Goal: Task Accomplishment & Management: Complete application form

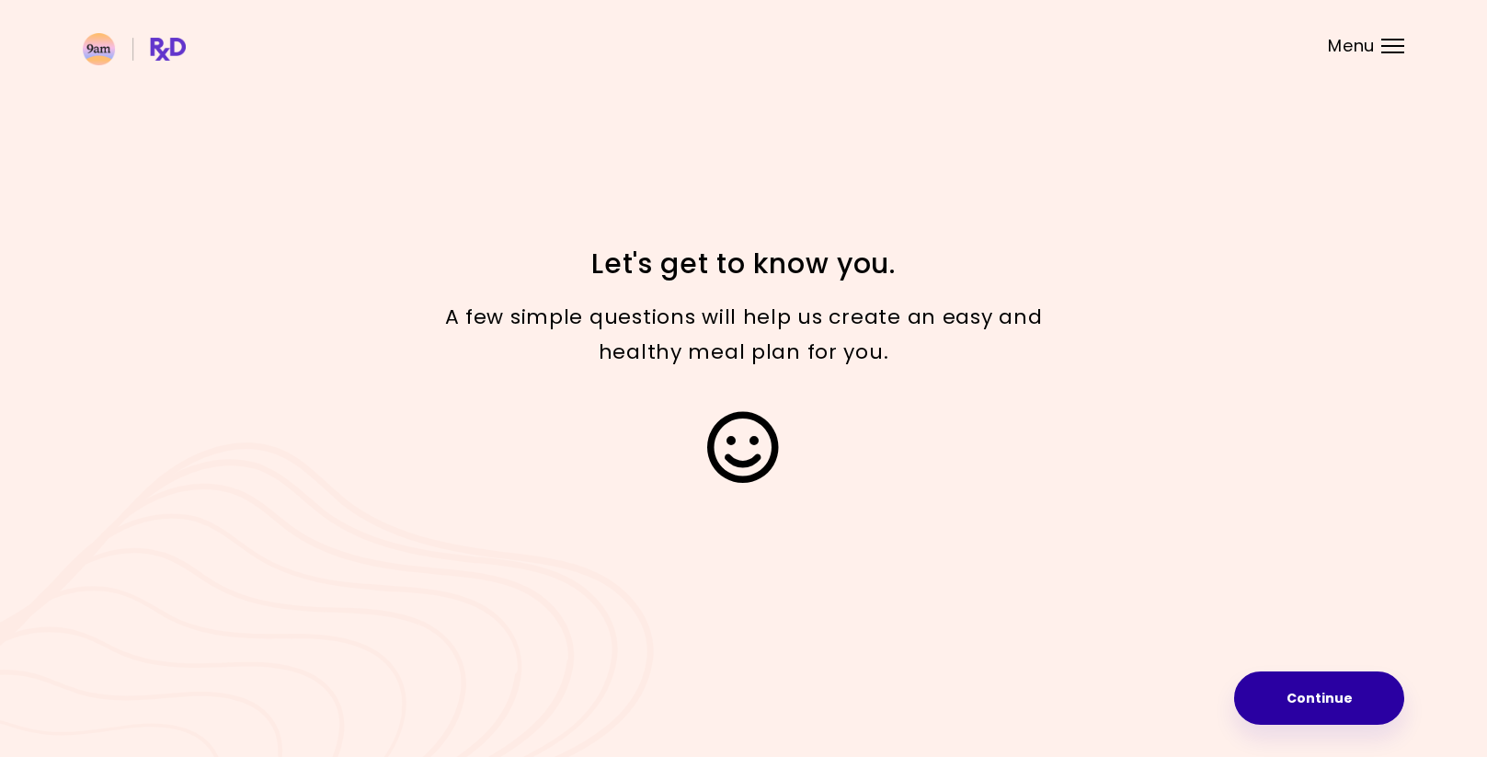
click at [1267, 693] on button "Continue" at bounding box center [1319, 697] width 170 height 53
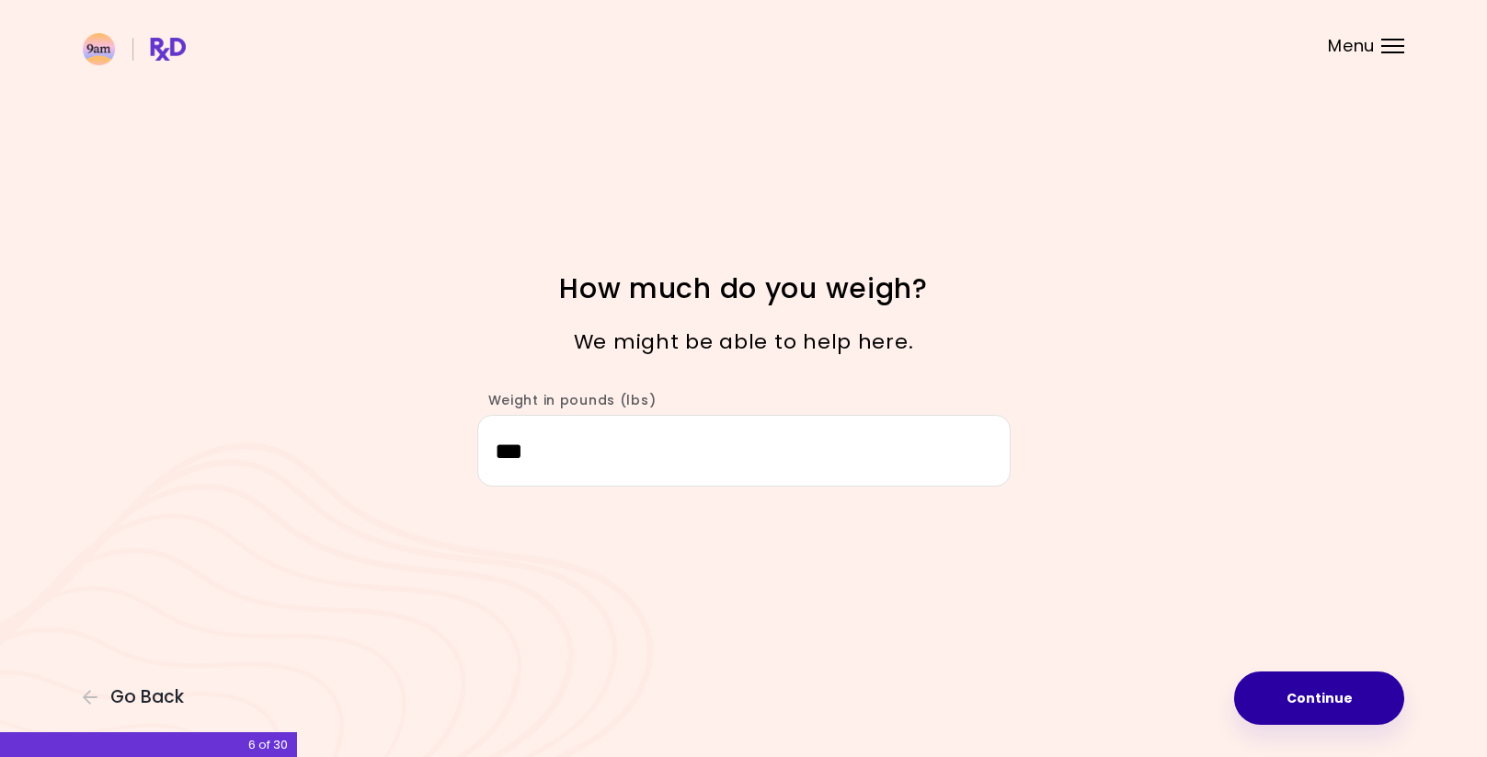
click at [1311, 684] on button "Continue" at bounding box center [1319, 697] width 170 height 53
select select "****"
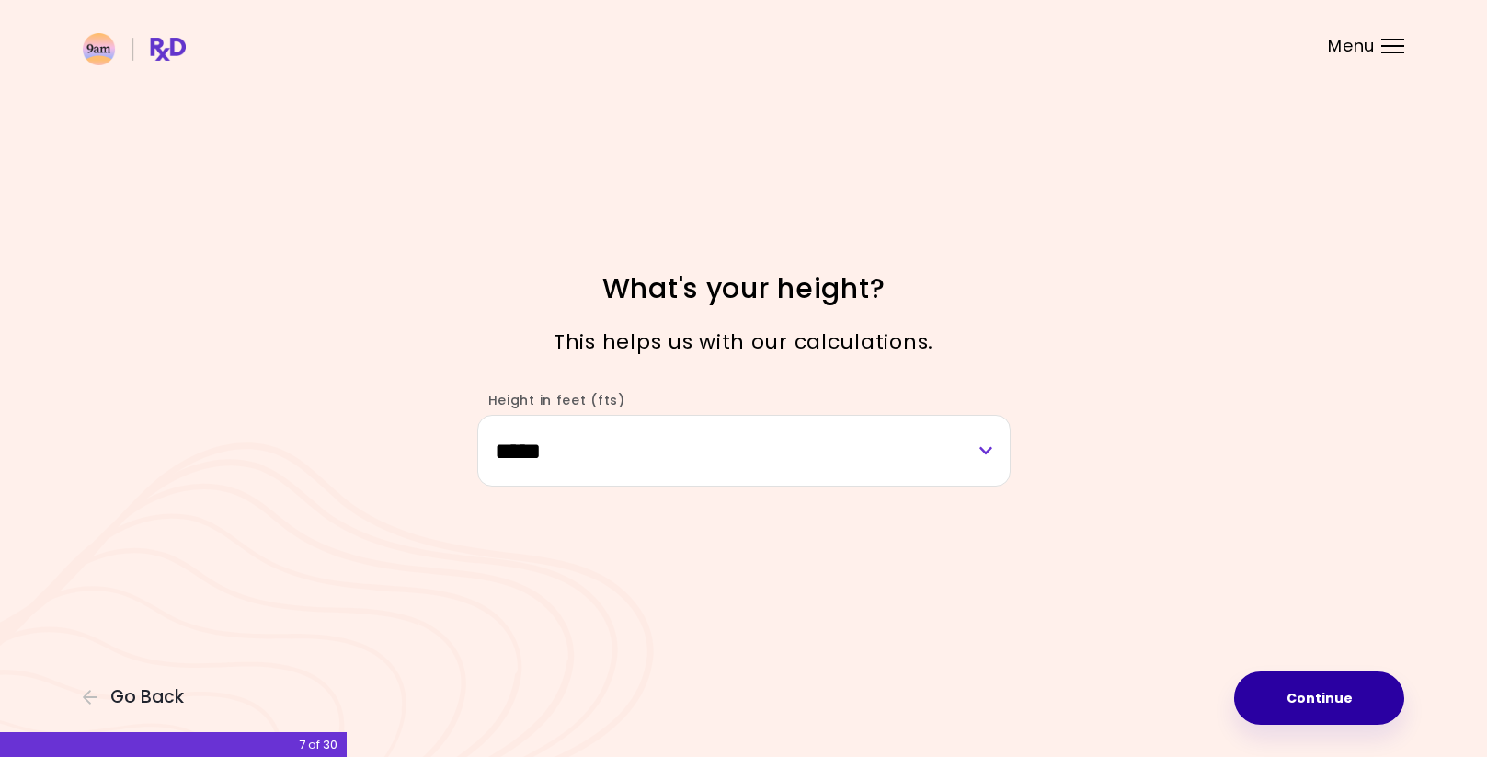
click at [1311, 684] on button "Continue" at bounding box center [1319, 697] width 170 height 53
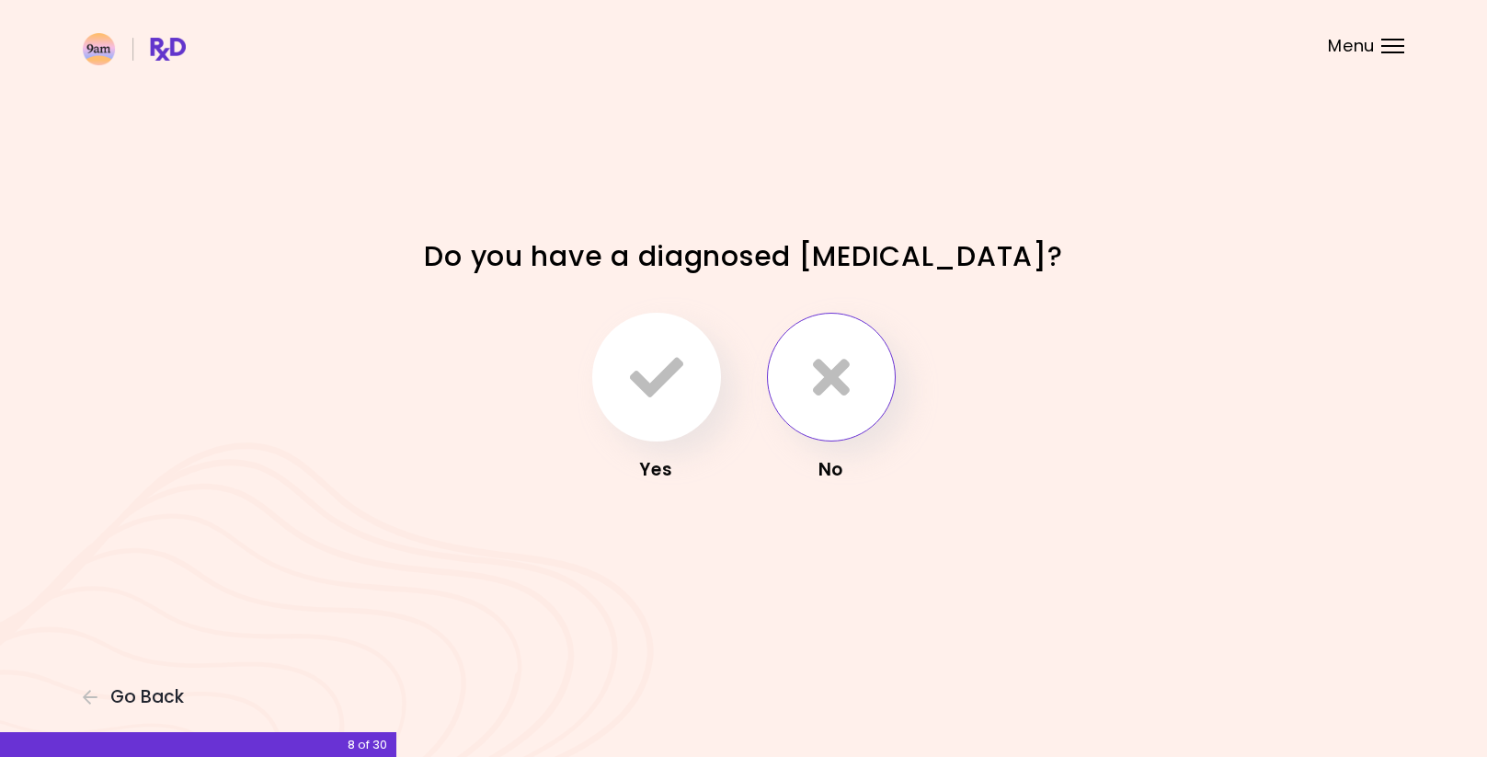
click at [855, 364] on button "button" at bounding box center [831, 377] width 129 height 129
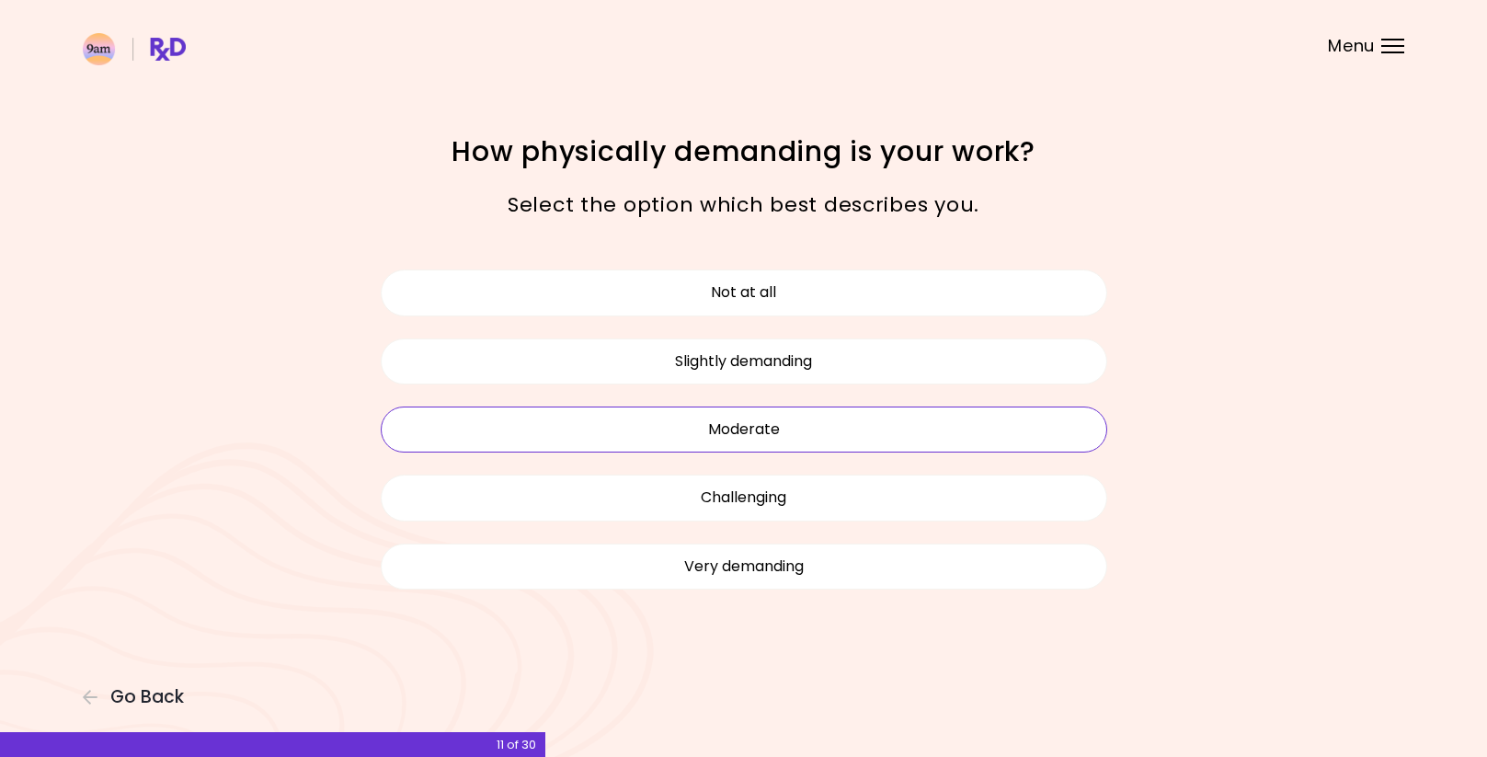
click at [795, 427] on button "Moderate" at bounding box center [744, 430] width 727 height 46
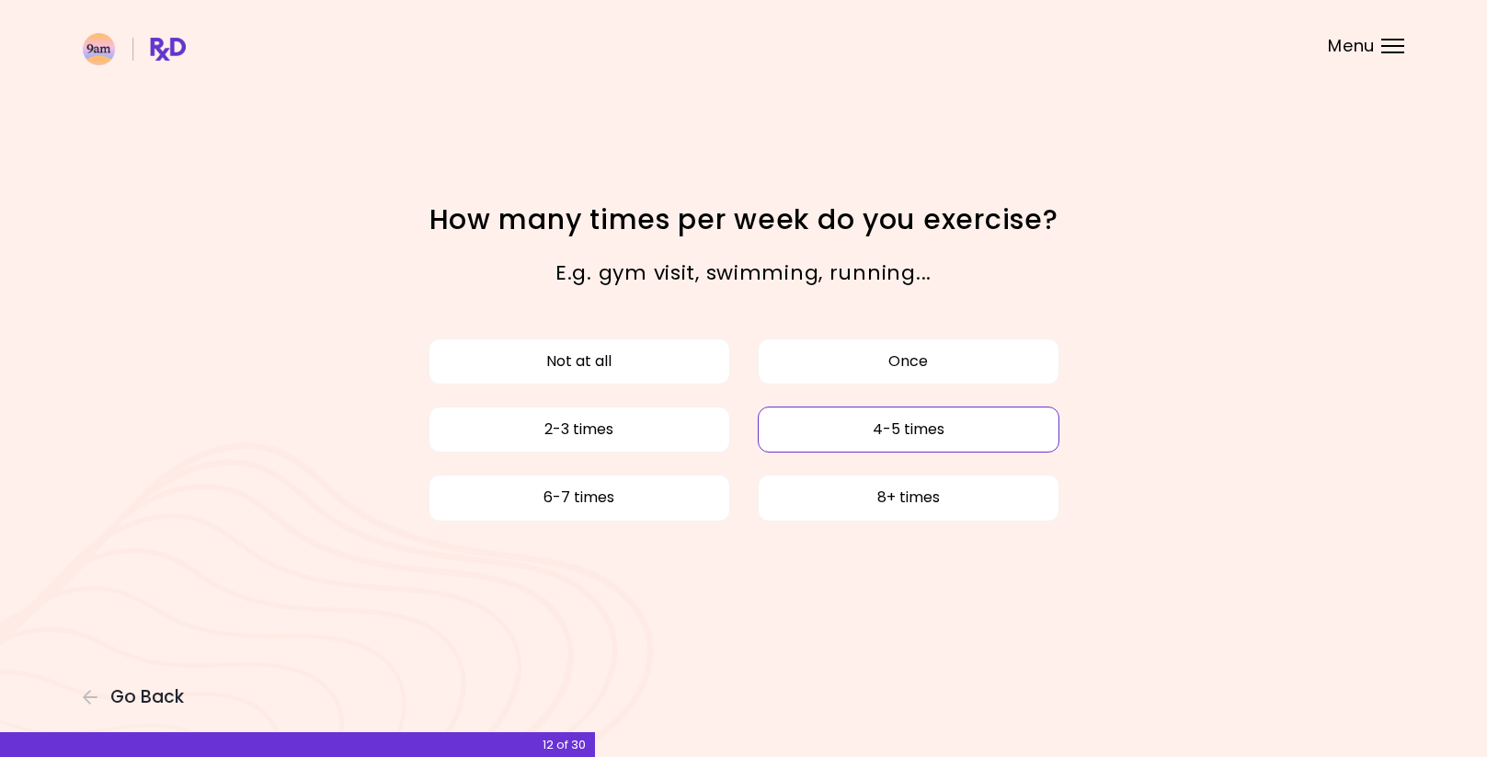
click at [842, 425] on button "4-5 times" at bounding box center [909, 430] width 302 height 46
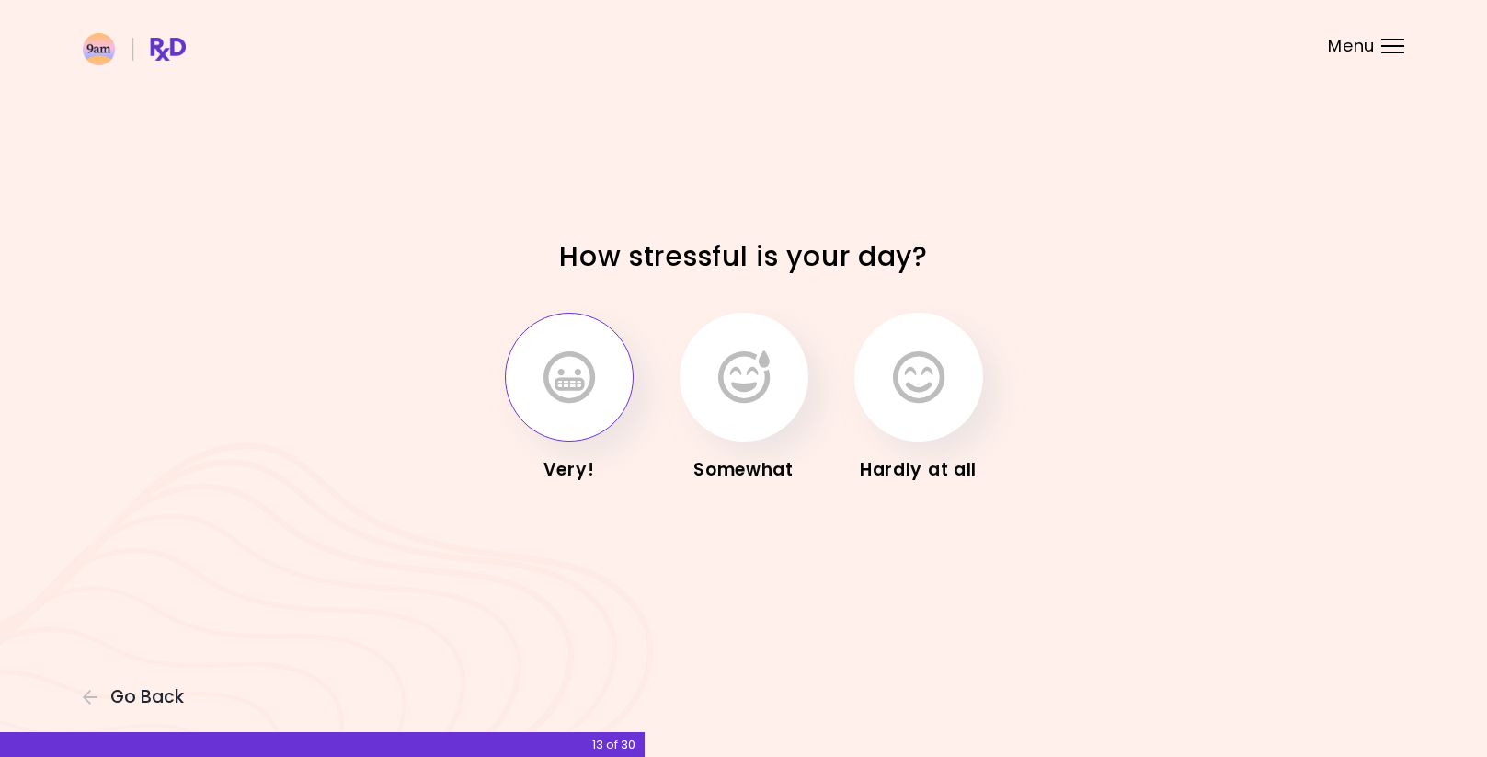
click at [581, 400] on icon "button" at bounding box center [570, 376] width 52 height 53
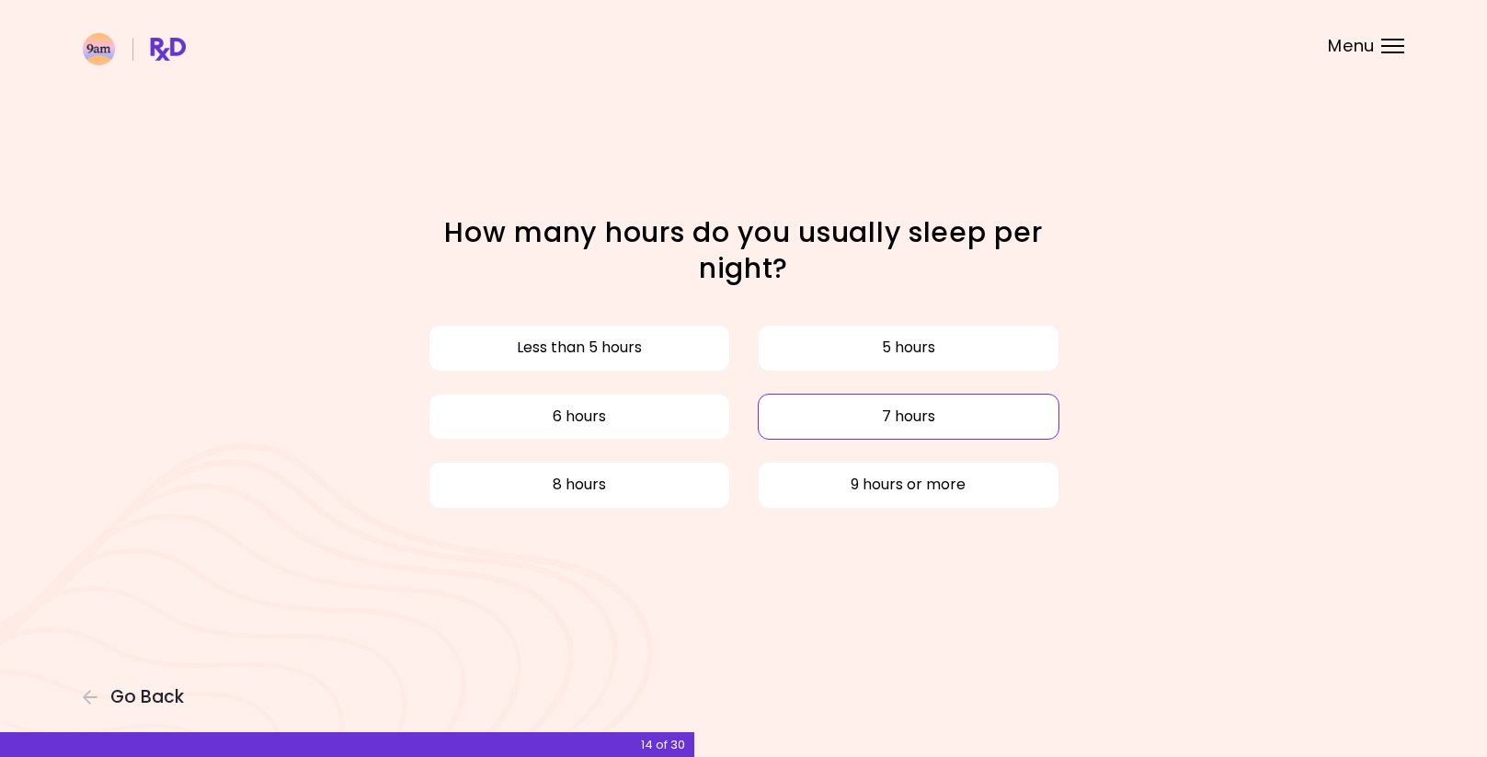
click at [807, 407] on button "7 hours" at bounding box center [909, 417] width 302 height 46
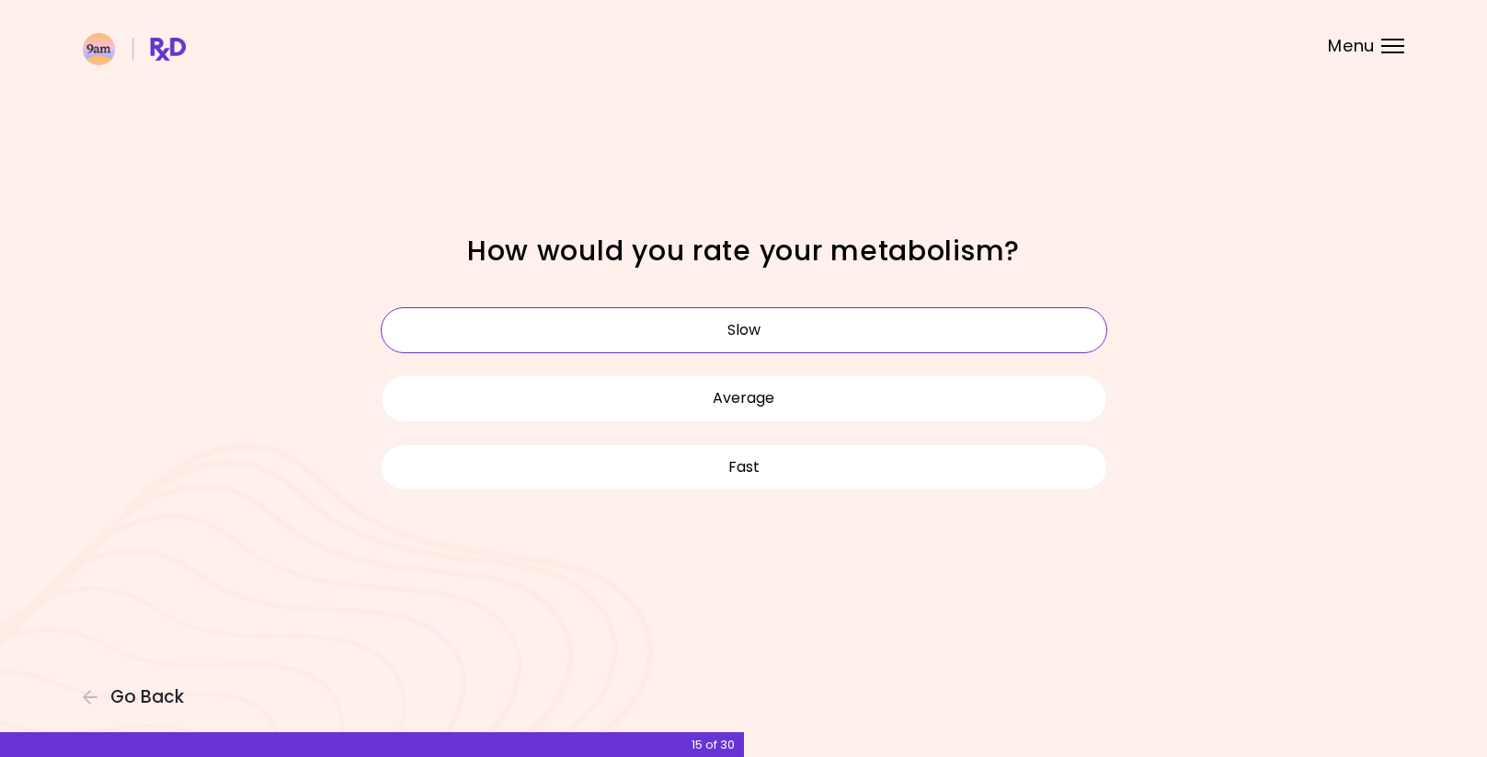
click at [774, 331] on button "Slow" at bounding box center [744, 330] width 727 height 46
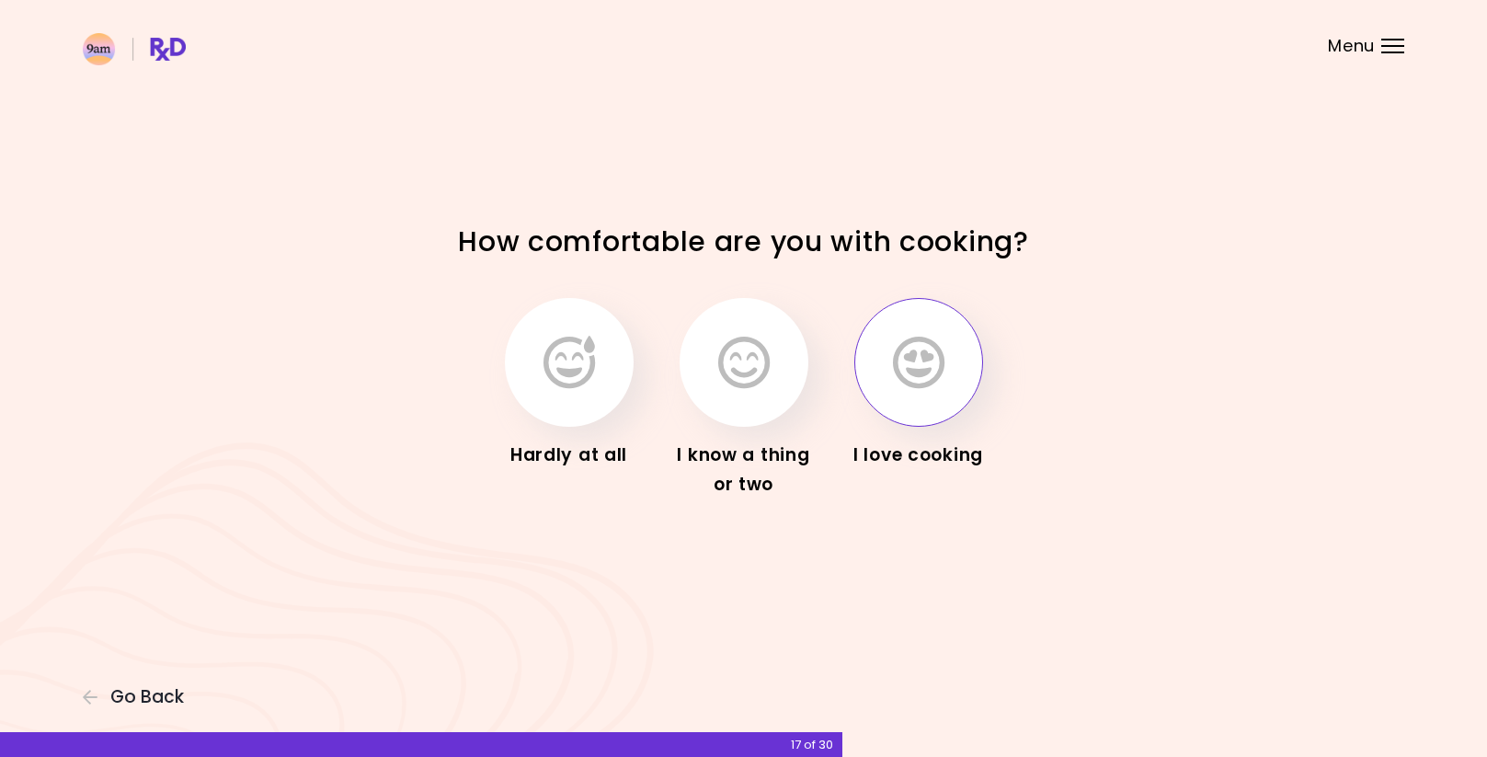
click at [888, 386] on button "button" at bounding box center [918, 362] width 129 height 129
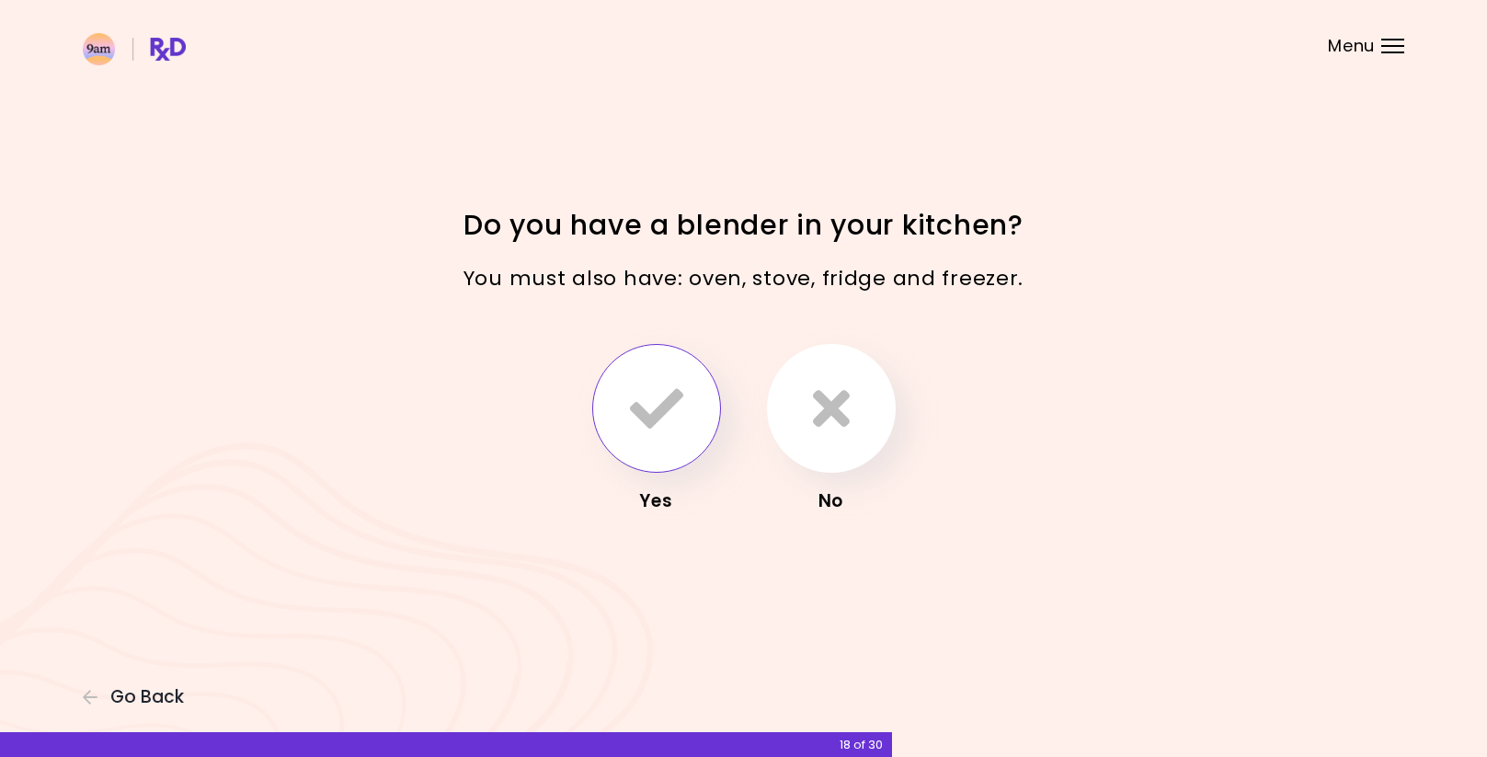
click at [630, 421] on icon "button" at bounding box center [656, 408] width 53 height 53
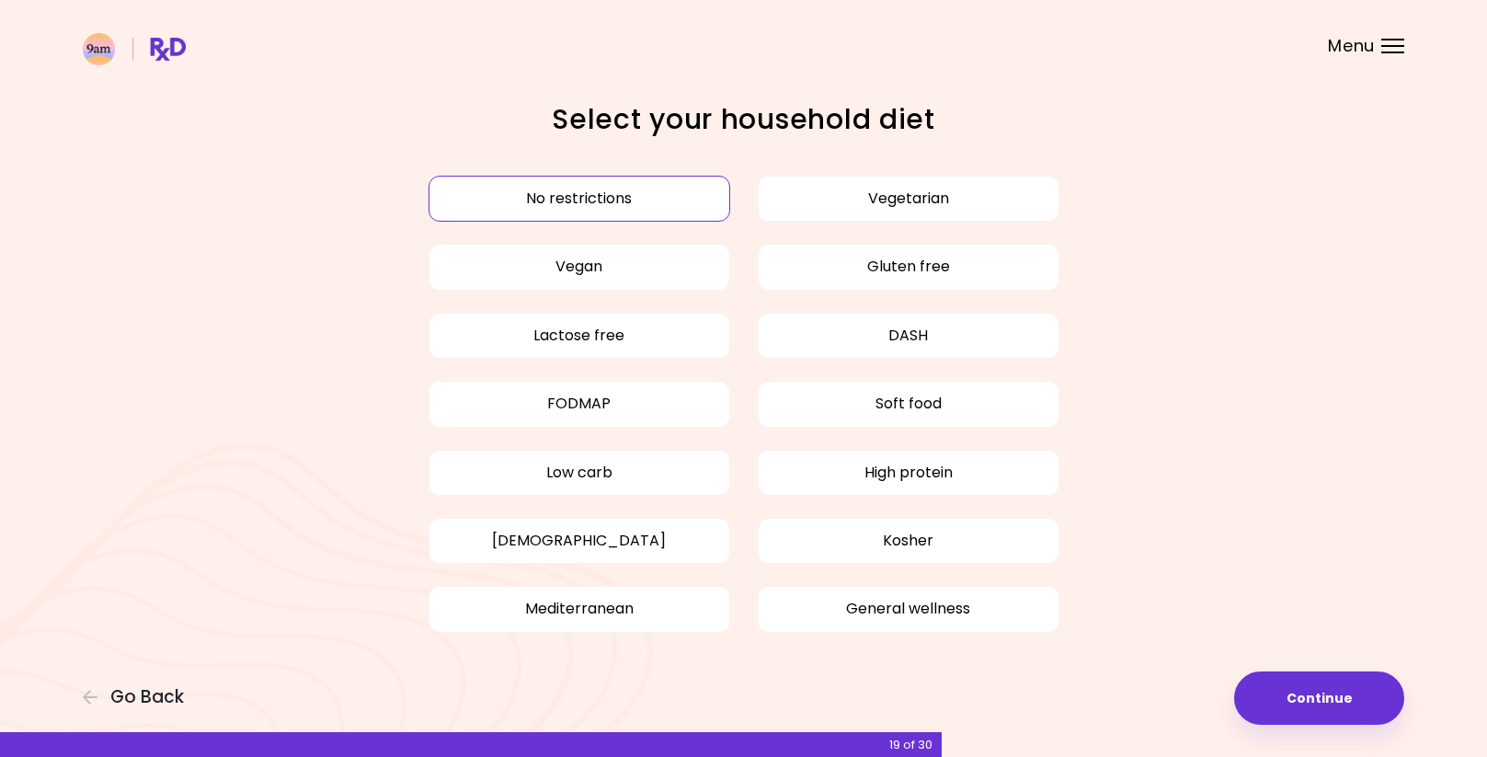
click at [640, 201] on button "No restrictions" at bounding box center [580, 199] width 302 height 46
click at [670, 189] on button "No restrictions" at bounding box center [580, 199] width 302 height 46
click at [1322, 692] on button "Continue" at bounding box center [1319, 697] width 170 height 53
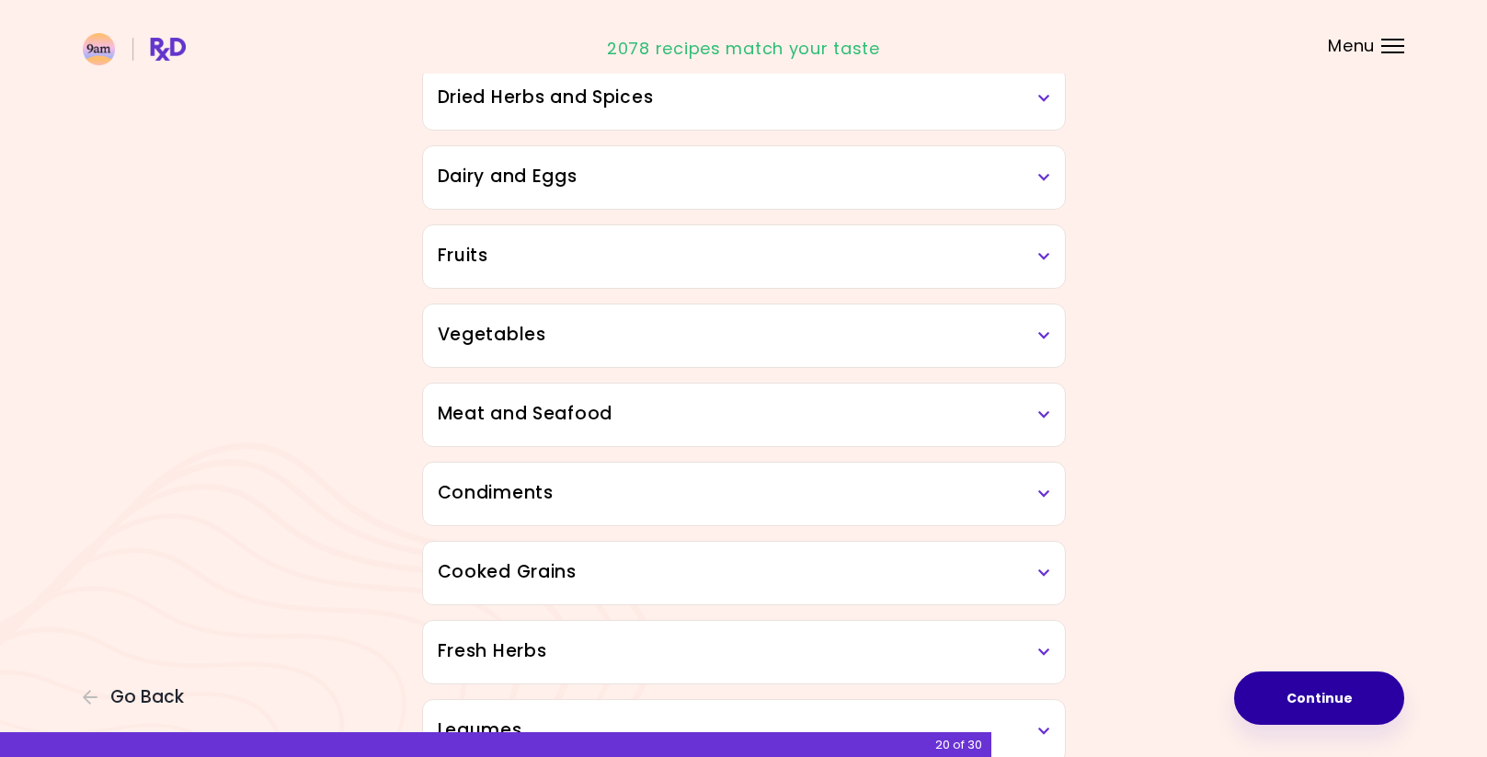
scroll to position [216, 0]
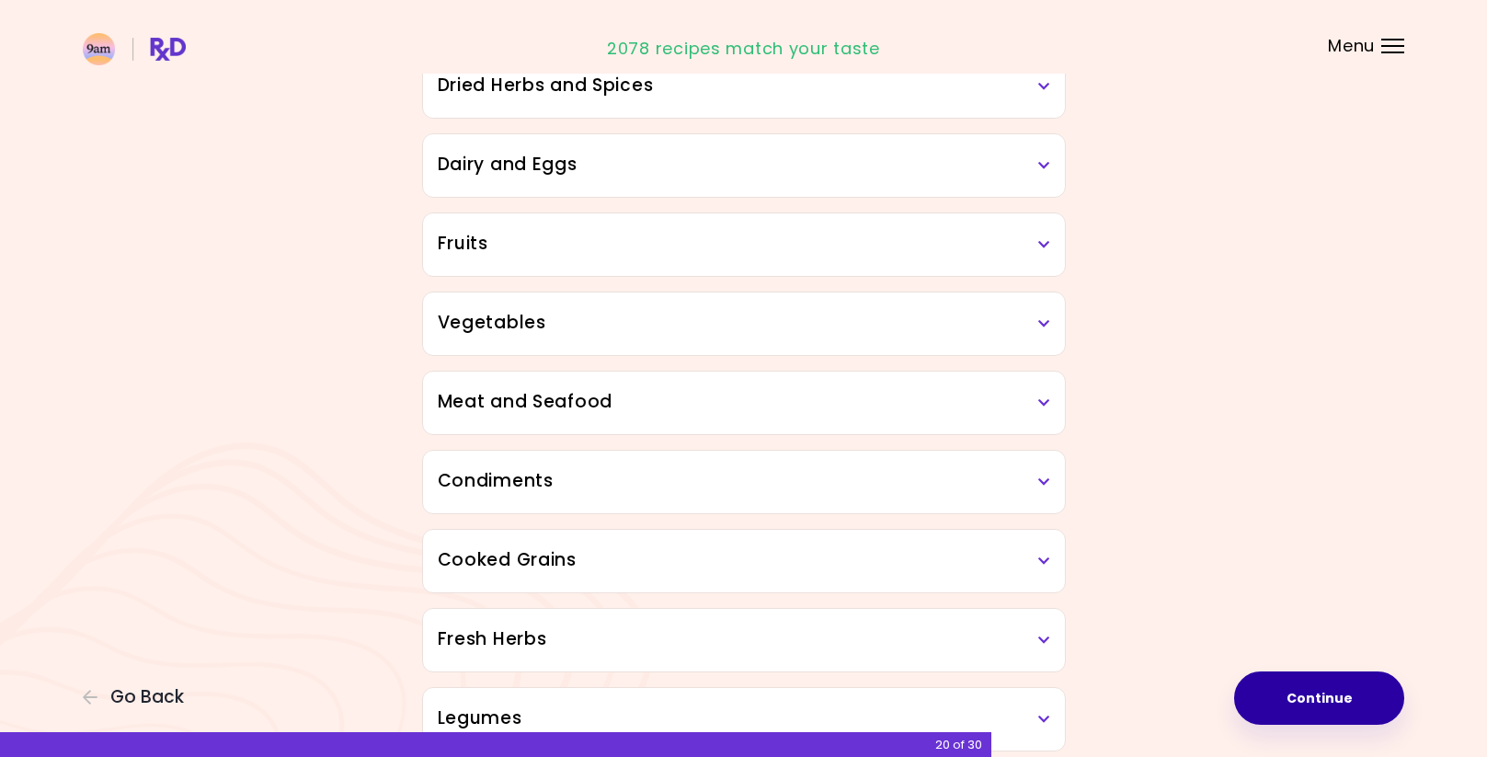
click at [1060, 396] on div "Meat and Seafood" at bounding box center [744, 403] width 642 height 63
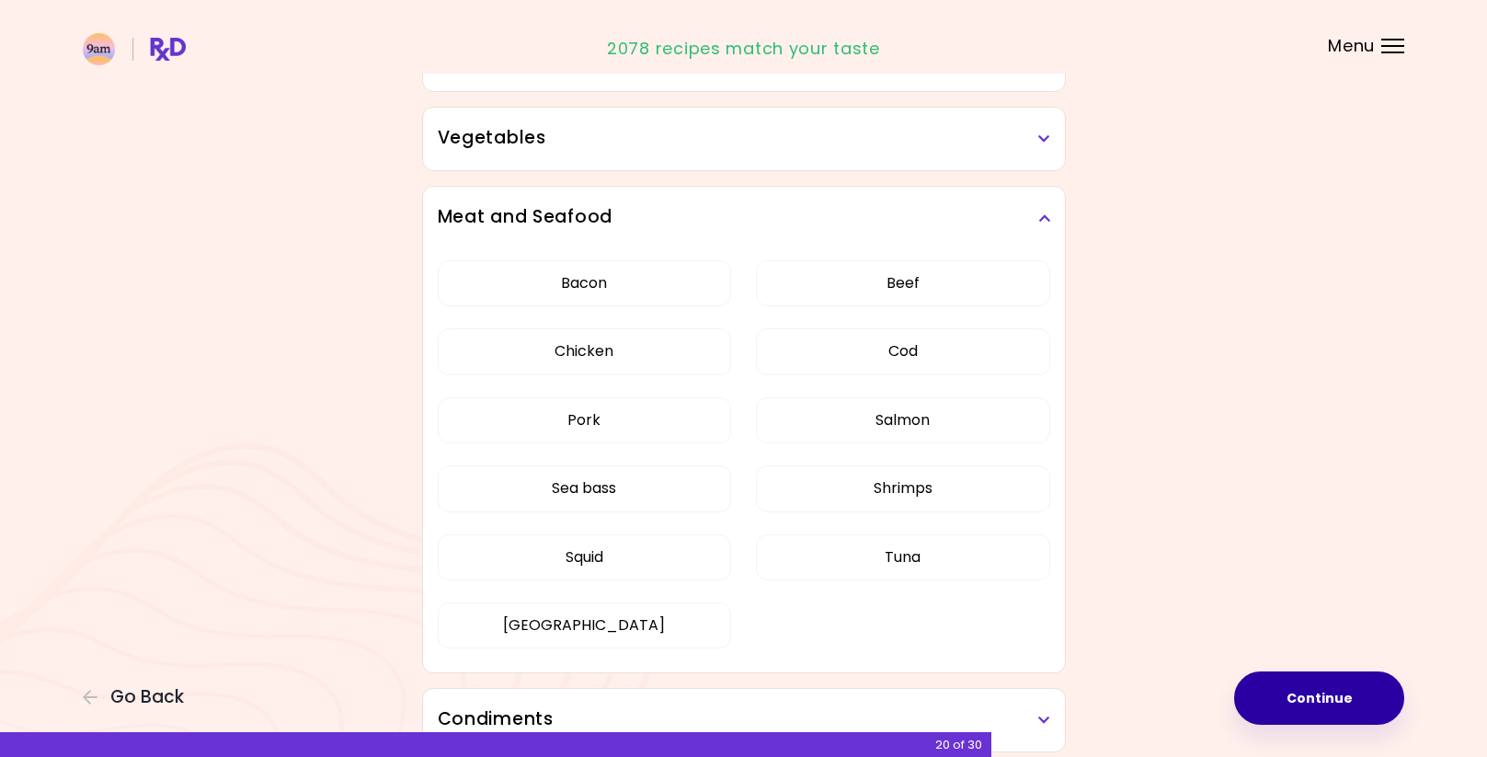
scroll to position [403, 0]
click at [904, 413] on button "Salmon" at bounding box center [903, 418] width 294 height 46
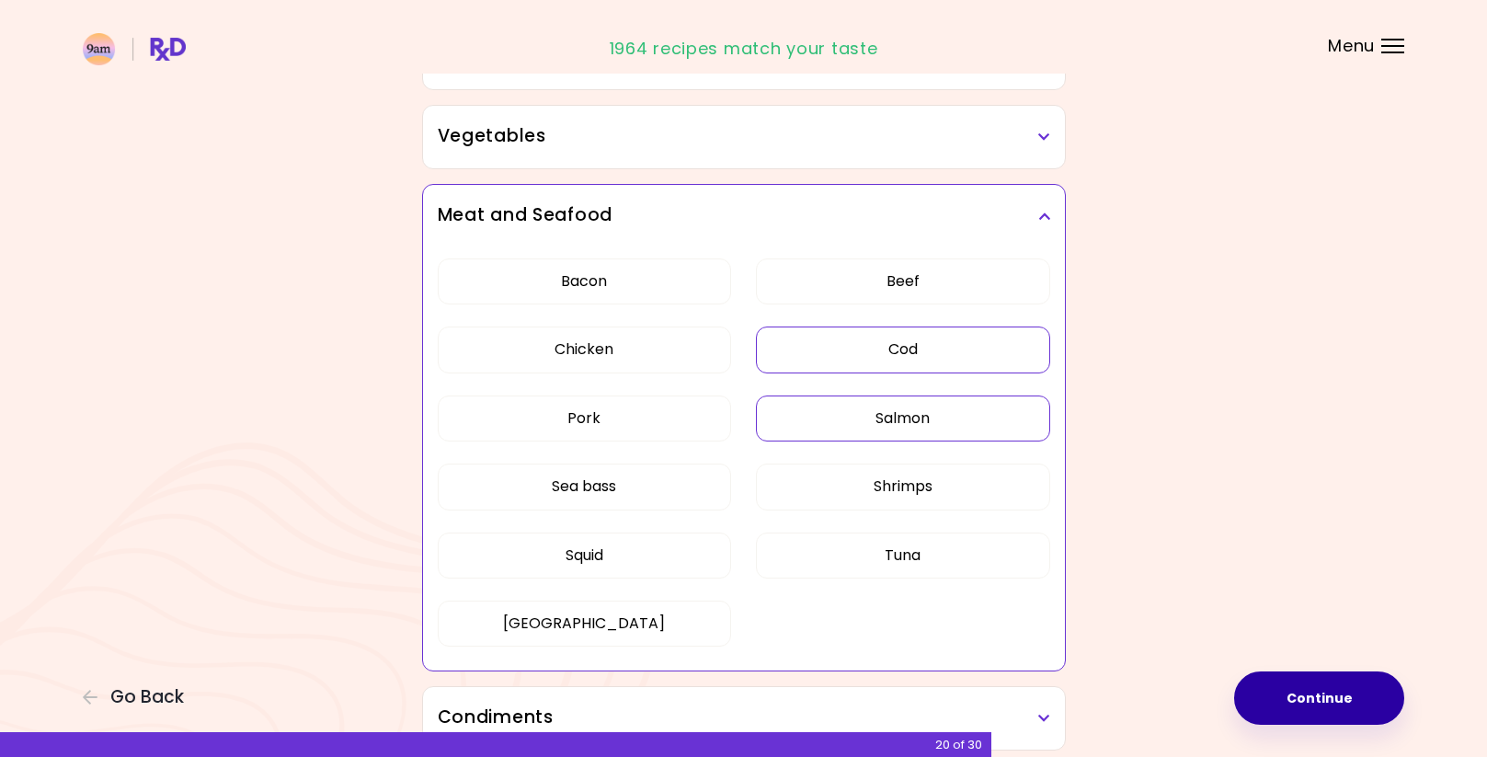
click at [908, 352] on button "Cod" at bounding box center [903, 350] width 294 height 46
click at [906, 490] on button "Shrimps" at bounding box center [903, 487] width 294 height 46
click at [906, 546] on button "Tuna" at bounding box center [903, 556] width 294 height 46
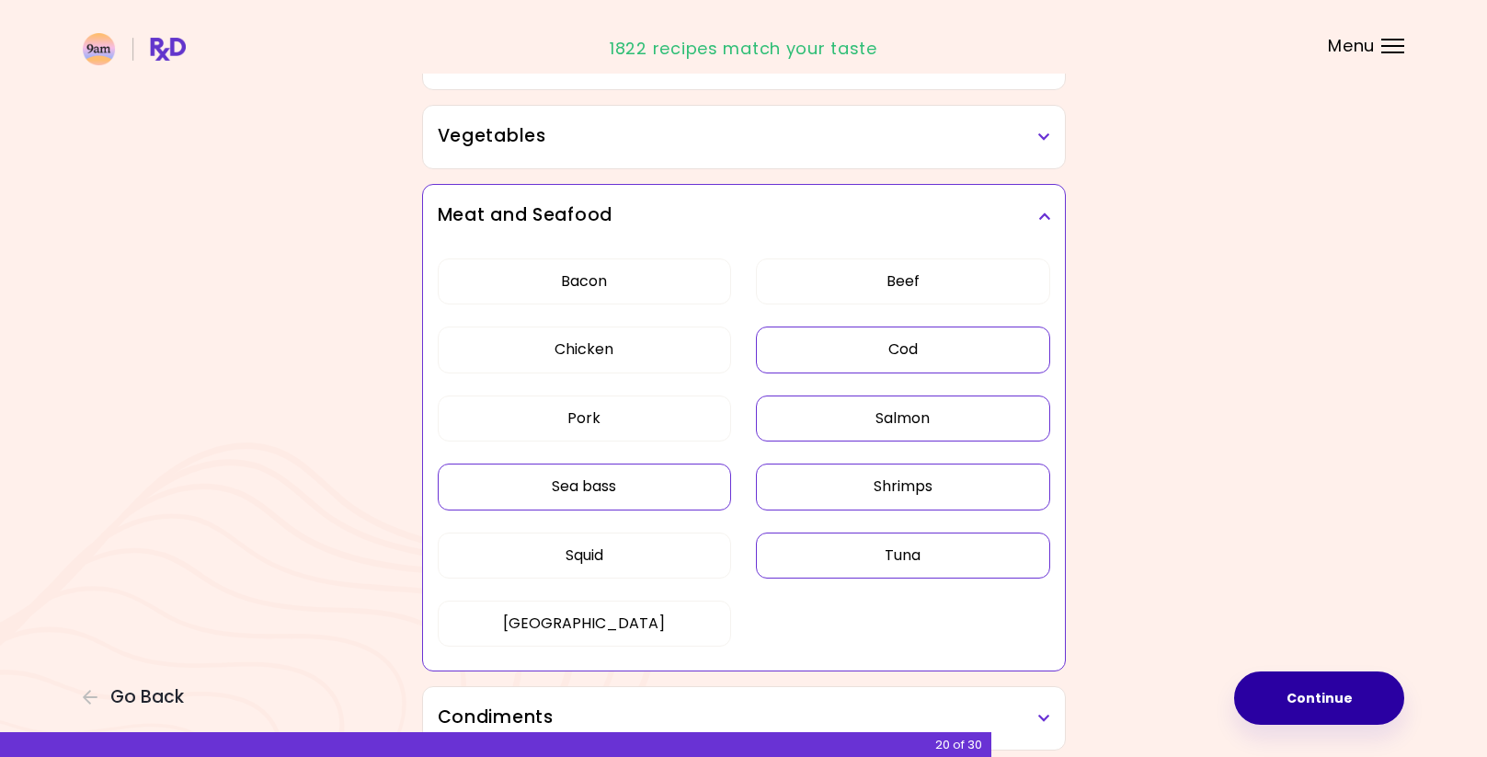
click at [656, 499] on button "Sea bass" at bounding box center [585, 487] width 294 height 46
click at [656, 530] on div "Bacon Beef Chicken Cod Pork Salmon Sea bass Shrimps Squid Tuna Turkey" at bounding box center [744, 459] width 613 height 425
click at [656, 542] on button "Squid" at bounding box center [585, 556] width 294 height 46
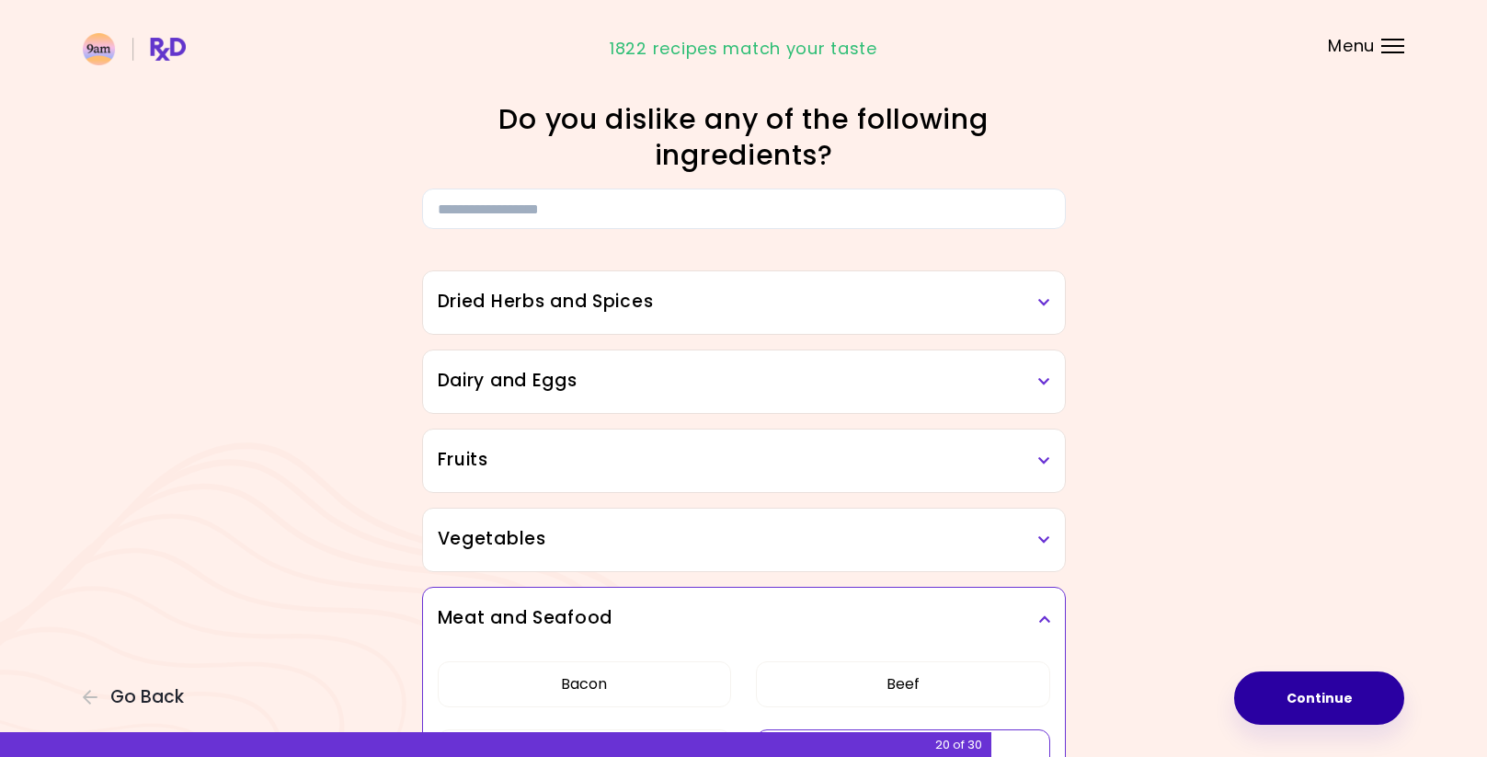
scroll to position [0, 0]
click at [1043, 301] on icon at bounding box center [1044, 302] width 12 height 13
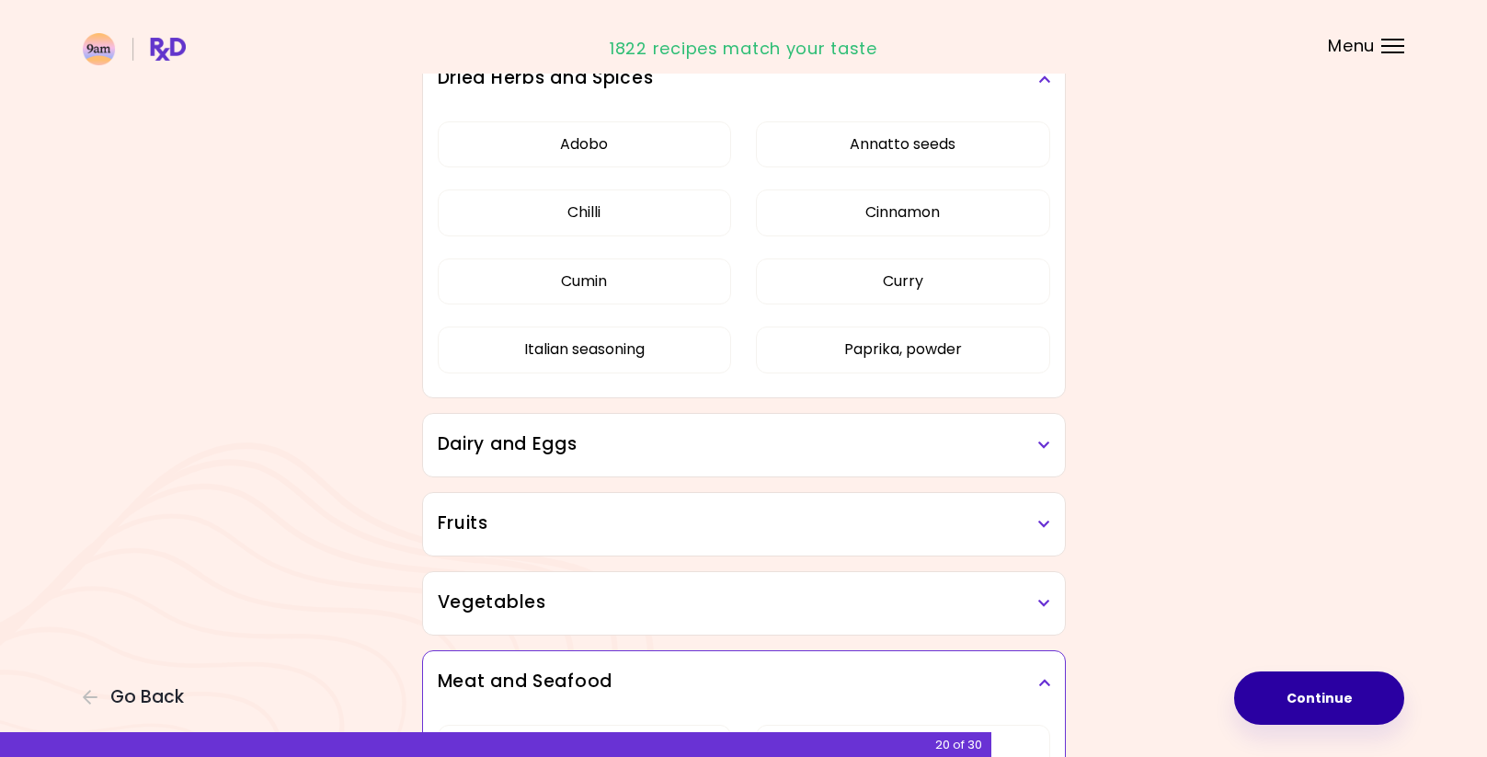
scroll to position [227, 0]
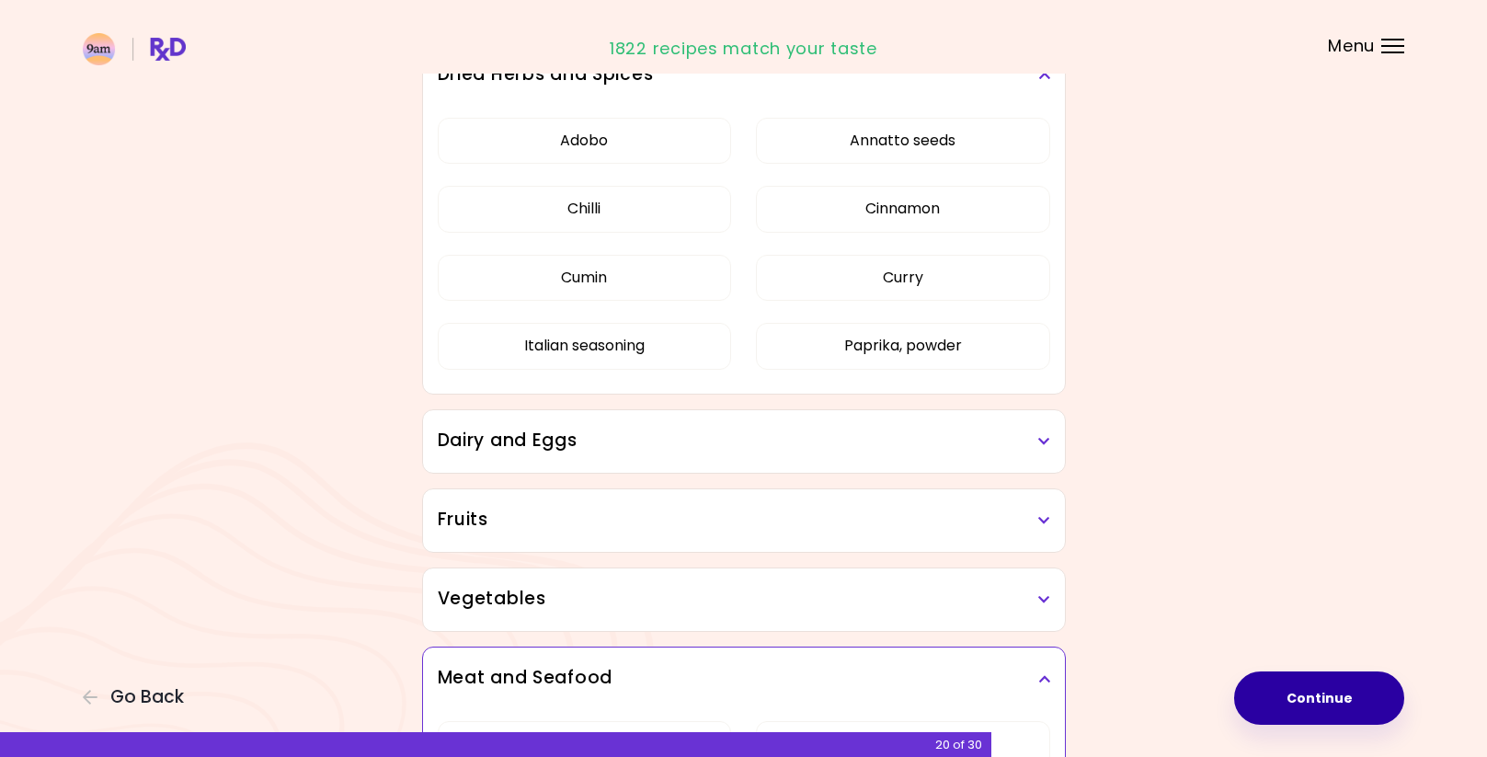
click at [1048, 446] on icon at bounding box center [1044, 441] width 12 height 13
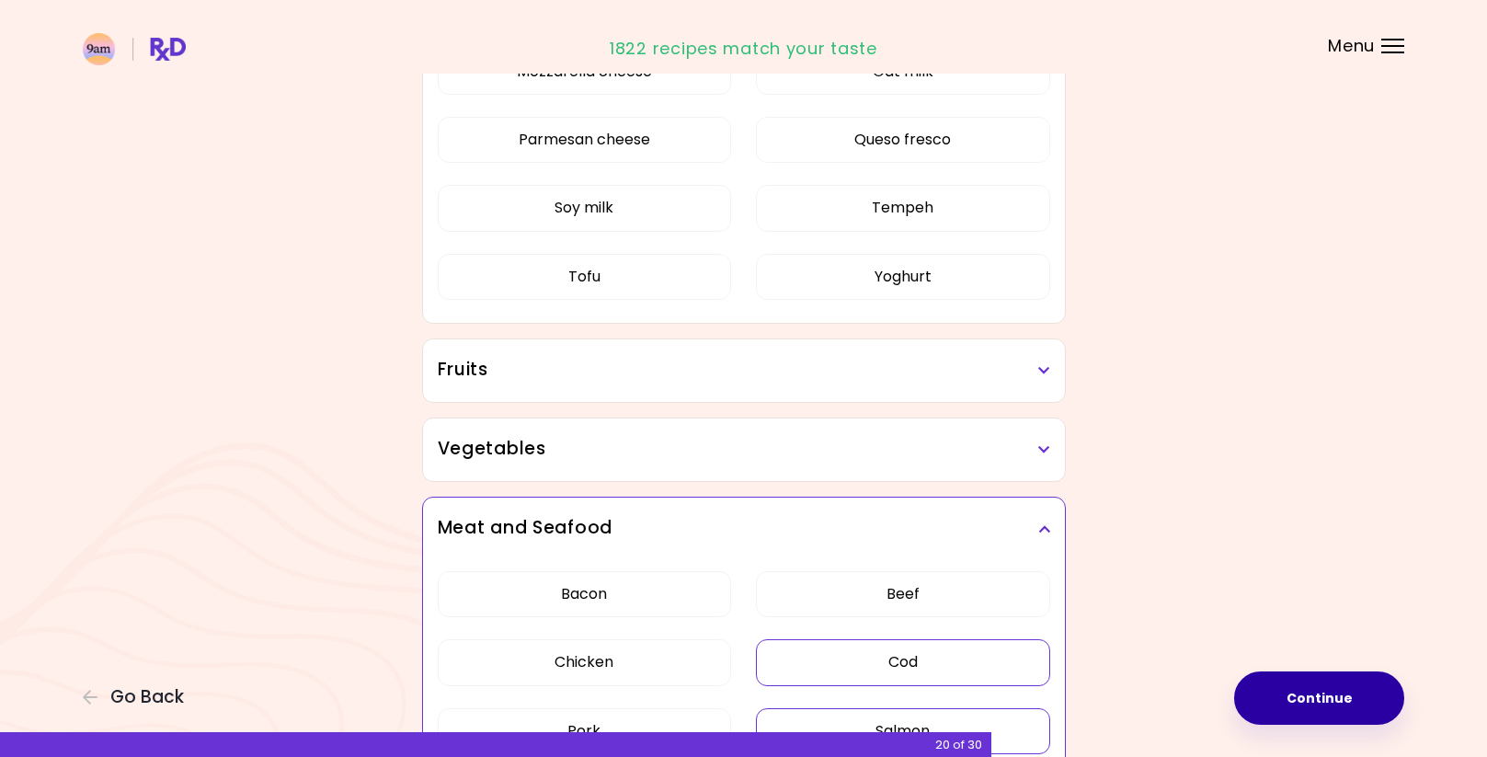
scroll to position [941, 0]
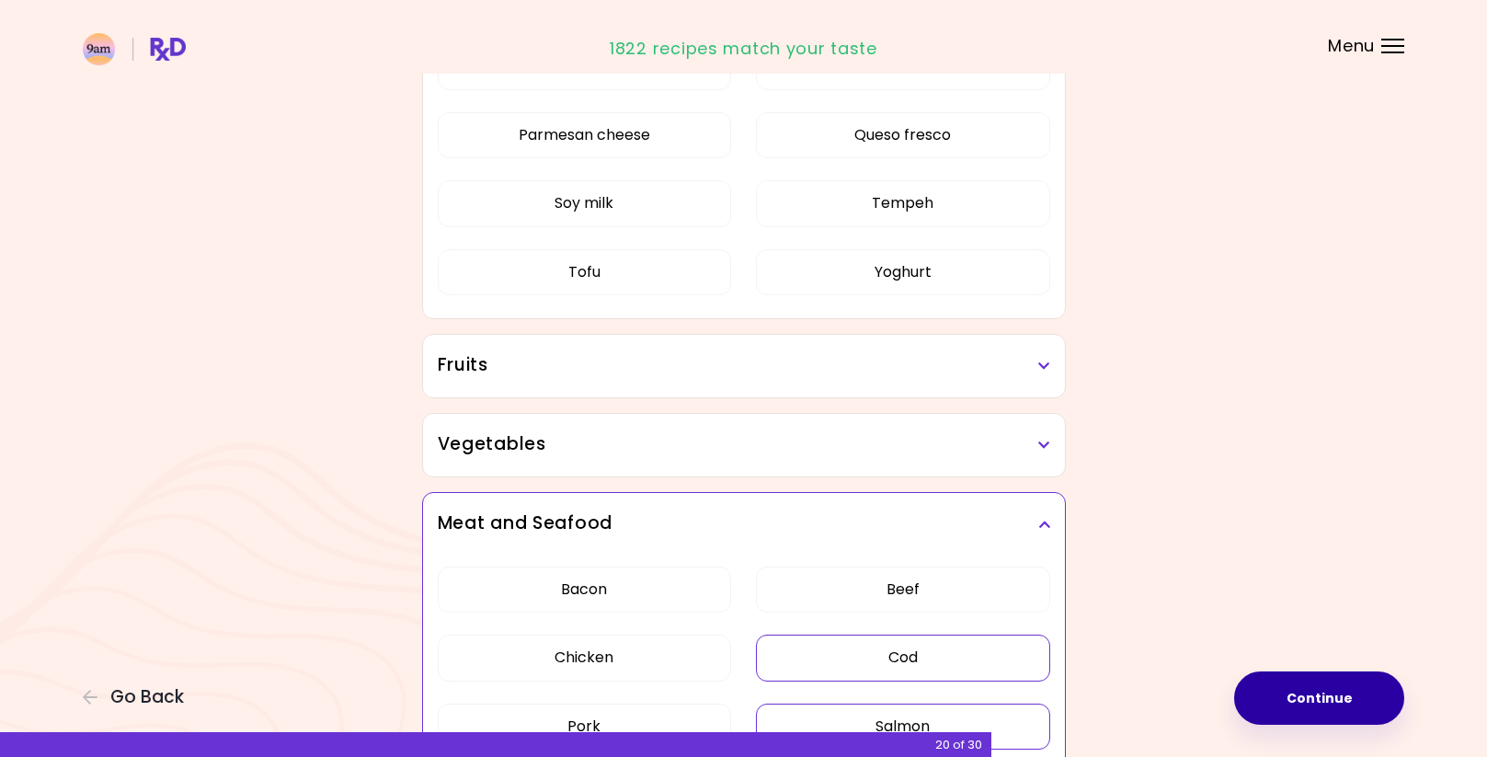
click at [1041, 365] on icon at bounding box center [1044, 366] width 12 height 13
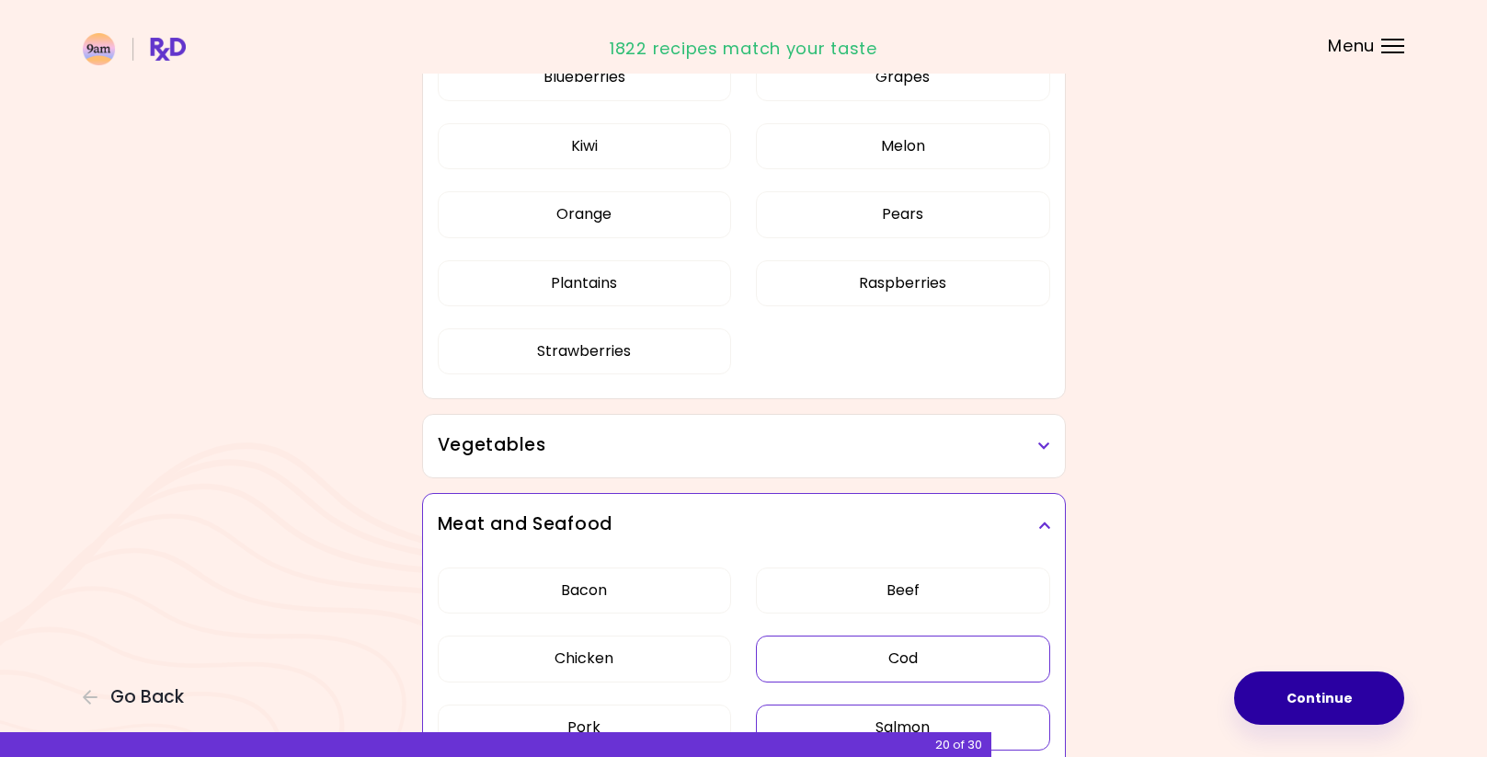
scroll to position [1393, 0]
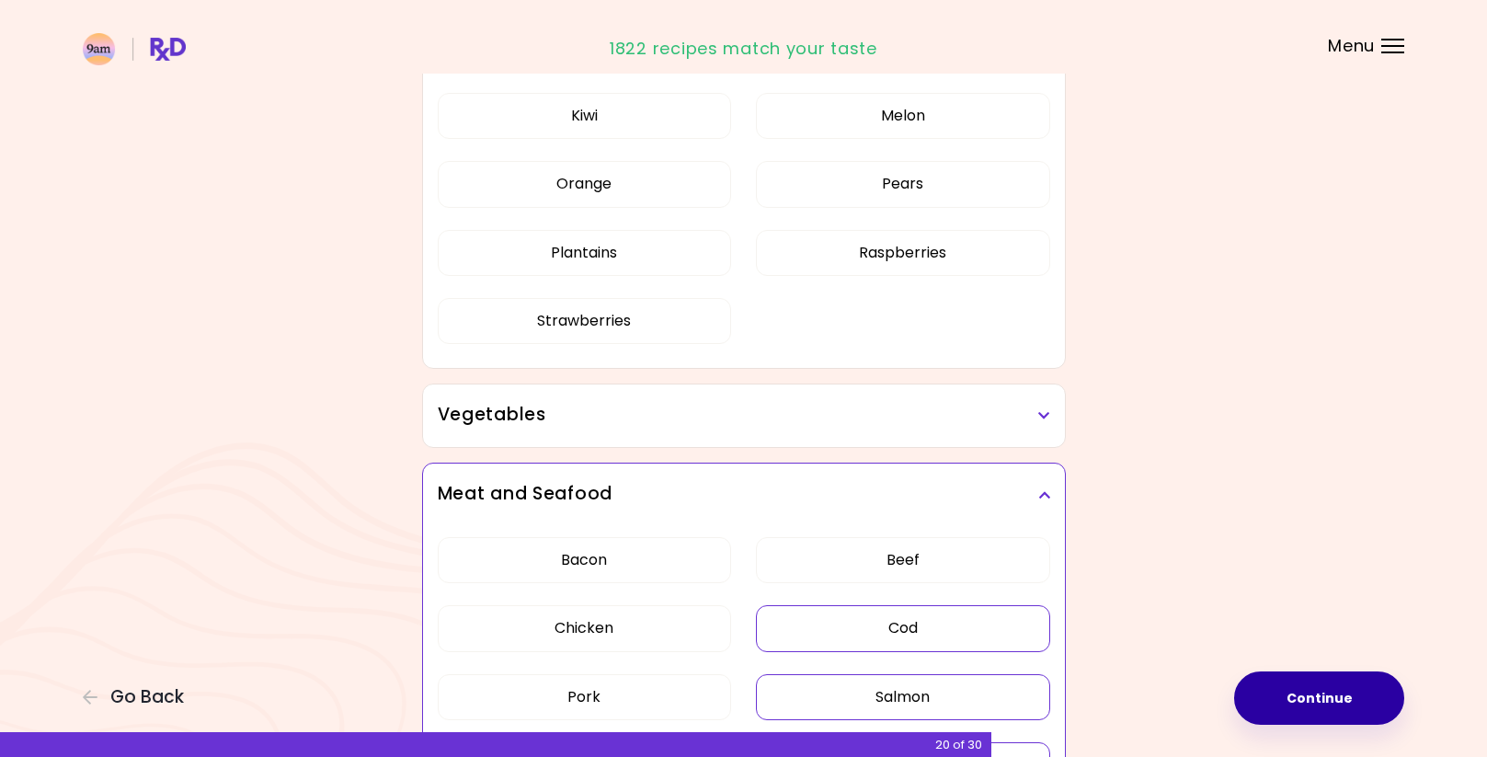
click at [1053, 417] on div "Vegetables" at bounding box center [744, 415] width 642 height 63
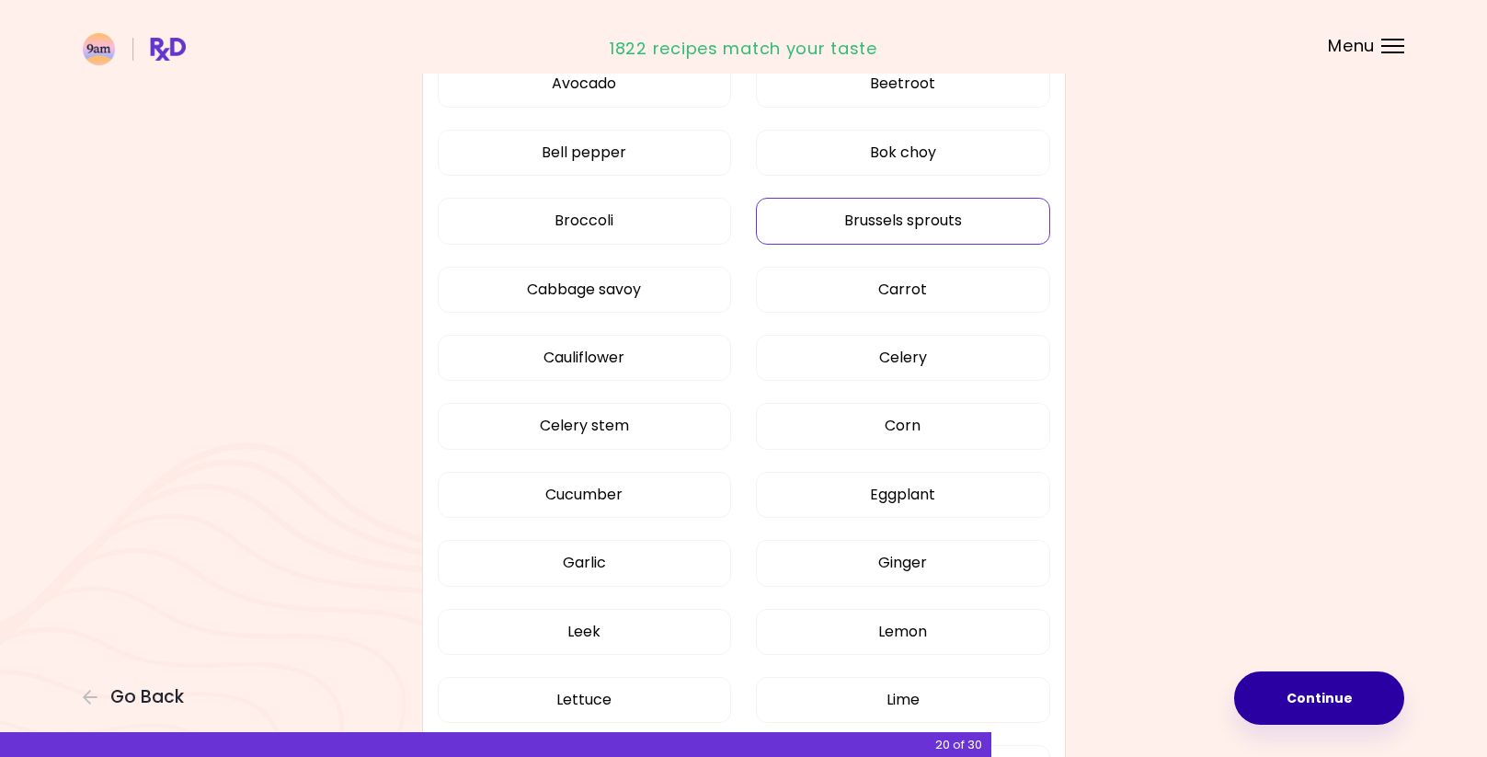
scroll to position [1860, 0]
click at [947, 488] on div "Artichoke Arugula Avocado Beetroot Bell pepper Bok choy Broccoli Brussels sprou…" at bounding box center [744, 536] width 613 height 1110
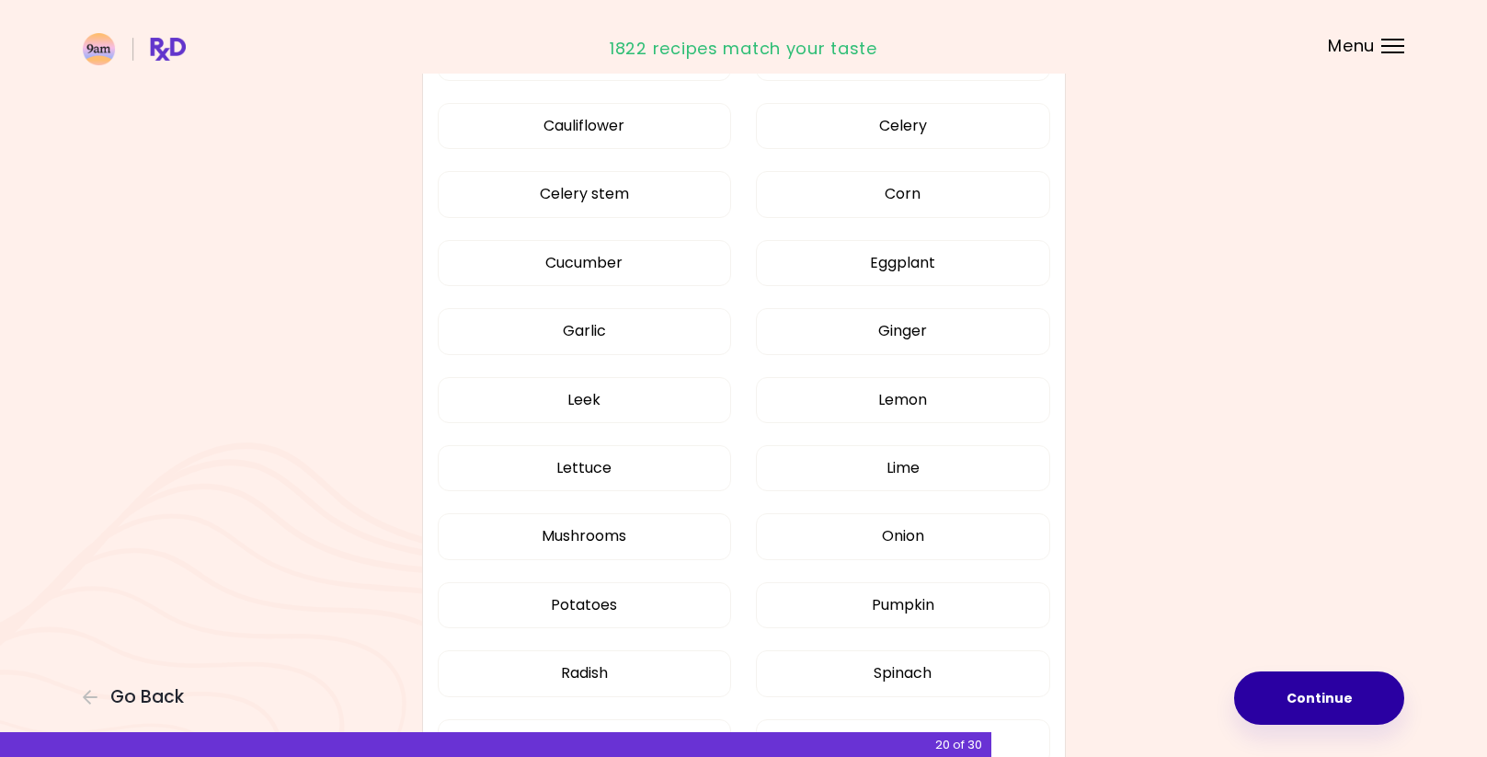
scroll to position [818, 0]
click at [908, 235] on div "Artichoke Arugula Avocado Beetroot Bell pepper Bok choy Broccoli Brussels sprou…" at bounding box center [744, 309] width 613 height 1110
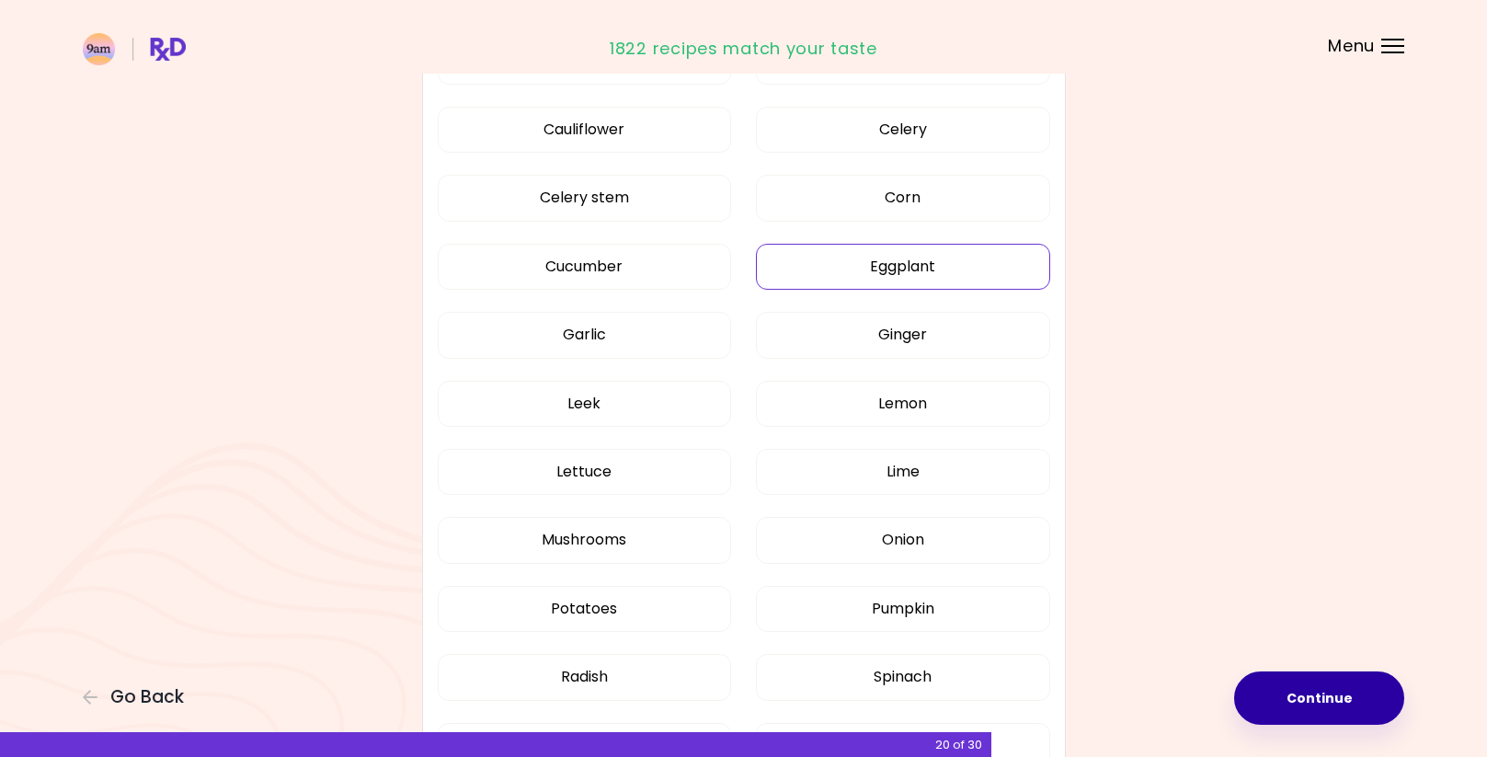
click at [908, 256] on button "Eggplant" at bounding box center [903, 267] width 294 height 46
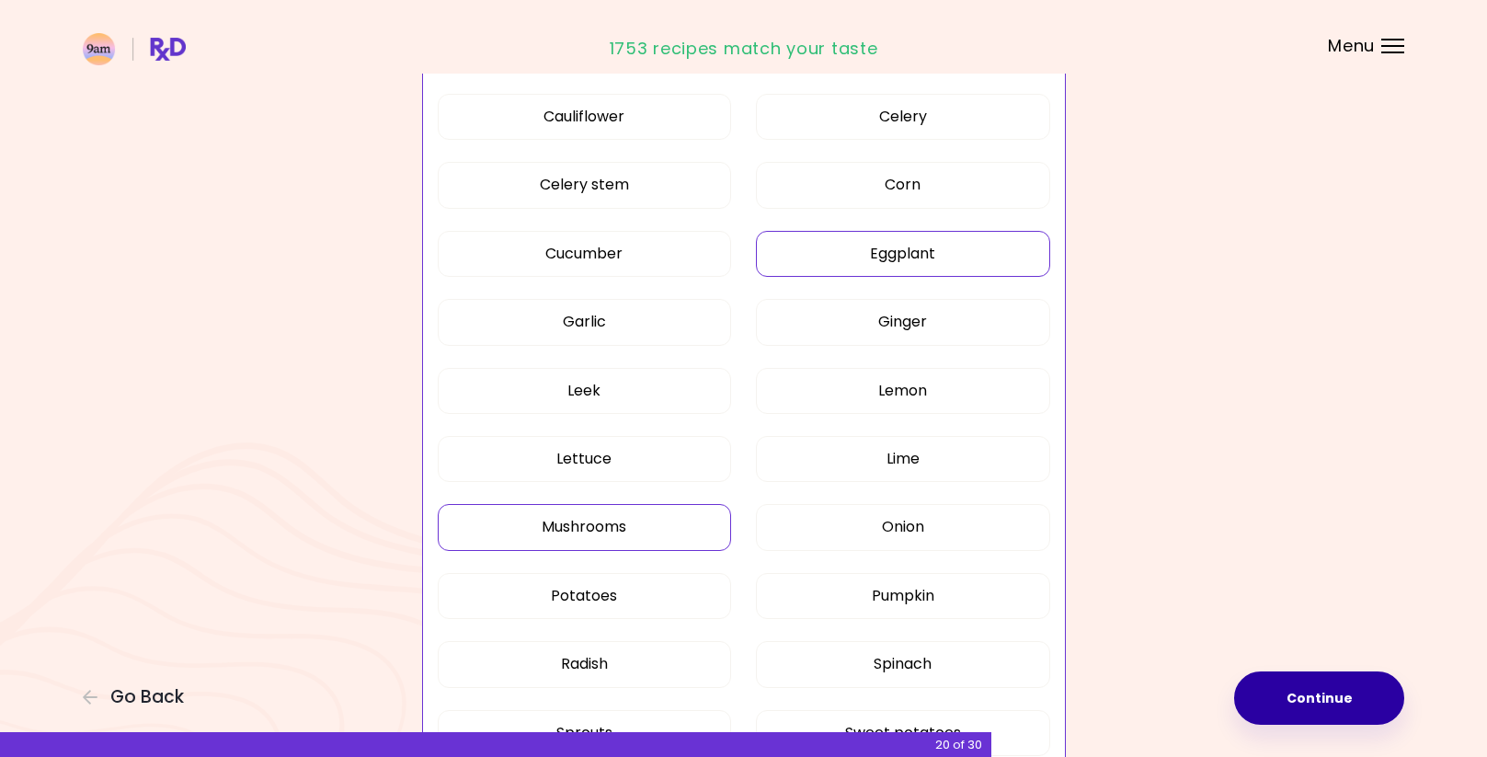
click at [694, 520] on button "Mushrooms" at bounding box center [585, 527] width 294 height 46
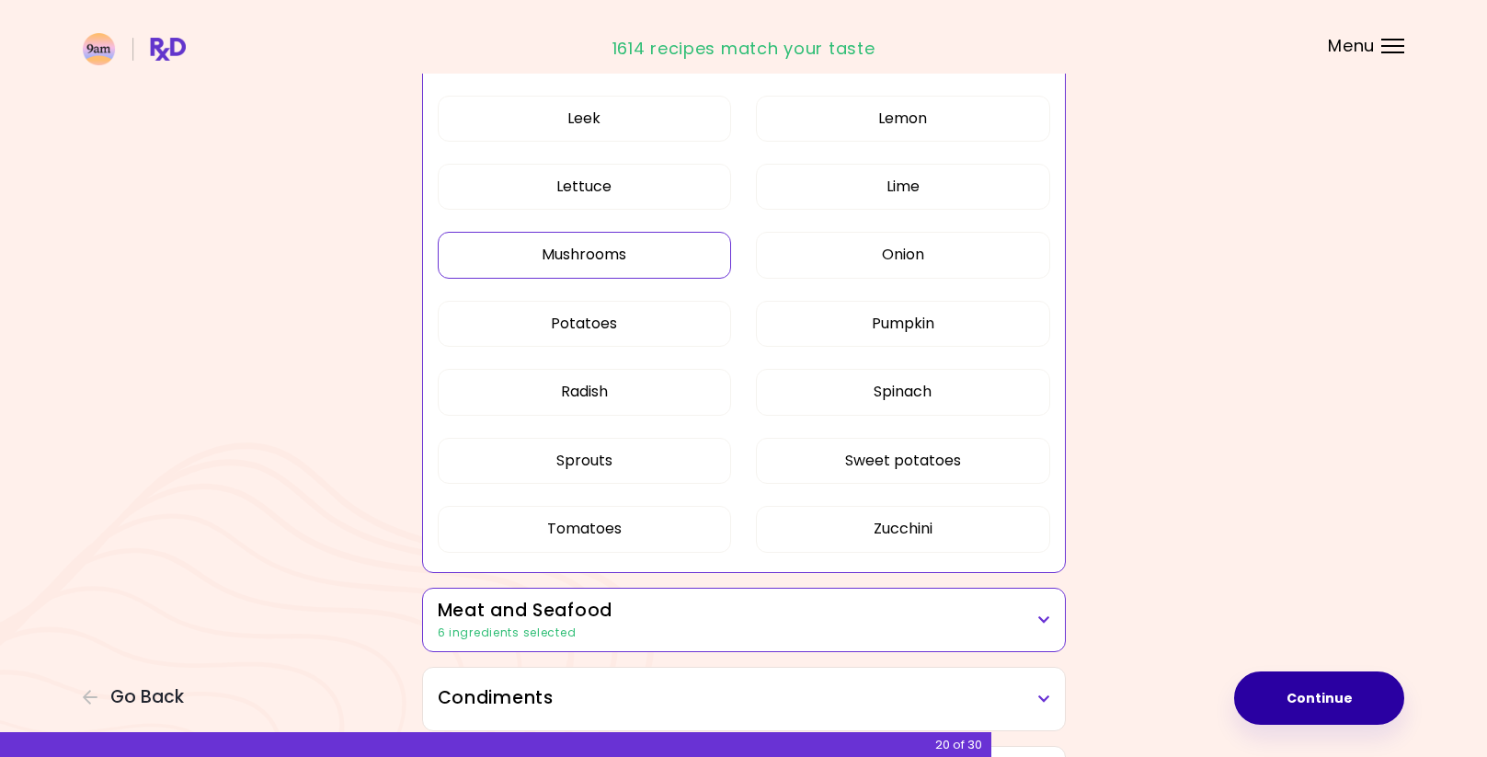
scroll to position [1104, 0]
click at [897, 456] on button "Sweet potatoes" at bounding box center [903, 460] width 294 height 46
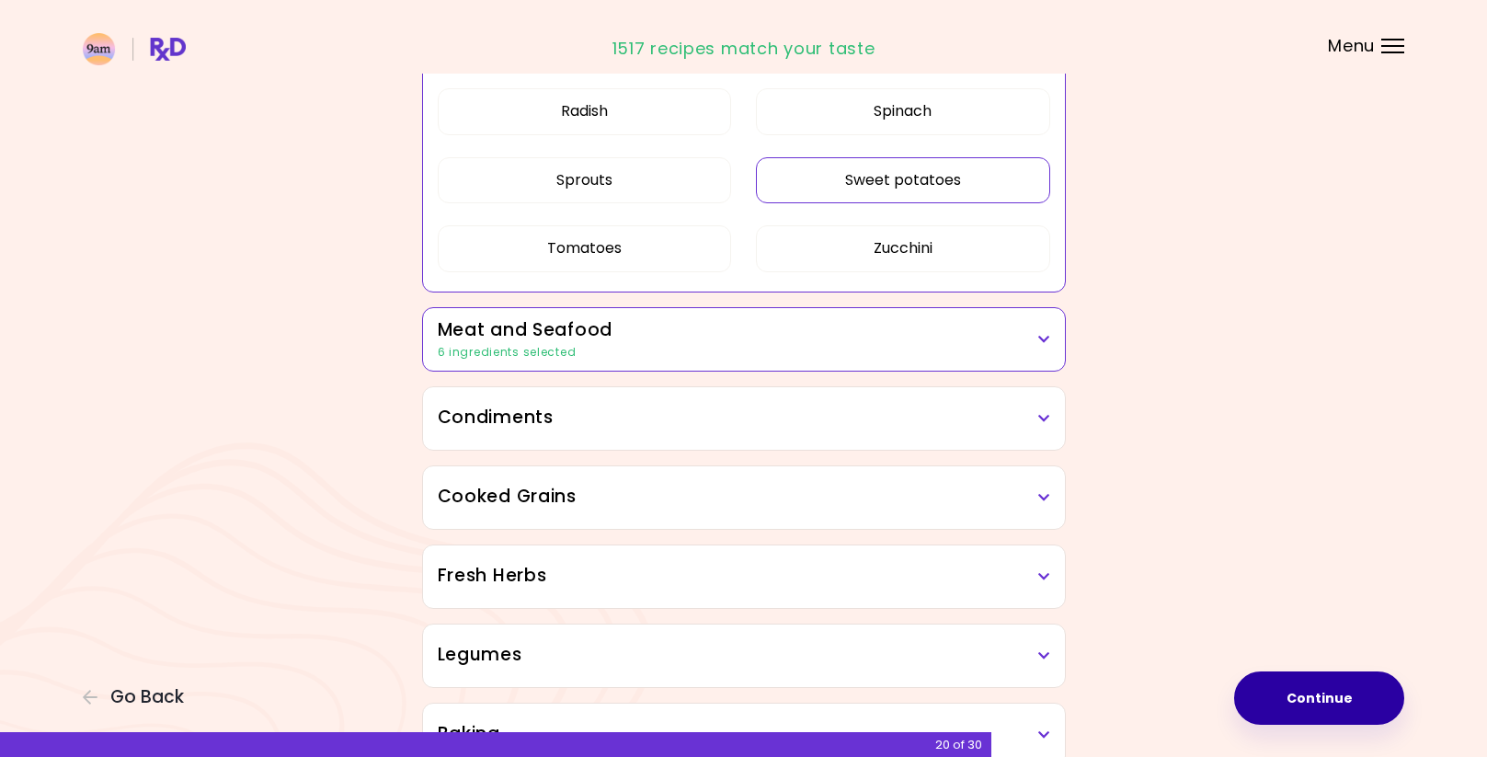
scroll to position [1385, 0]
click at [1044, 415] on icon at bounding box center [1044, 416] width 12 height 13
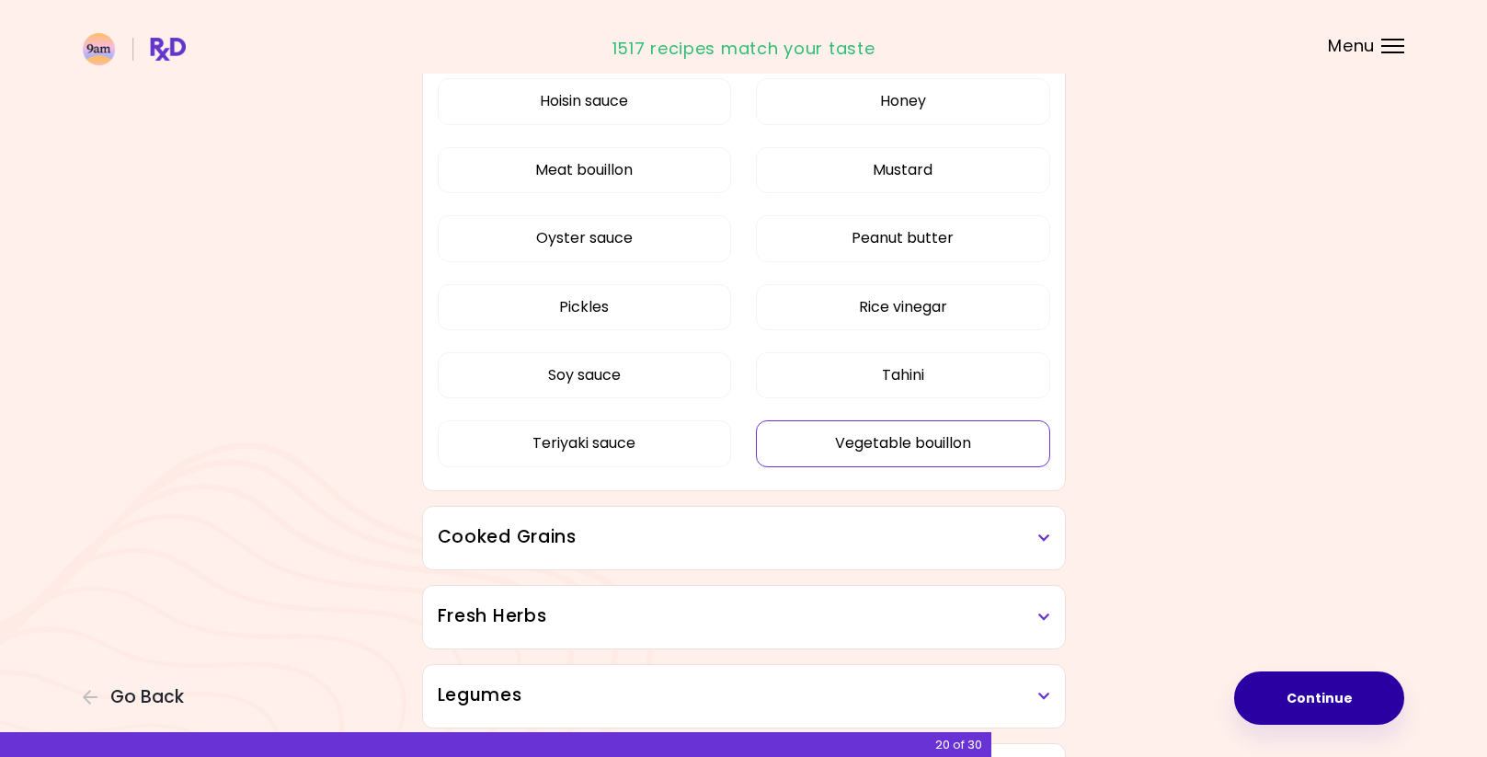
scroll to position [1840, 0]
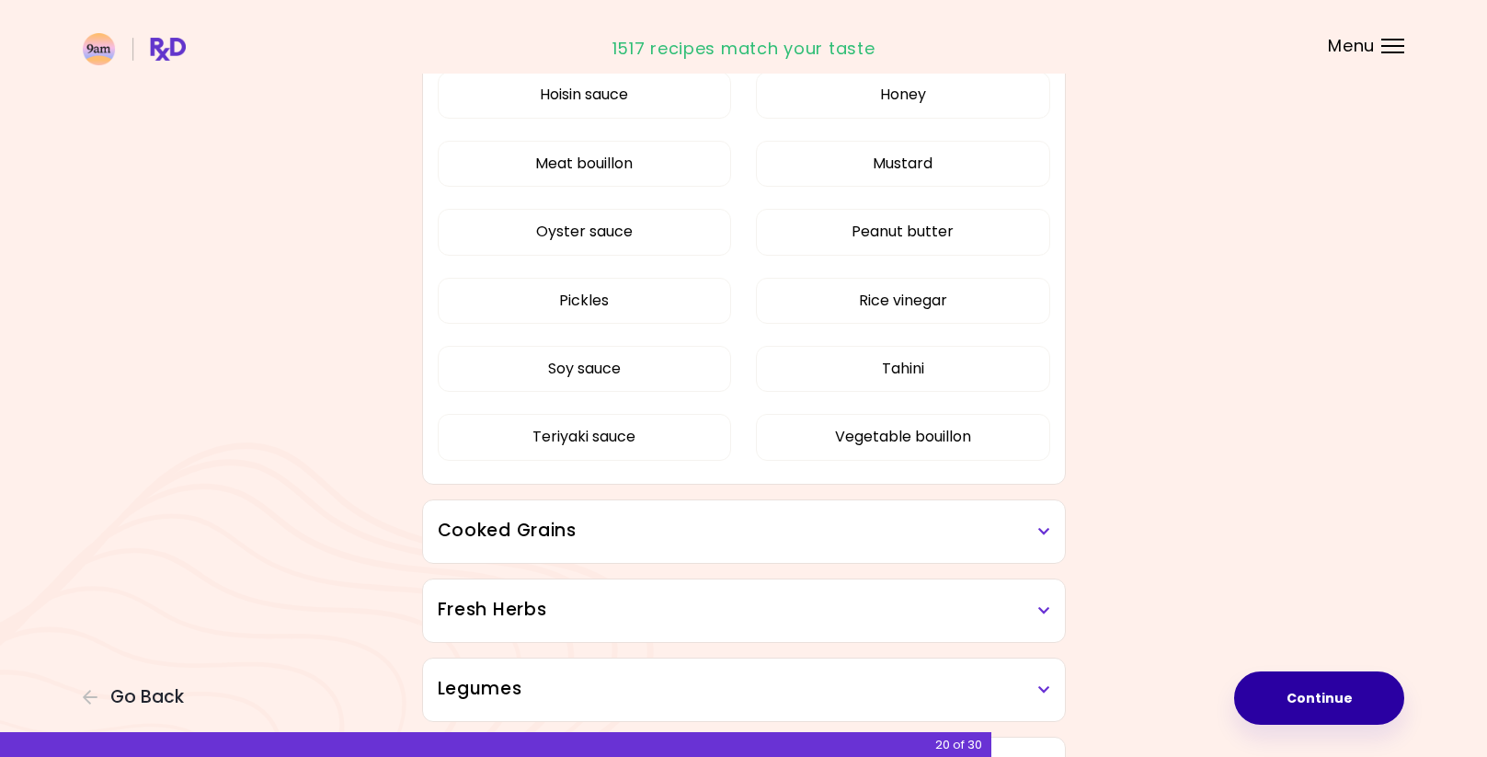
click at [1048, 531] on icon at bounding box center [1044, 531] width 12 height 13
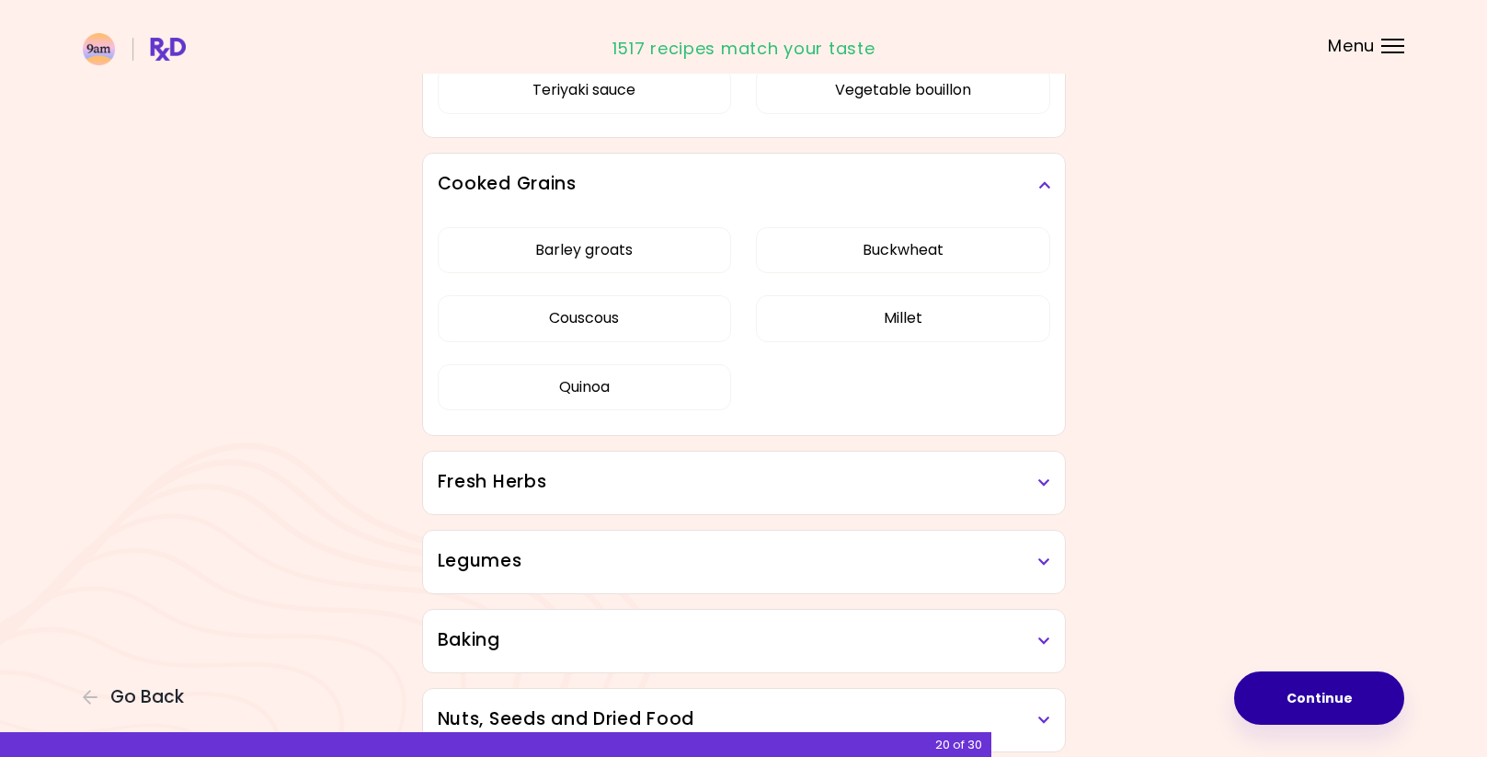
scroll to position [2080, 0]
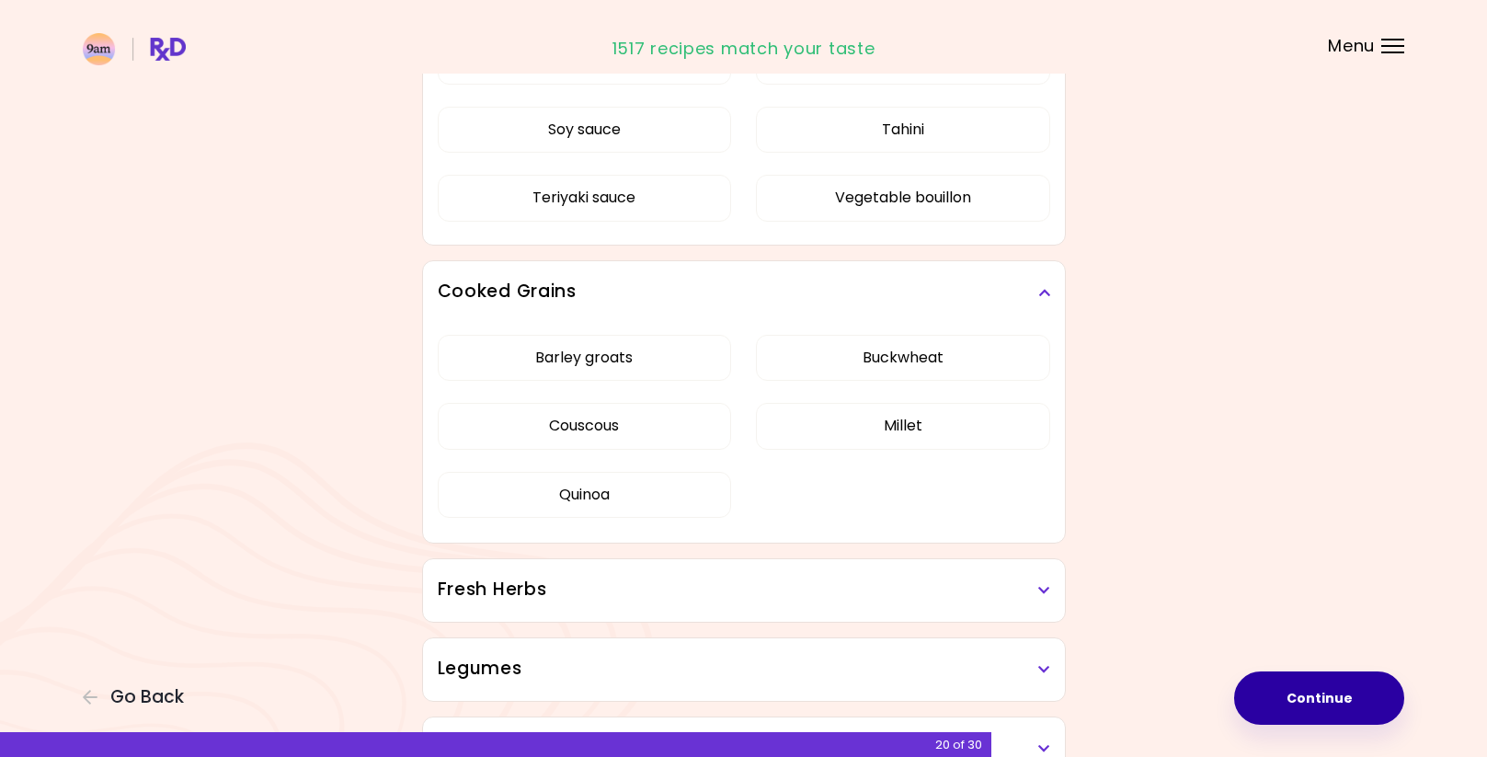
click at [1040, 589] on icon at bounding box center [1044, 590] width 12 height 13
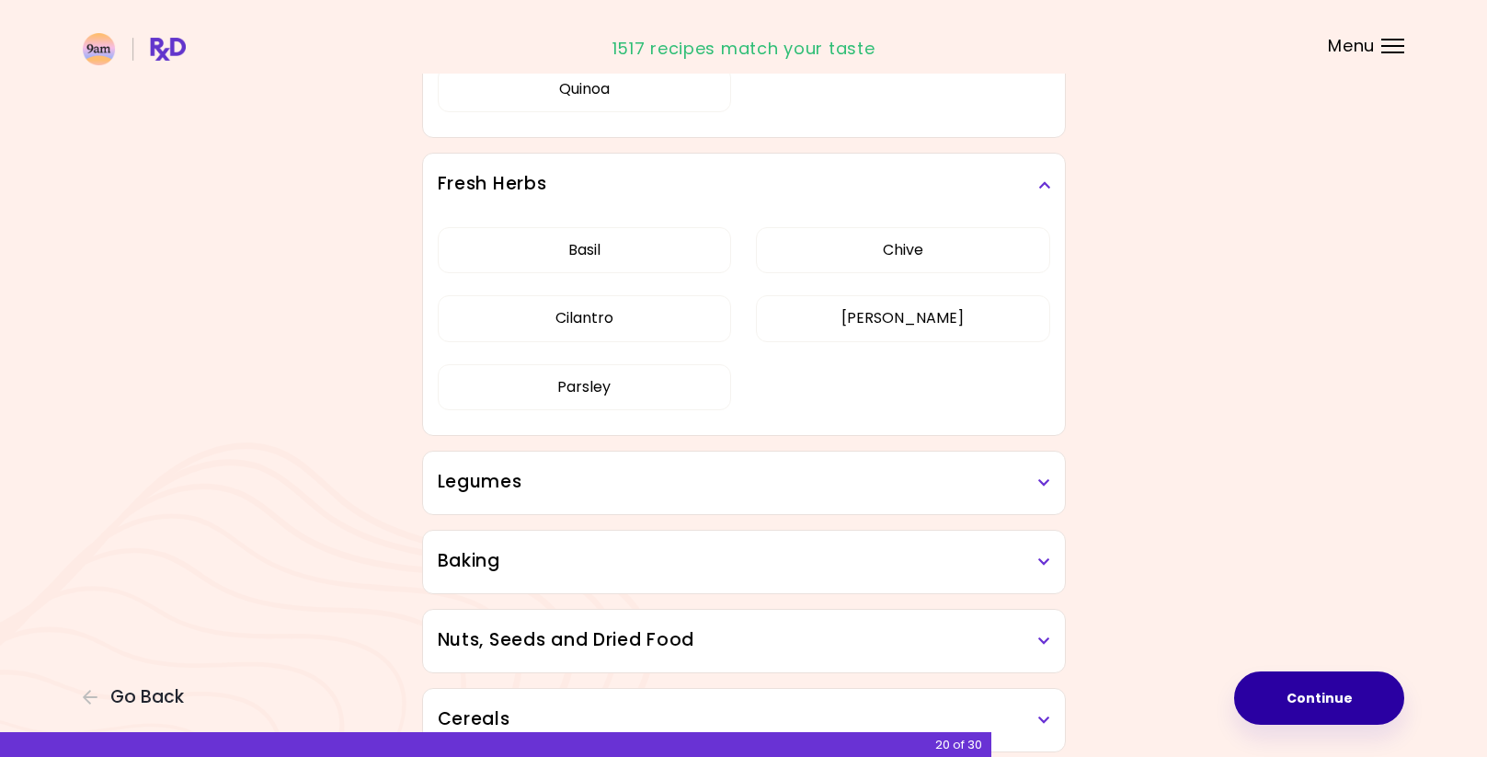
scroll to position [2489, 0]
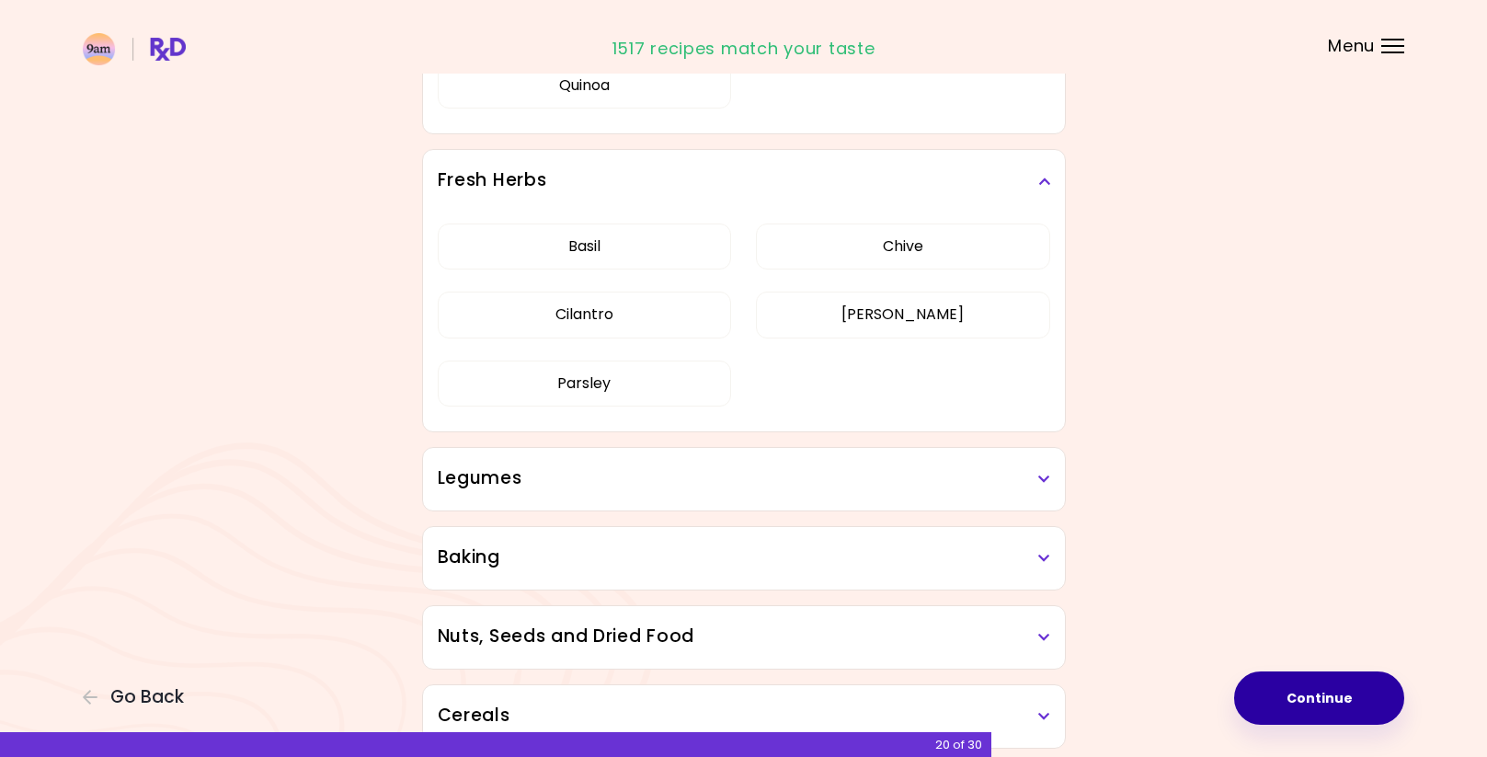
click at [1041, 480] on icon at bounding box center [1044, 479] width 12 height 13
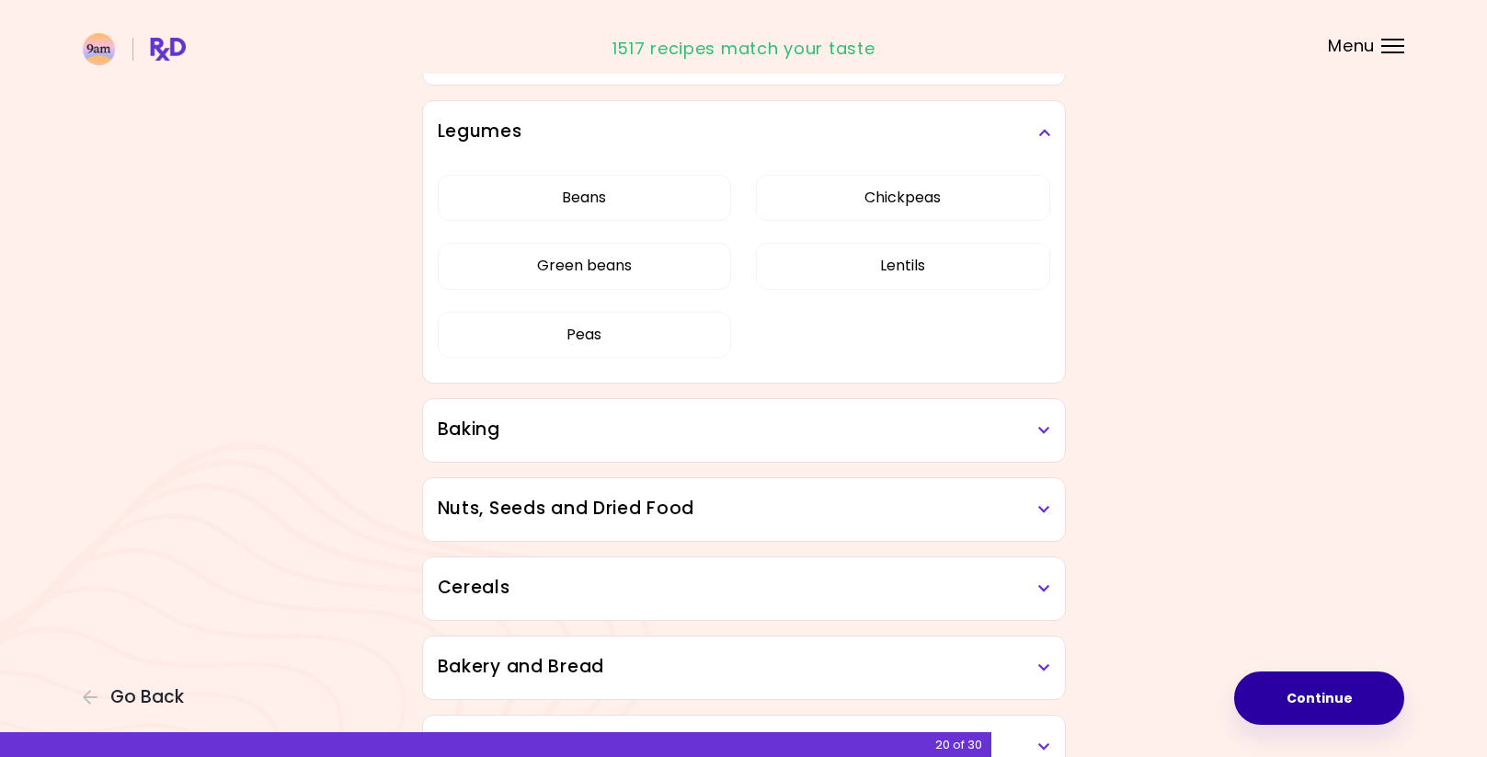
scroll to position [2844, 0]
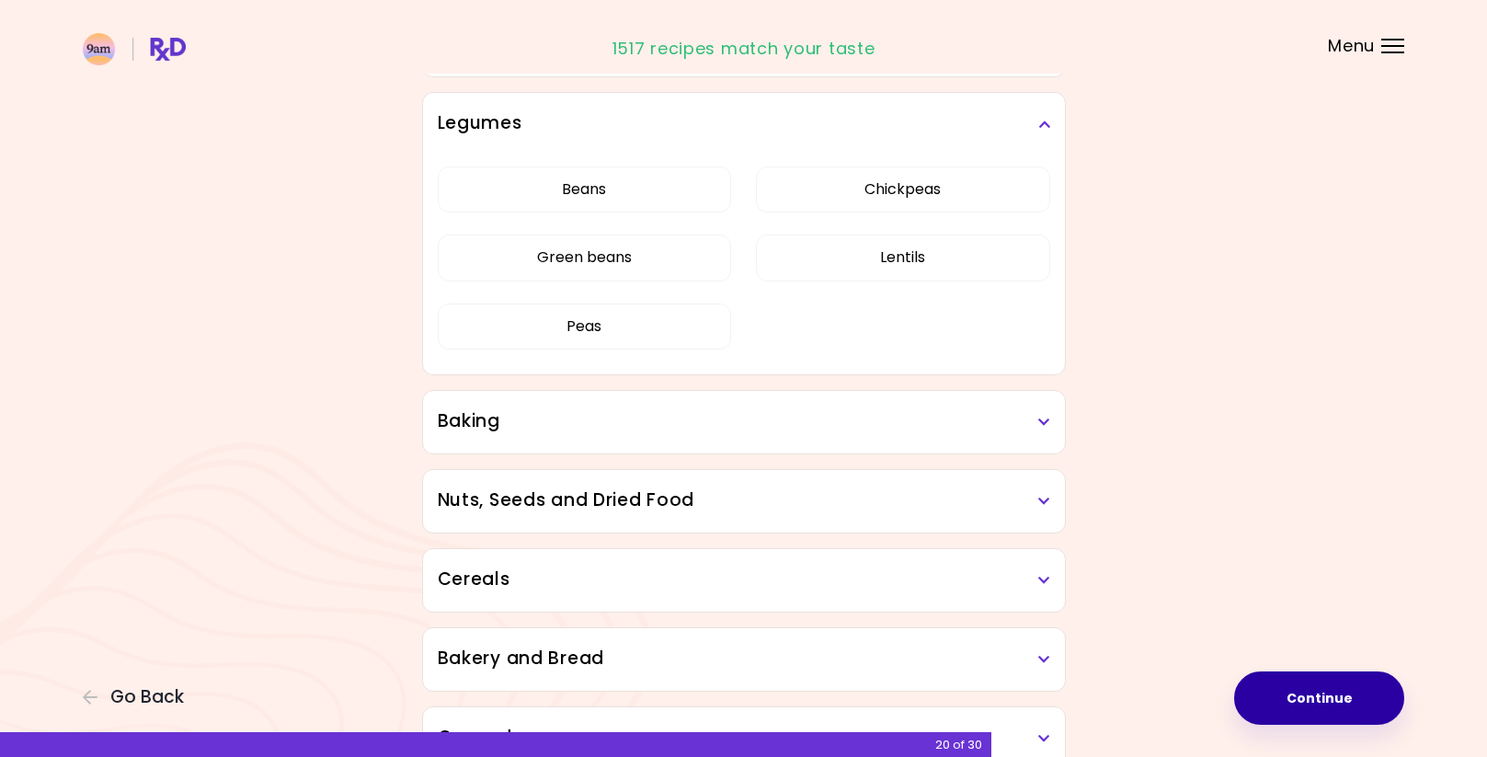
click at [1039, 422] on icon at bounding box center [1044, 422] width 12 height 13
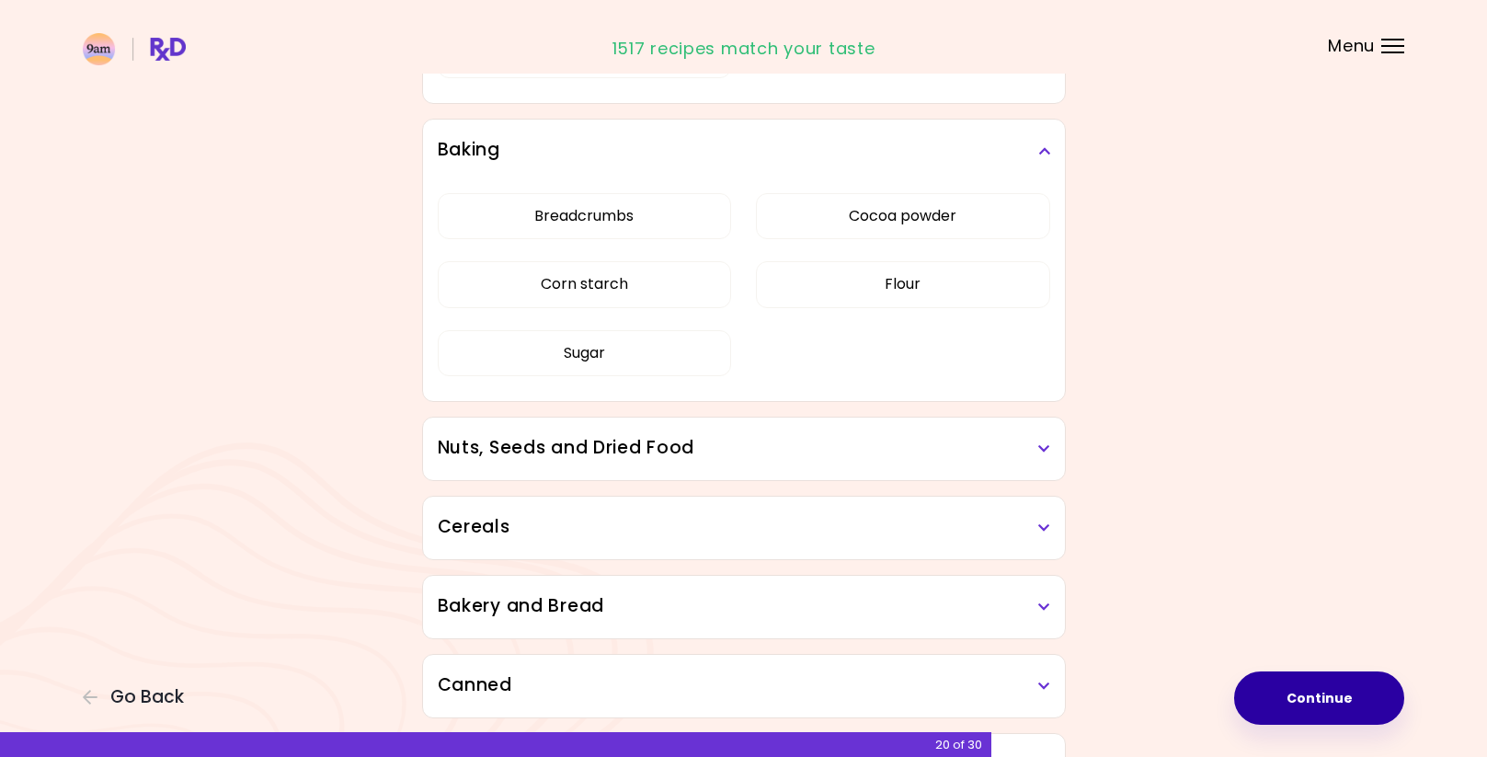
scroll to position [3116, 0]
click at [1053, 446] on div "Nuts, Seeds and Dried Food" at bounding box center [744, 448] width 642 height 63
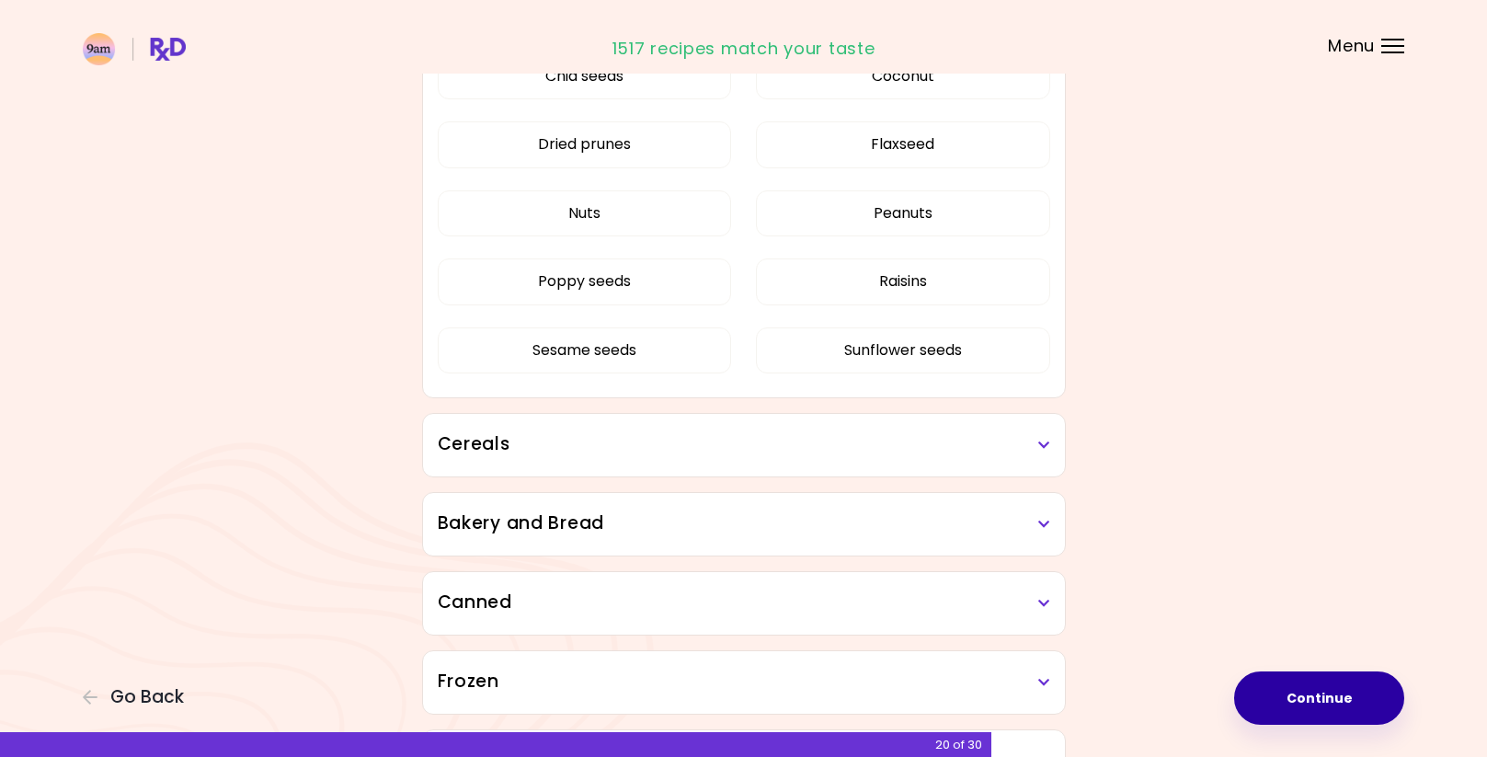
scroll to position [3541, 0]
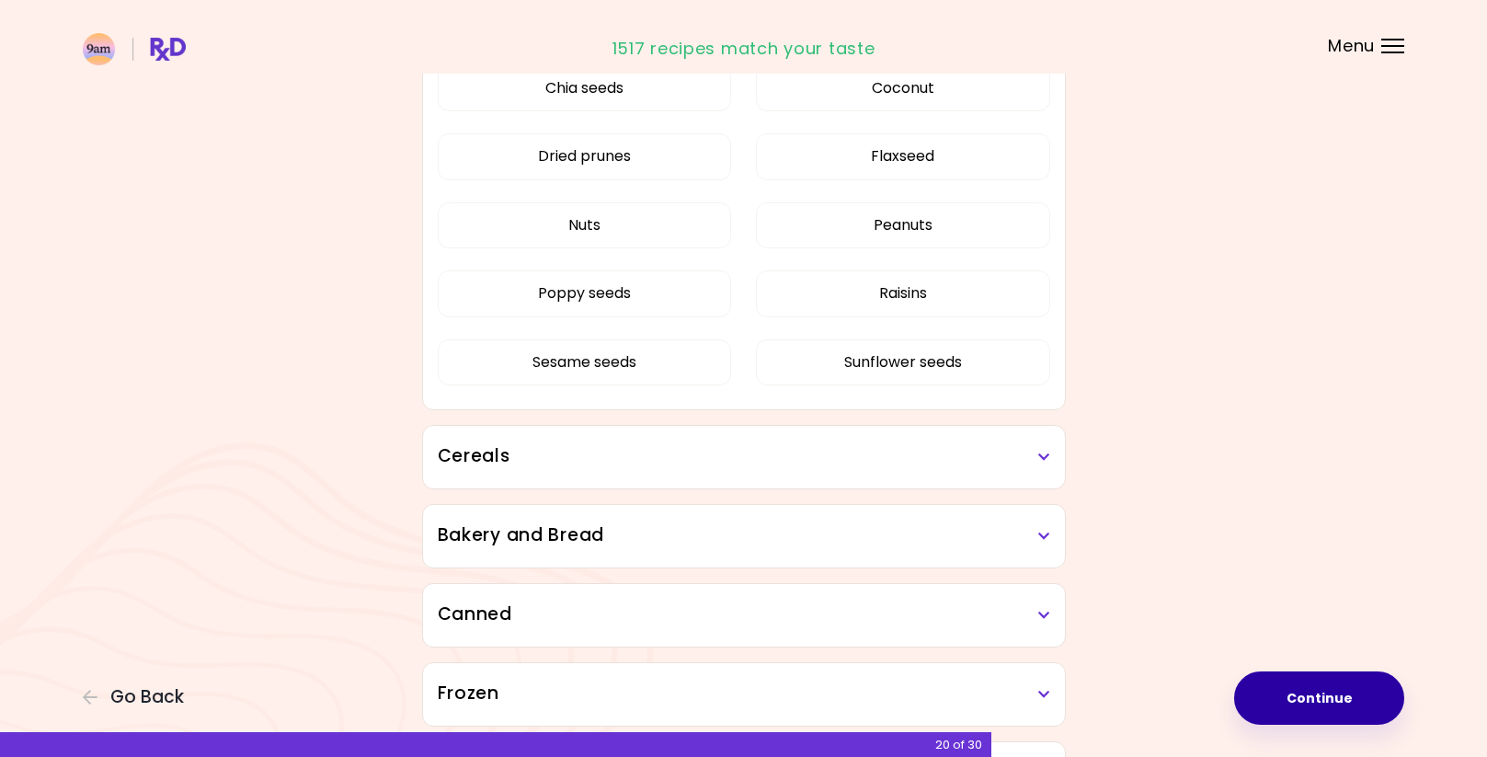
click at [1040, 449] on h3 "Cereals" at bounding box center [744, 456] width 613 height 27
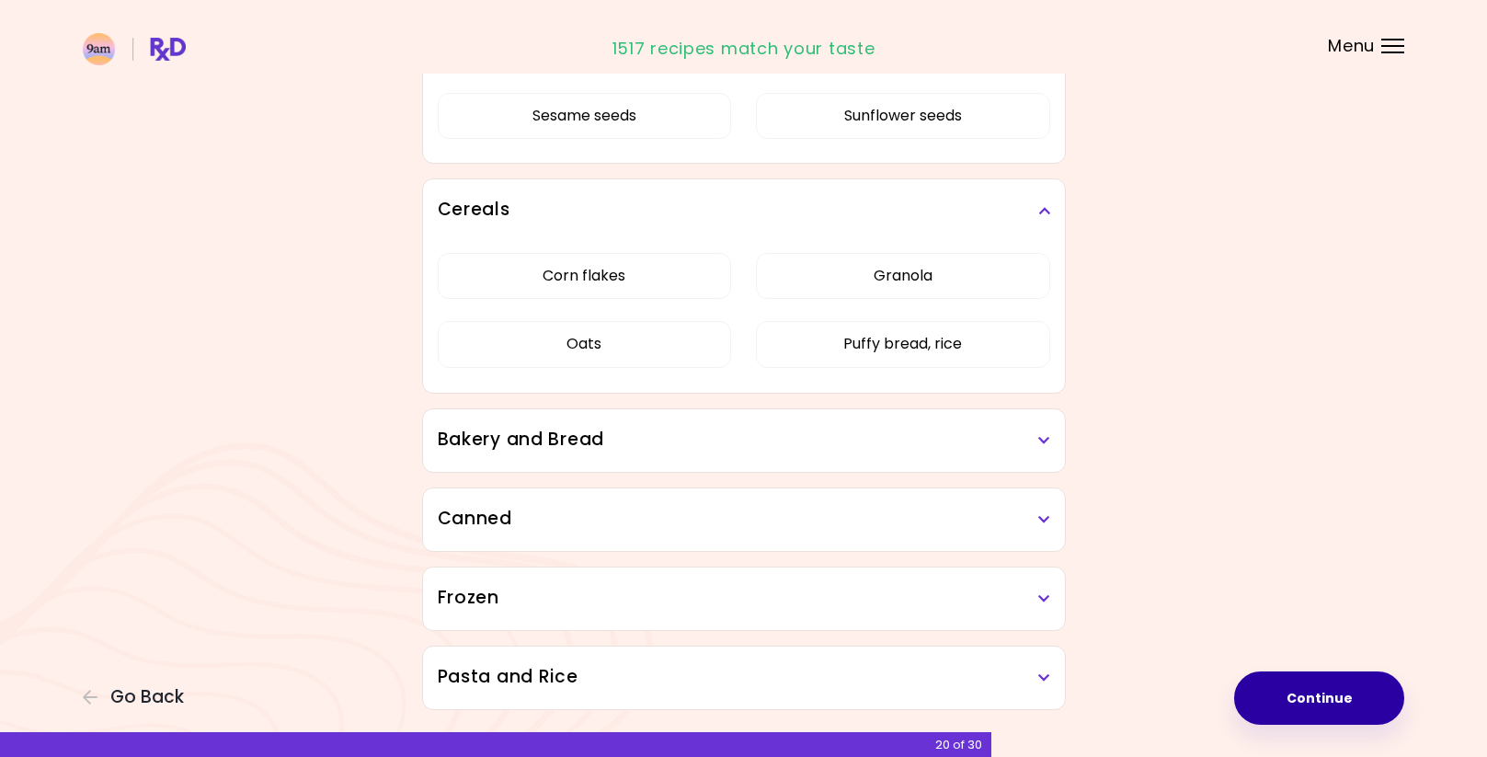
scroll to position [3789, 0]
click at [1055, 443] on div "Bakery and Bread" at bounding box center [744, 438] width 642 height 63
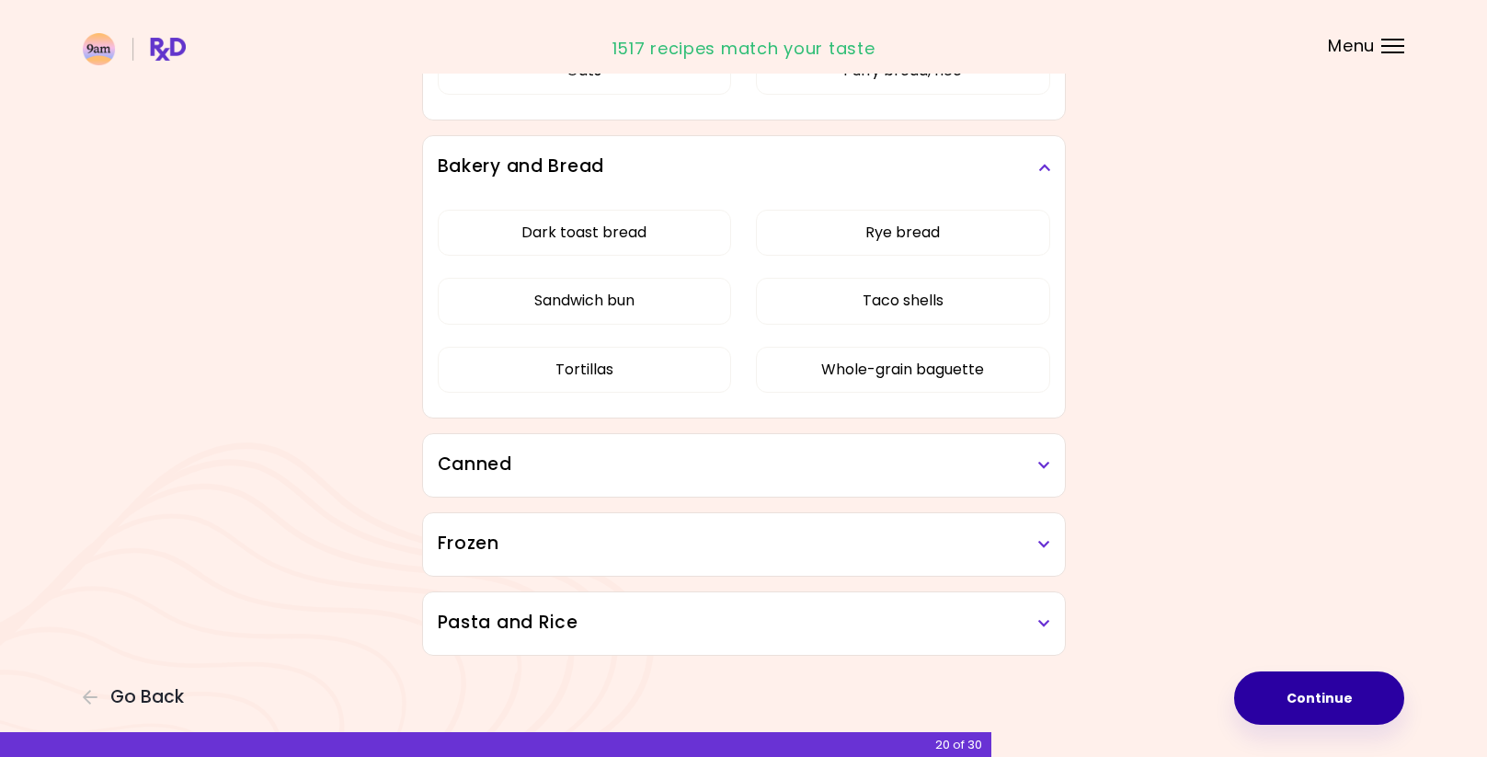
scroll to position [4061, 0]
click at [1038, 466] on icon at bounding box center [1044, 465] width 12 height 13
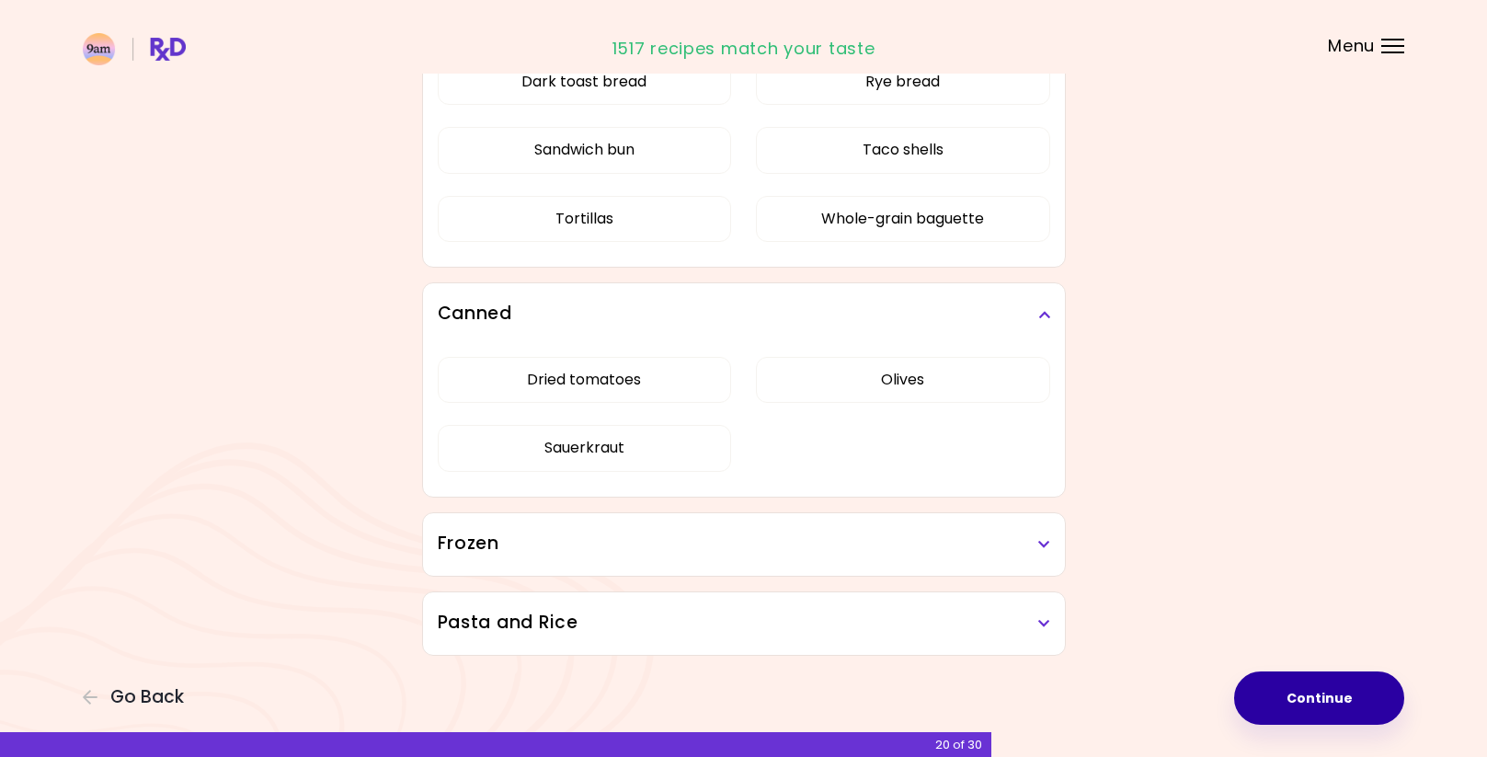
scroll to position [4211, 0]
click at [1051, 547] on div "Frozen" at bounding box center [744, 544] width 642 height 63
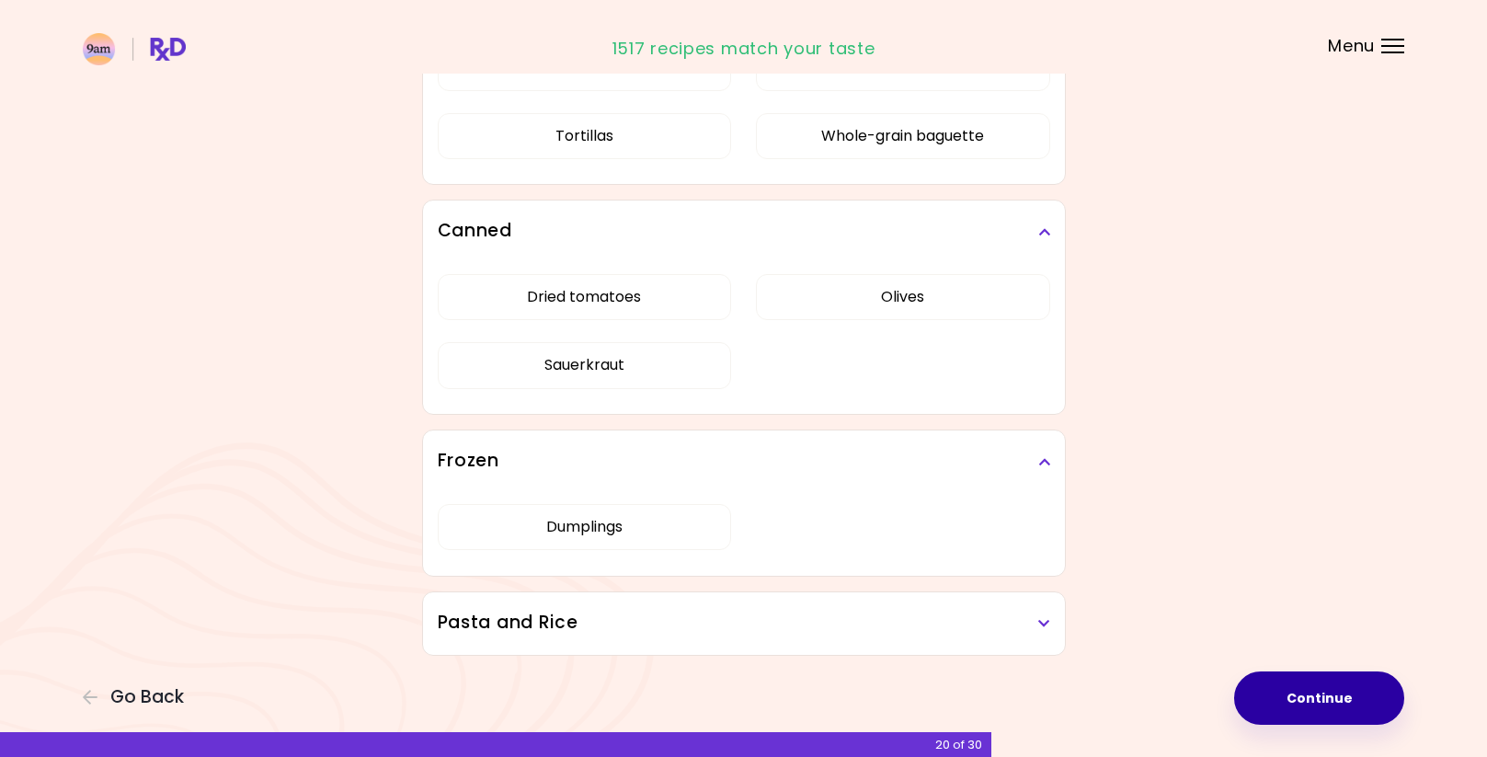
scroll to position [4294, 0]
click at [1034, 610] on h3 "Pasta and Rice" at bounding box center [744, 623] width 613 height 27
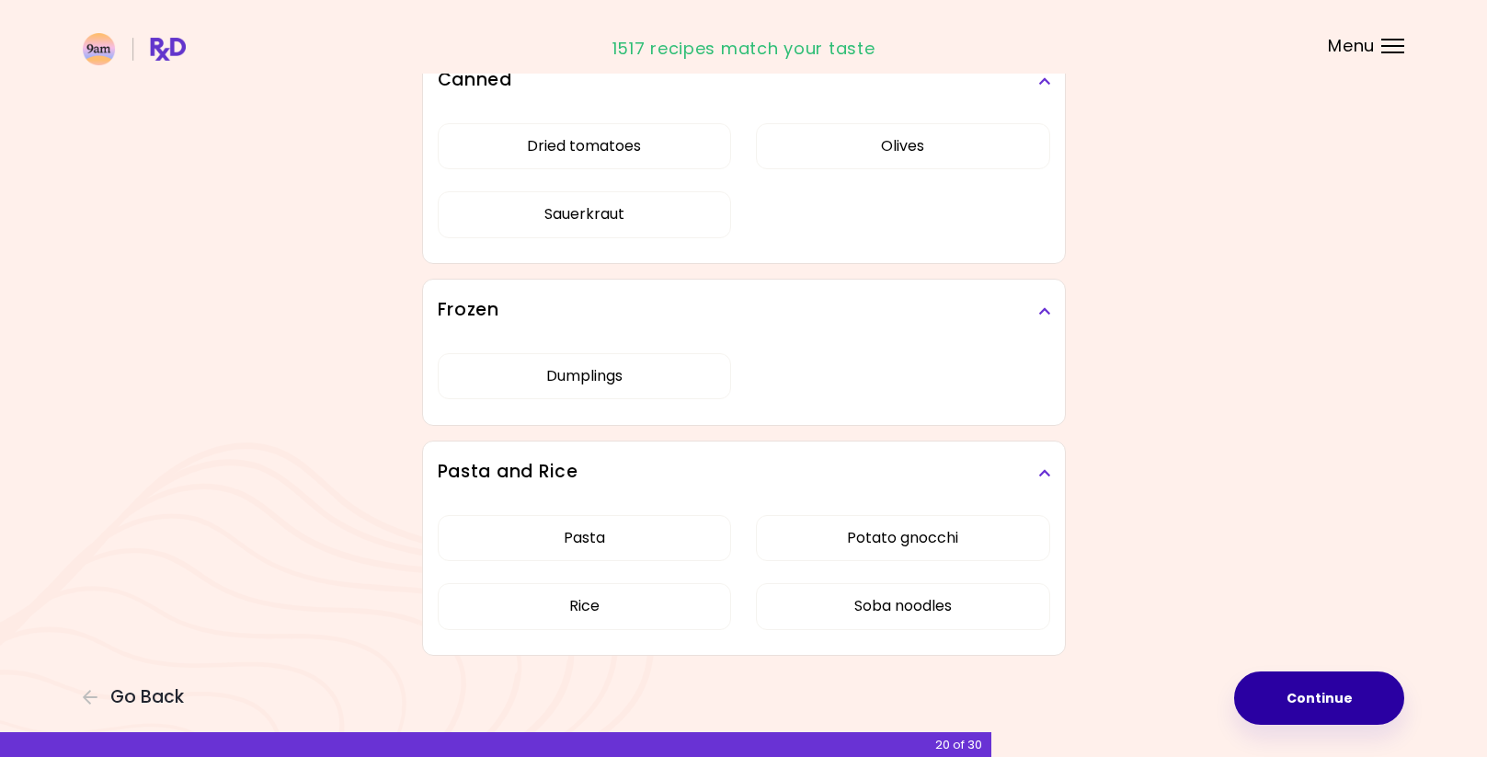
scroll to position [4445, 0]
click at [1312, 709] on button "Continue" at bounding box center [1319, 697] width 170 height 53
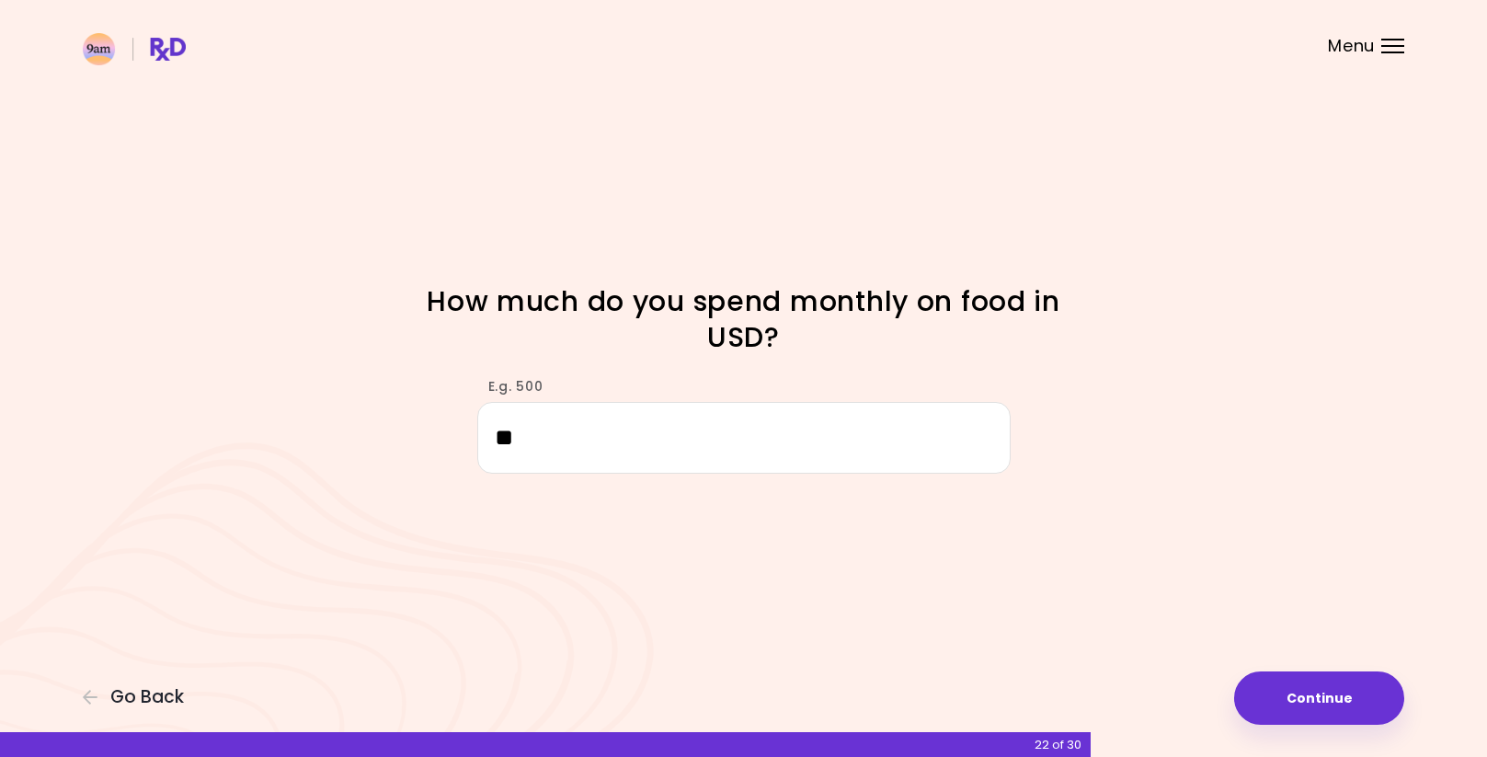
type input "*"
type input "***"
click at [1361, 697] on button "Continue" at bounding box center [1319, 697] width 170 height 53
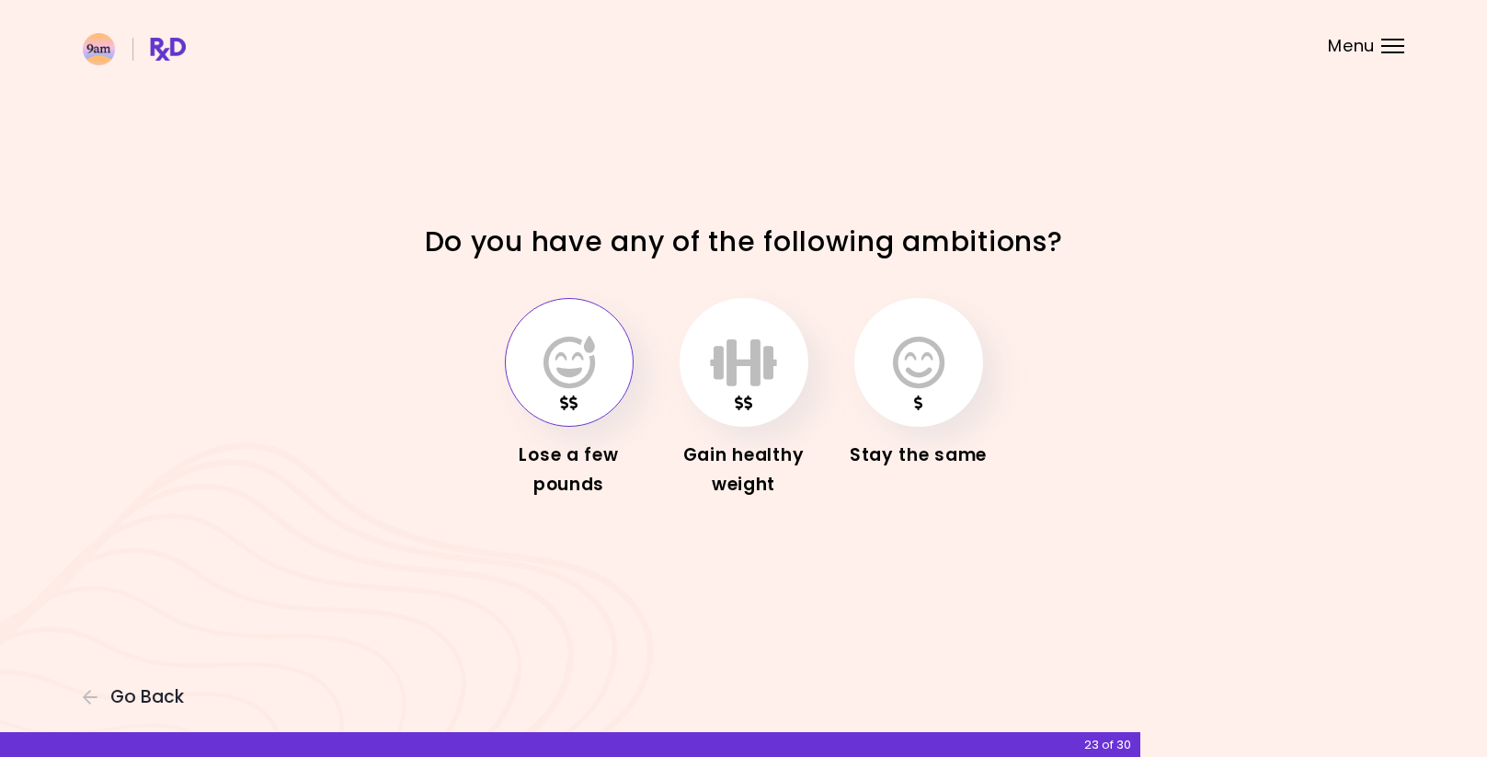
click at [581, 365] on icon "button" at bounding box center [570, 362] width 52 height 53
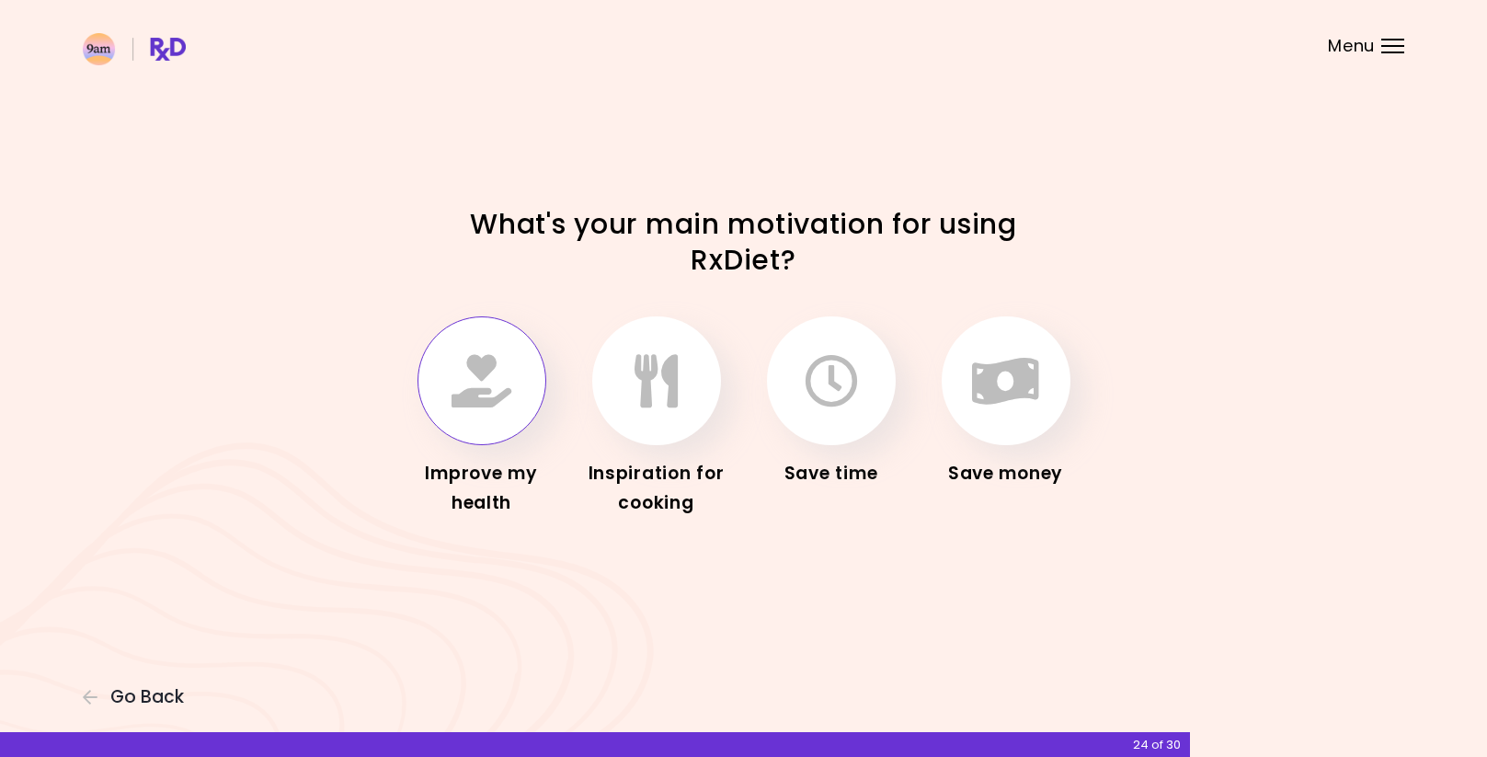
click at [496, 361] on icon "button" at bounding box center [482, 380] width 60 height 53
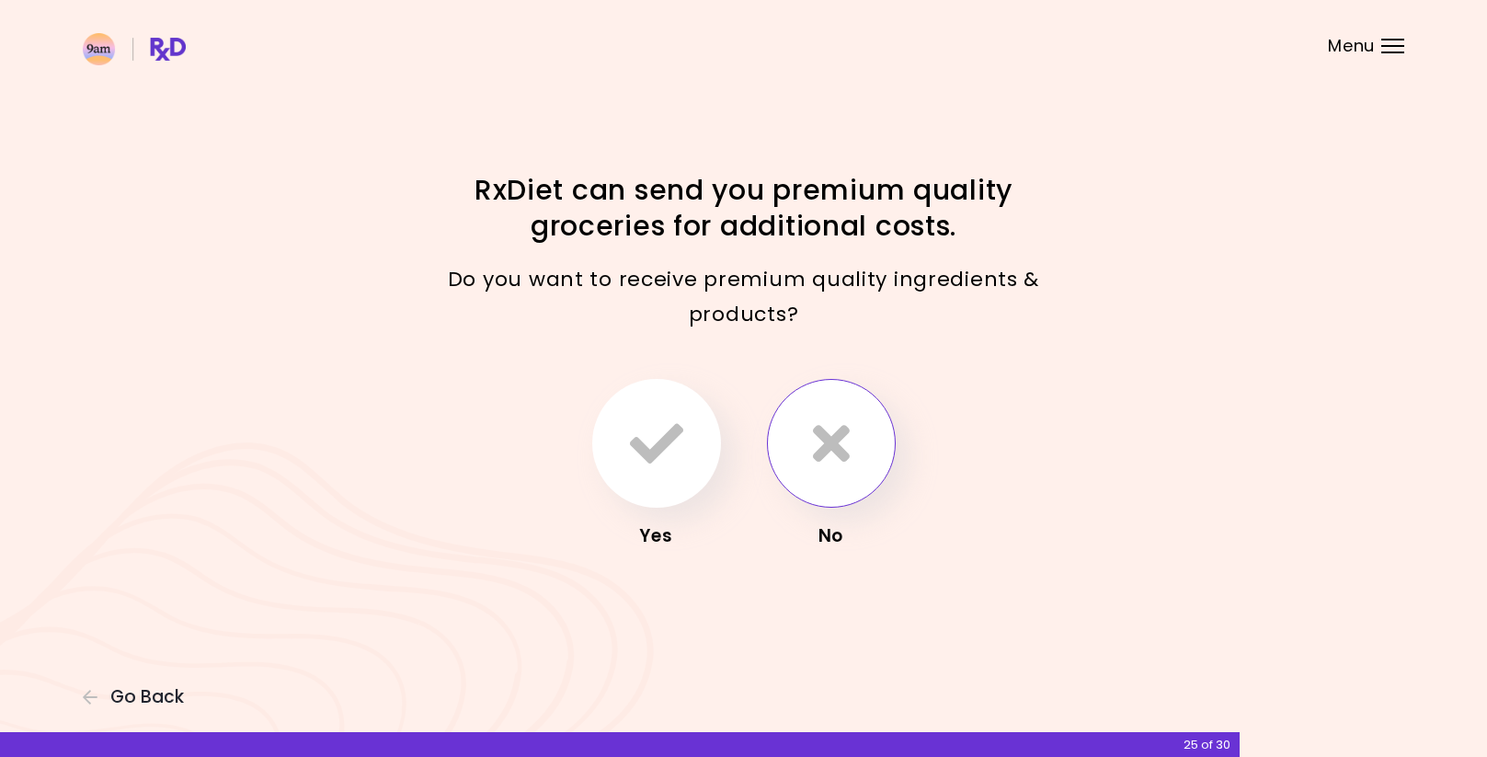
click at [833, 459] on icon "button" at bounding box center [831, 443] width 37 height 53
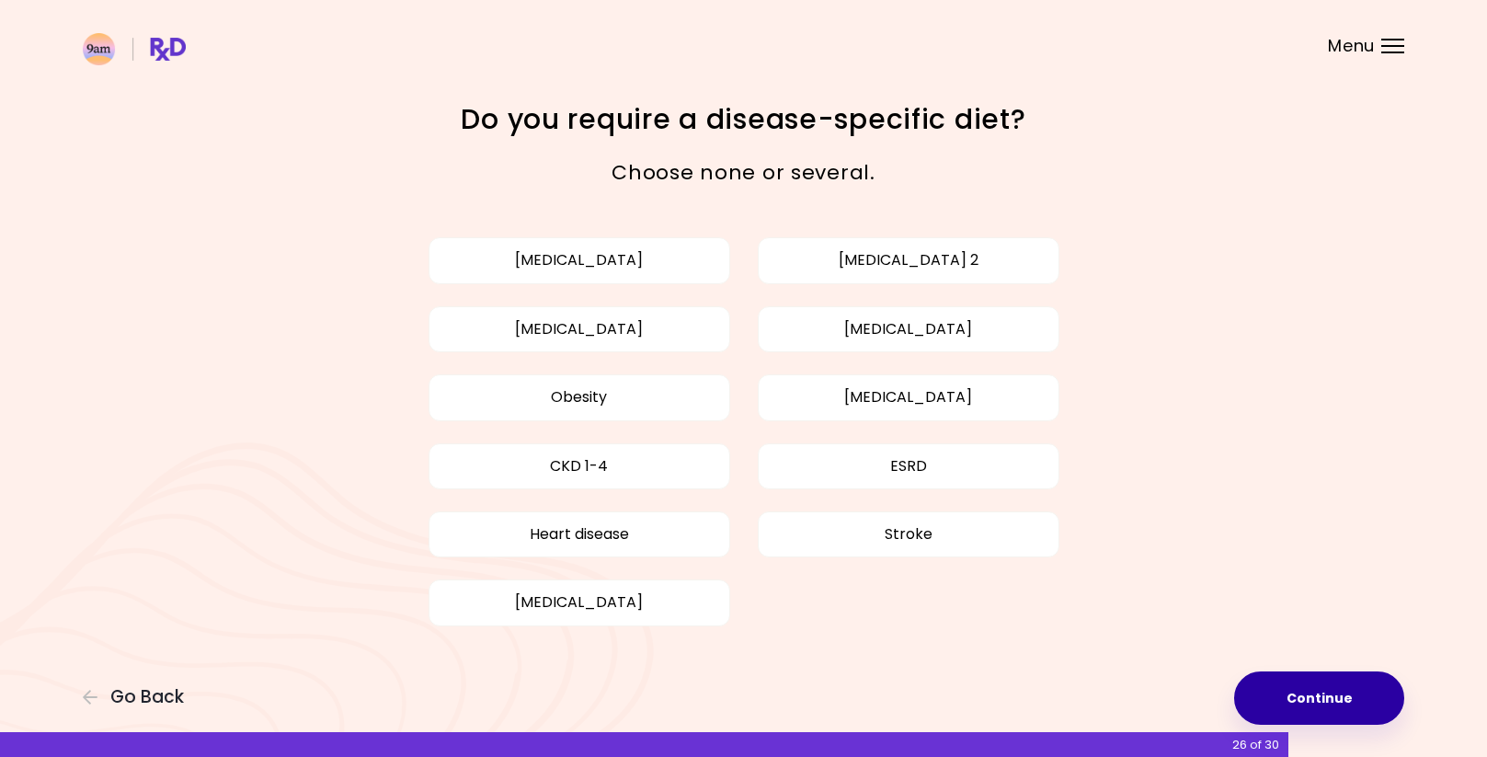
click at [1268, 690] on button "Continue" at bounding box center [1319, 697] width 170 height 53
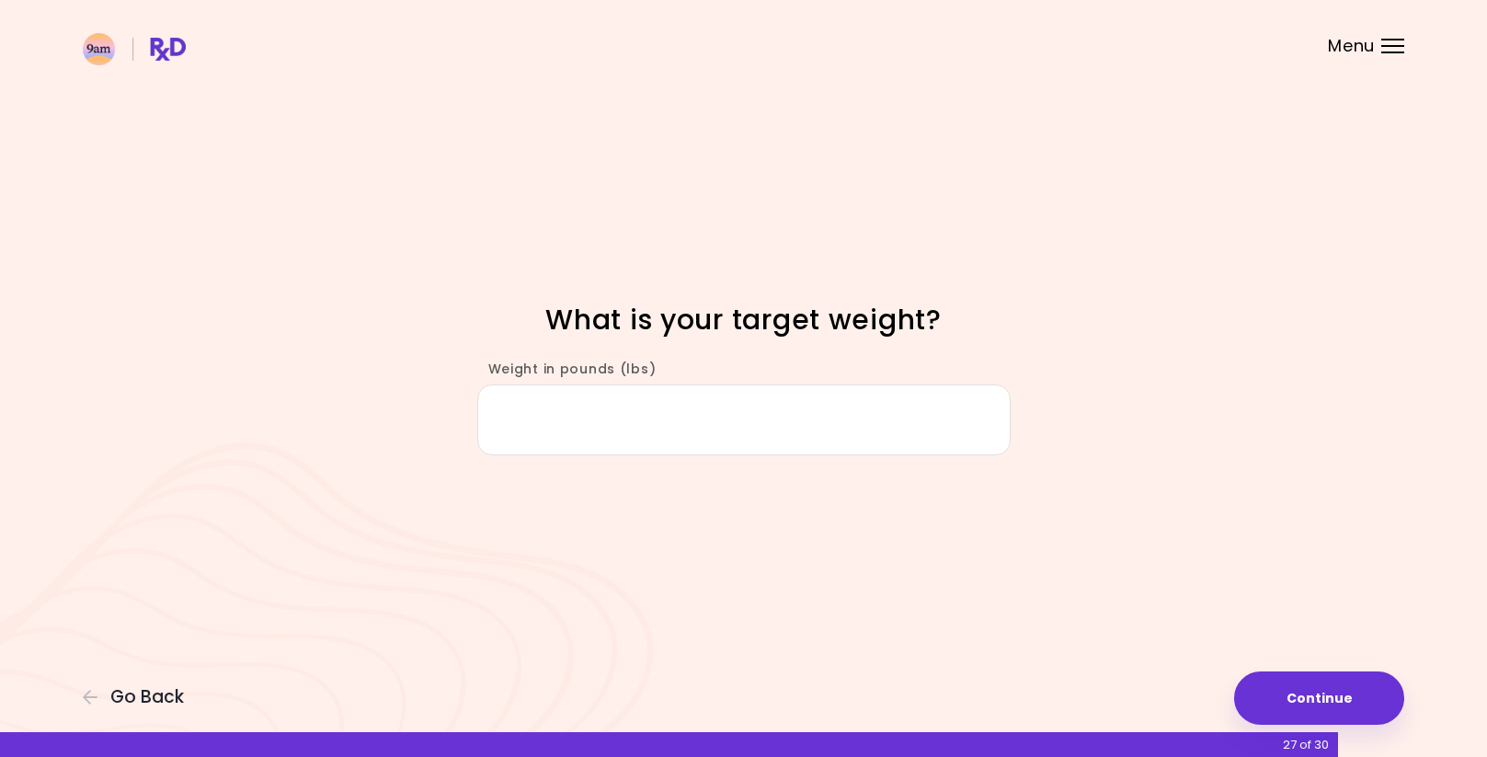
click at [932, 453] on input "Weight in pounds (lbs)" at bounding box center [743, 419] width 533 height 71
type input "***"
click at [1261, 706] on button "Continue" at bounding box center [1319, 697] width 170 height 53
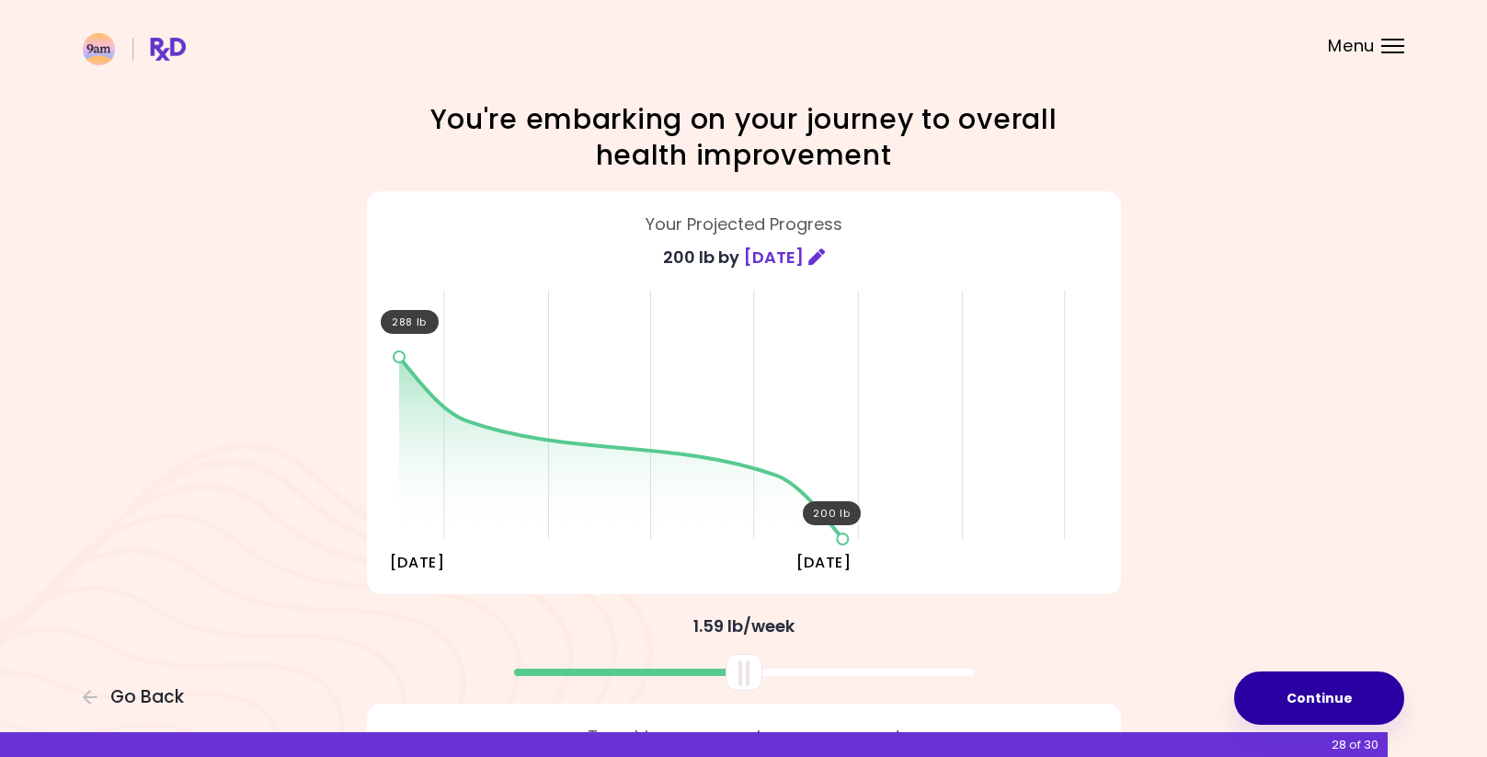
click at [1285, 702] on button "Continue" at bounding box center [1319, 697] width 170 height 53
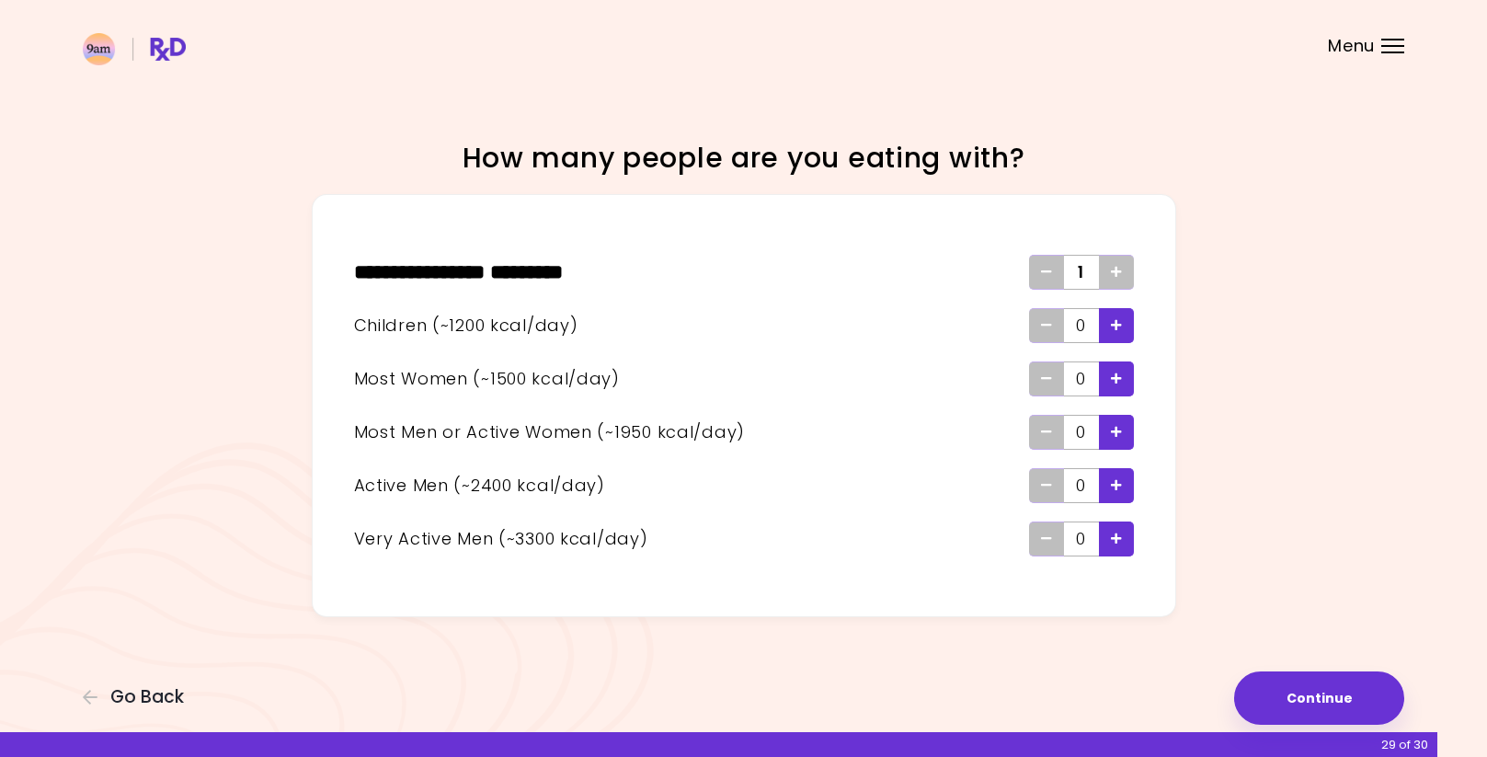
click at [1116, 485] on icon "Add - Active Man" at bounding box center [1116, 485] width 11 height 12
click at [1284, 703] on button "Continue" at bounding box center [1319, 697] width 170 height 53
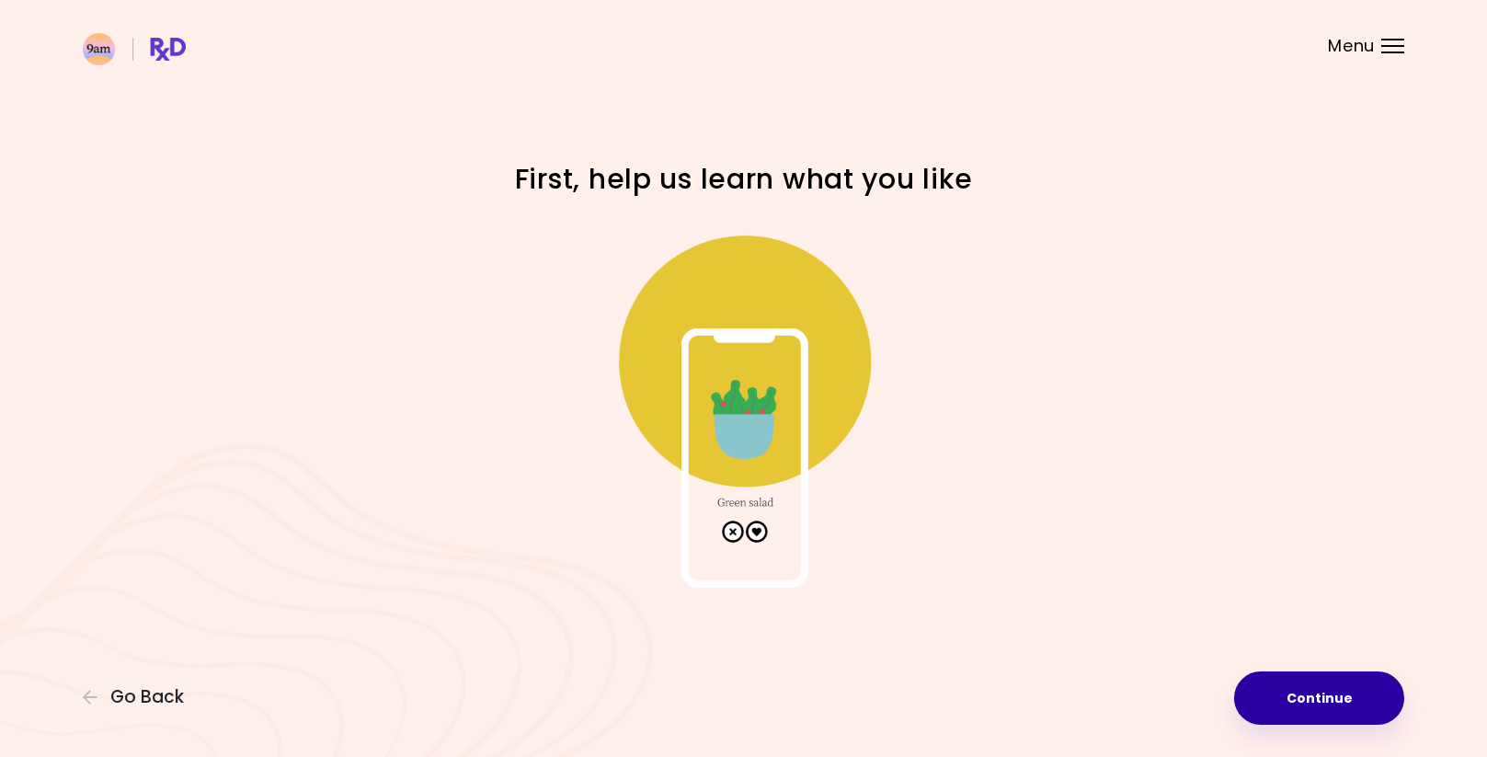
click at [1284, 698] on button "Continue" at bounding box center [1319, 697] width 170 height 53
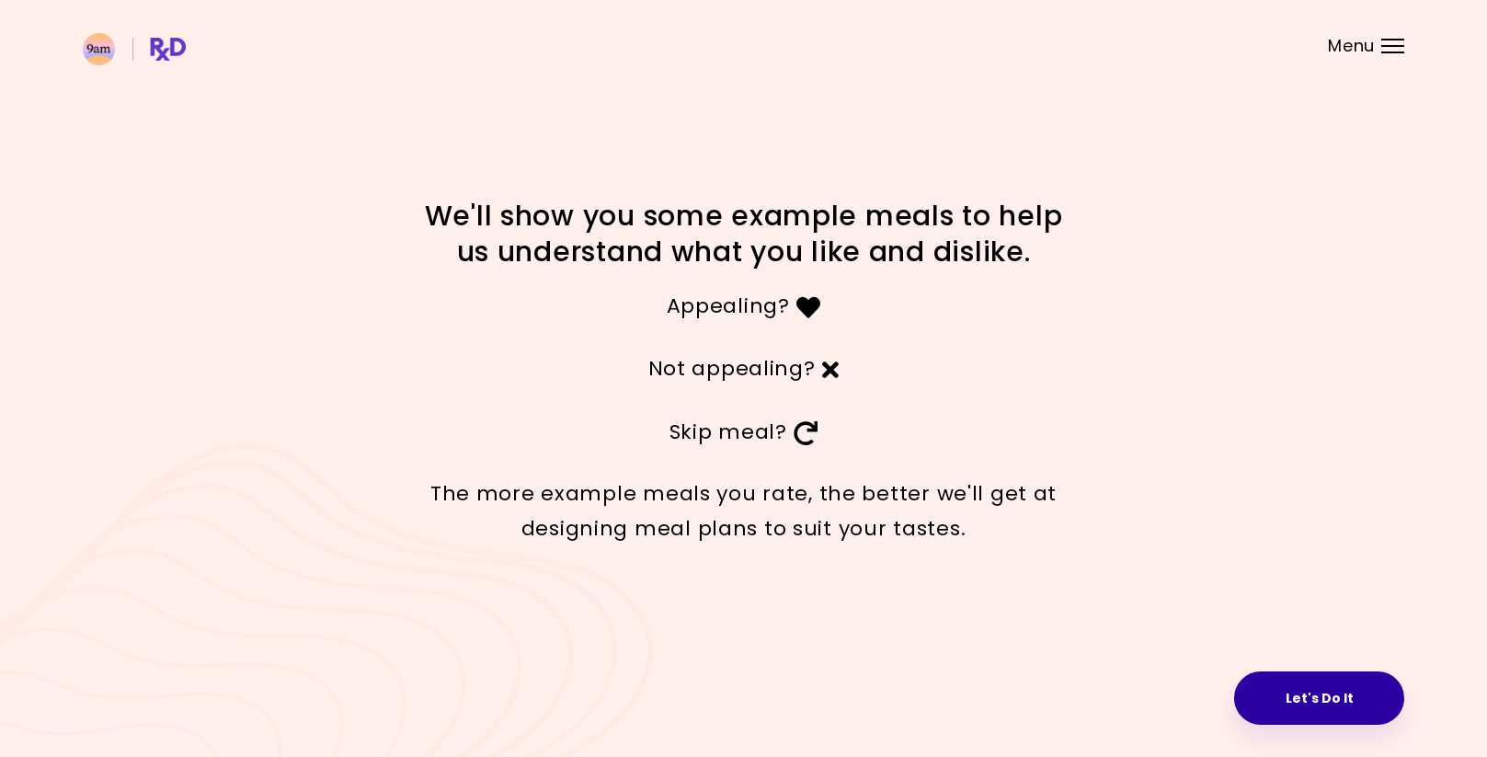
click at [1277, 700] on button "Let's Do It" at bounding box center [1319, 697] width 170 height 53
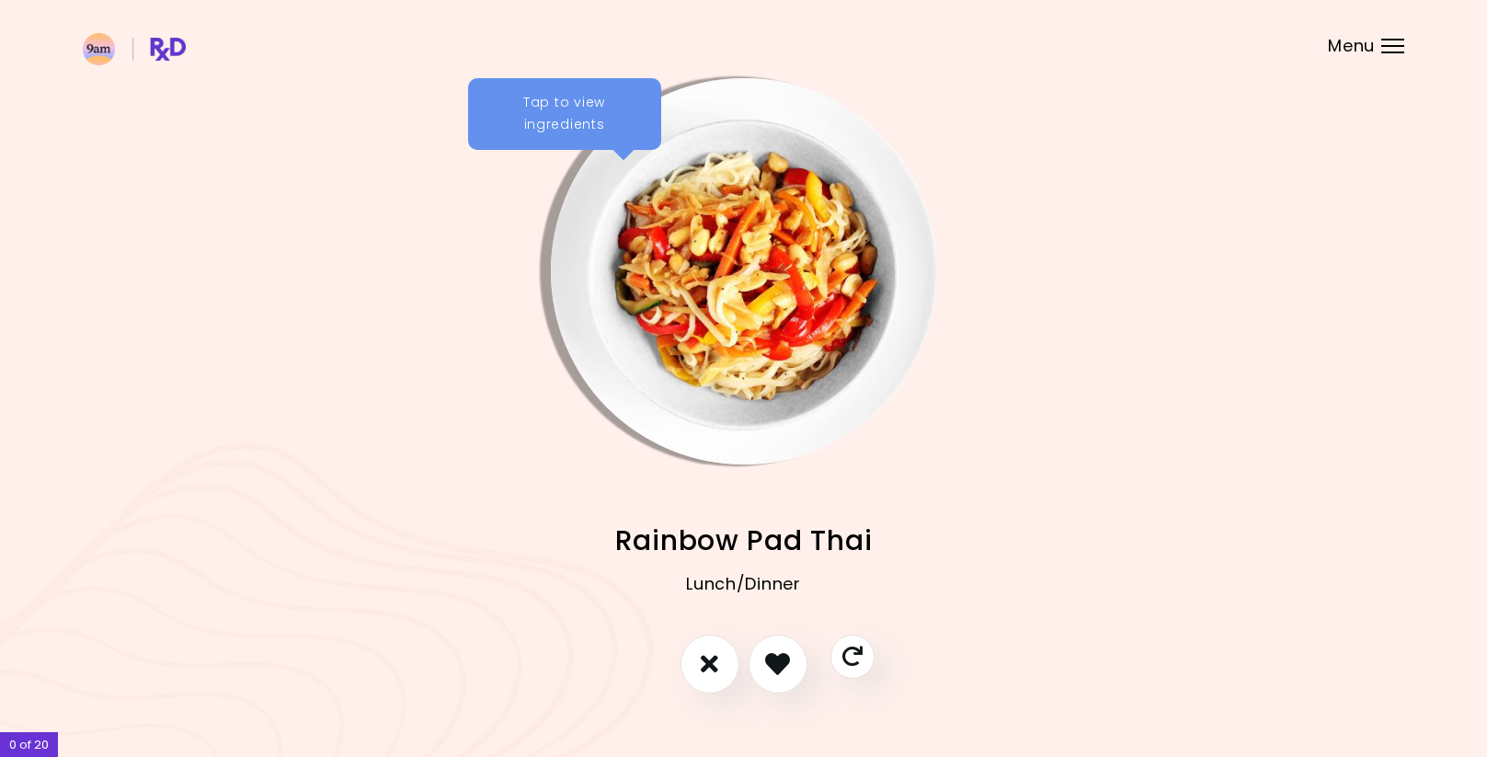
click at [557, 97] on div "Tap to view ingredients" at bounding box center [564, 114] width 193 height 72
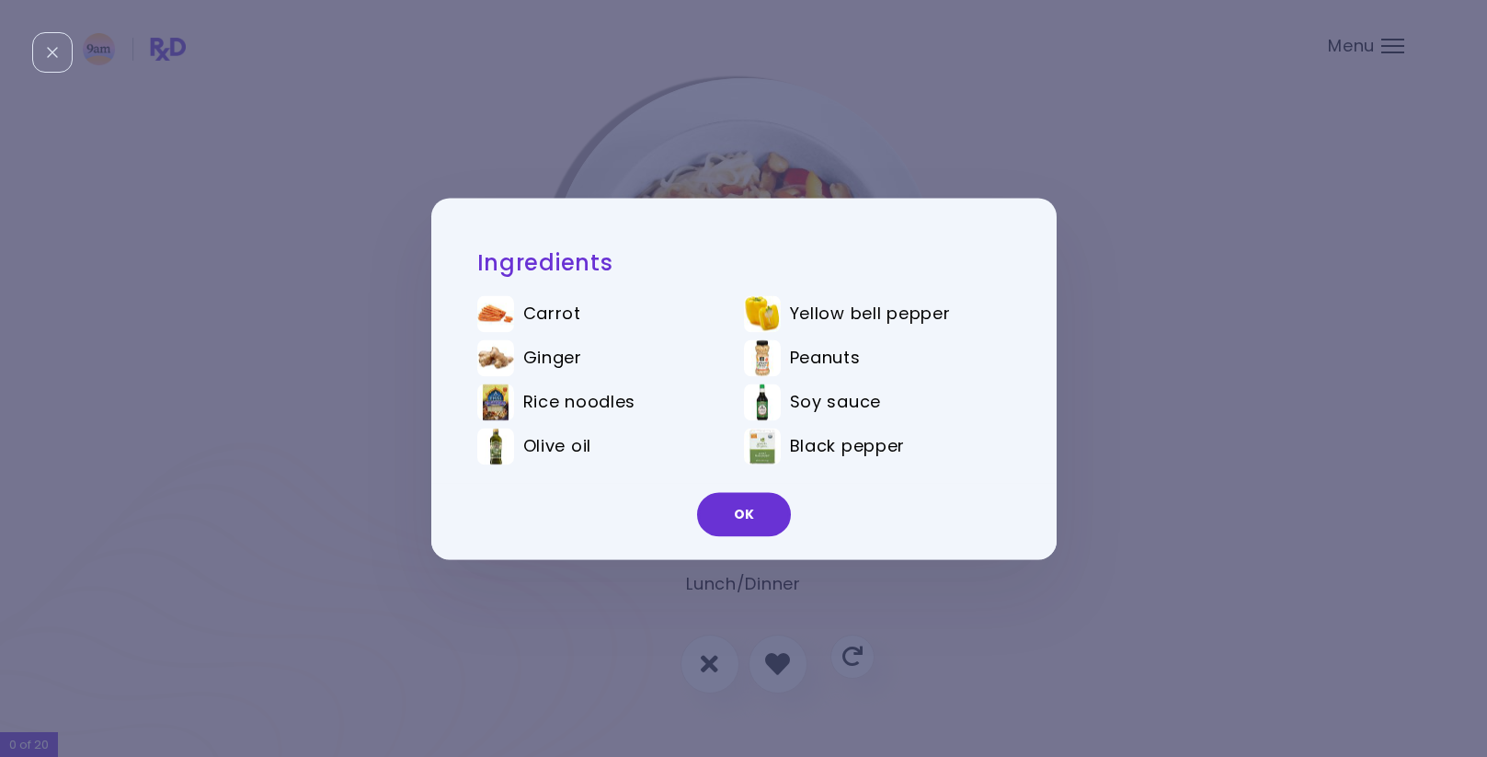
click at [905, 306] on span "Yellow bell pepper" at bounding box center [870, 314] width 161 height 20
click at [778, 534] on div "OK" at bounding box center [743, 521] width 625 height 76
click at [767, 523] on button "OK" at bounding box center [744, 514] width 94 height 44
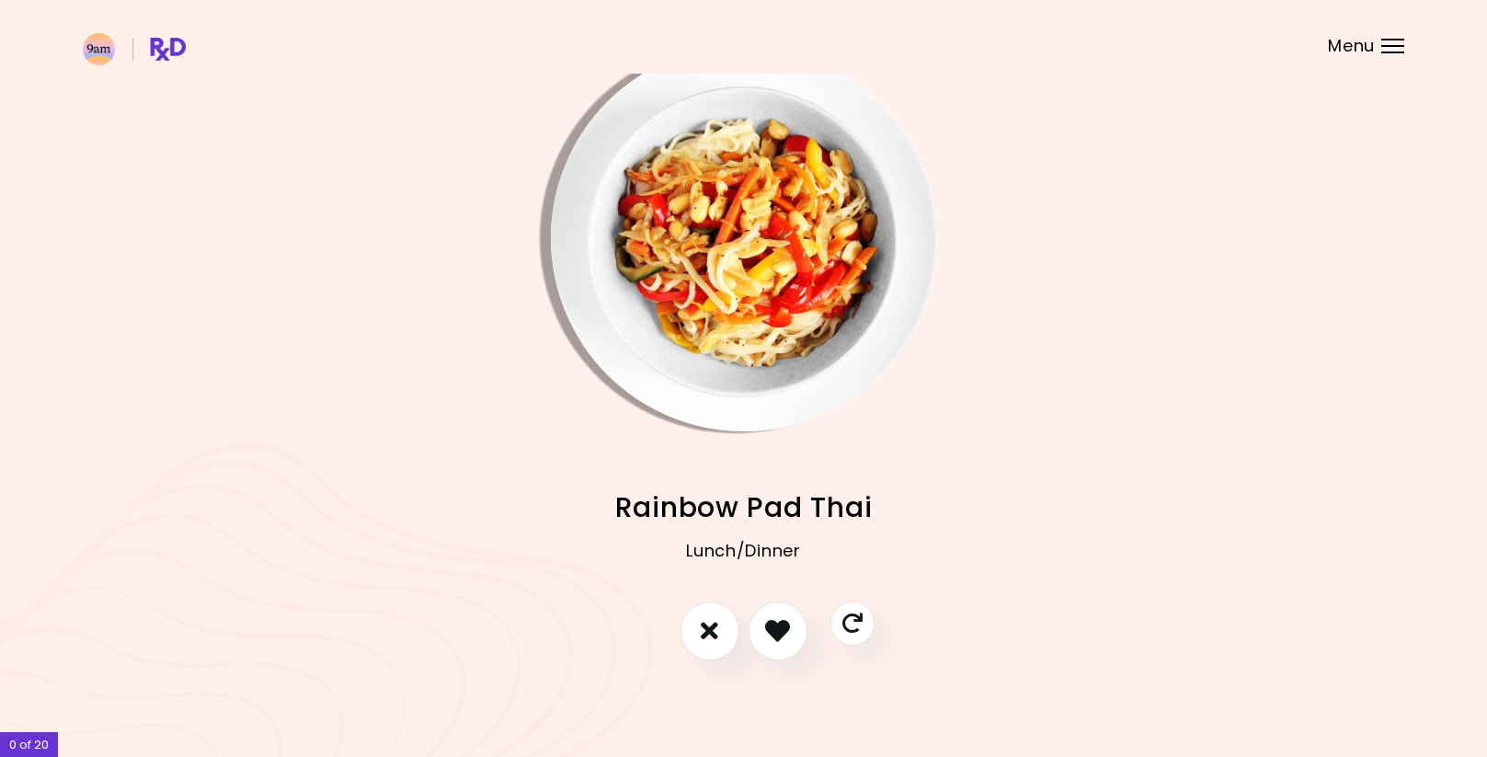
scroll to position [32, 0]
click at [782, 648] on button "I like this recipe" at bounding box center [778, 632] width 68 height 68
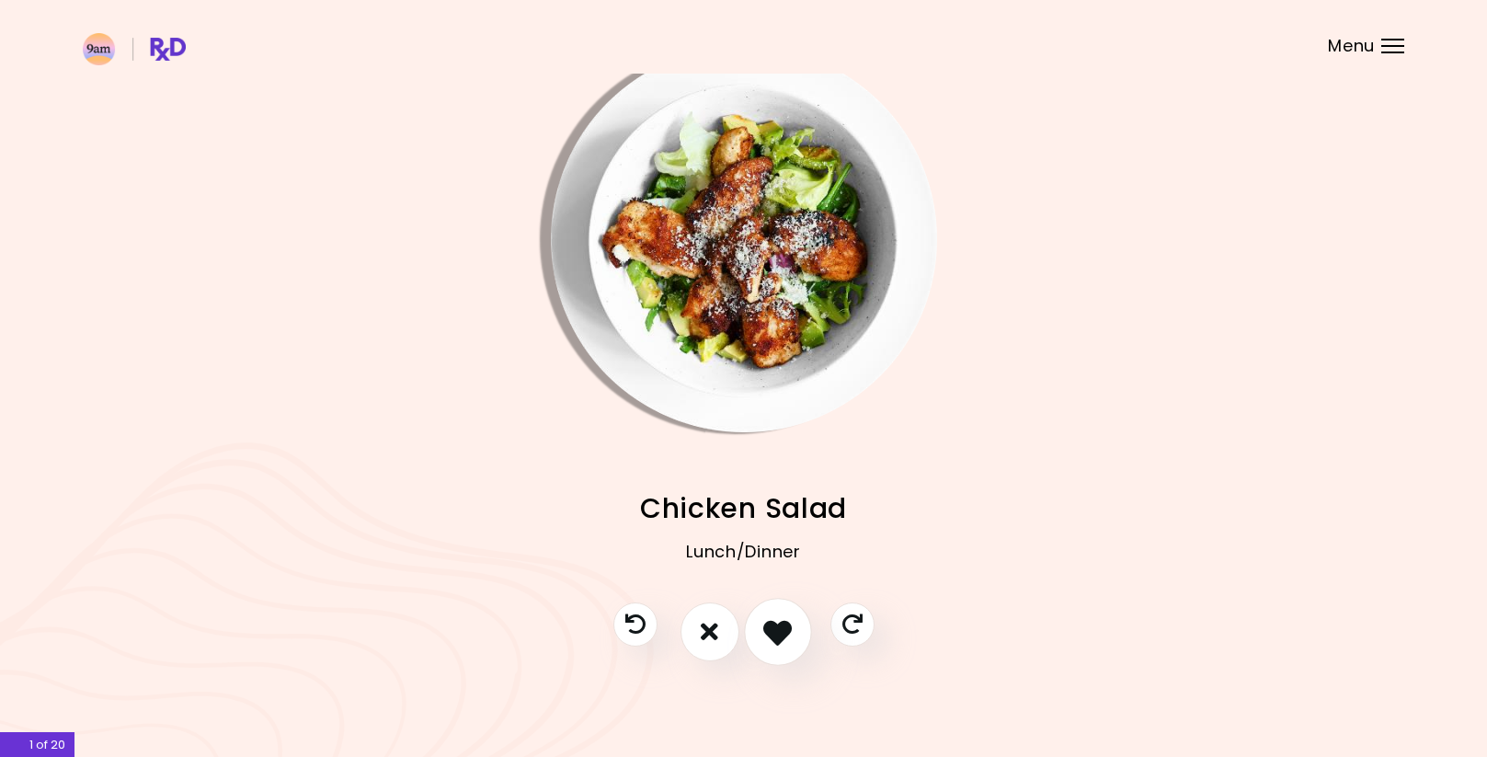
click at [781, 641] on icon "I like this recipe" at bounding box center [777, 631] width 29 height 29
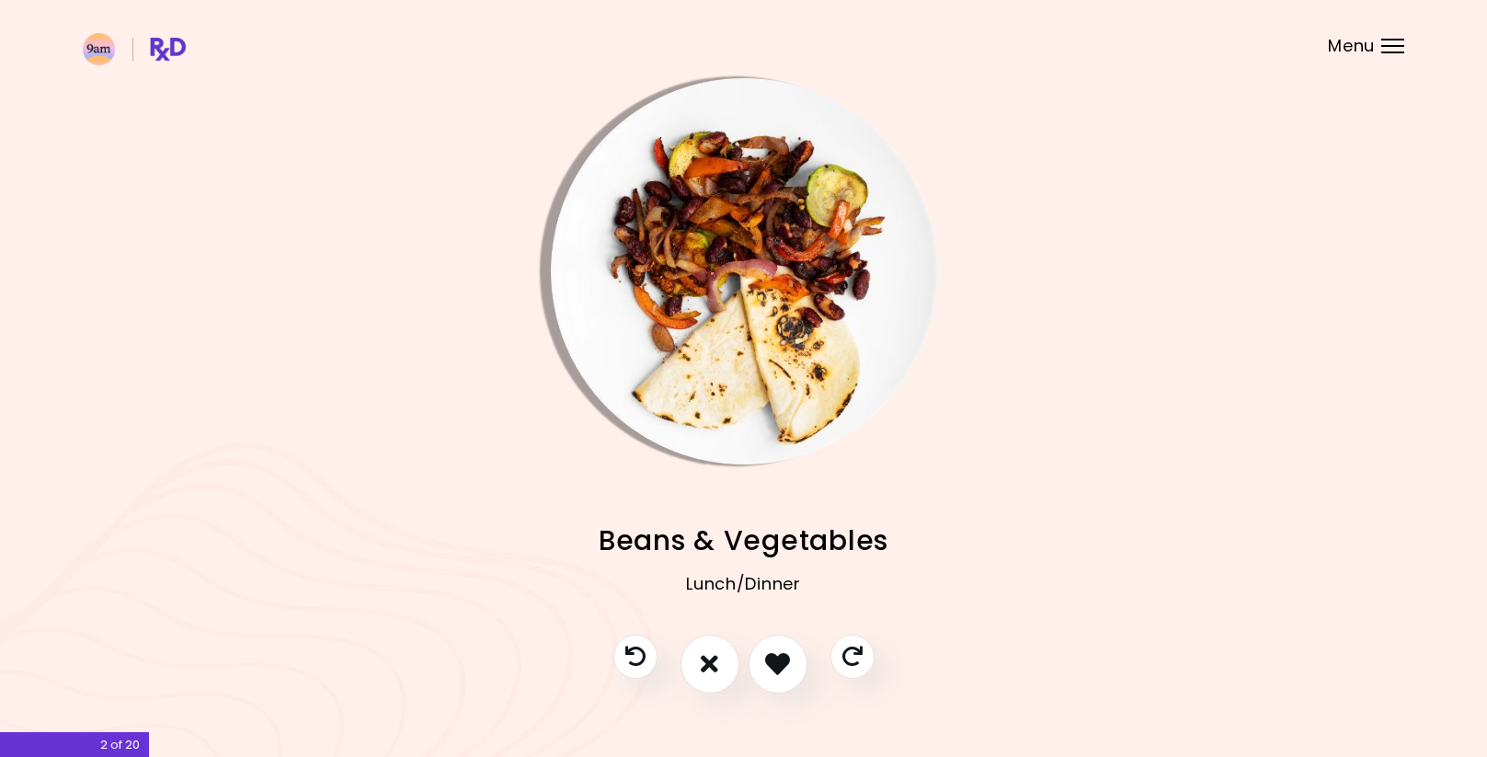
scroll to position [0, 0]
click at [758, 258] on img "Info - Beans & Vegetables" at bounding box center [744, 271] width 386 height 386
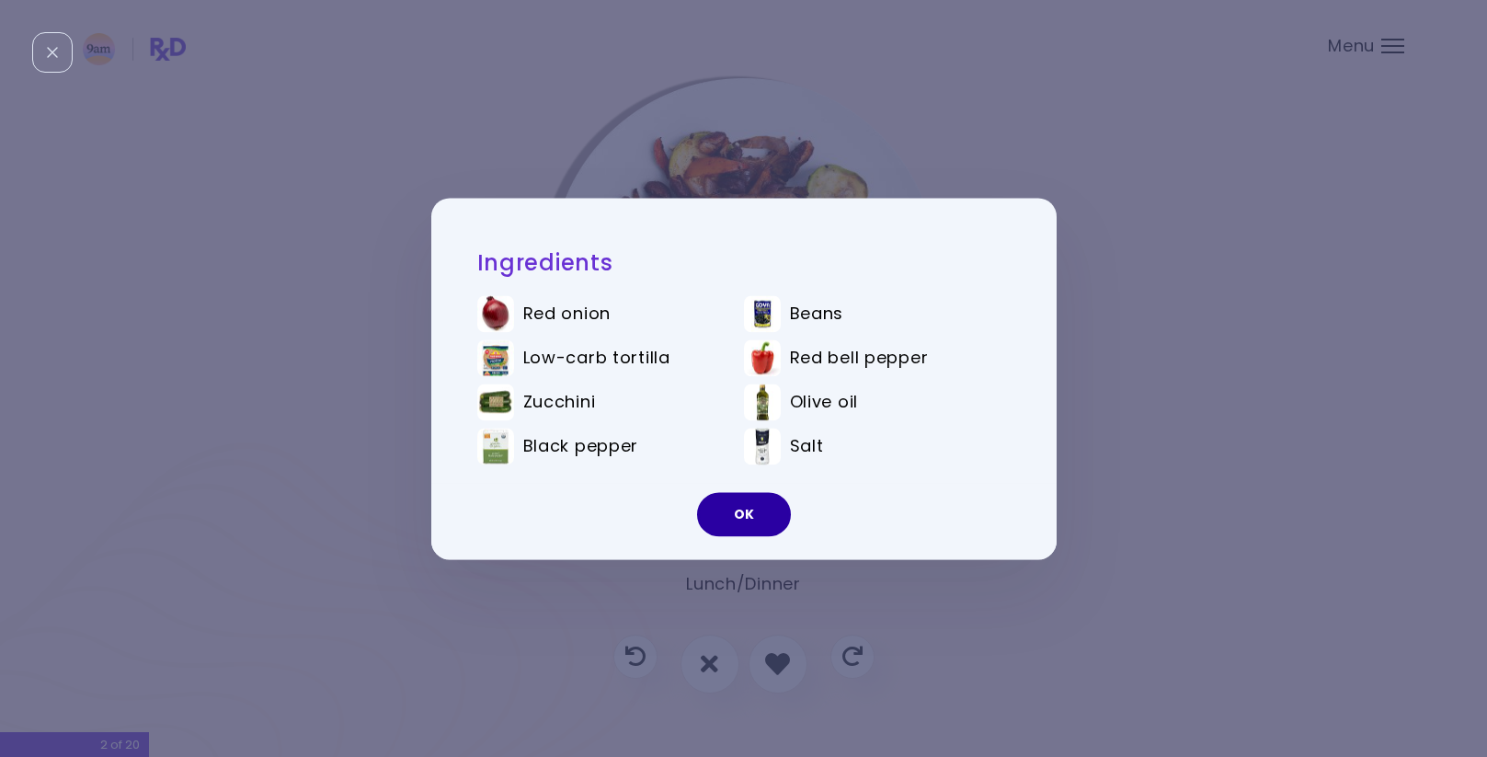
click at [761, 519] on button "OK" at bounding box center [744, 514] width 94 height 44
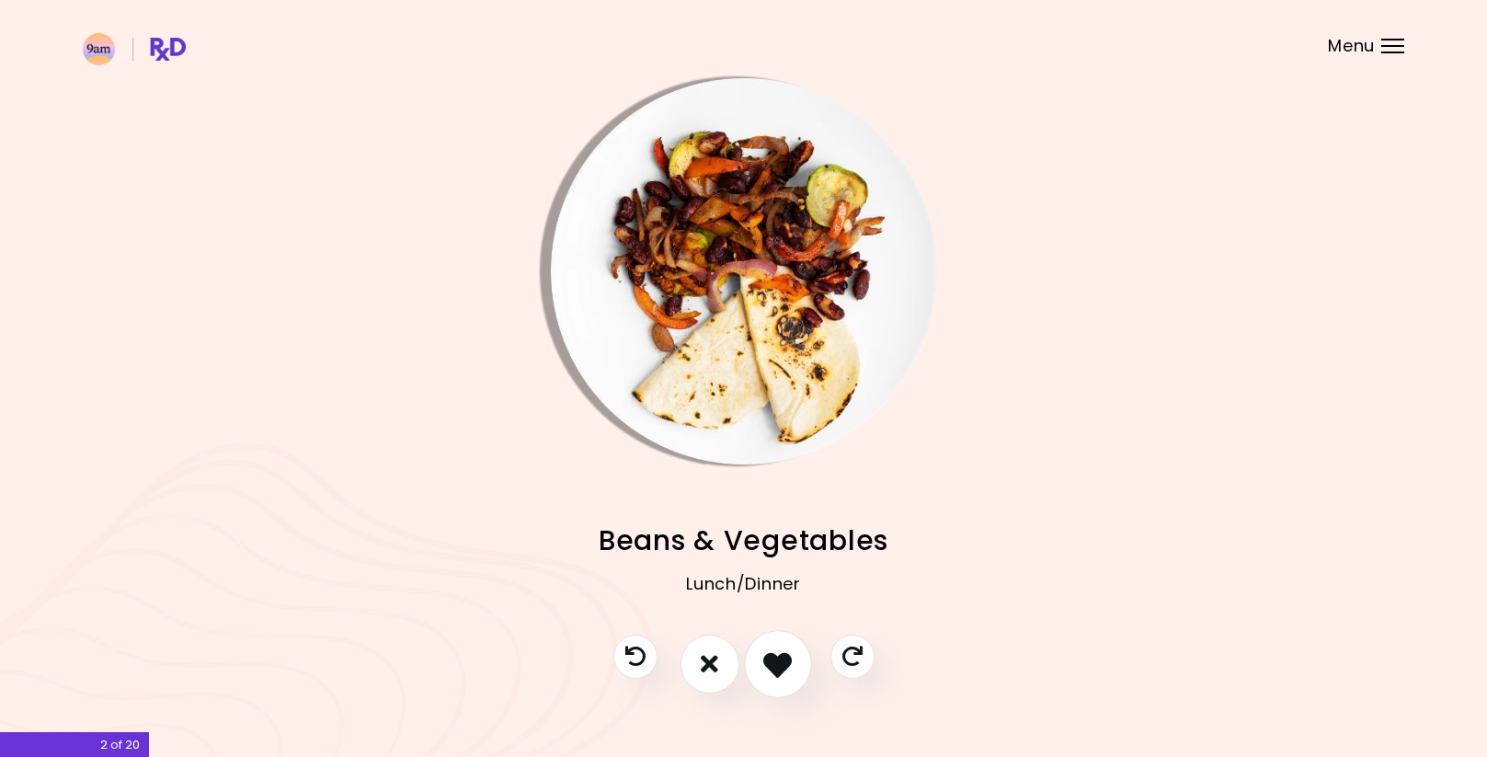
click at [785, 673] on icon "I like this recipe" at bounding box center [777, 663] width 29 height 29
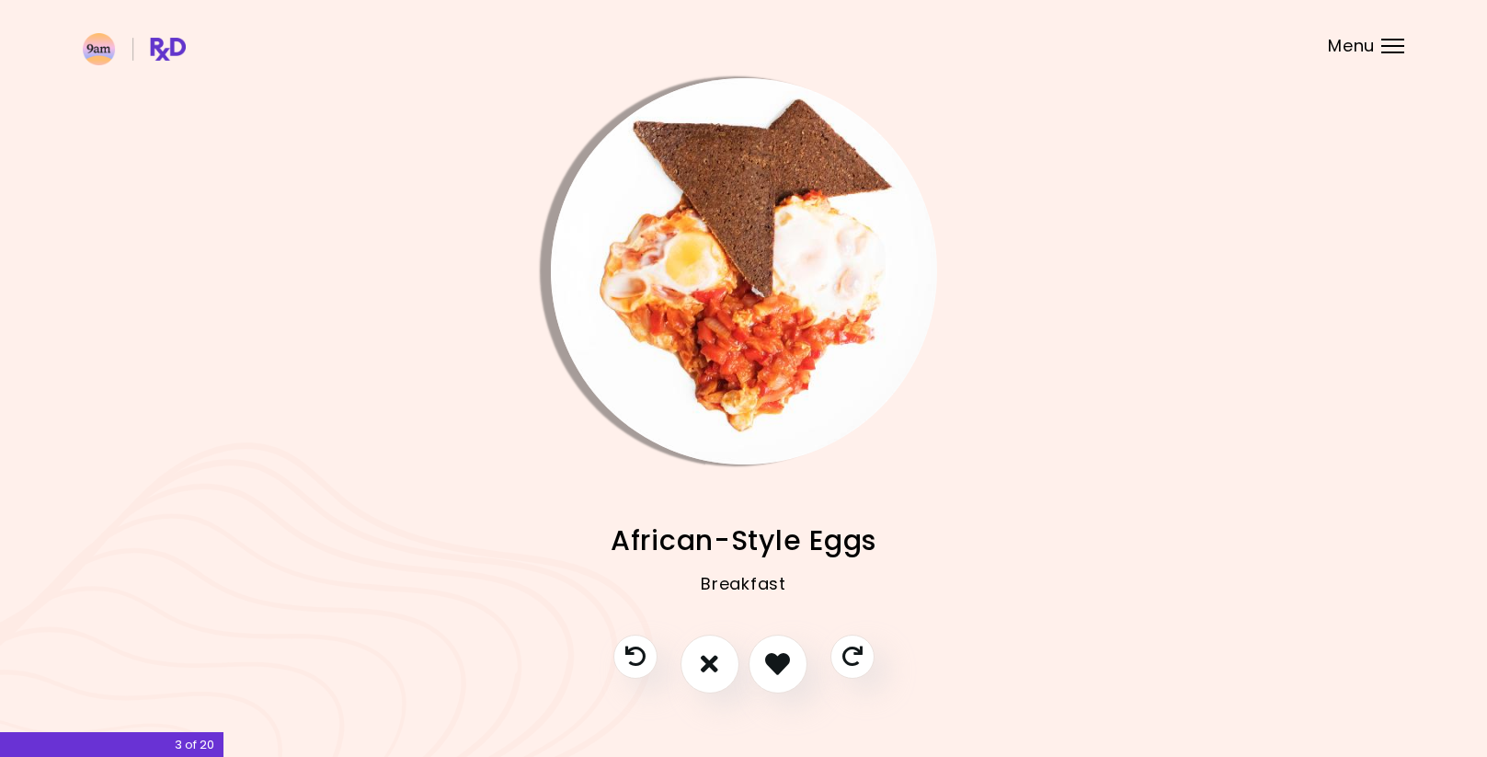
click at [721, 268] on img "Info - African-Style Eggs" at bounding box center [744, 271] width 386 height 386
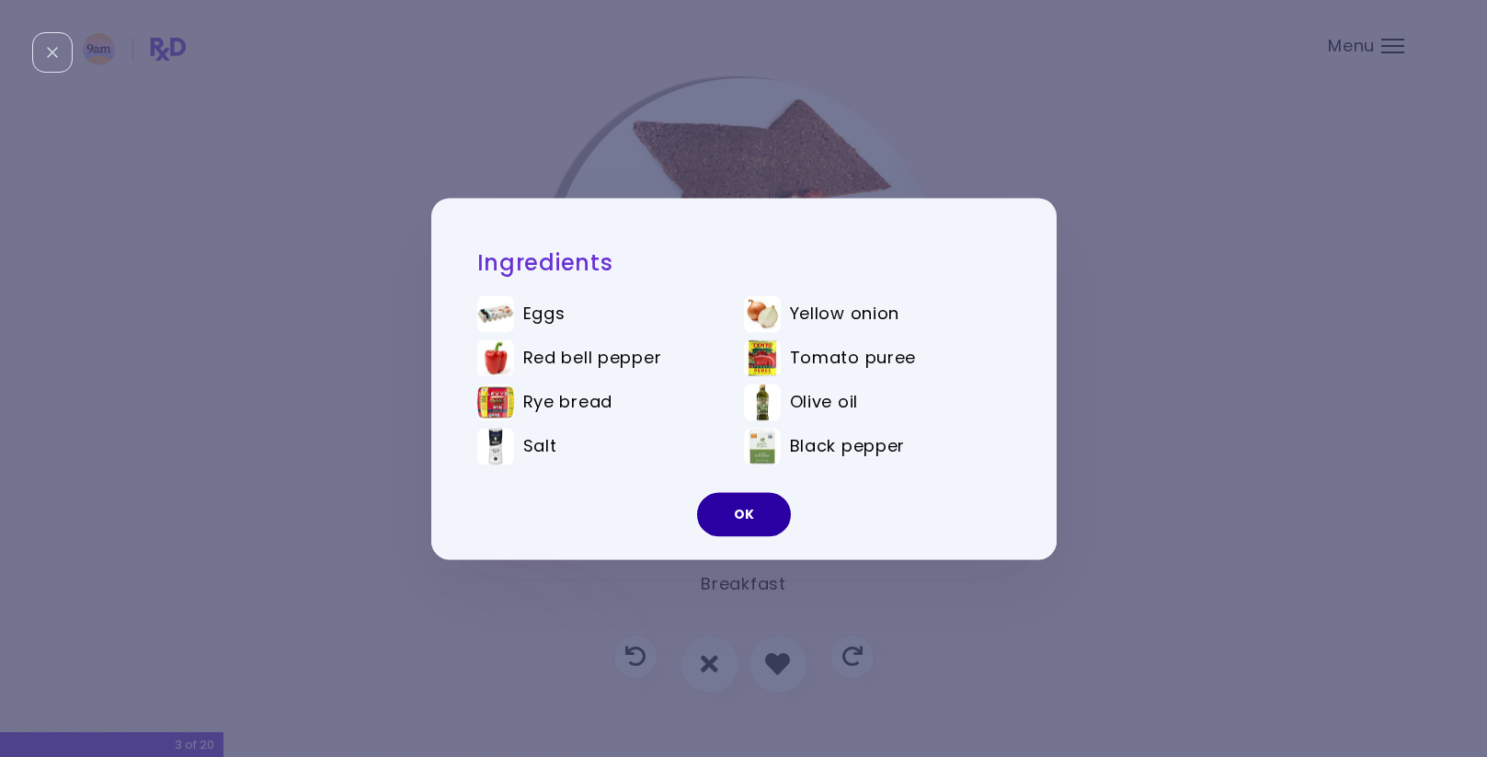
click at [759, 516] on button "OK" at bounding box center [744, 514] width 94 height 44
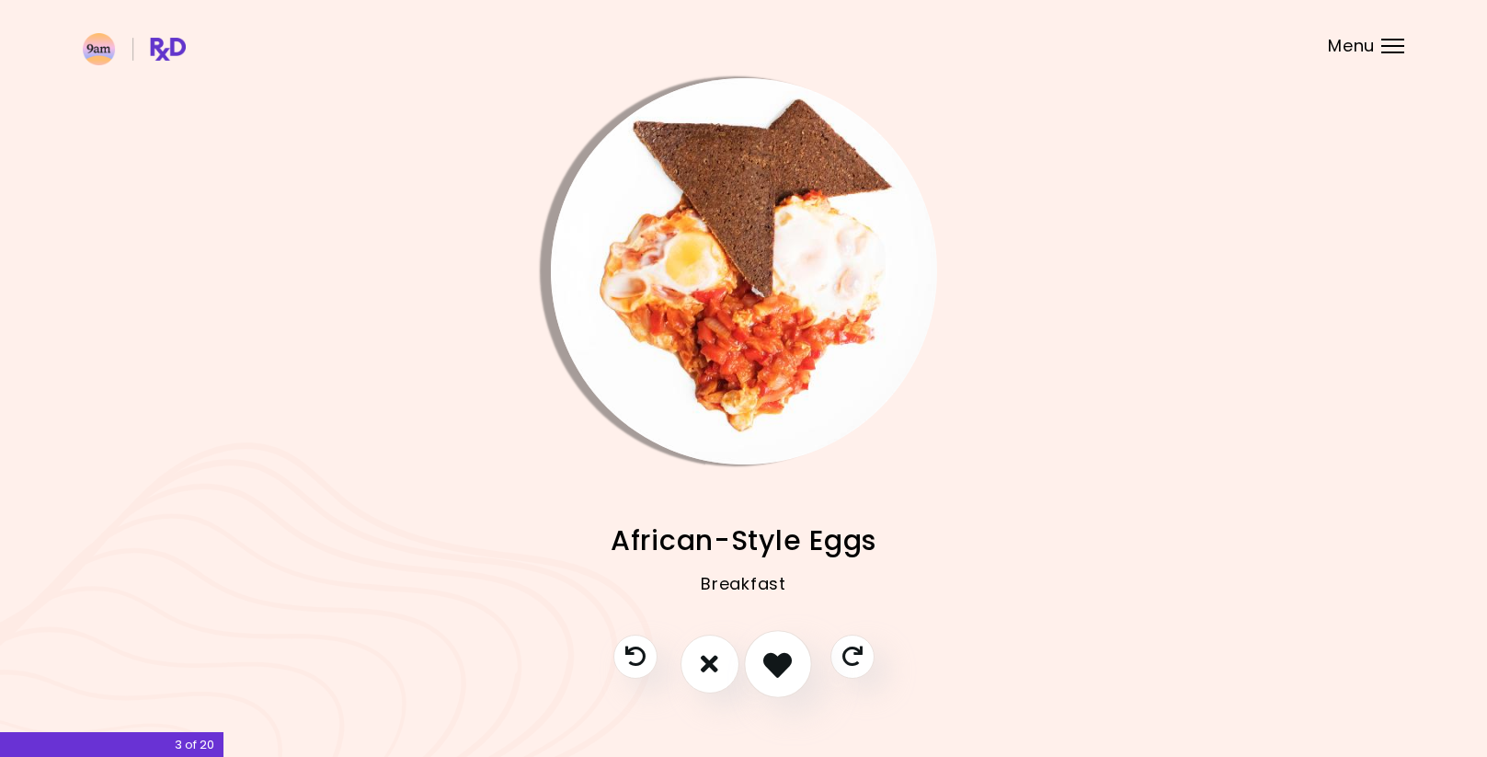
click at [773, 662] on icon "I like this recipe" at bounding box center [777, 663] width 29 height 29
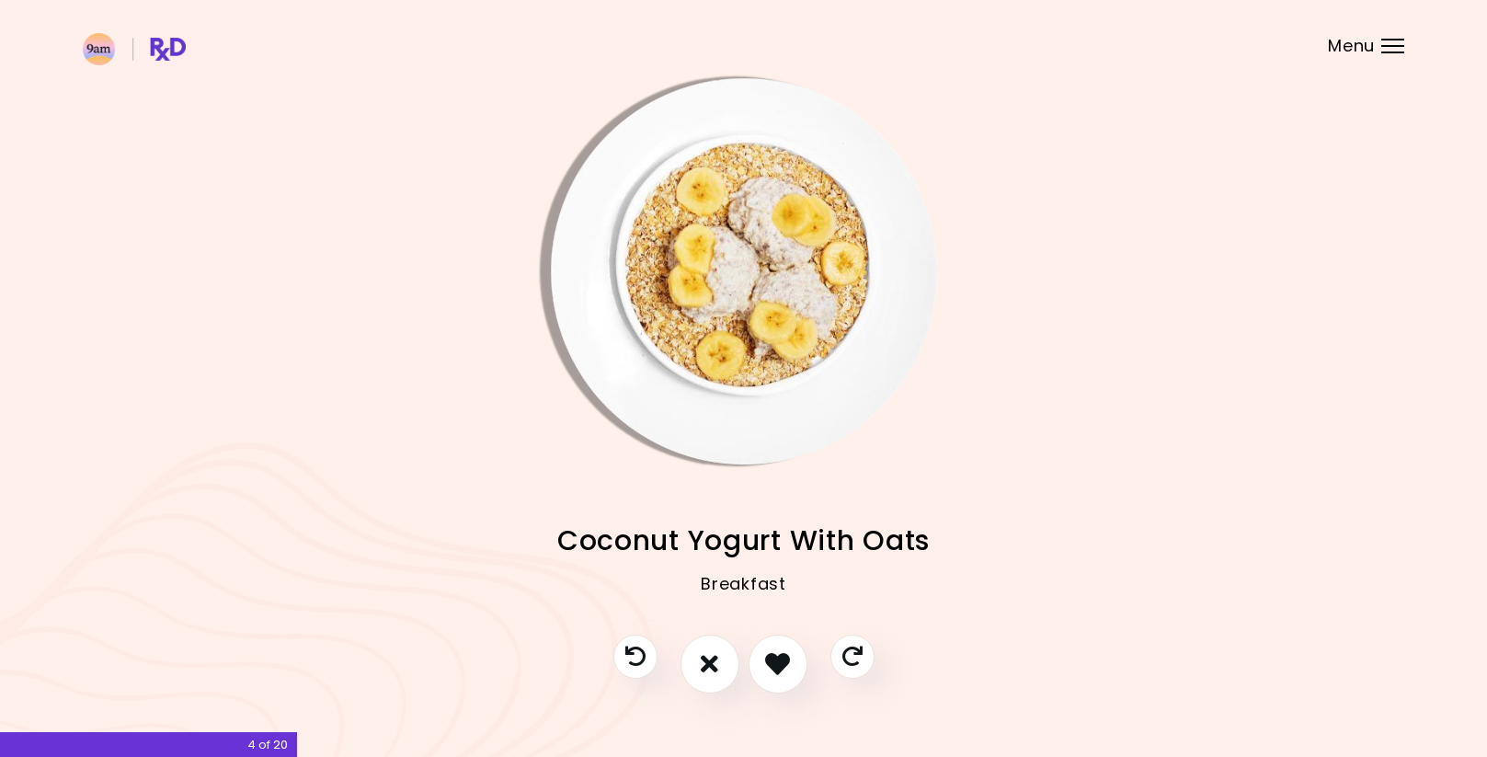
click at [774, 536] on span "Coconut Yogurt With Oats" at bounding box center [743, 540] width 372 height 36
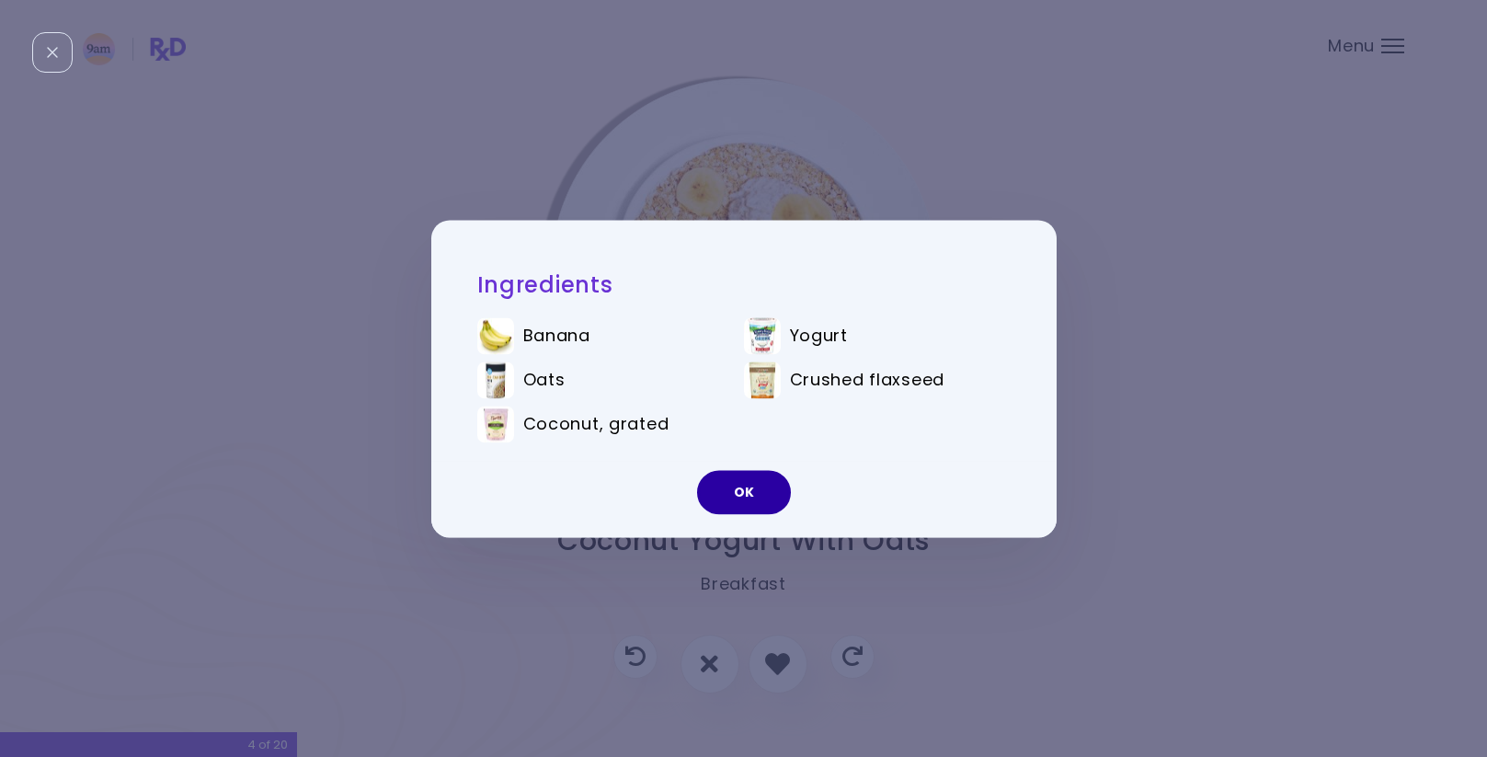
click at [761, 492] on button "OK" at bounding box center [744, 492] width 94 height 44
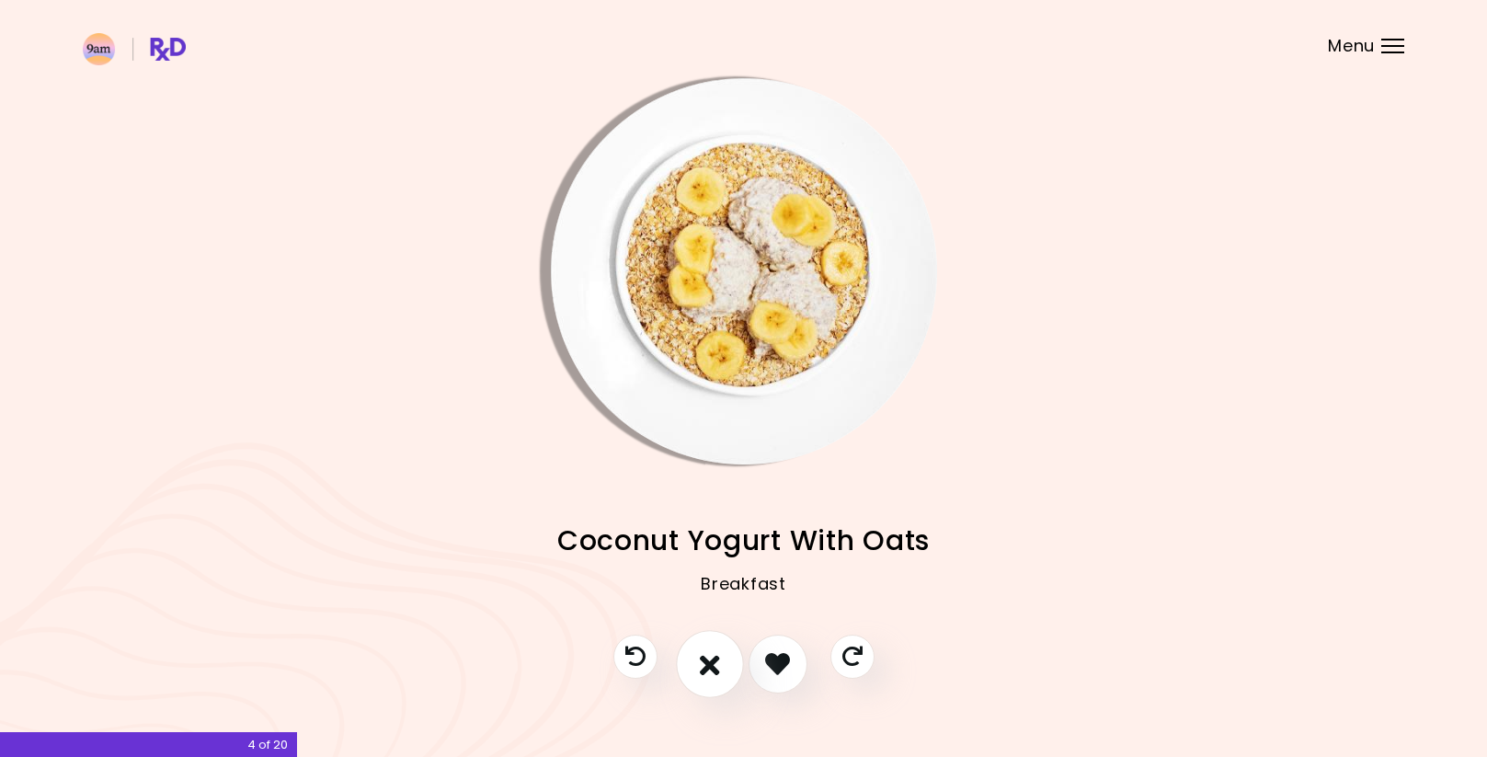
click at [722, 657] on button "I don't like this recipe" at bounding box center [710, 664] width 68 height 68
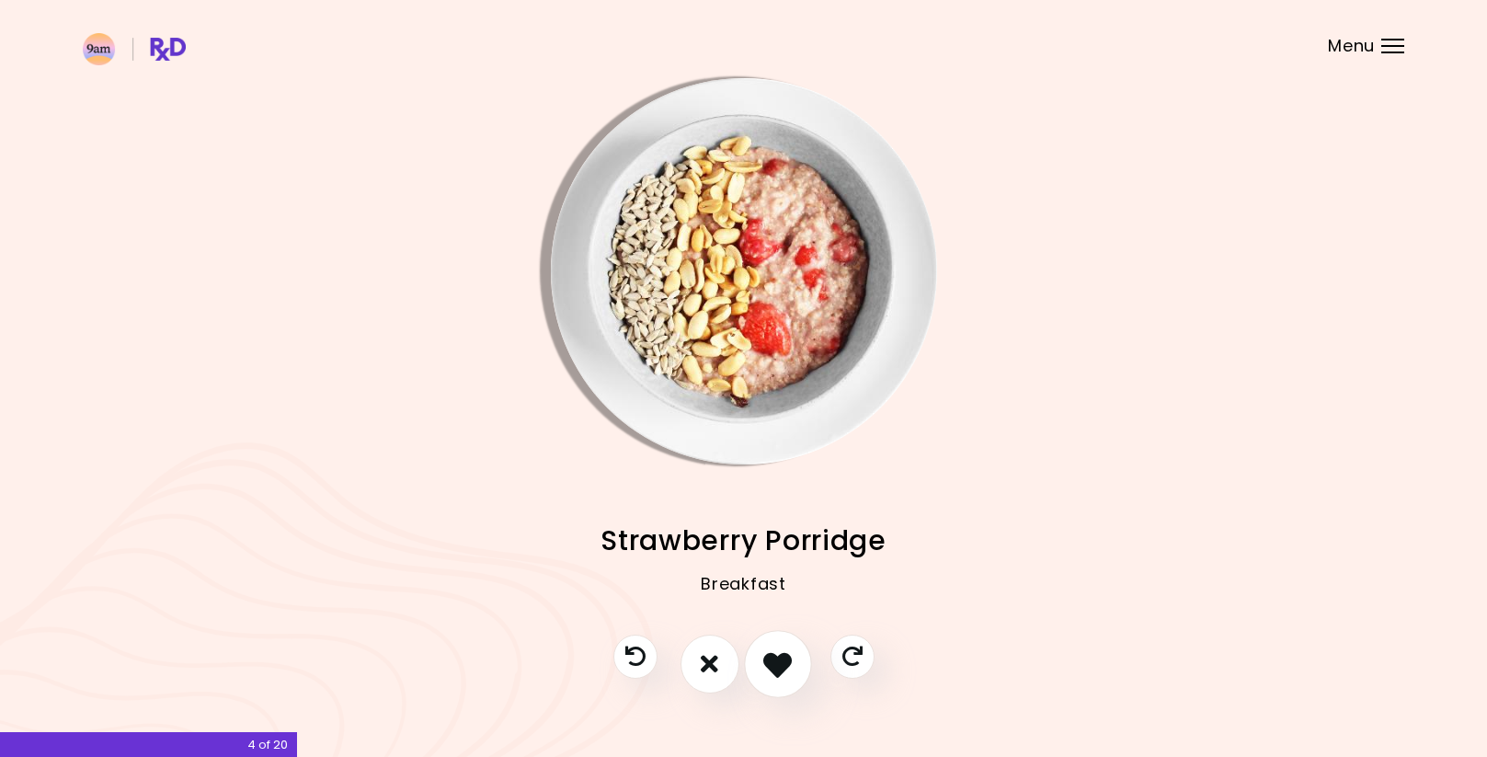
click at [775, 664] on icon "I like this recipe" at bounding box center [777, 663] width 29 height 29
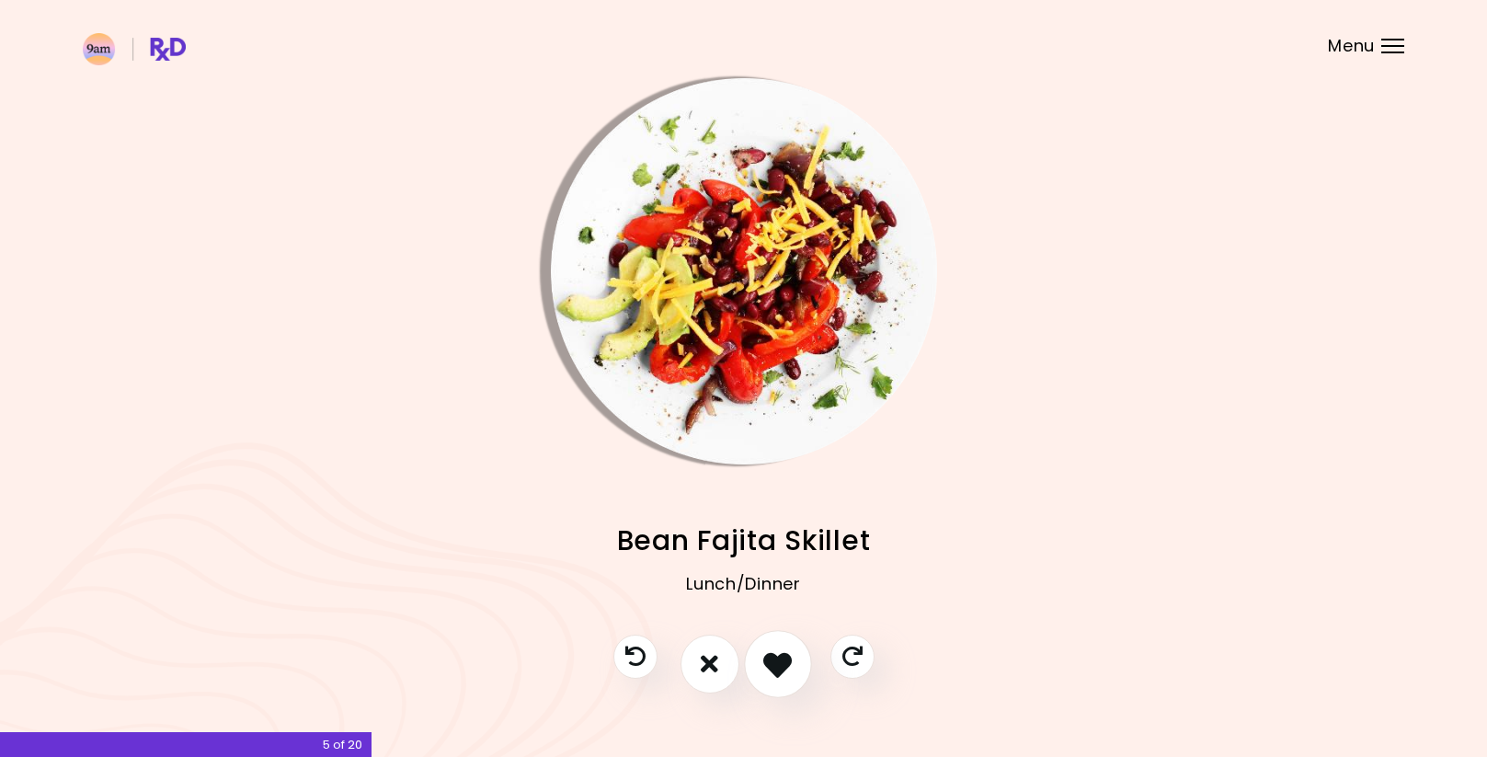
click at [780, 674] on icon "I like this recipe" at bounding box center [777, 663] width 29 height 29
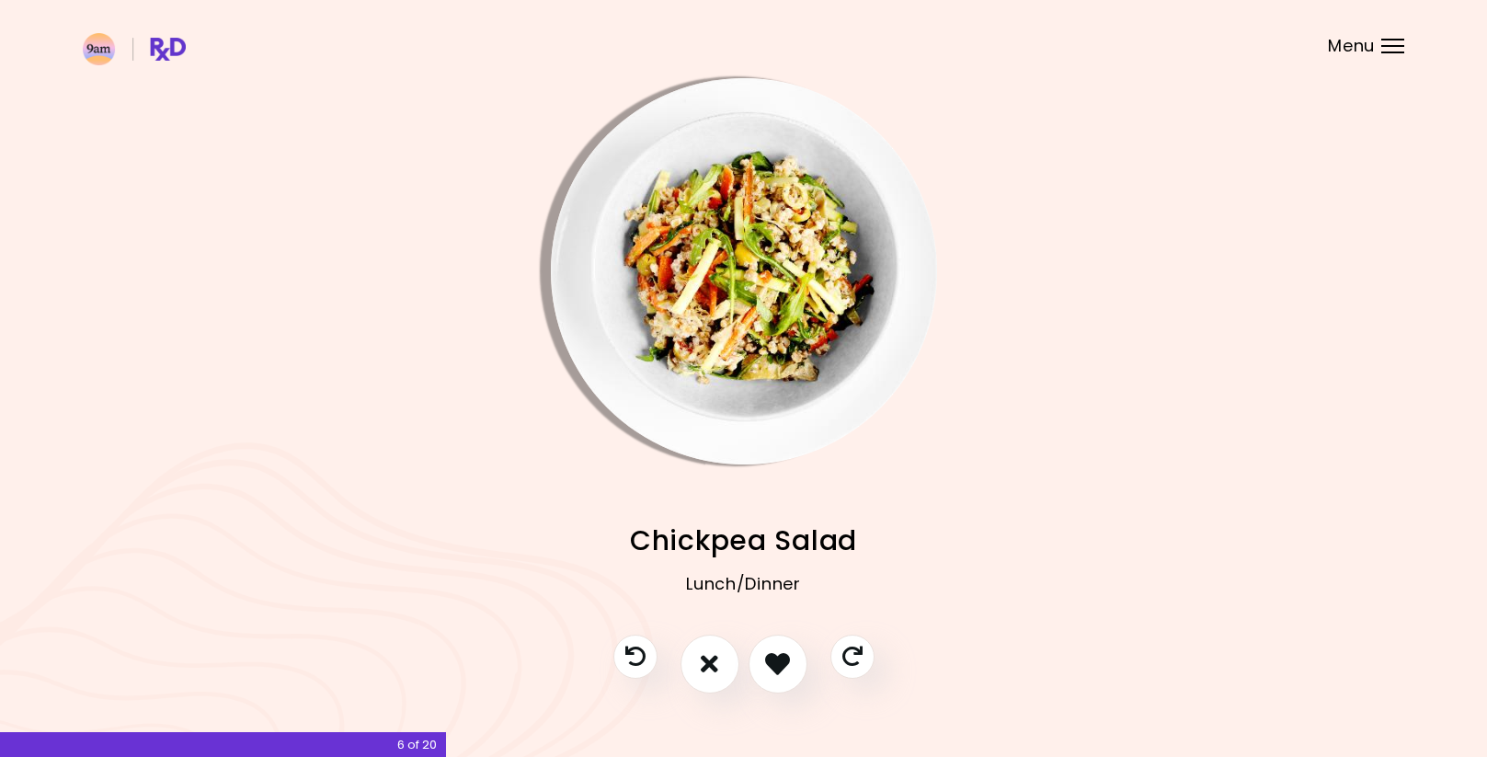
click at [743, 314] on img "Info - Chickpea Salad" at bounding box center [744, 271] width 386 height 386
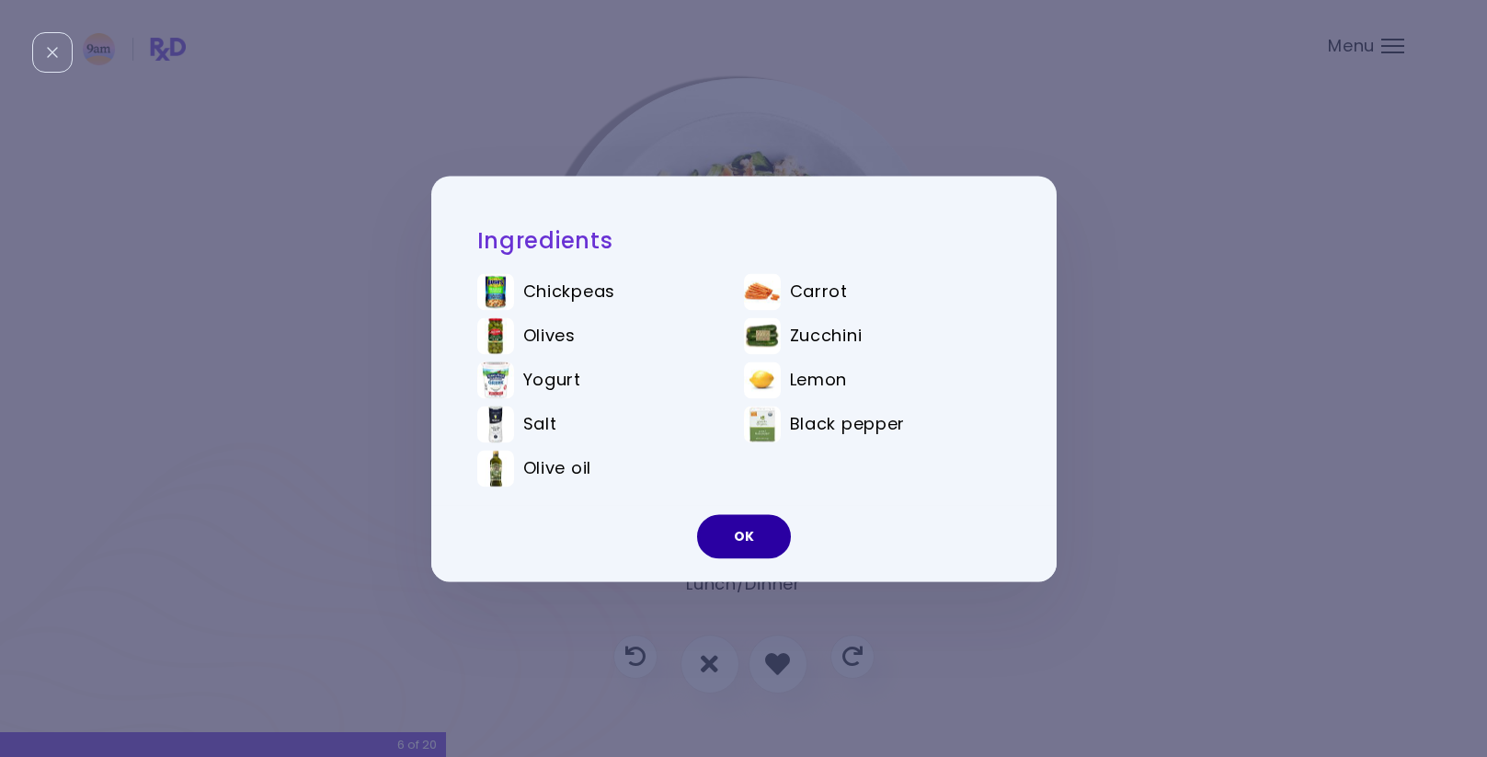
click at [756, 545] on button "OK" at bounding box center [744, 536] width 94 height 44
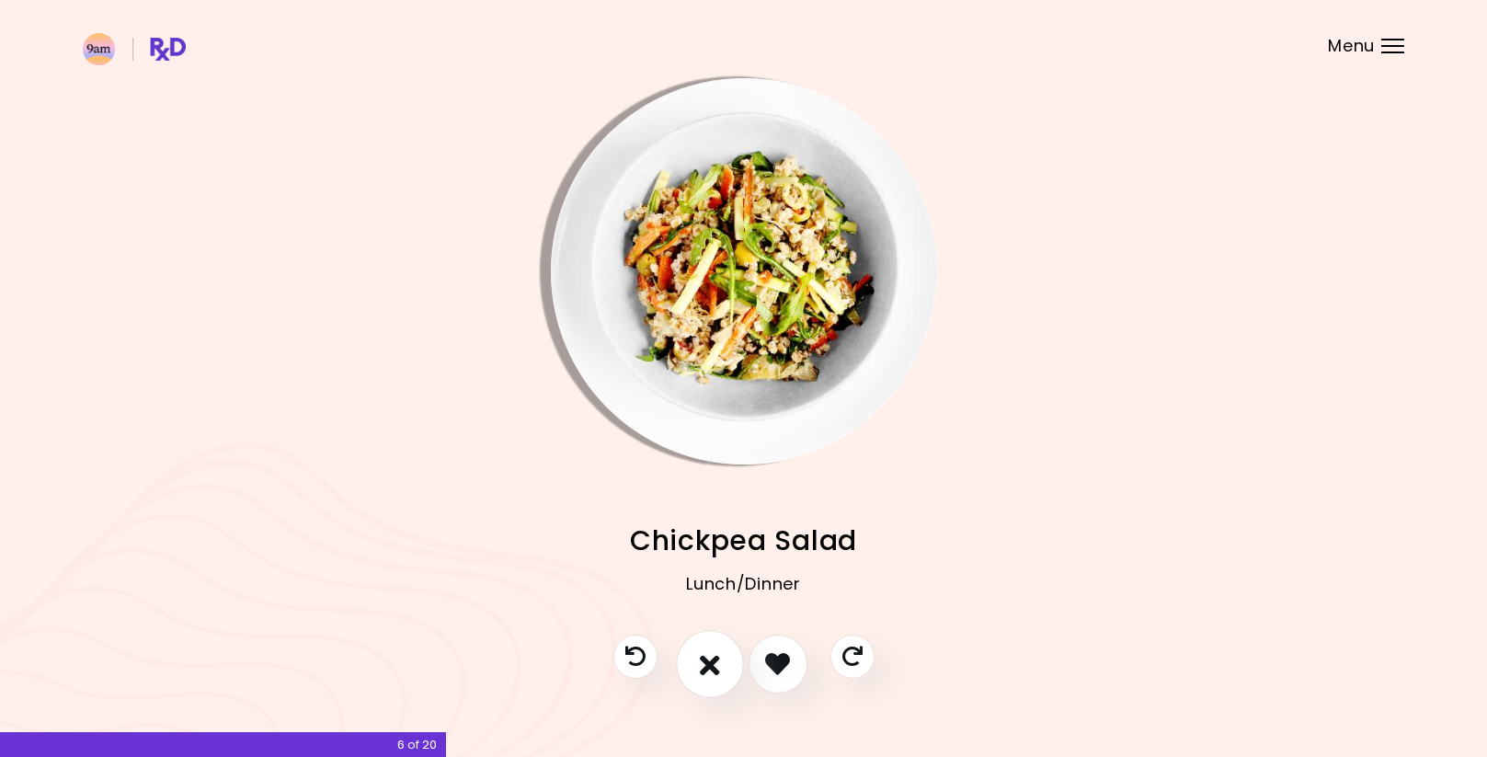
click at [711, 663] on icon "I don't like this recipe" at bounding box center [710, 663] width 20 height 29
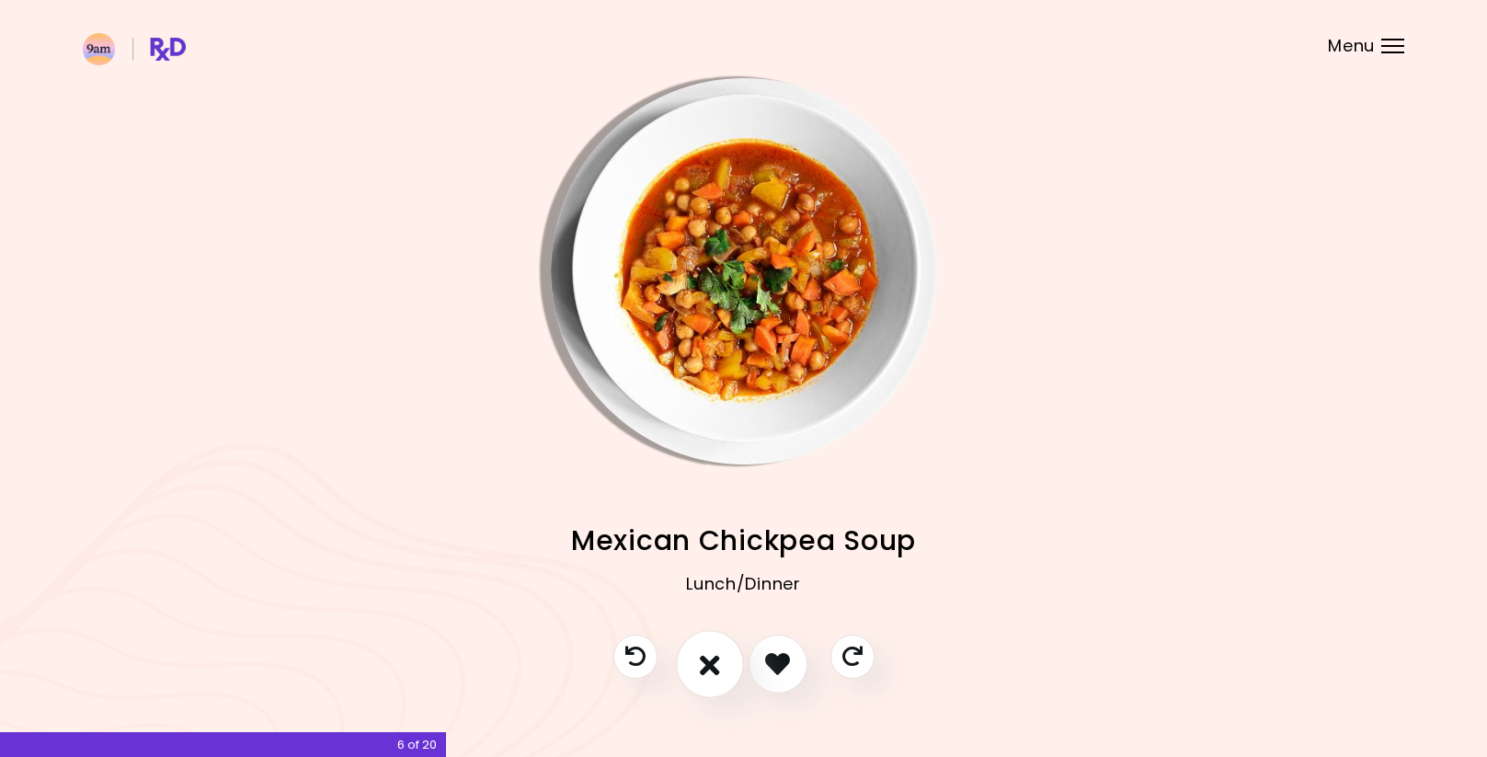
click at [711, 656] on icon "I don't like this recipe" at bounding box center [710, 663] width 20 height 29
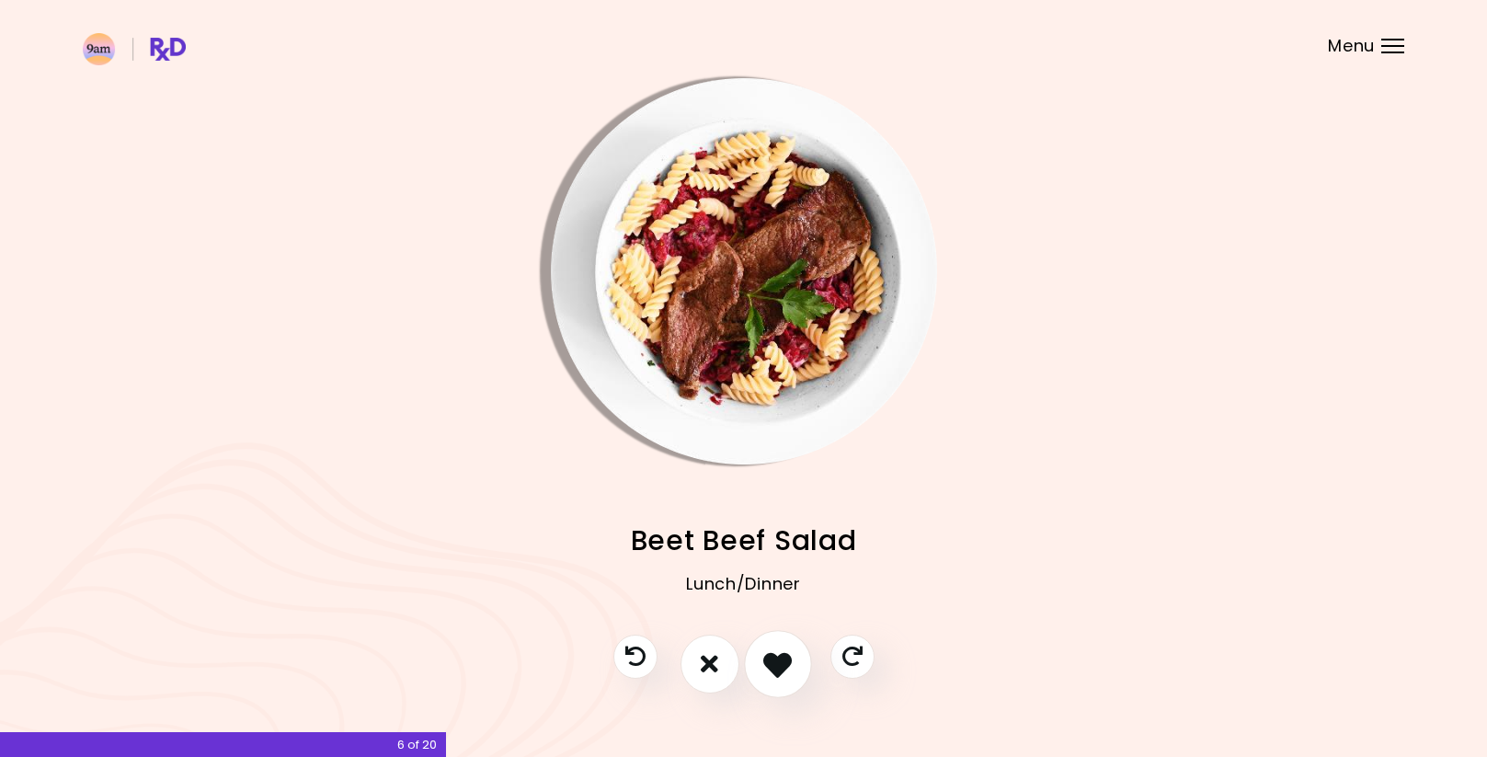
click at [782, 670] on icon "I like this recipe" at bounding box center [777, 663] width 29 height 29
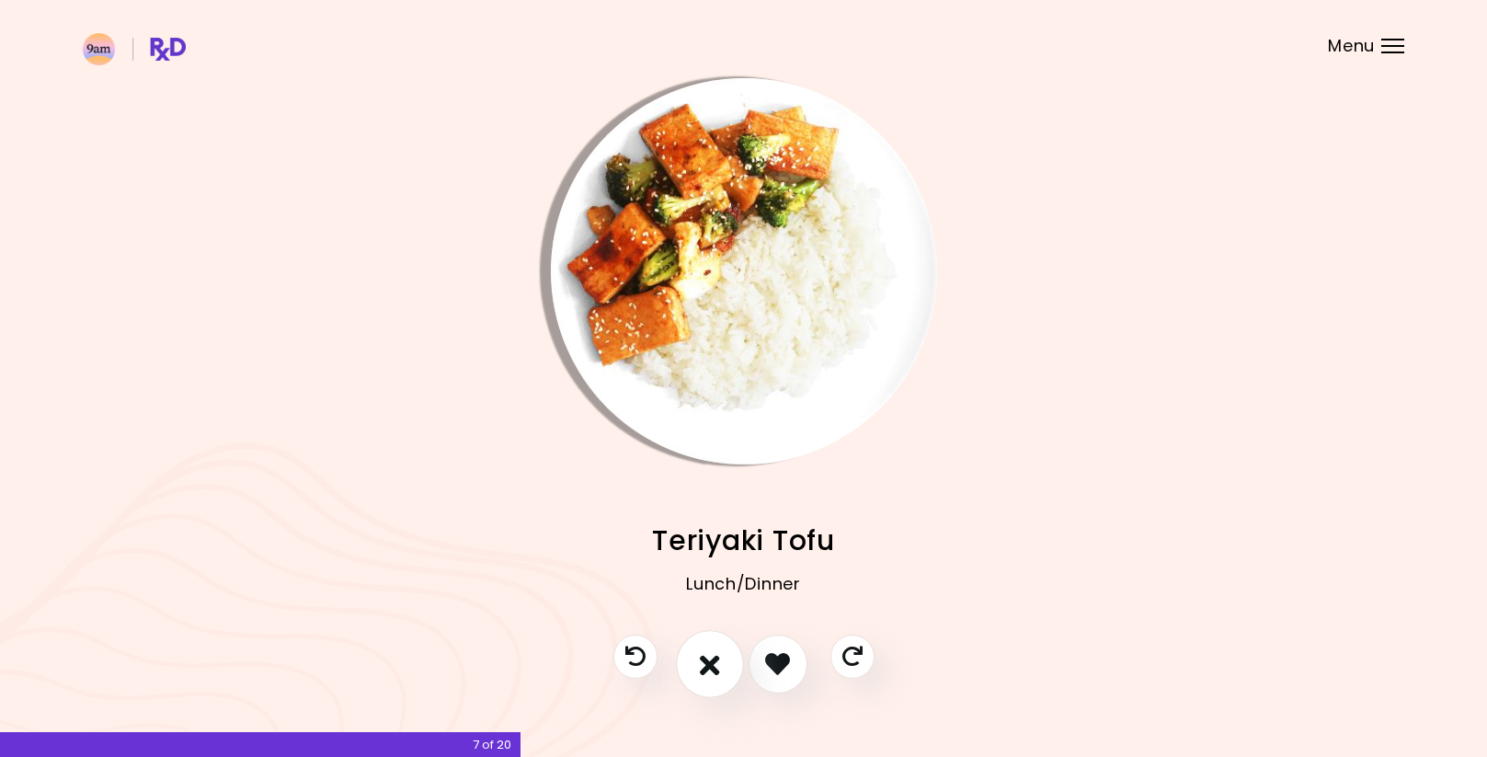
click at [719, 657] on icon "I don't like this recipe" at bounding box center [710, 663] width 20 height 29
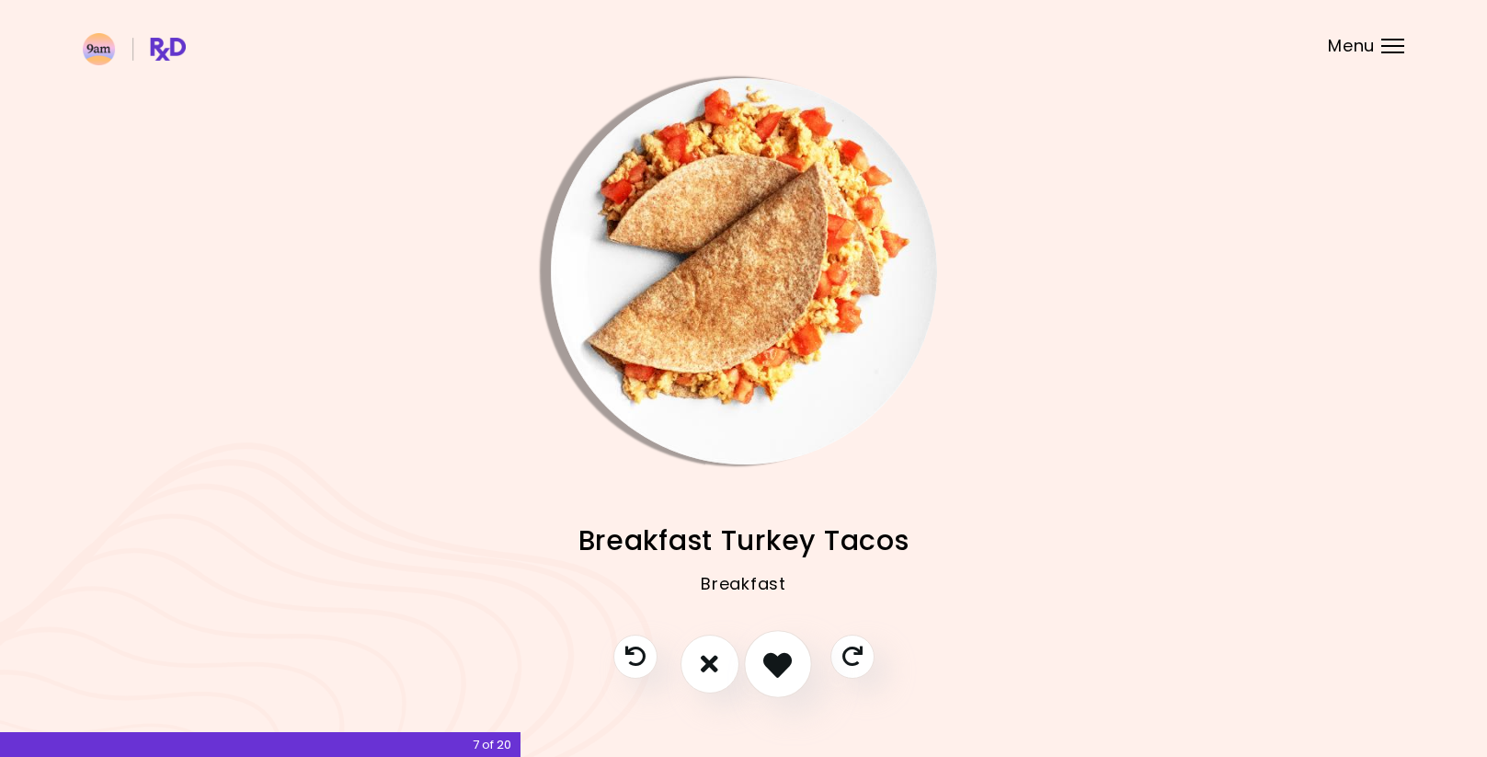
click at [773, 668] on icon "I like this recipe" at bounding box center [777, 663] width 29 height 29
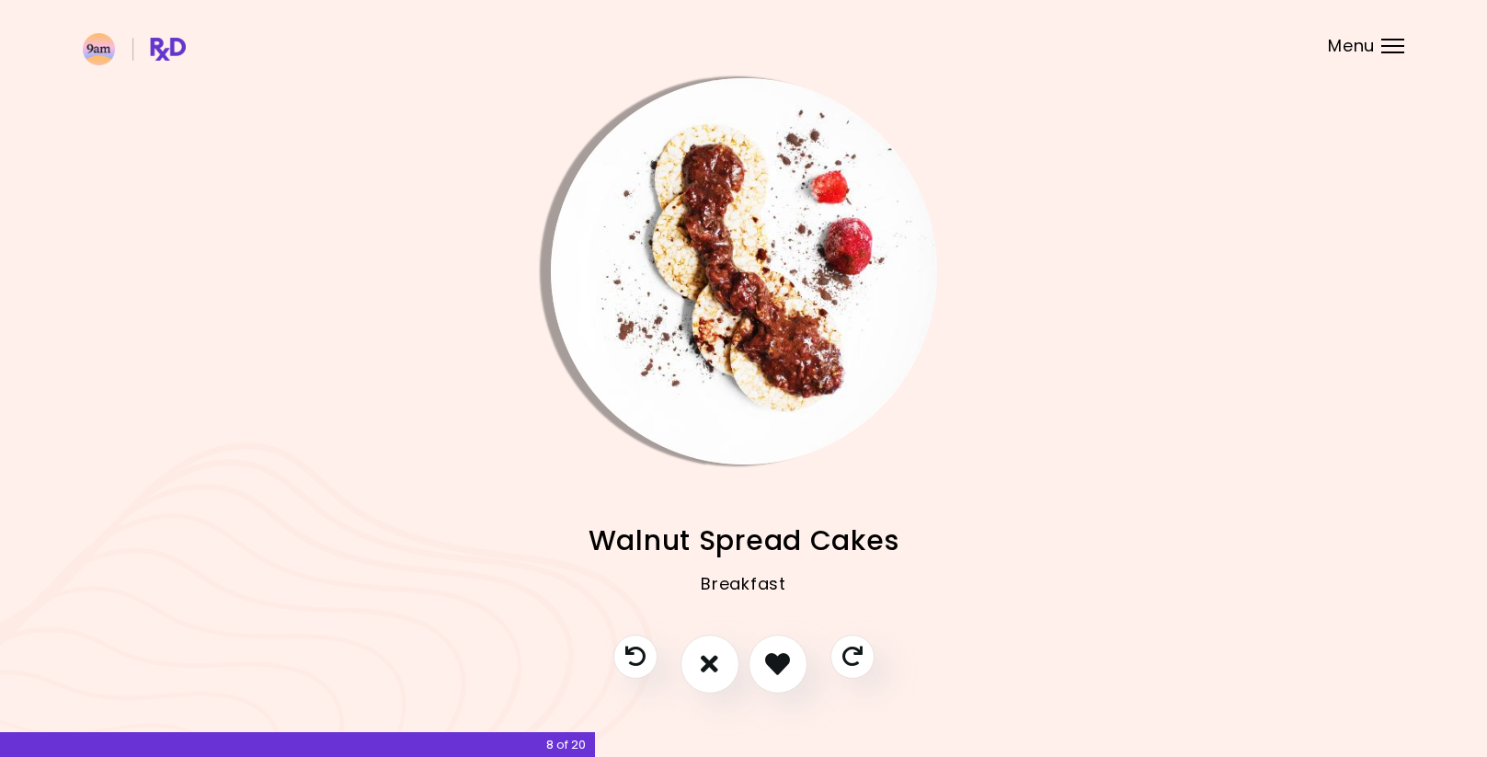
click at [768, 347] on img "Info - Walnut Spread Cakes" at bounding box center [744, 271] width 386 height 386
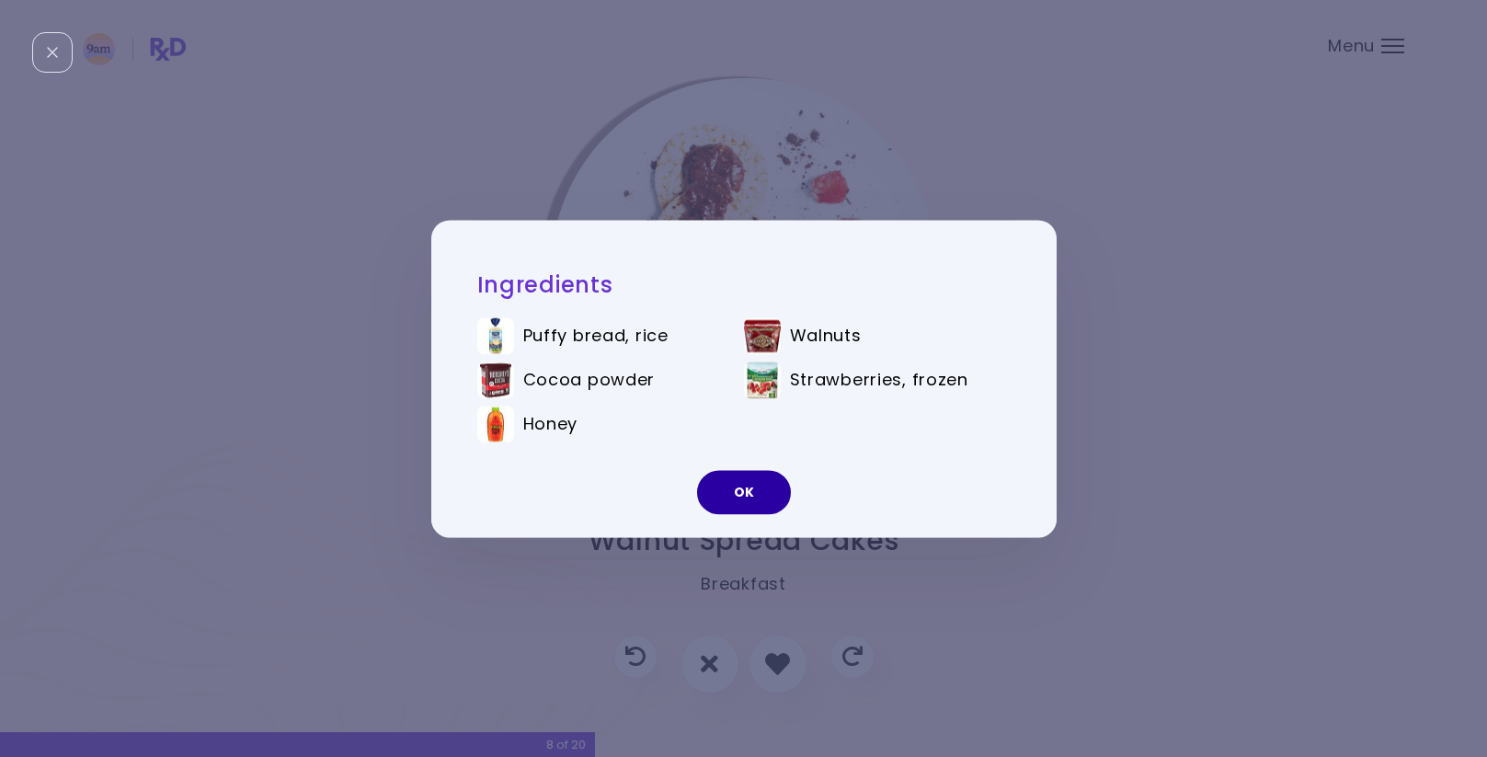
click at [749, 478] on button "OK" at bounding box center [744, 492] width 94 height 44
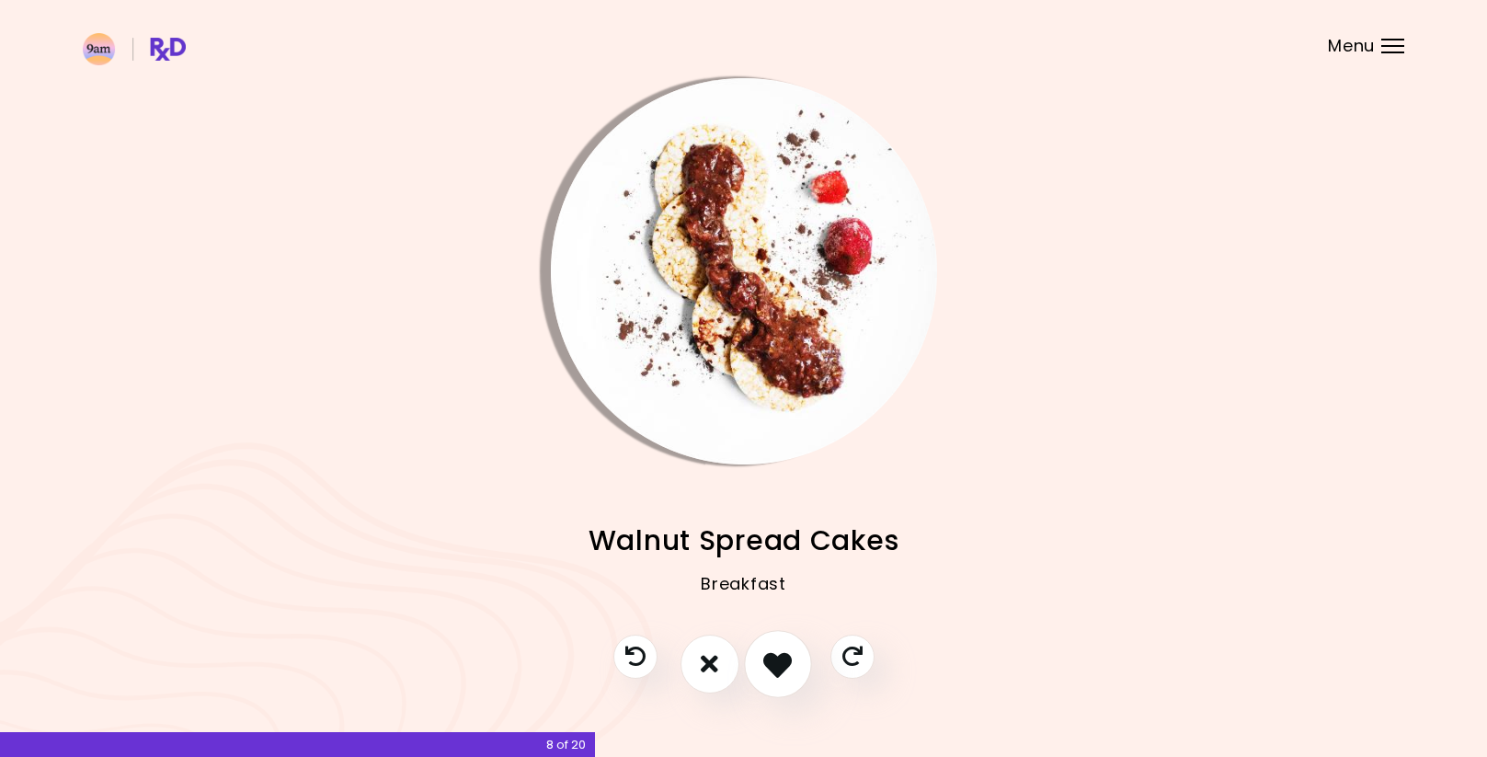
click at [779, 653] on icon "I like this recipe" at bounding box center [777, 663] width 29 height 29
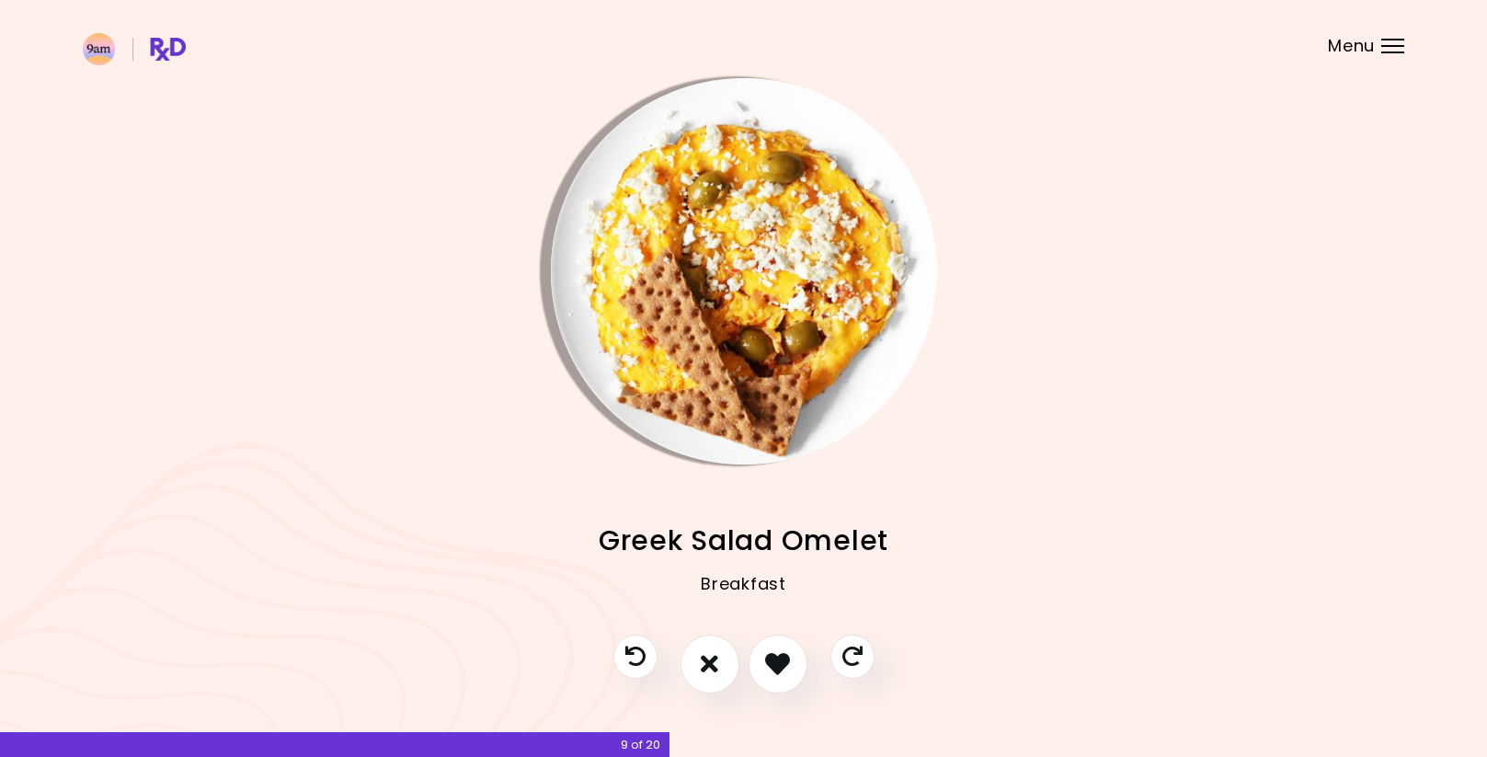
click at [733, 355] on img "Info - Greek Salad Omelet" at bounding box center [744, 271] width 386 height 386
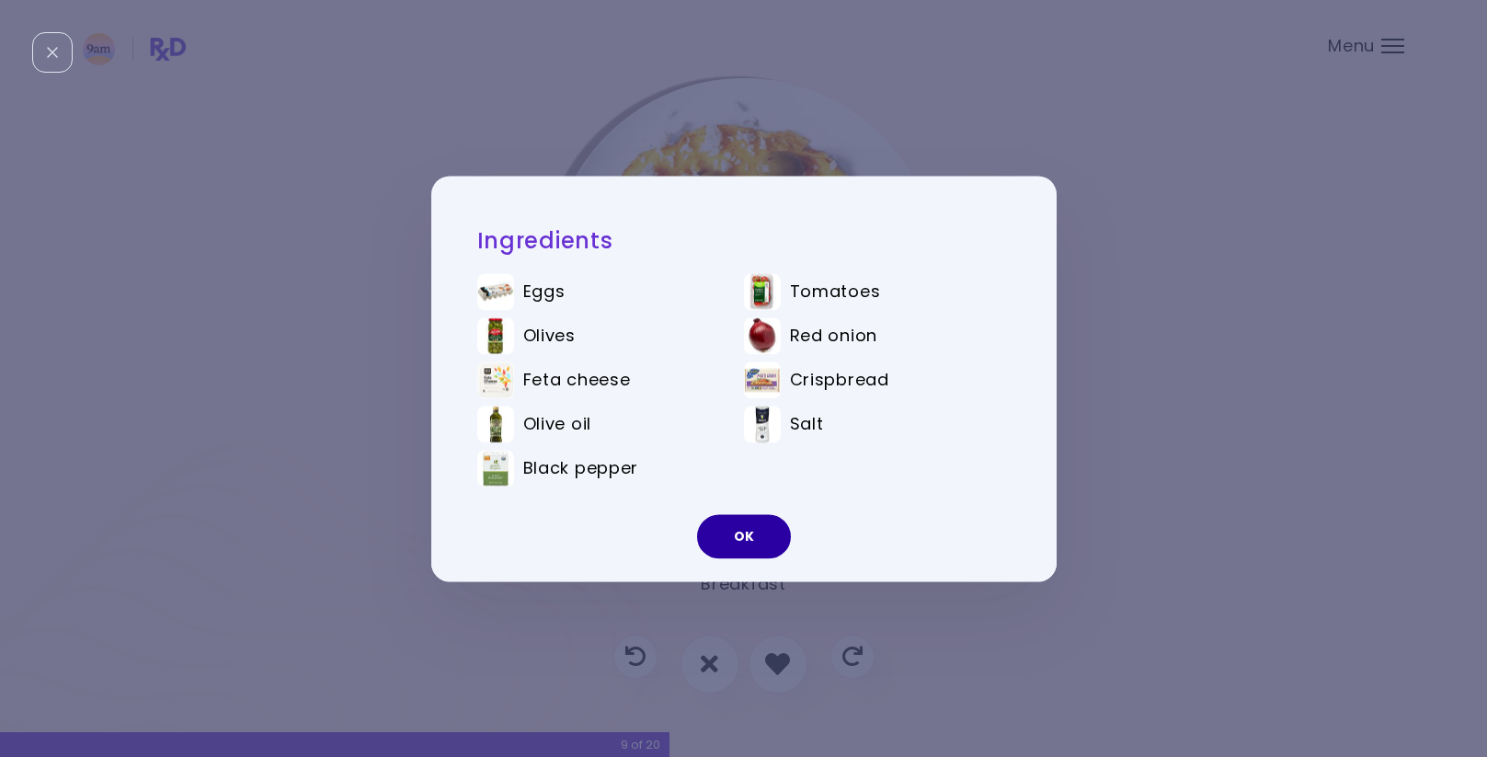
click at [736, 533] on button "OK" at bounding box center [744, 536] width 94 height 44
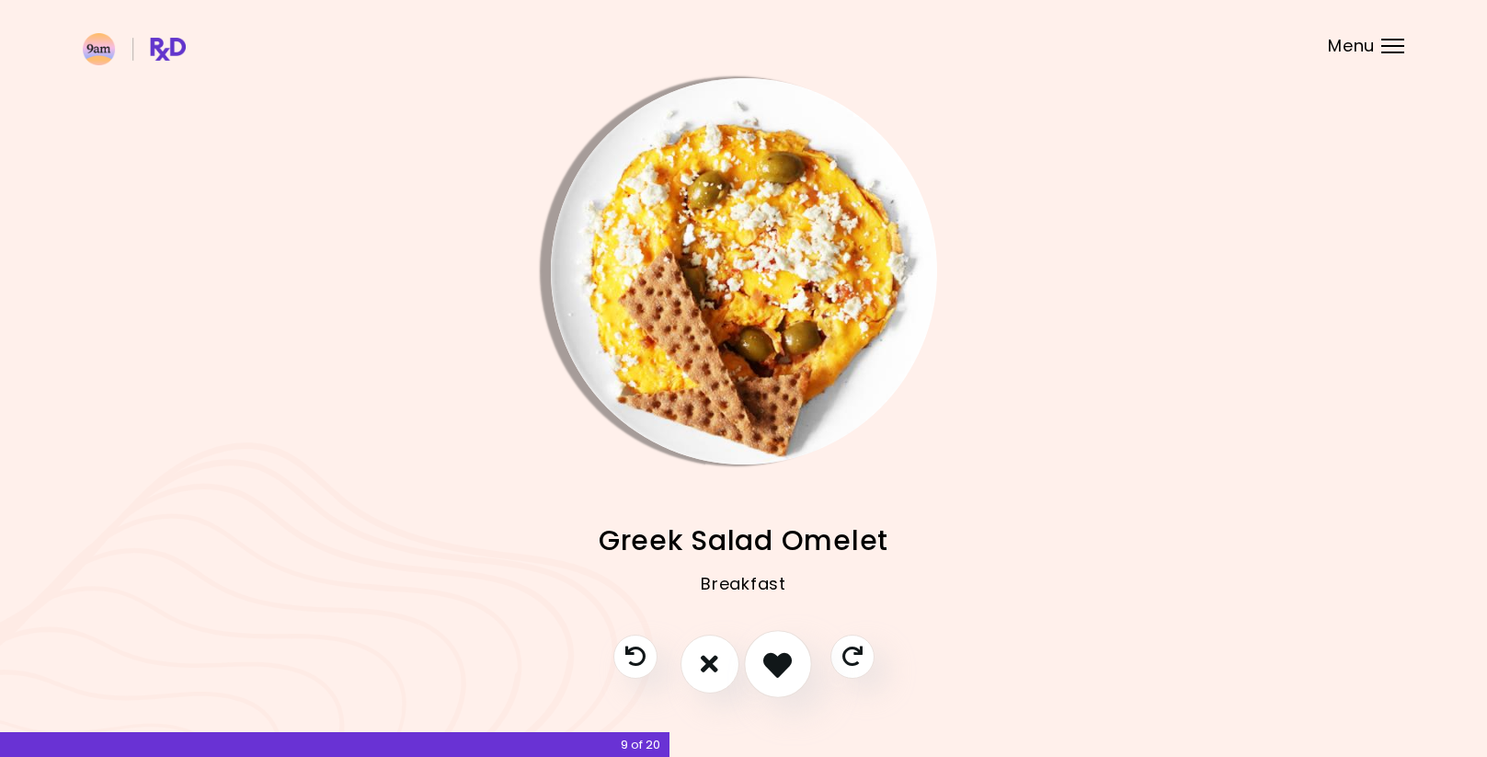
click at [770, 663] on icon "I like this recipe" at bounding box center [777, 663] width 29 height 29
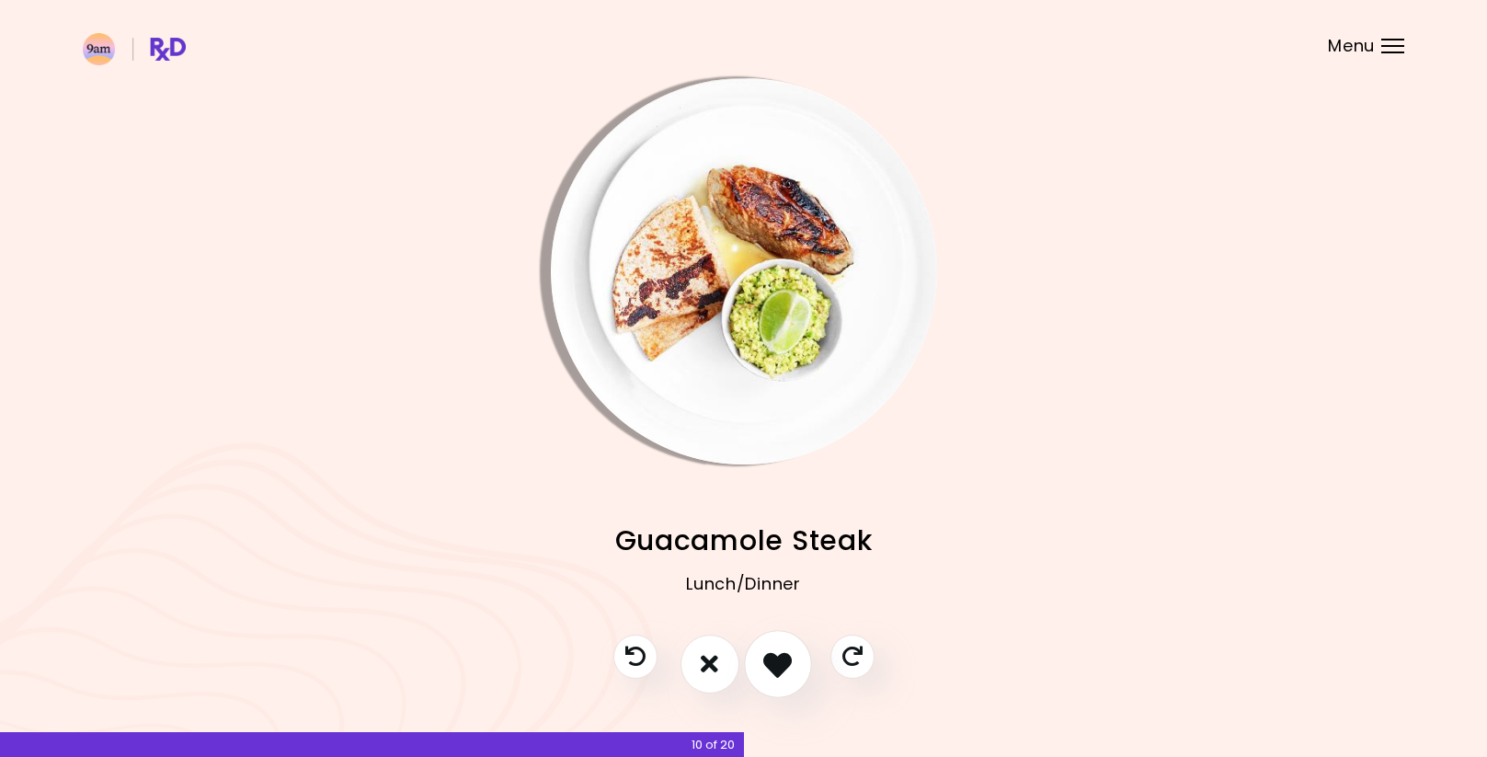
click at [770, 665] on icon "I like this recipe" at bounding box center [777, 663] width 29 height 29
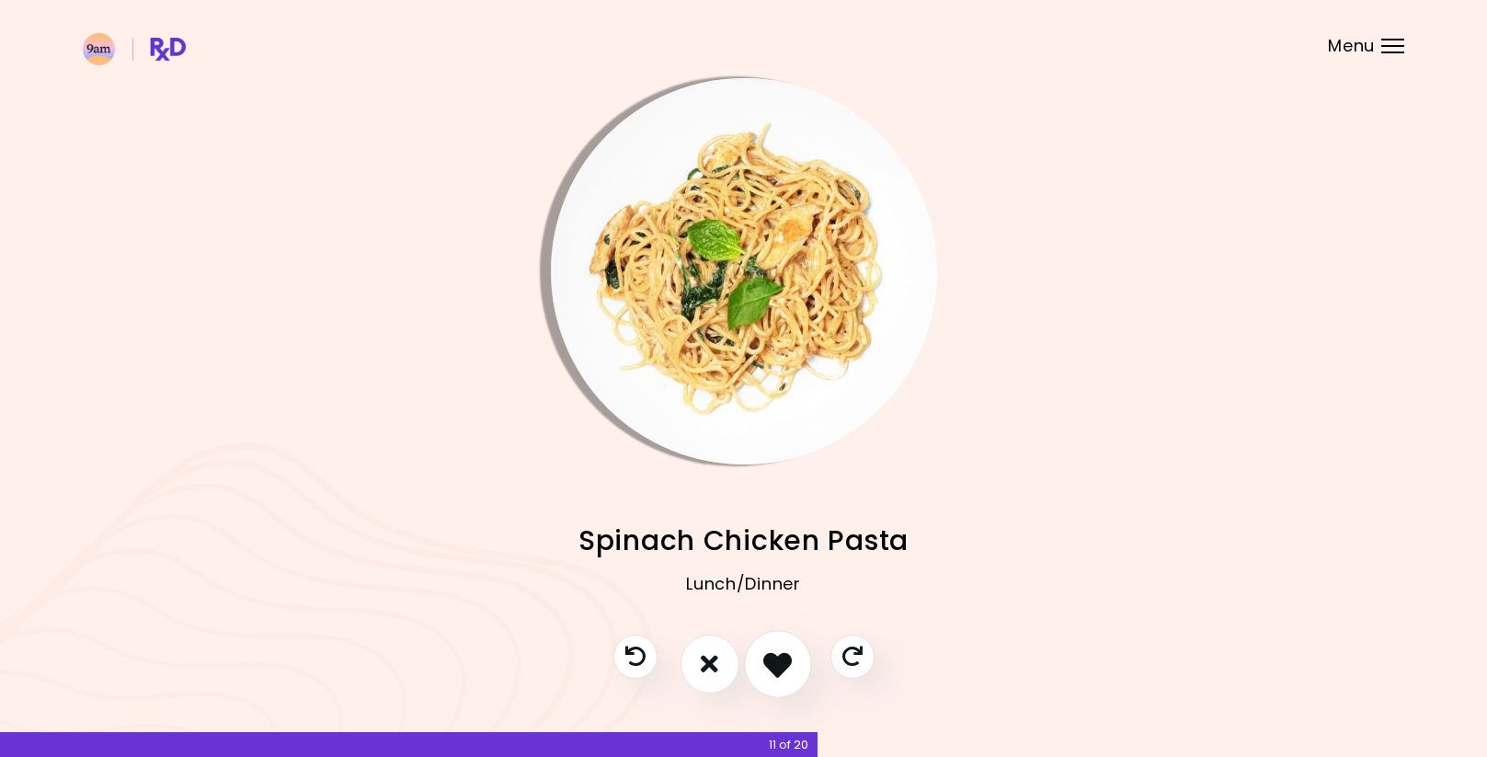
click at [777, 656] on icon "I like this recipe" at bounding box center [777, 663] width 29 height 29
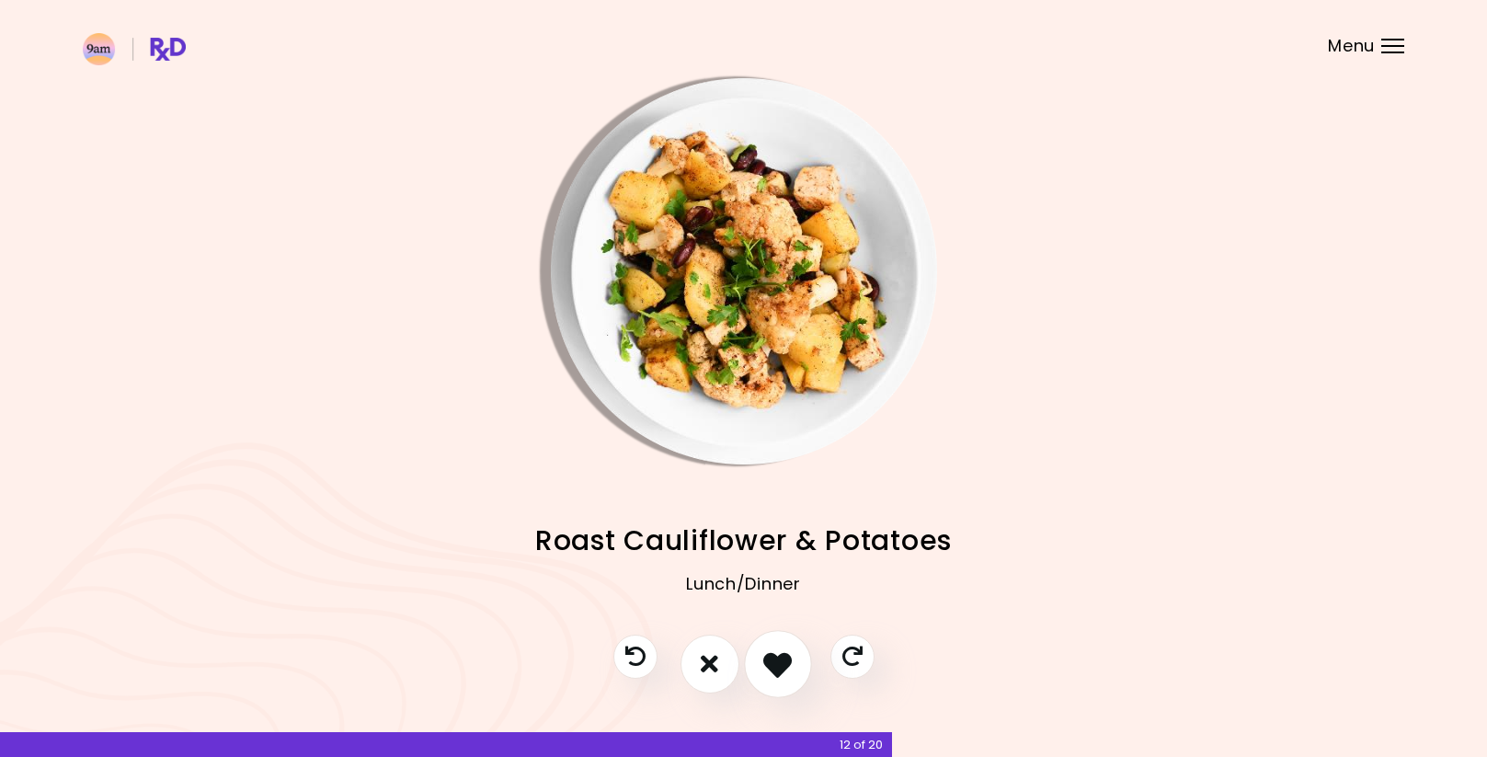
click at [777, 656] on icon "I like this recipe" at bounding box center [777, 663] width 29 height 29
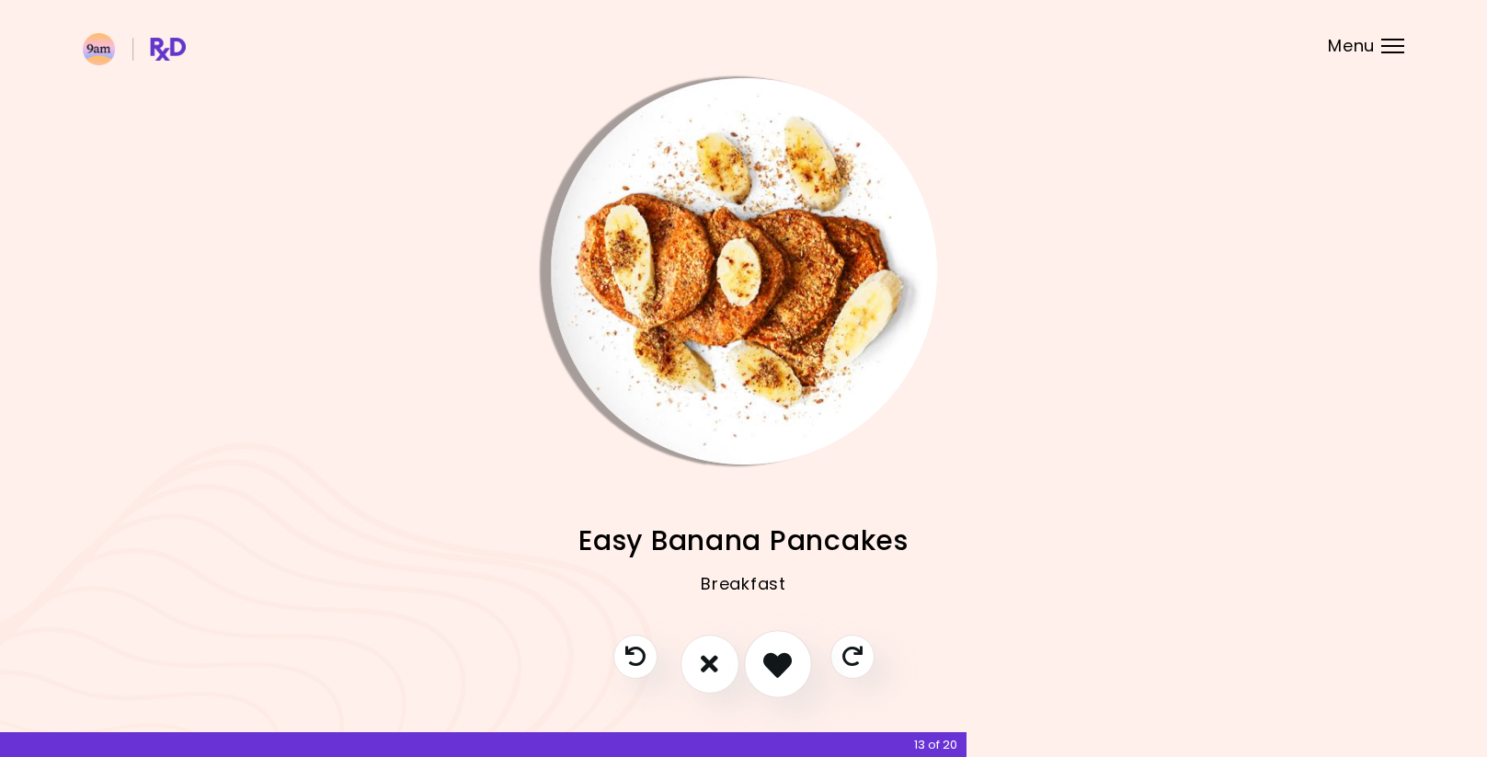
click at [777, 656] on icon "I like this recipe" at bounding box center [777, 663] width 29 height 29
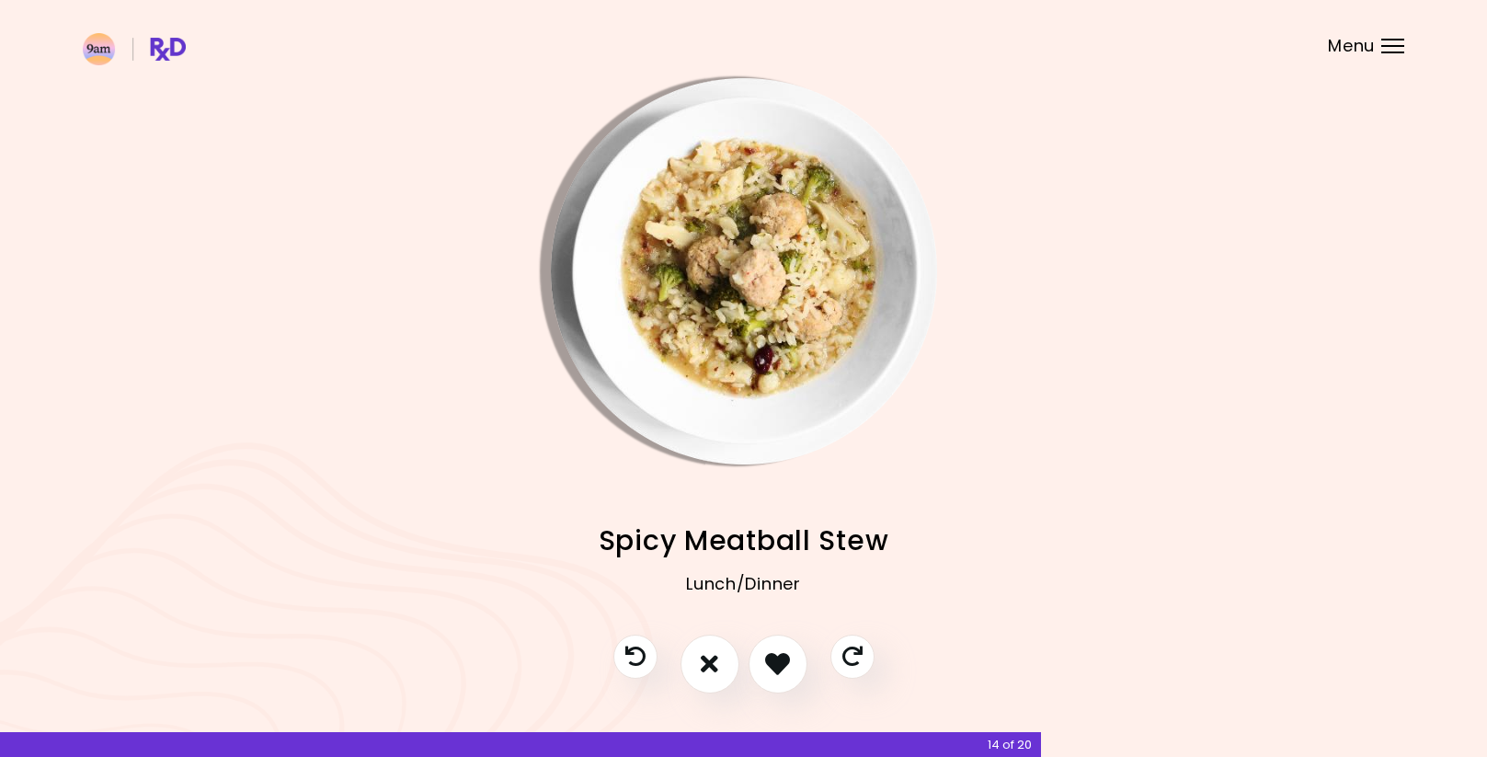
click at [735, 343] on img "Info - Spicy Meatball Stew" at bounding box center [744, 271] width 386 height 386
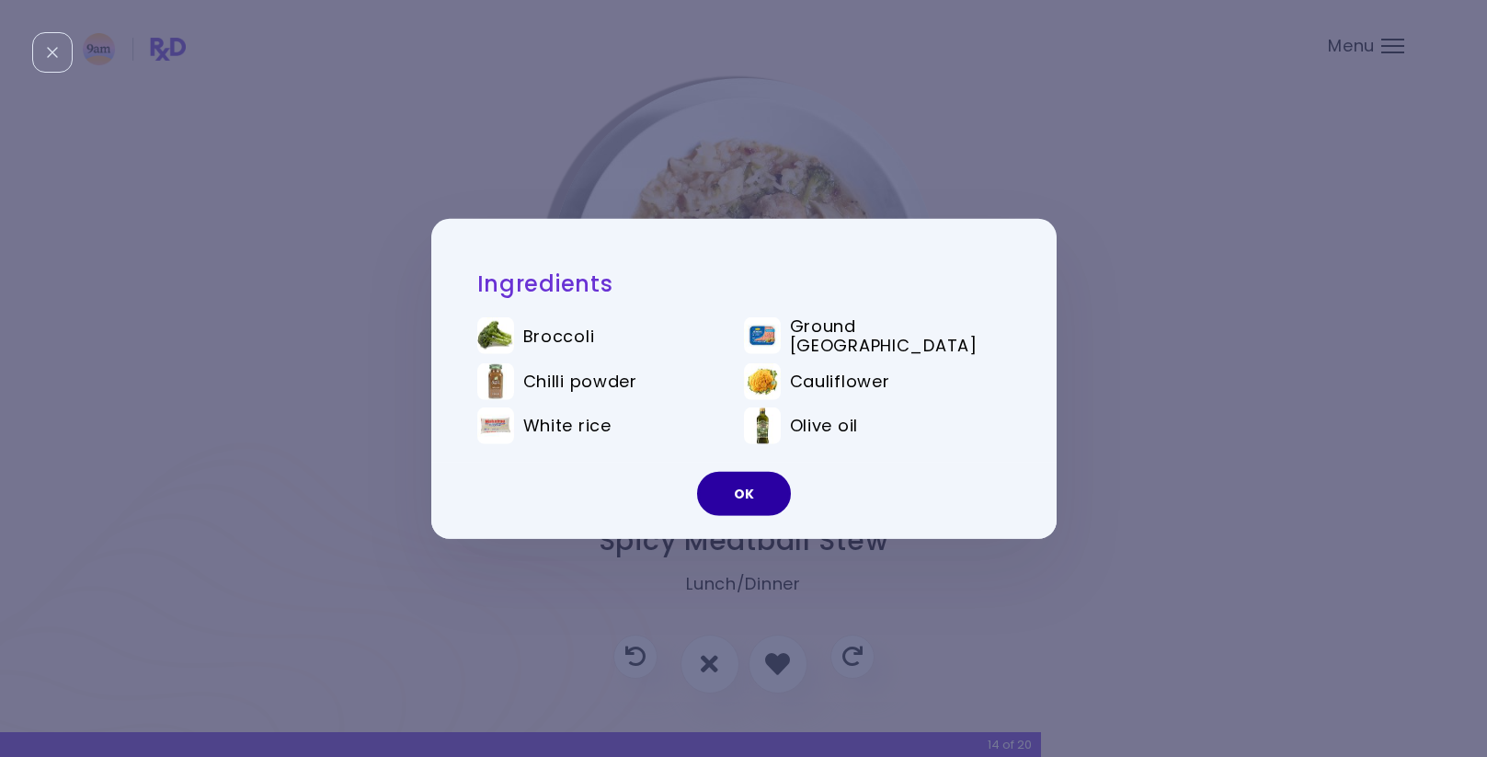
click at [745, 500] on button "OK" at bounding box center [744, 494] width 94 height 44
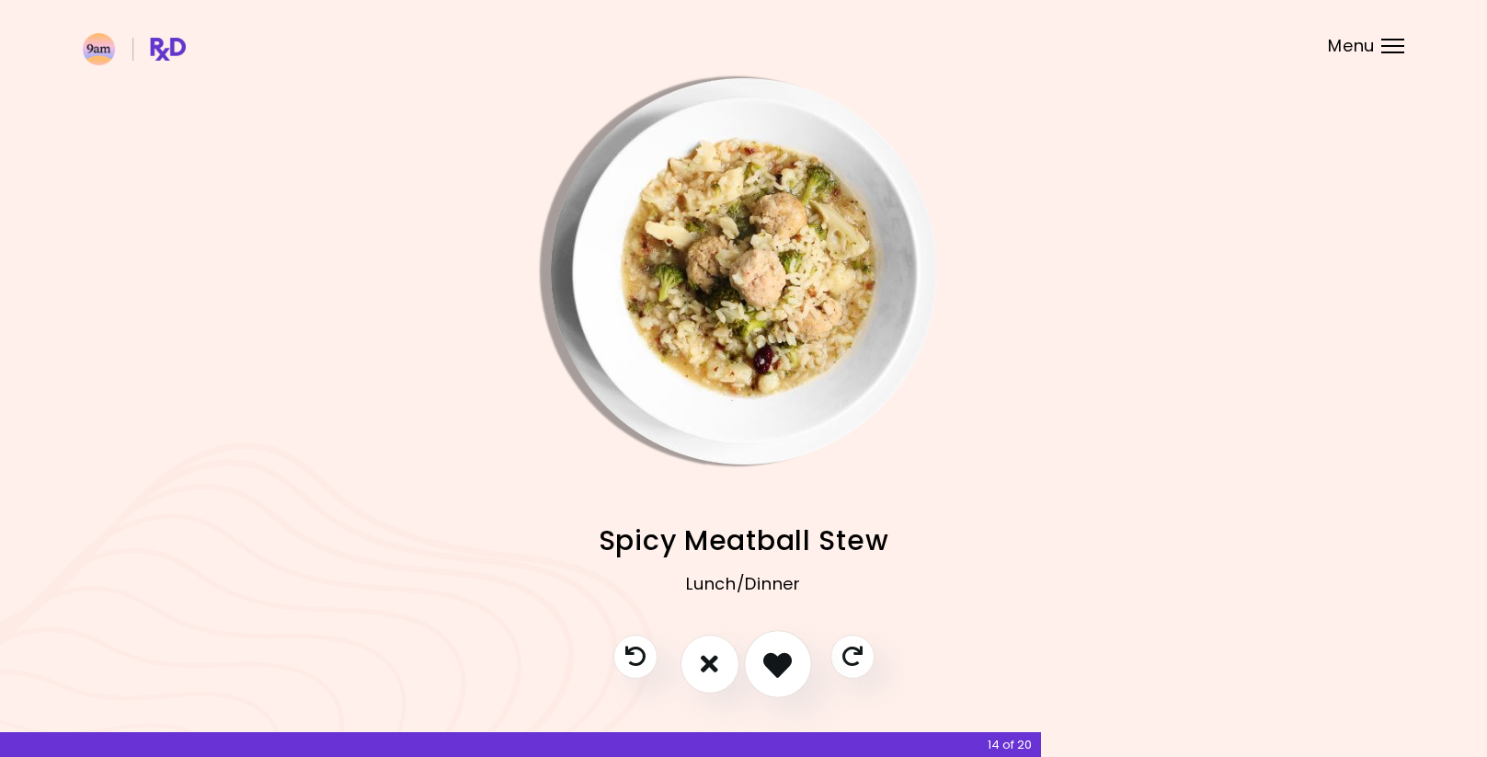
click at [772, 670] on icon "I like this recipe" at bounding box center [777, 663] width 29 height 29
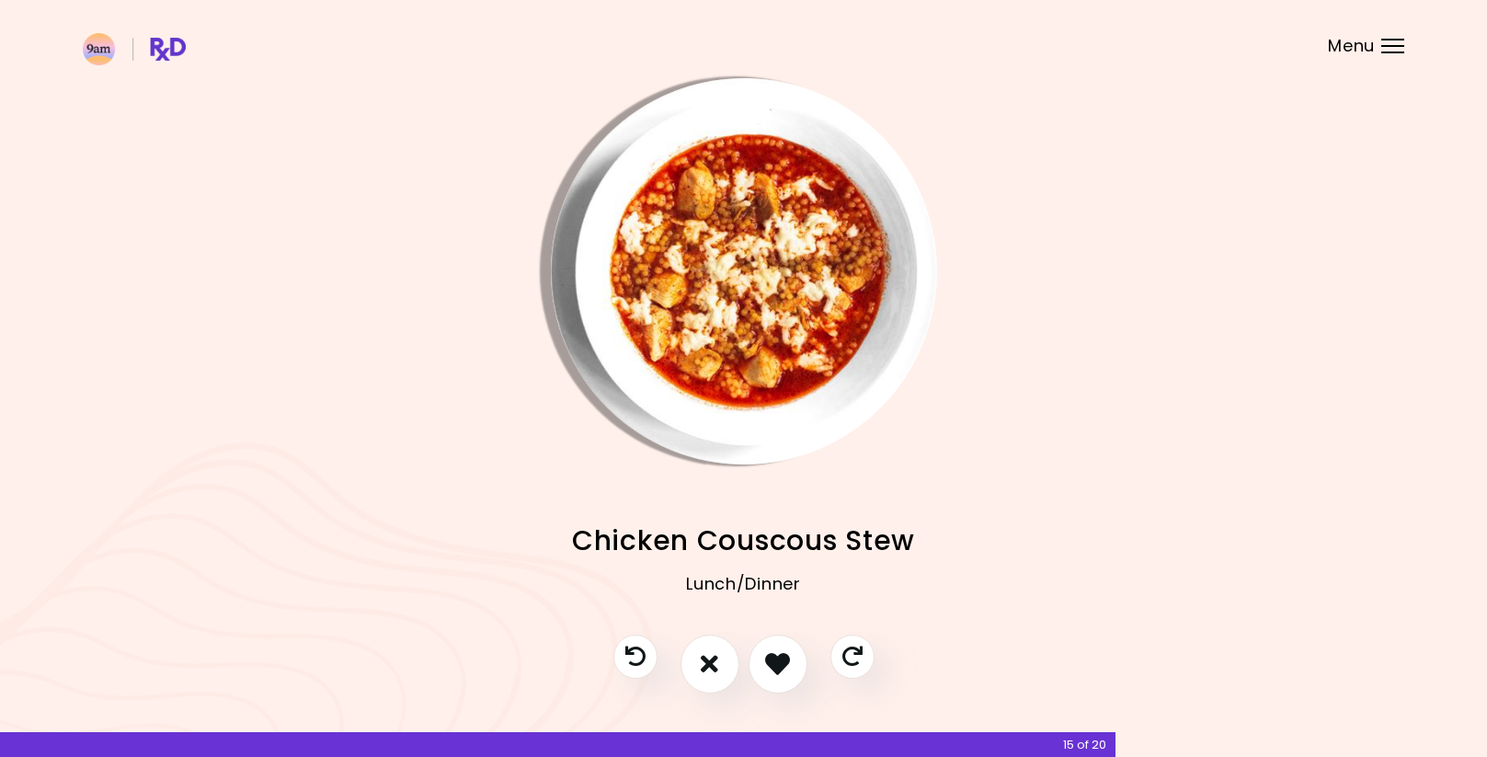
click at [747, 357] on img "Info - Chicken Couscous Stew" at bounding box center [744, 271] width 386 height 386
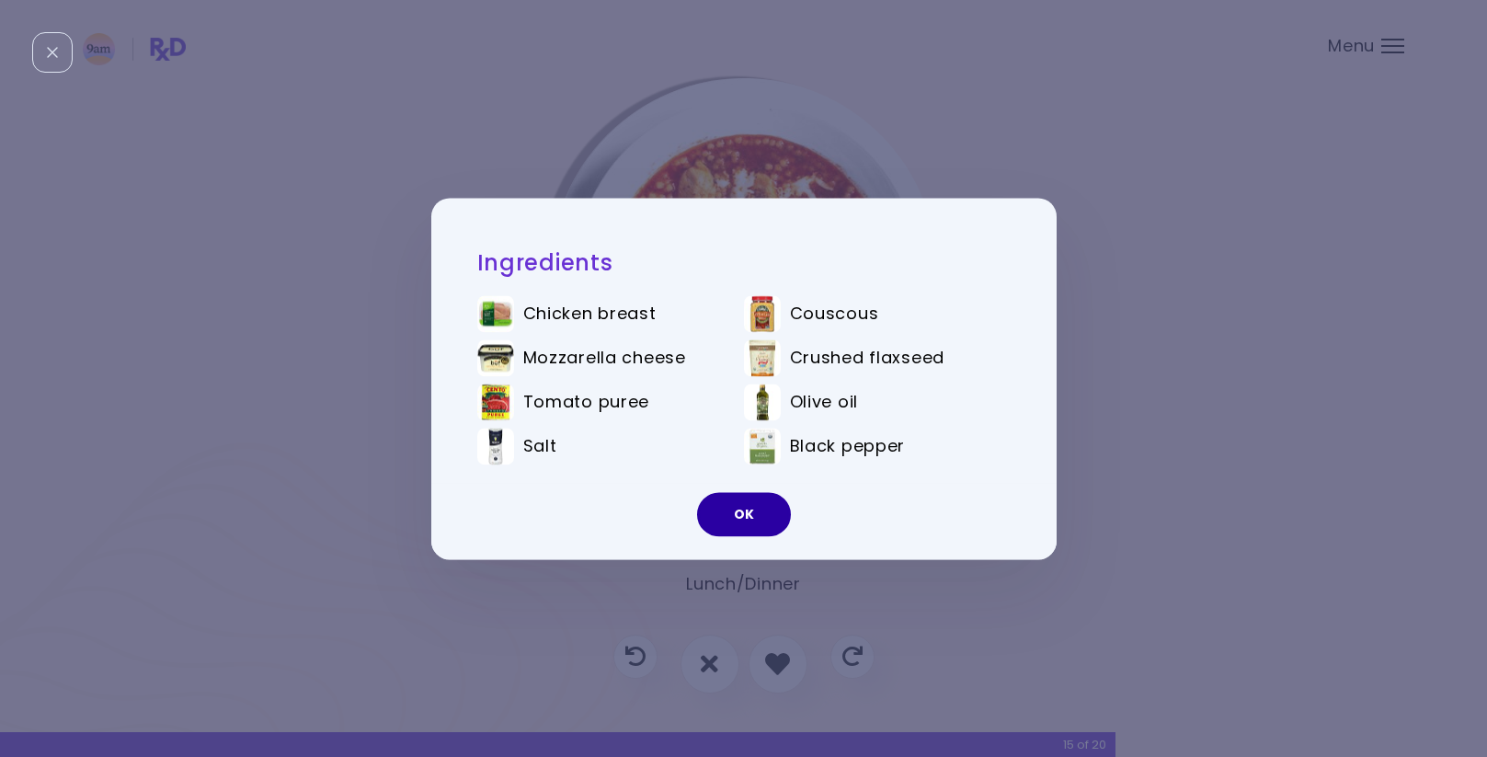
click at [736, 525] on button "OK" at bounding box center [744, 514] width 94 height 44
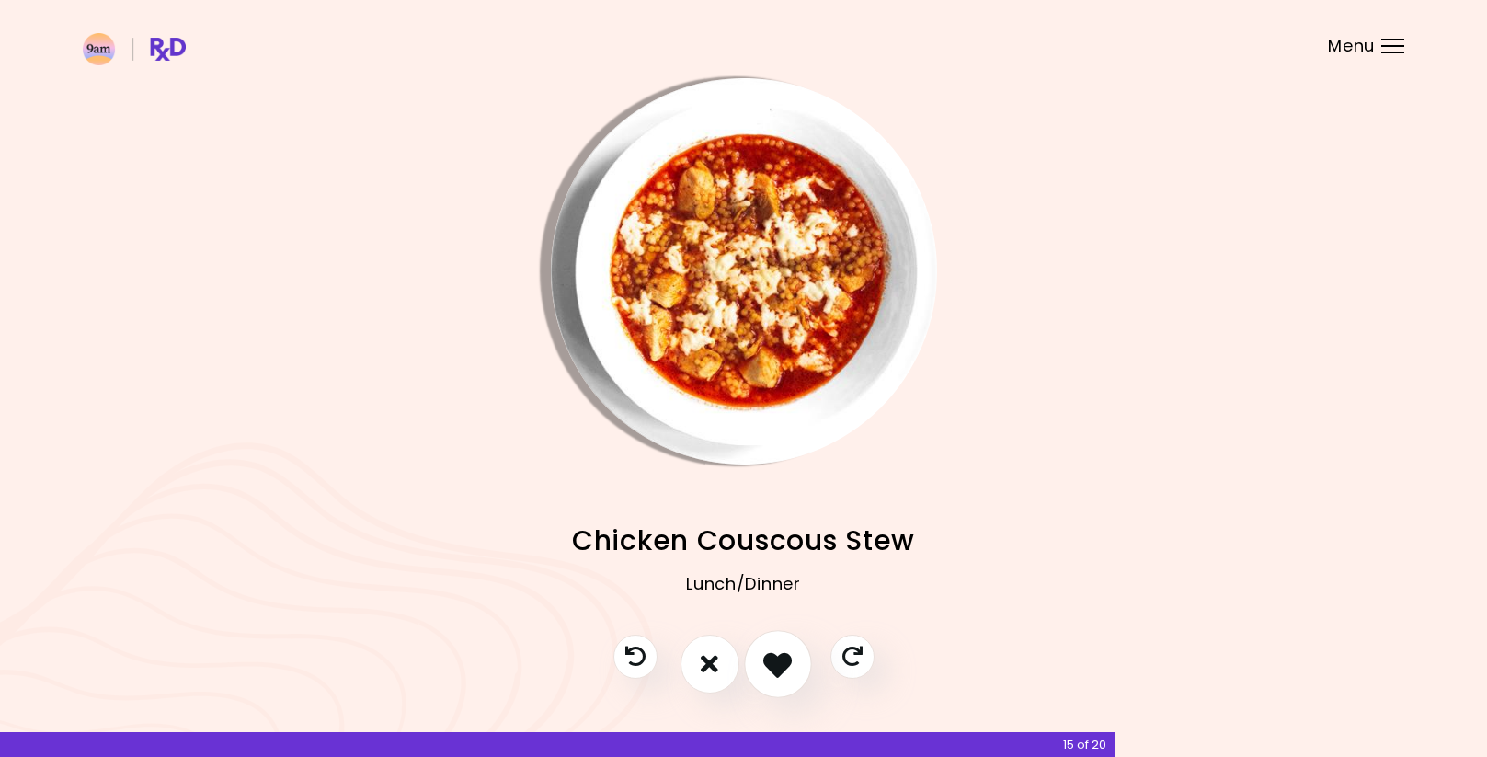
click at [773, 671] on icon "I like this recipe" at bounding box center [777, 663] width 29 height 29
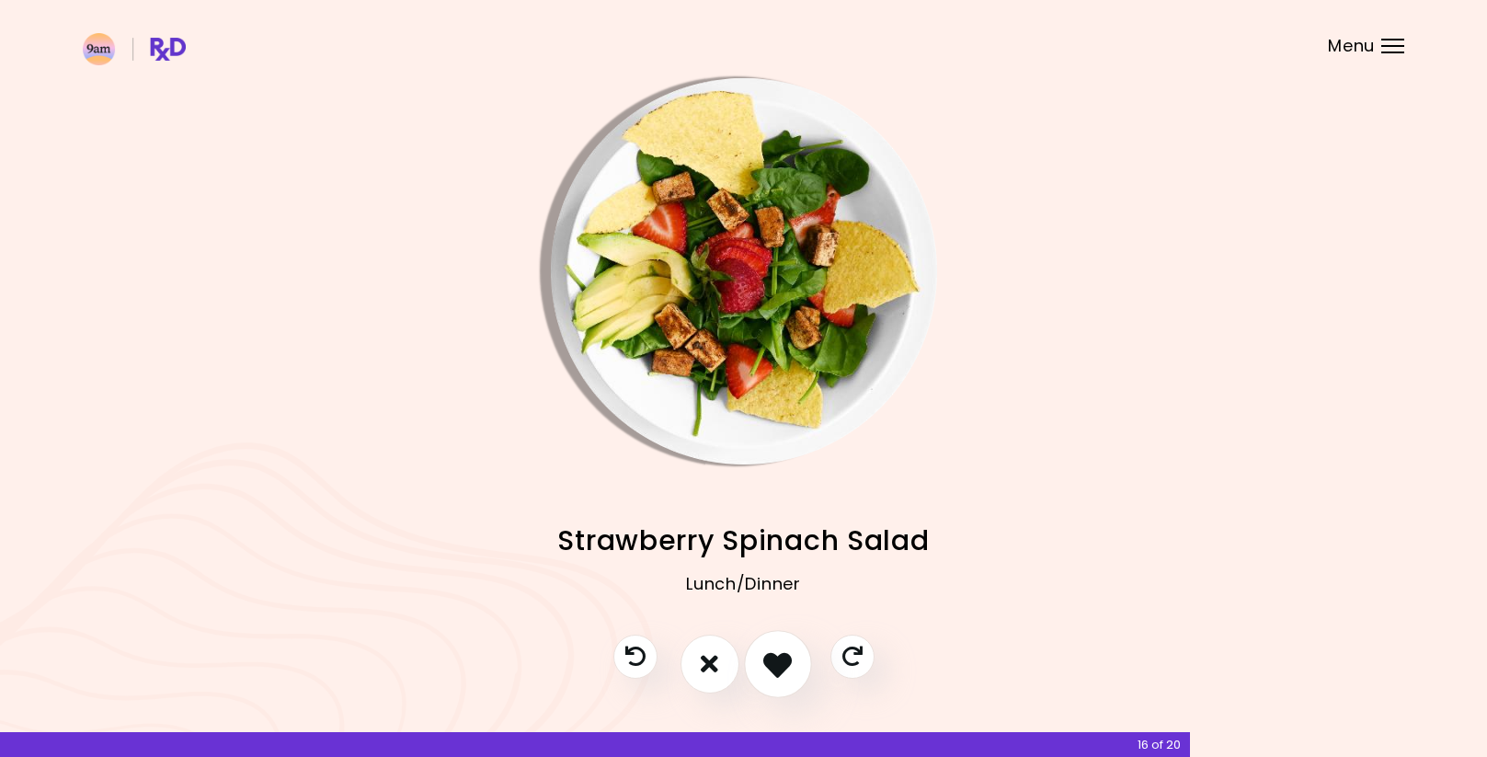
click at [774, 666] on icon "I like this recipe" at bounding box center [777, 663] width 29 height 29
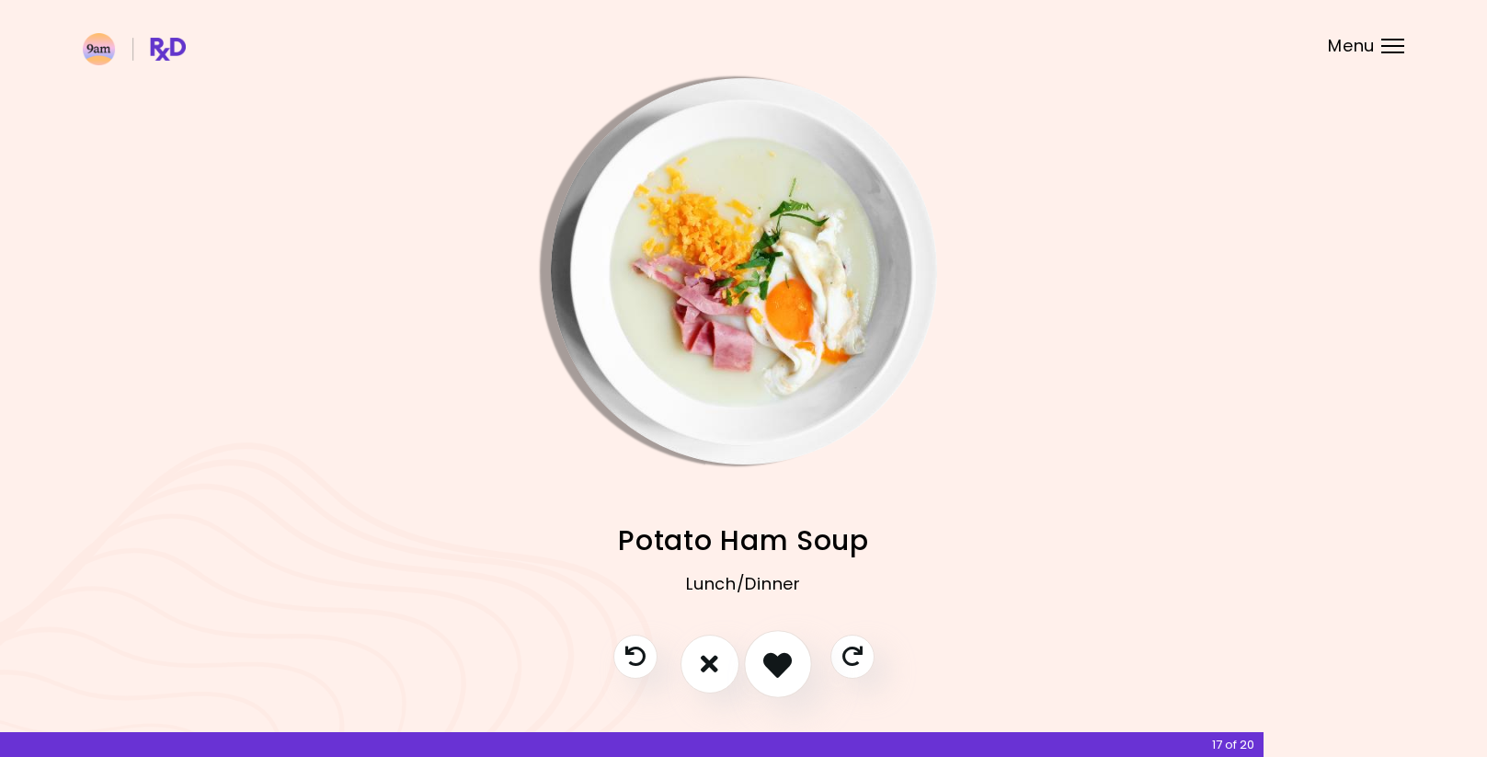
click at [774, 666] on icon "I like this recipe" at bounding box center [777, 663] width 29 height 29
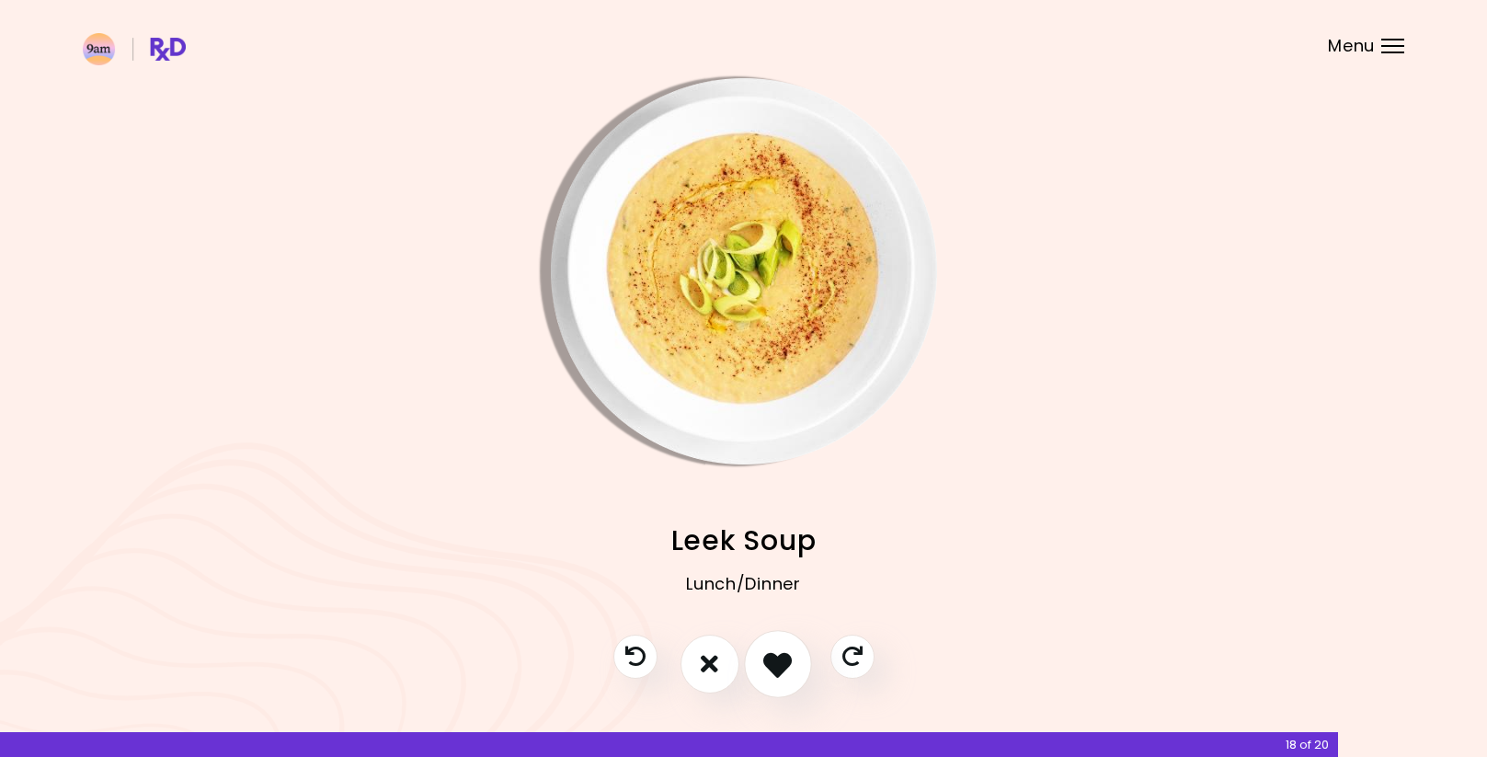
click at [772, 659] on icon "I like this recipe" at bounding box center [777, 663] width 29 height 29
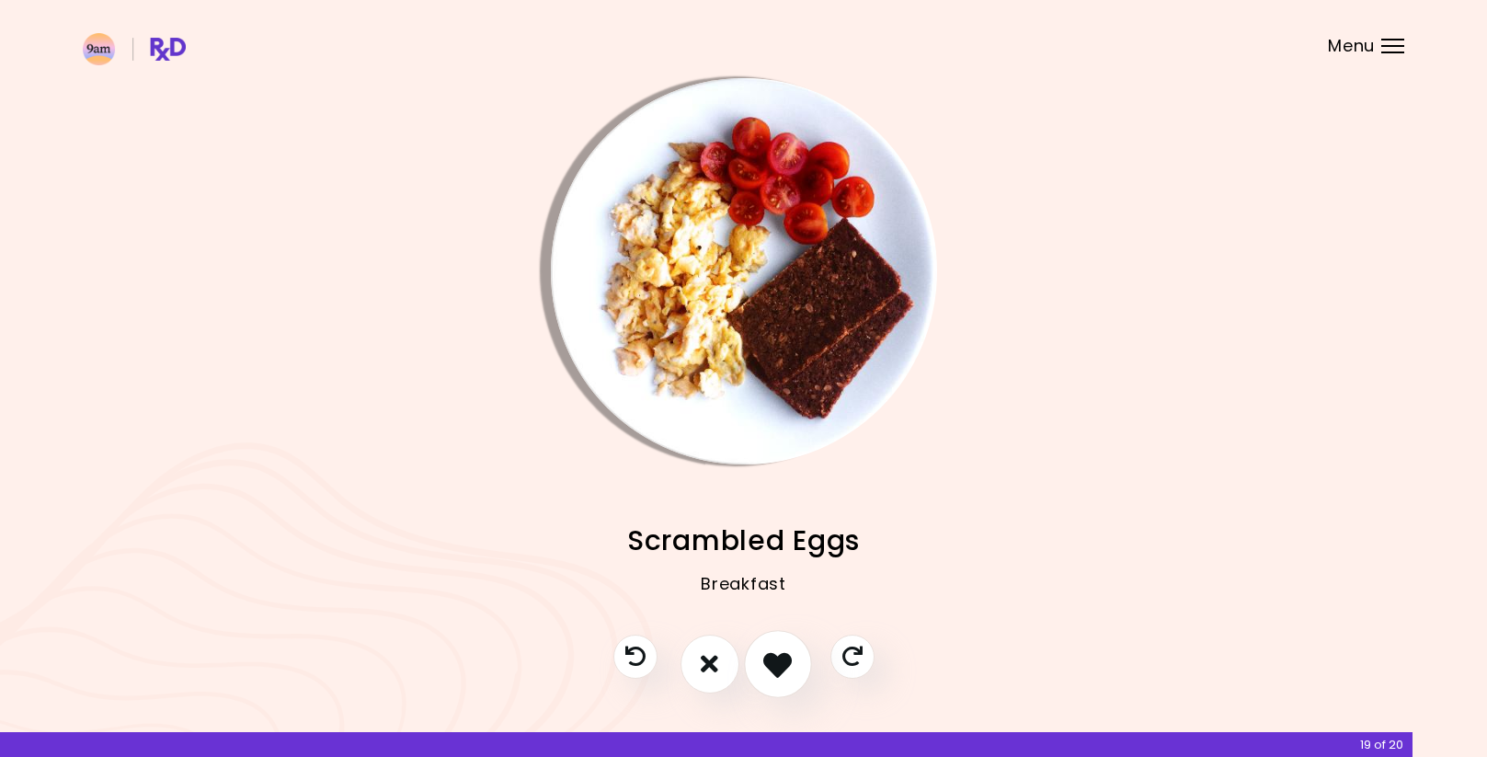
click at [772, 659] on icon "I like this recipe" at bounding box center [777, 663] width 29 height 29
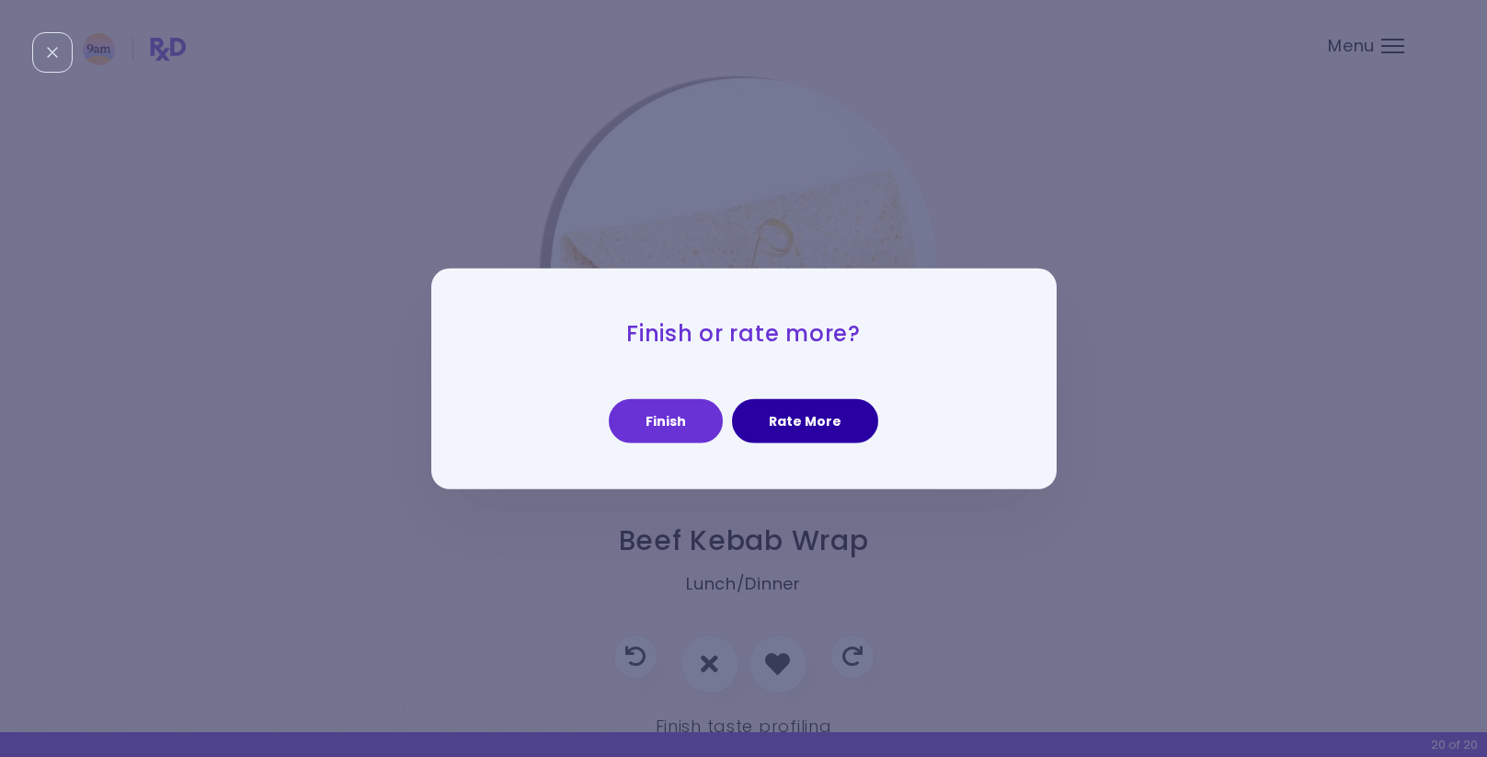
click at [816, 426] on button "Rate More" at bounding box center [805, 421] width 146 height 44
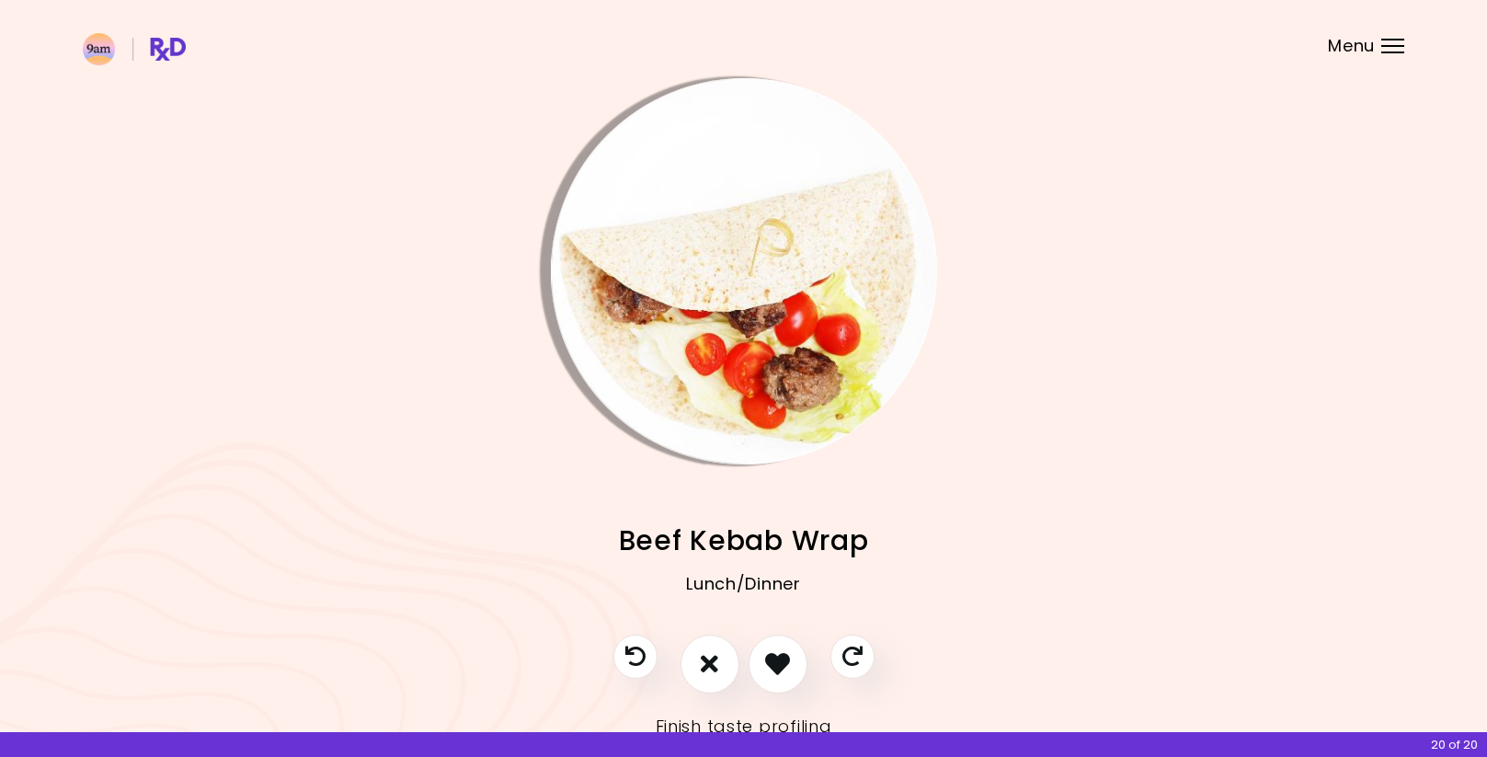
click at [779, 380] on img "Info - Beef Kebab Wrap" at bounding box center [744, 271] width 386 height 386
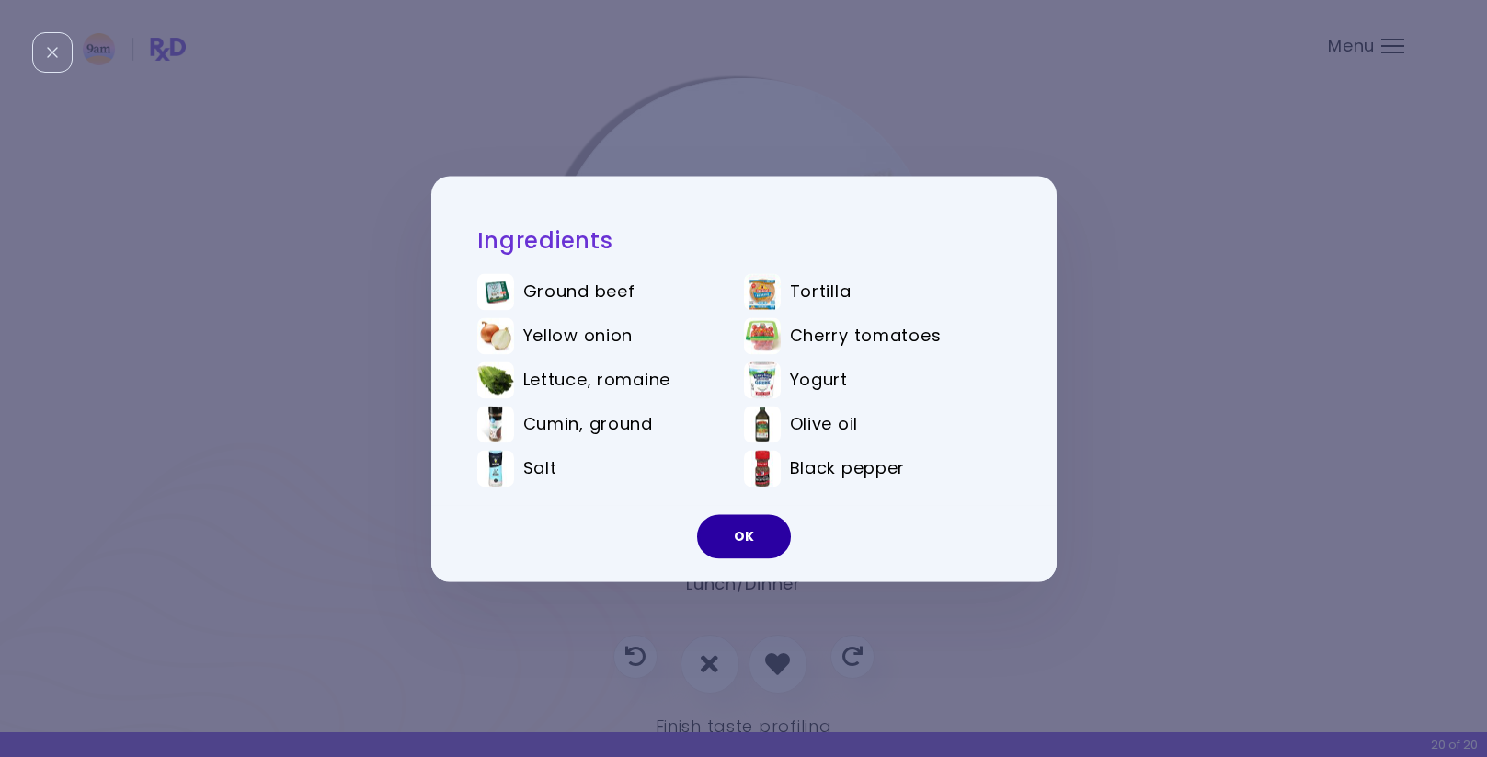
click at [733, 527] on button "OK" at bounding box center [744, 536] width 94 height 44
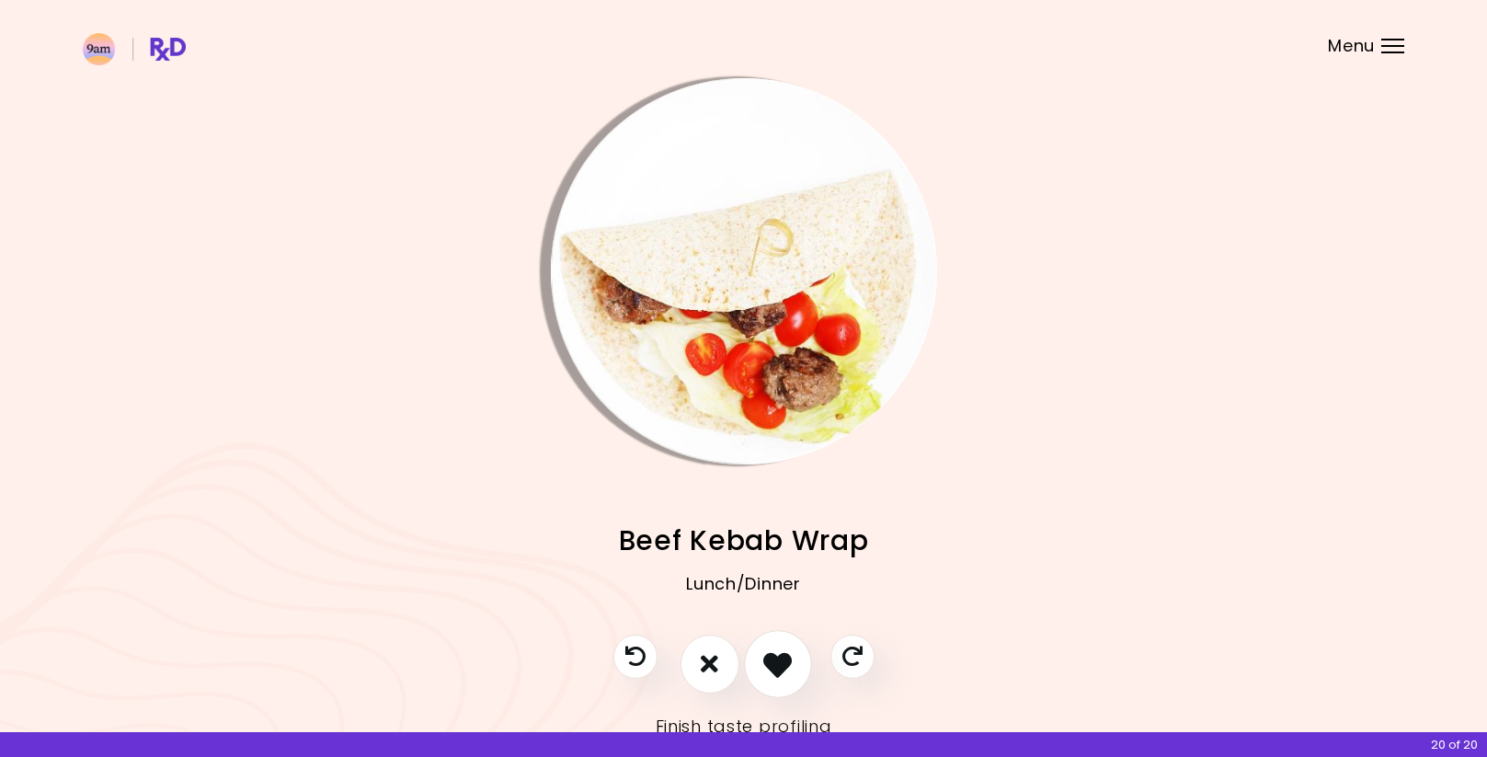
click at [770, 671] on icon "I like this recipe" at bounding box center [777, 663] width 29 height 29
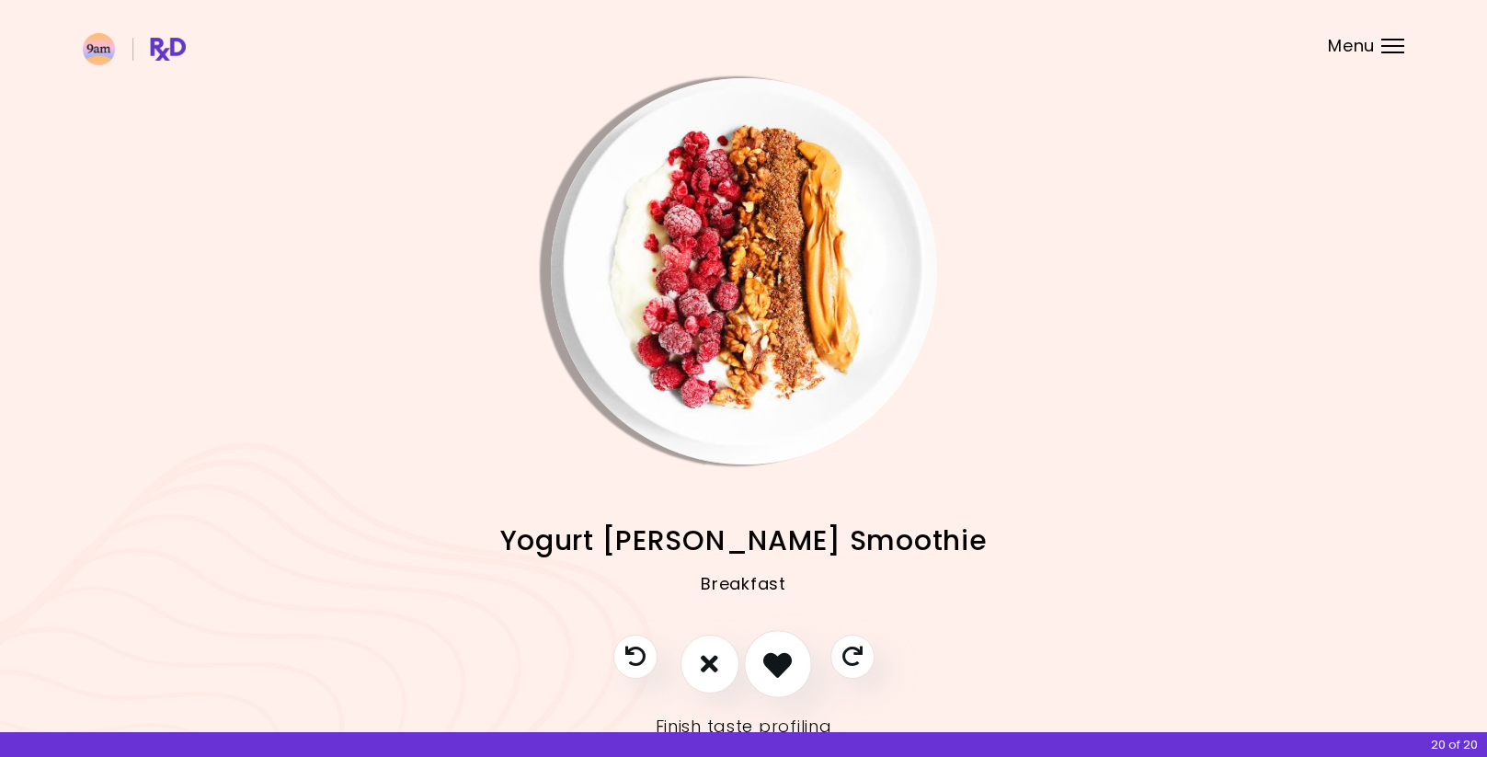
click at [771, 667] on icon "I like this recipe" at bounding box center [777, 663] width 29 height 29
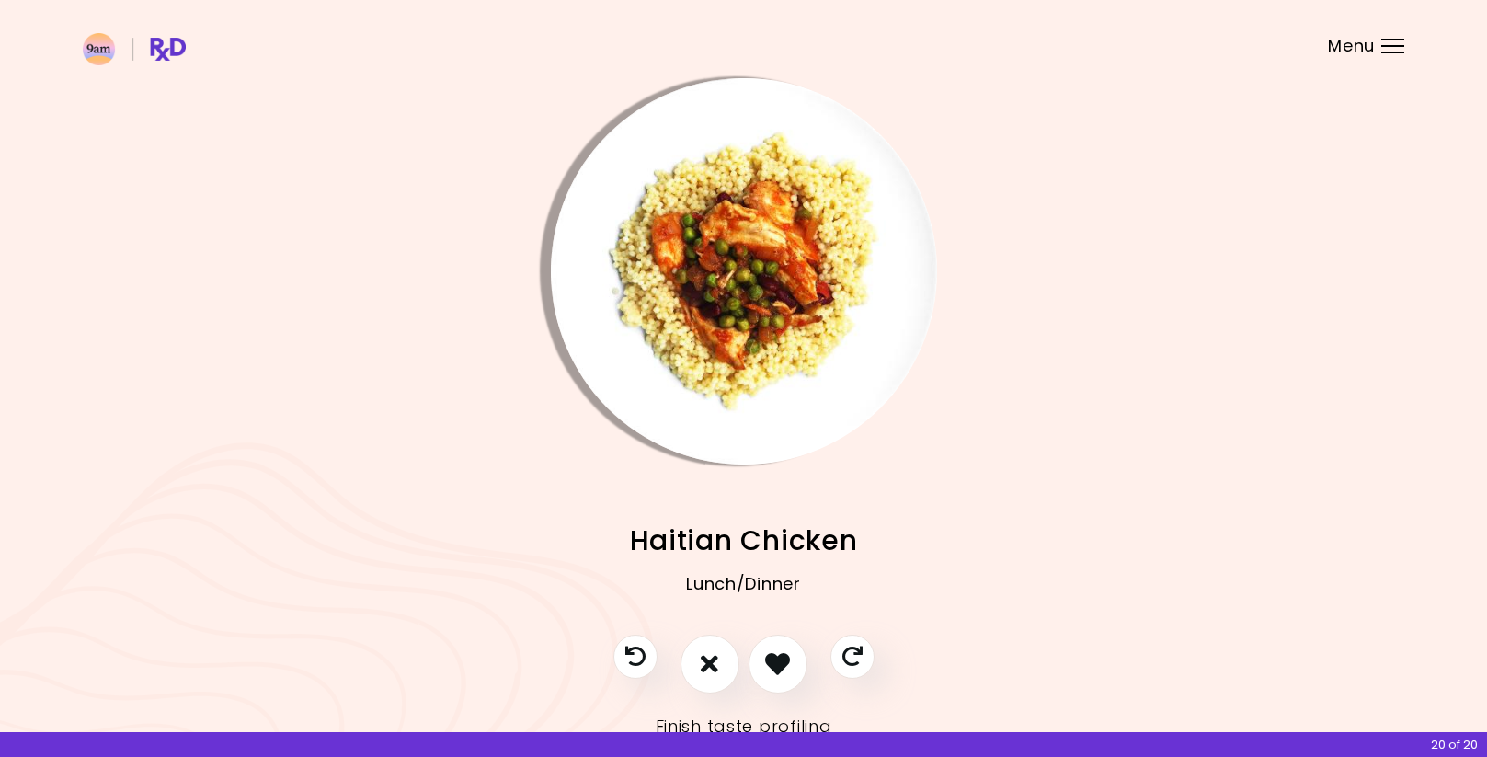
click at [724, 344] on img "Info - Haitian Chicken" at bounding box center [744, 271] width 386 height 386
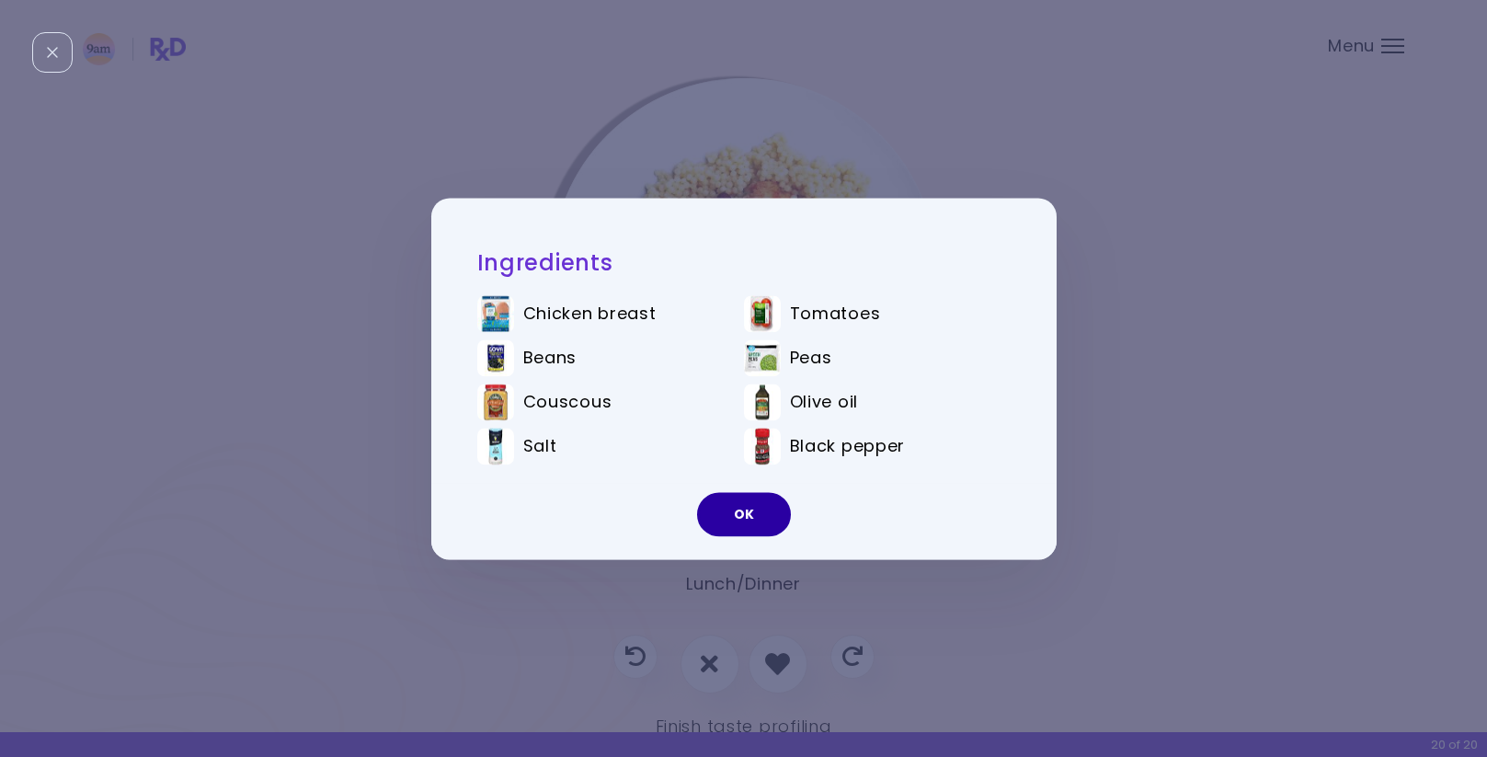
click at [737, 504] on button "OK" at bounding box center [744, 514] width 94 height 44
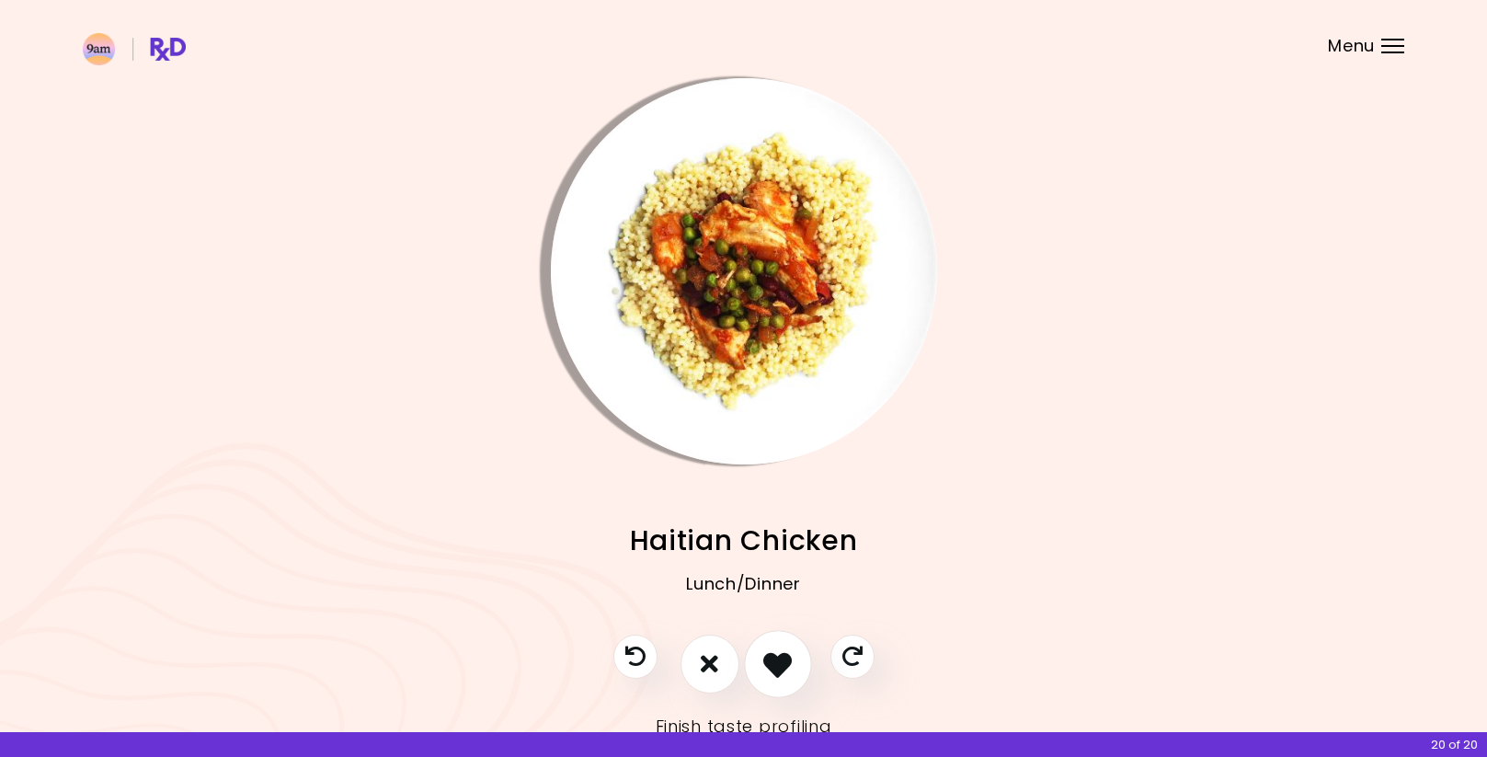
click at [772, 666] on icon "I like this recipe" at bounding box center [777, 663] width 29 height 29
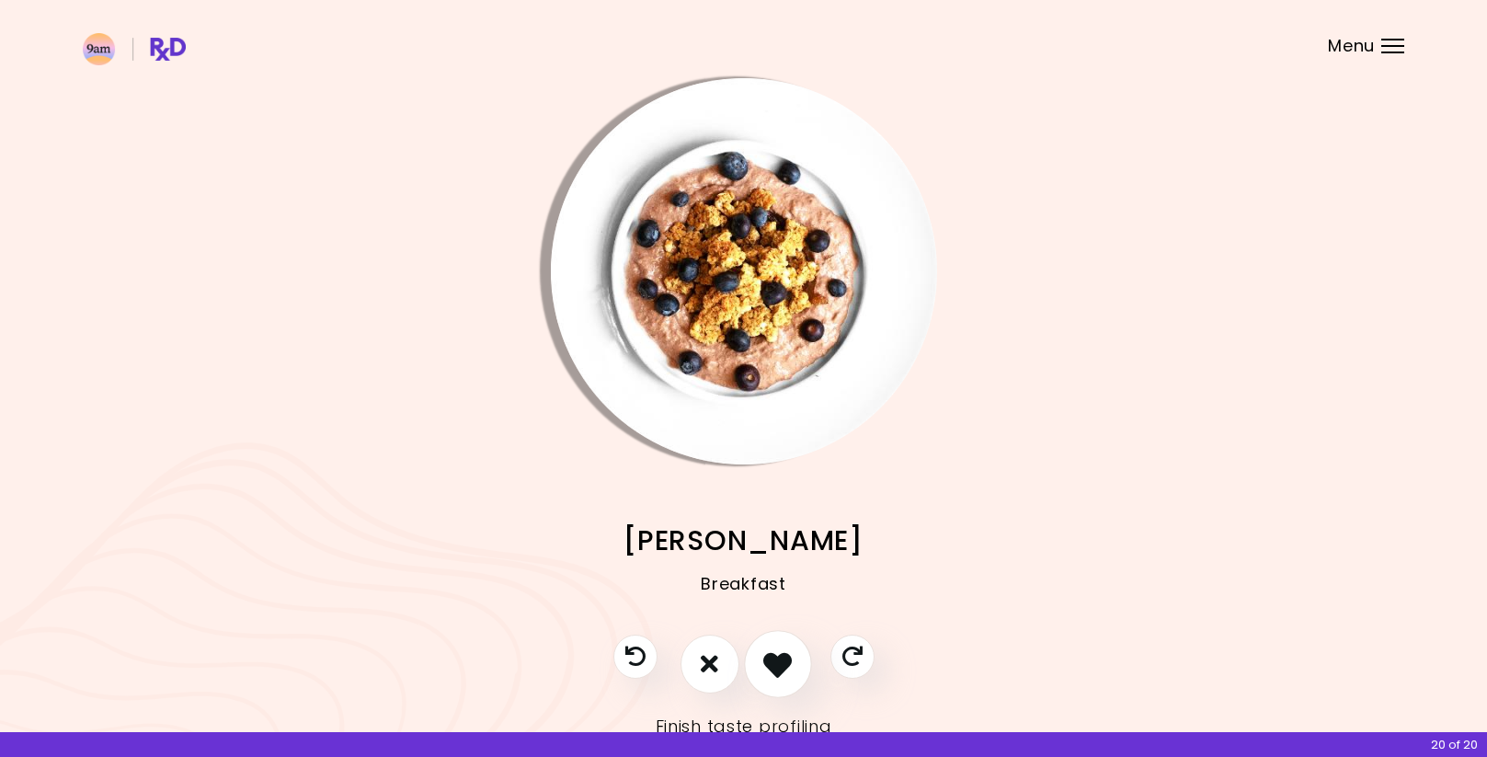
click at [768, 665] on icon "I like this recipe" at bounding box center [777, 663] width 29 height 29
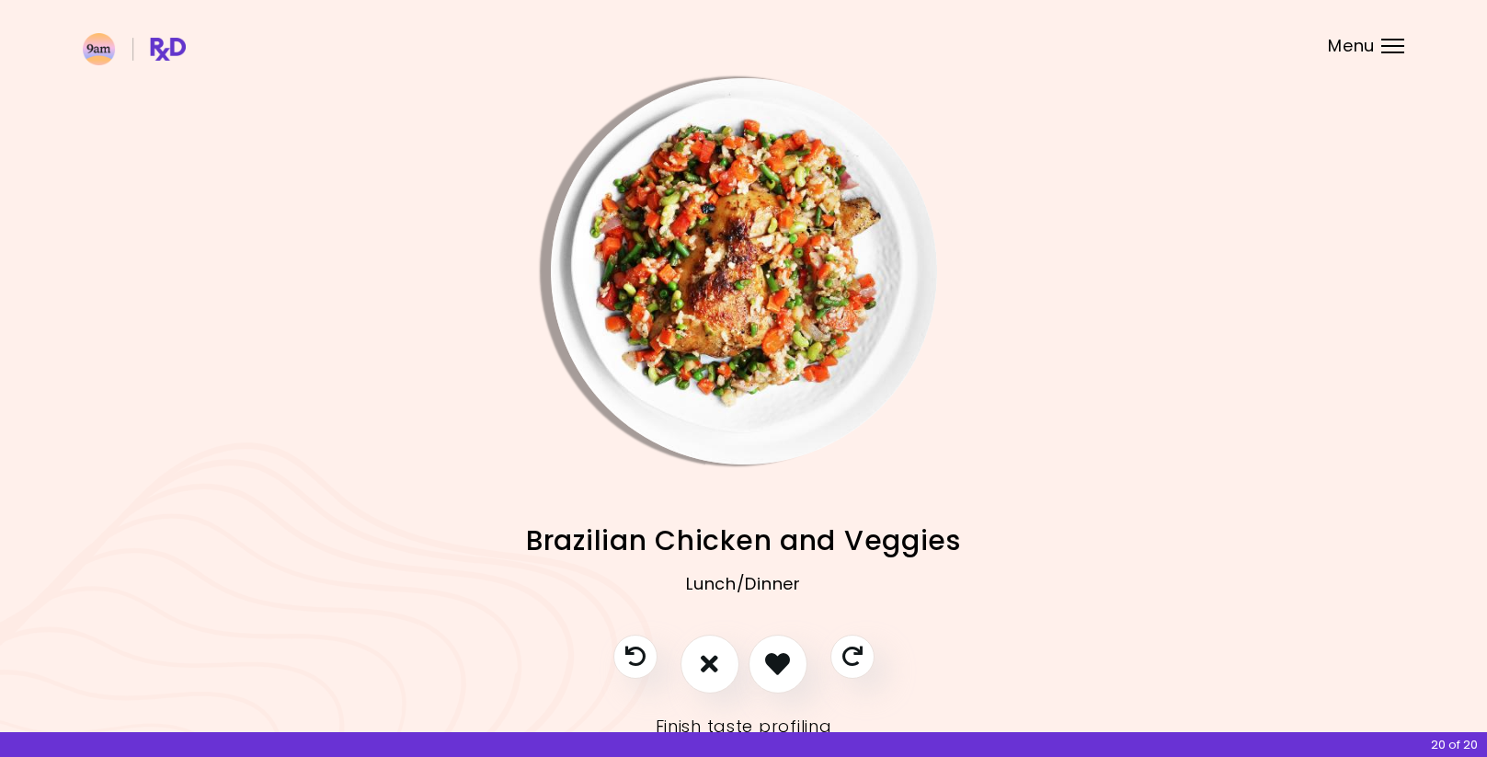
click at [724, 333] on img "Info - Brazilian Chicken and Veggies" at bounding box center [744, 271] width 386 height 386
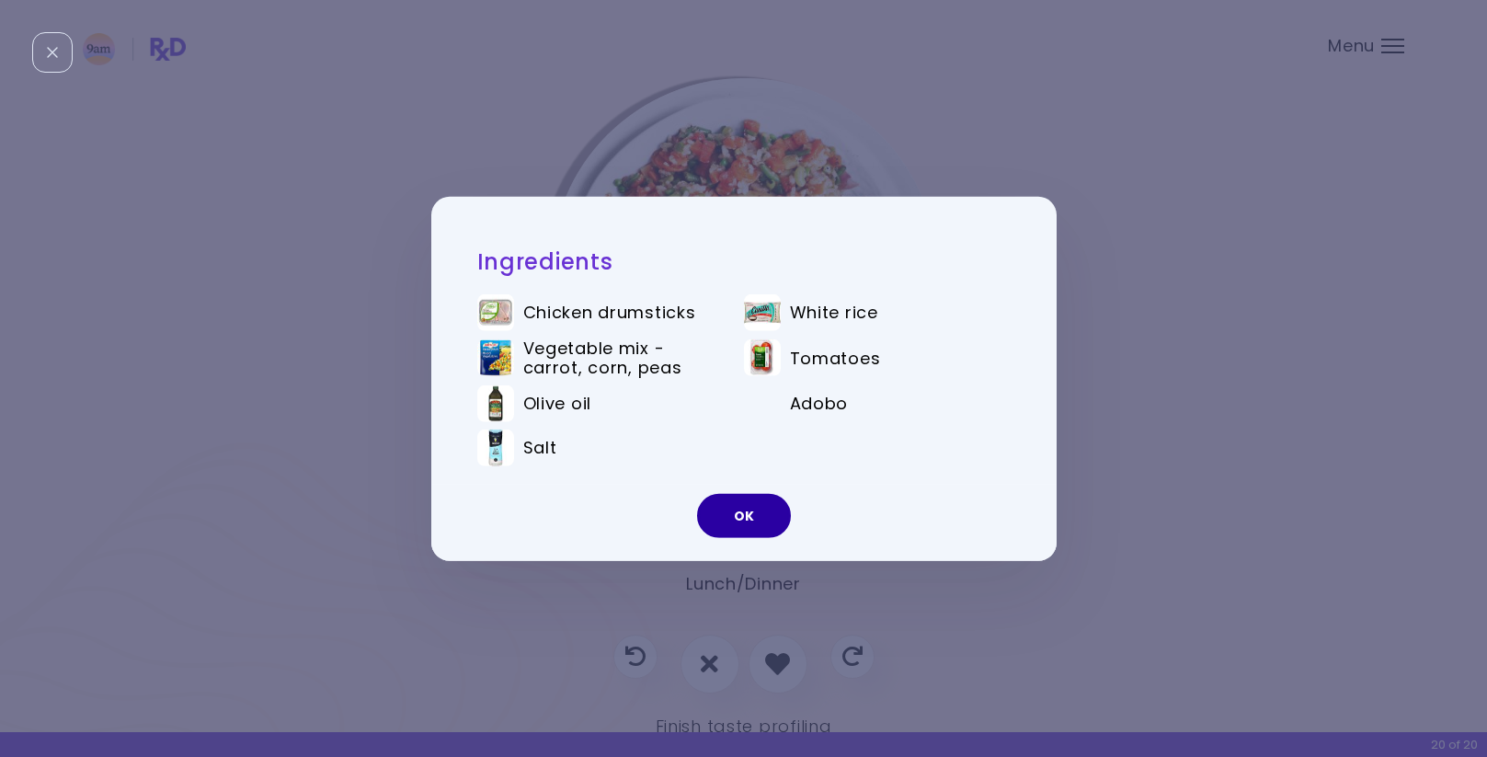
click at [729, 520] on button "OK" at bounding box center [744, 516] width 94 height 44
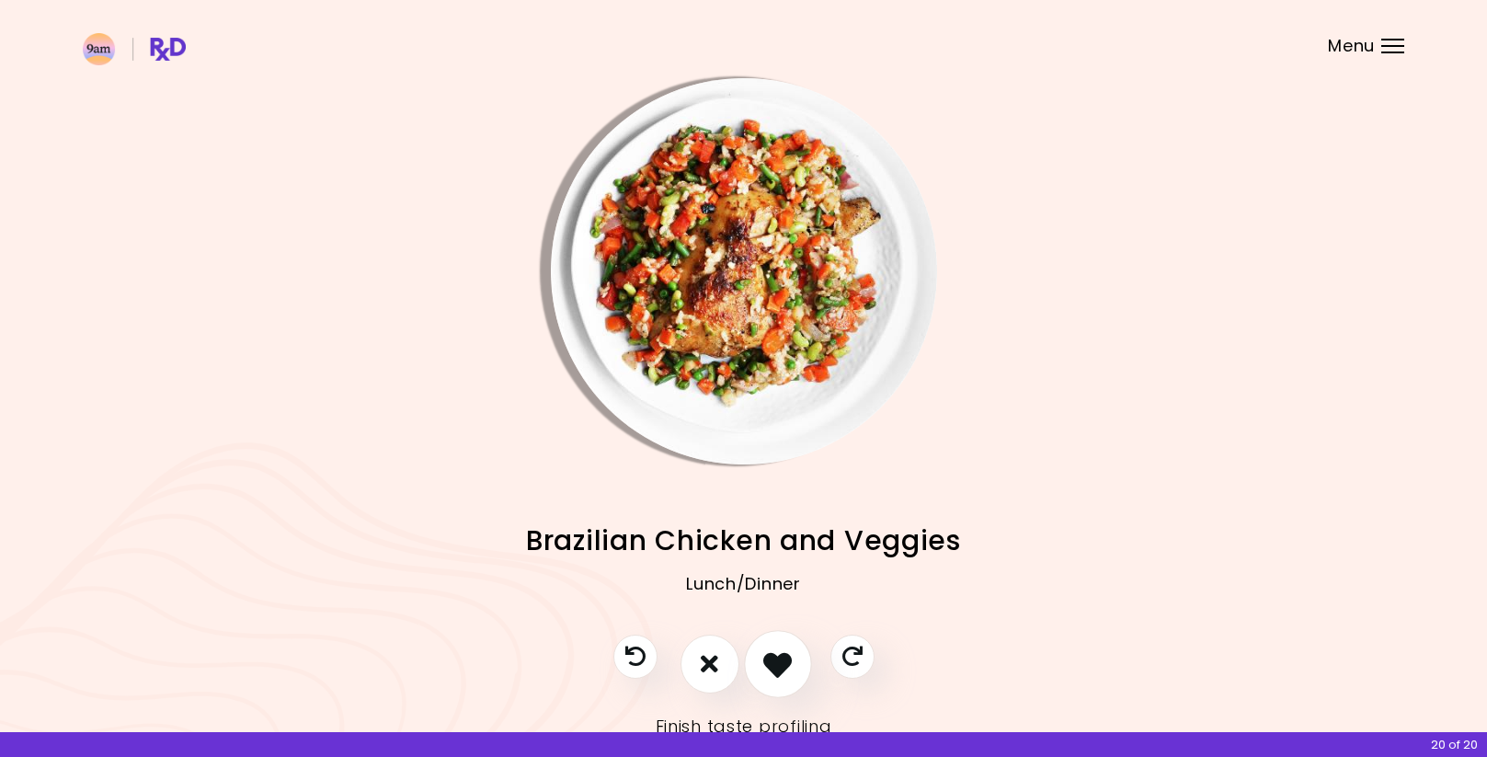
click at [778, 661] on icon "I like this recipe" at bounding box center [777, 663] width 29 height 29
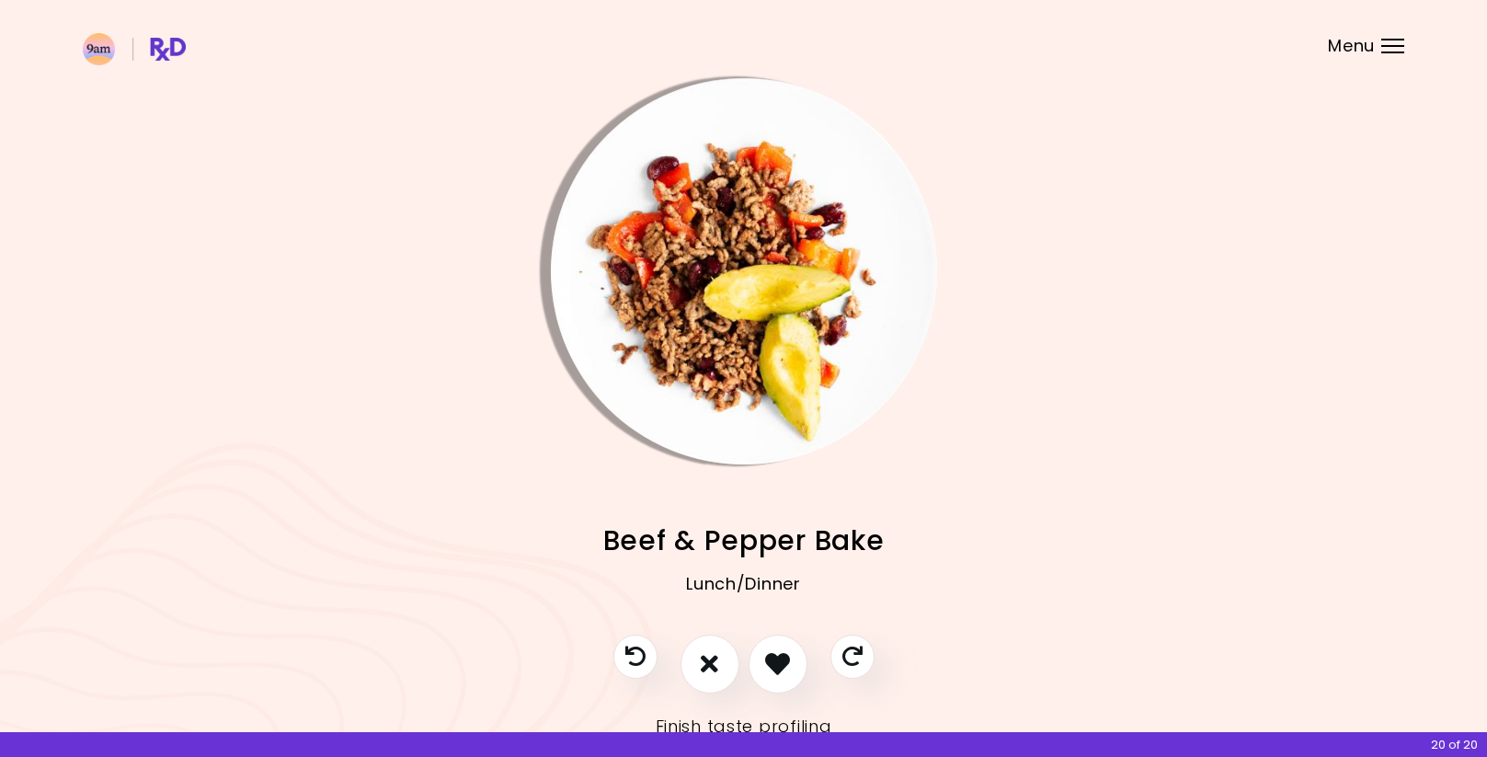
click at [758, 333] on img "Info - Beef & Pepper Bake" at bounding box center [744, 271] width 386 height 386
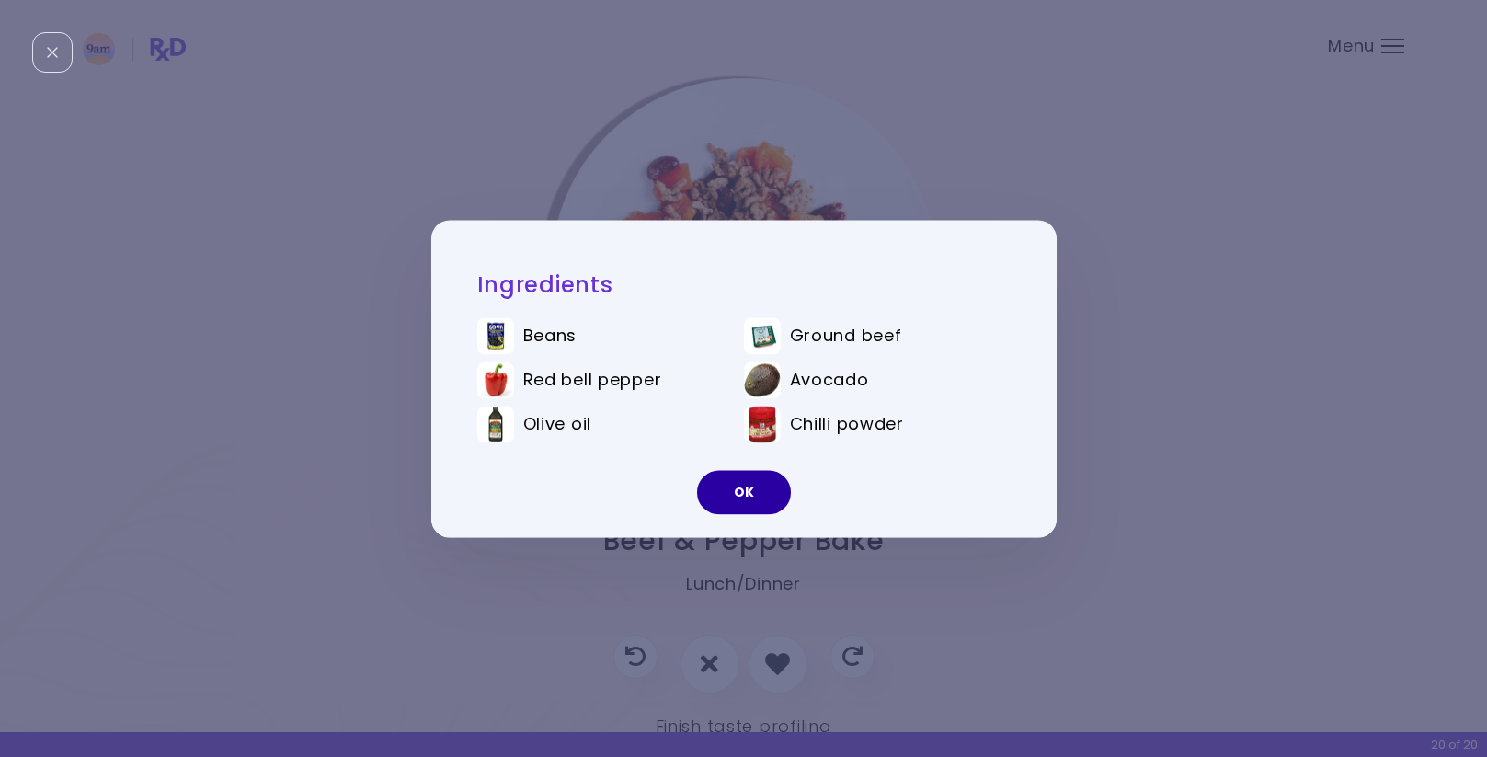
click at [728, 501] on button "OK" at bounding box center [744, 492] width 94 height 44
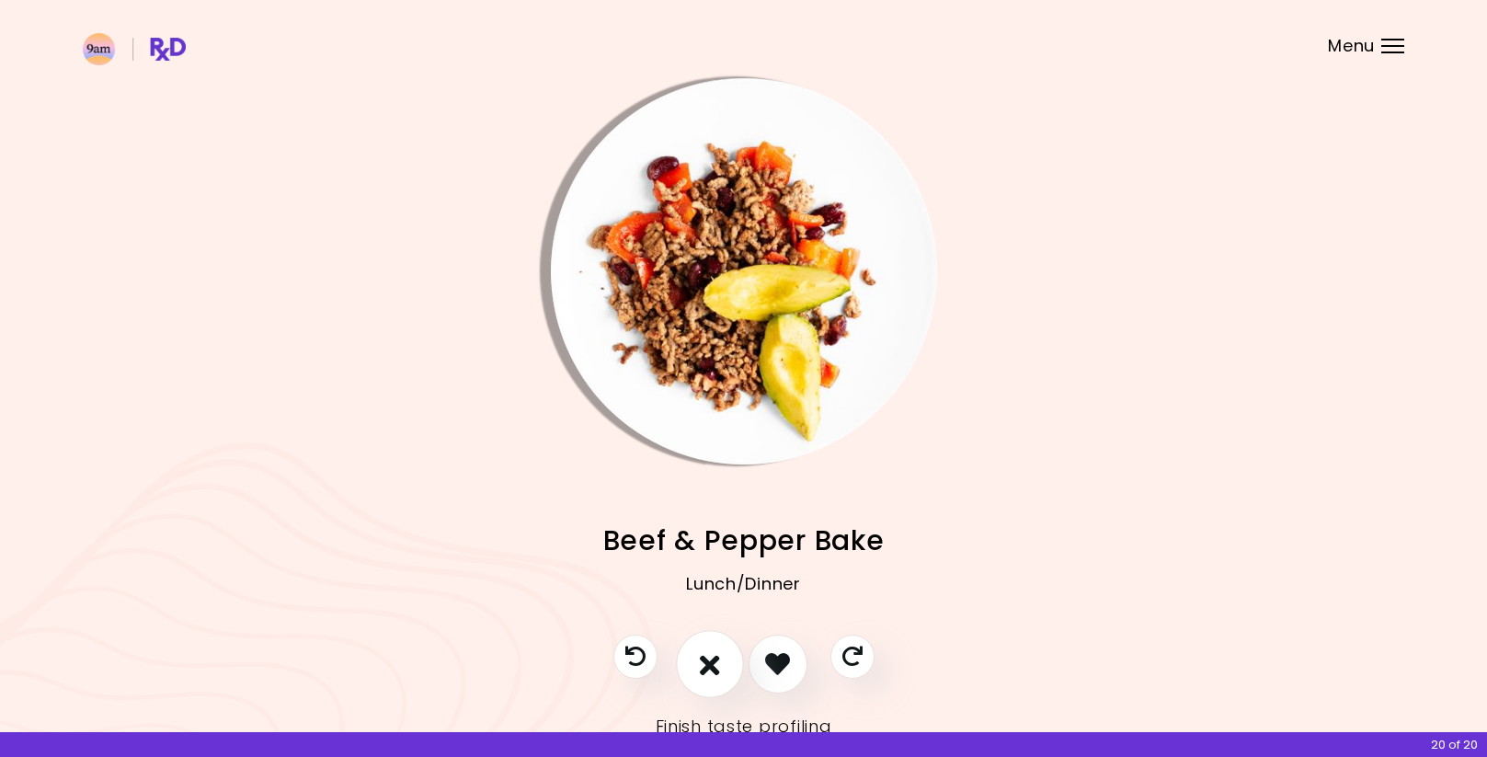
click at [690, 658] on button "I don't like this recipe" at bounding box center [710, 664] width 68 height 68
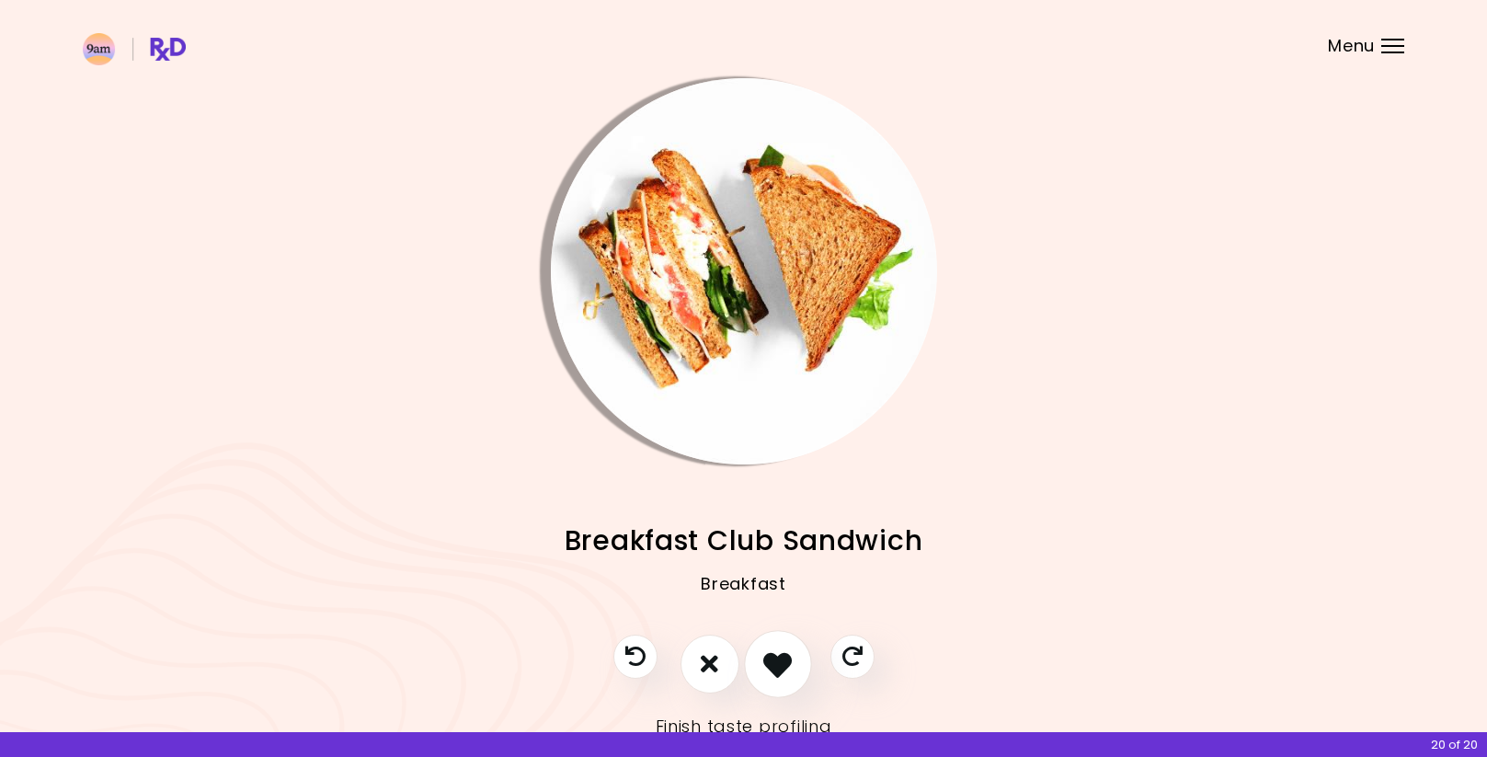
click at [773, 656] on icon "I like this recipe" at bounding box center [777, 663] width 29 height 29
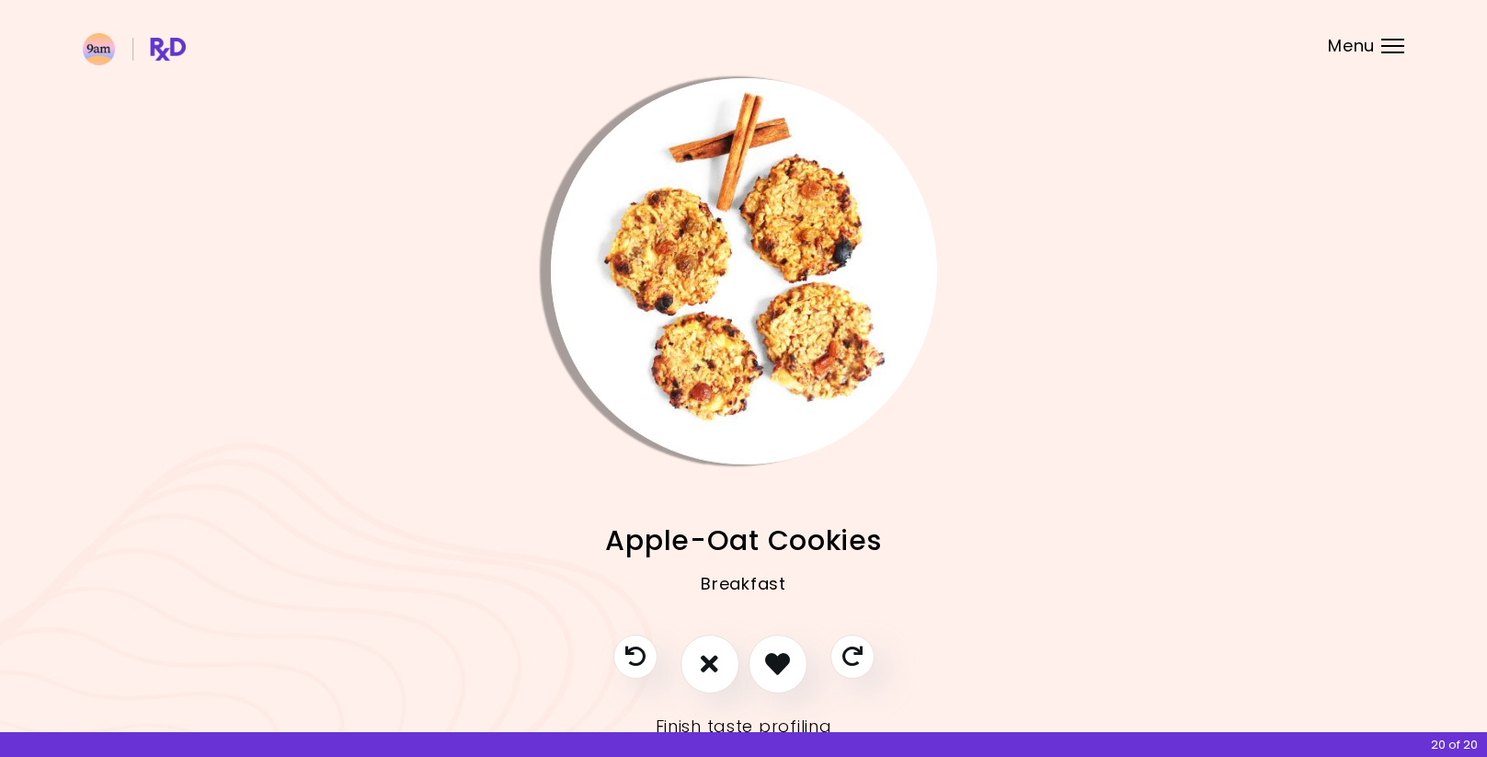
click at [779, 403] on img "Info - Apple-Oat Cookies" at bounding box center [744, 271] width 386 height 386
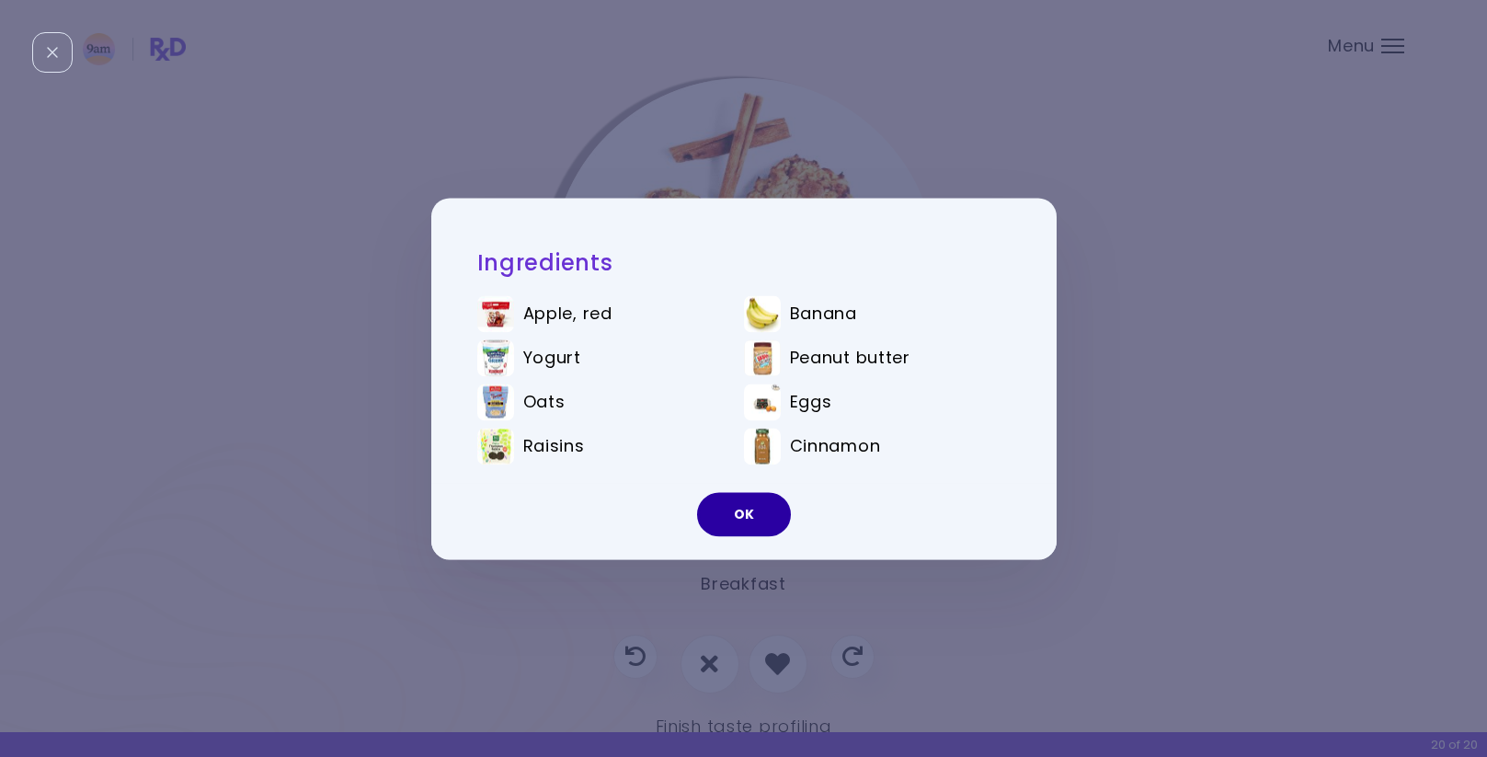
click at [752, 508] on button "OK" at bounding box center [744, 514] width 94 height 44
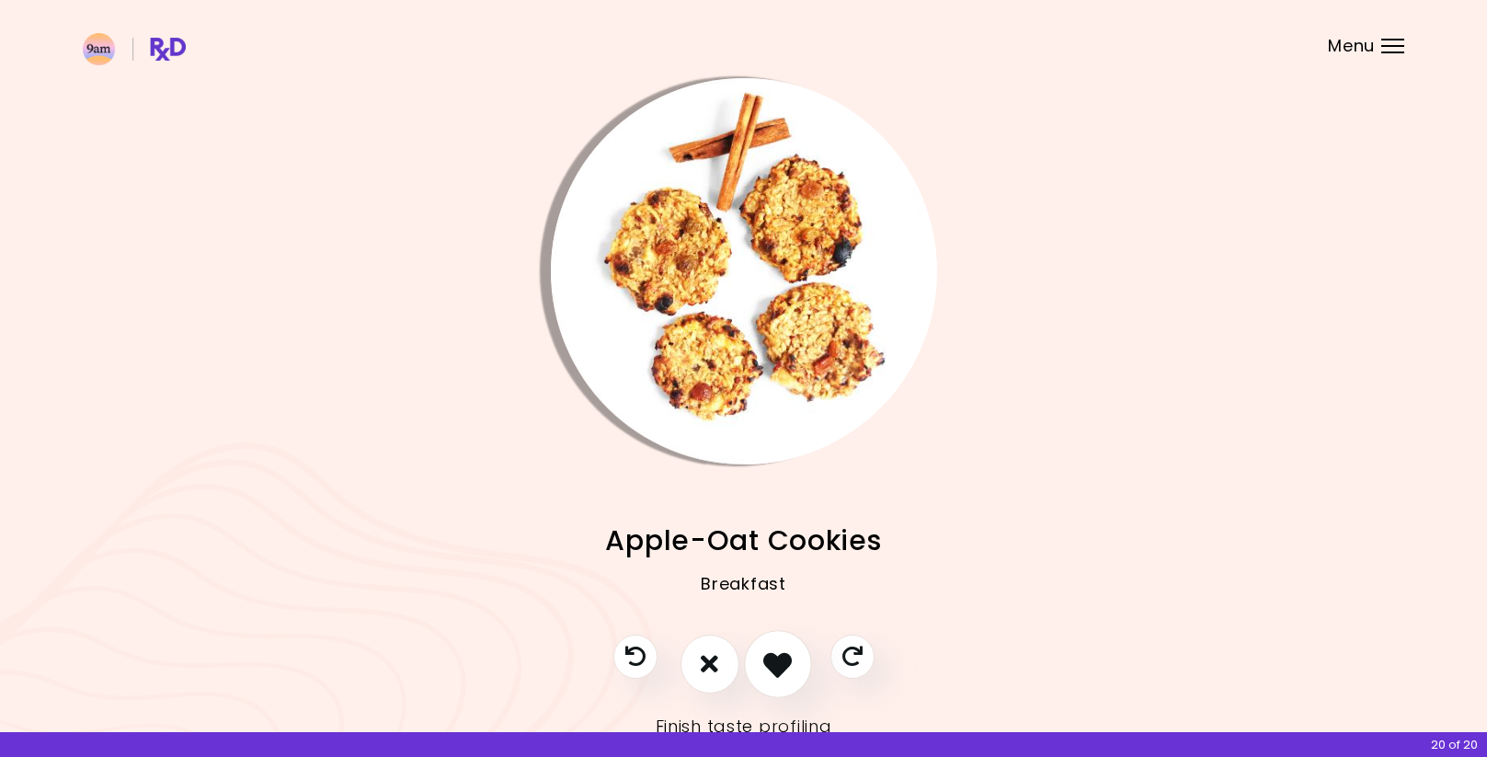
click at [762, 657] on button "I like this recipe" at bounding box center [778, 664] width 68 height 68
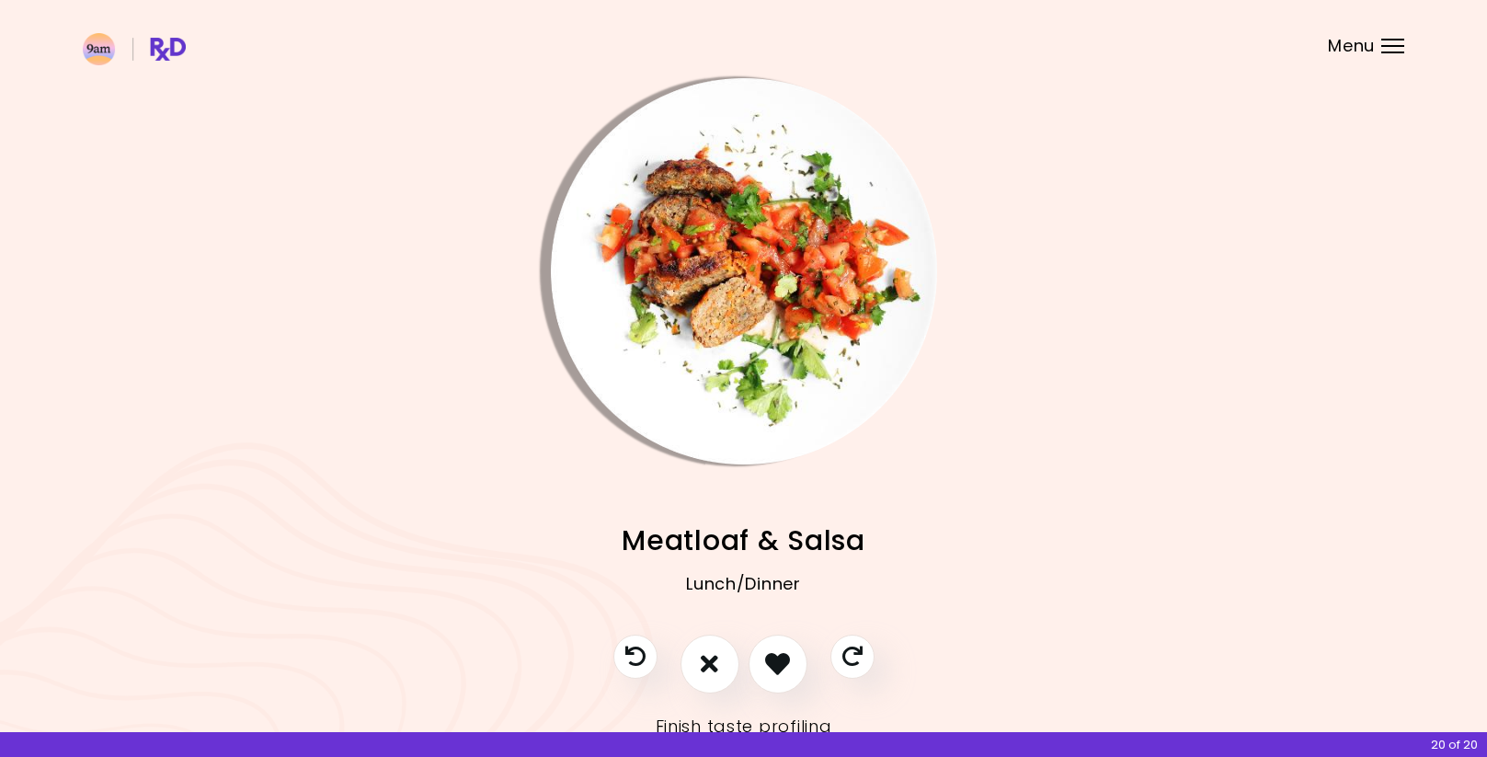
click at [786, 385] on img "Info - Meatloaf & Salsa" at bounding box center [744, 271] width 386 height 386
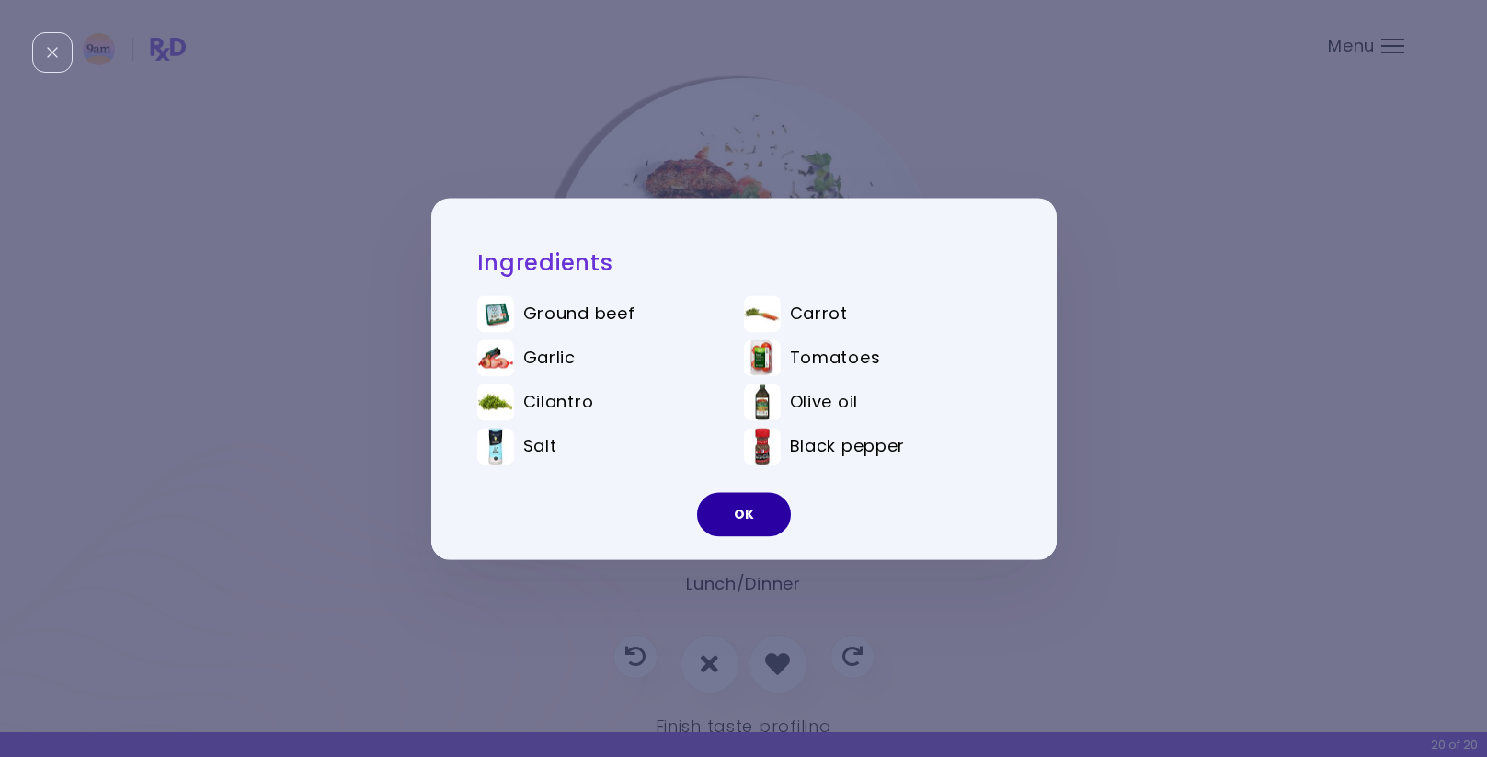
click at [753, 505] on button "OK" at bounding box center [744, 514] width 94 height 44
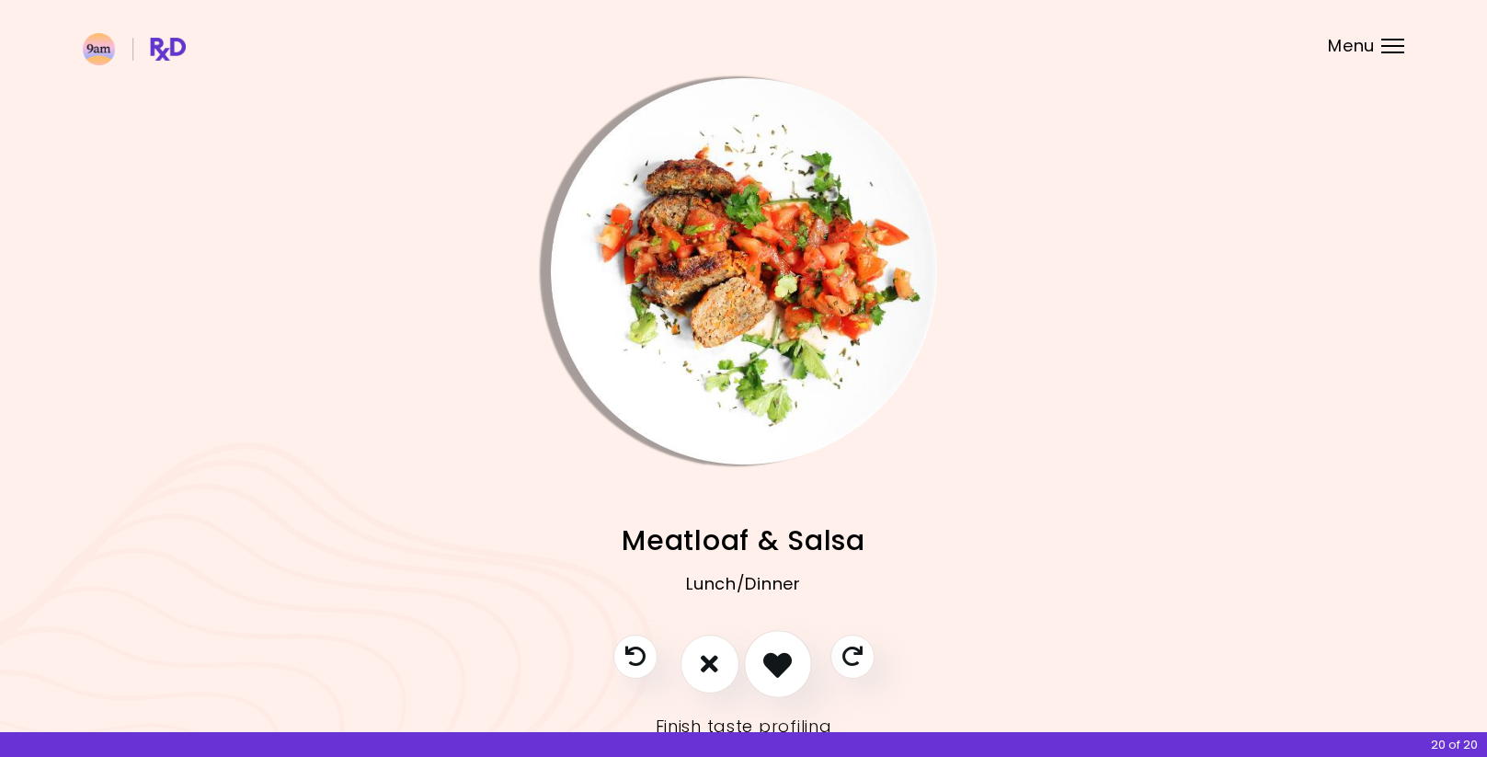
click at [782, 668] on icon "I like this recipe" at bounding box center [777, 663] width 29 height 29
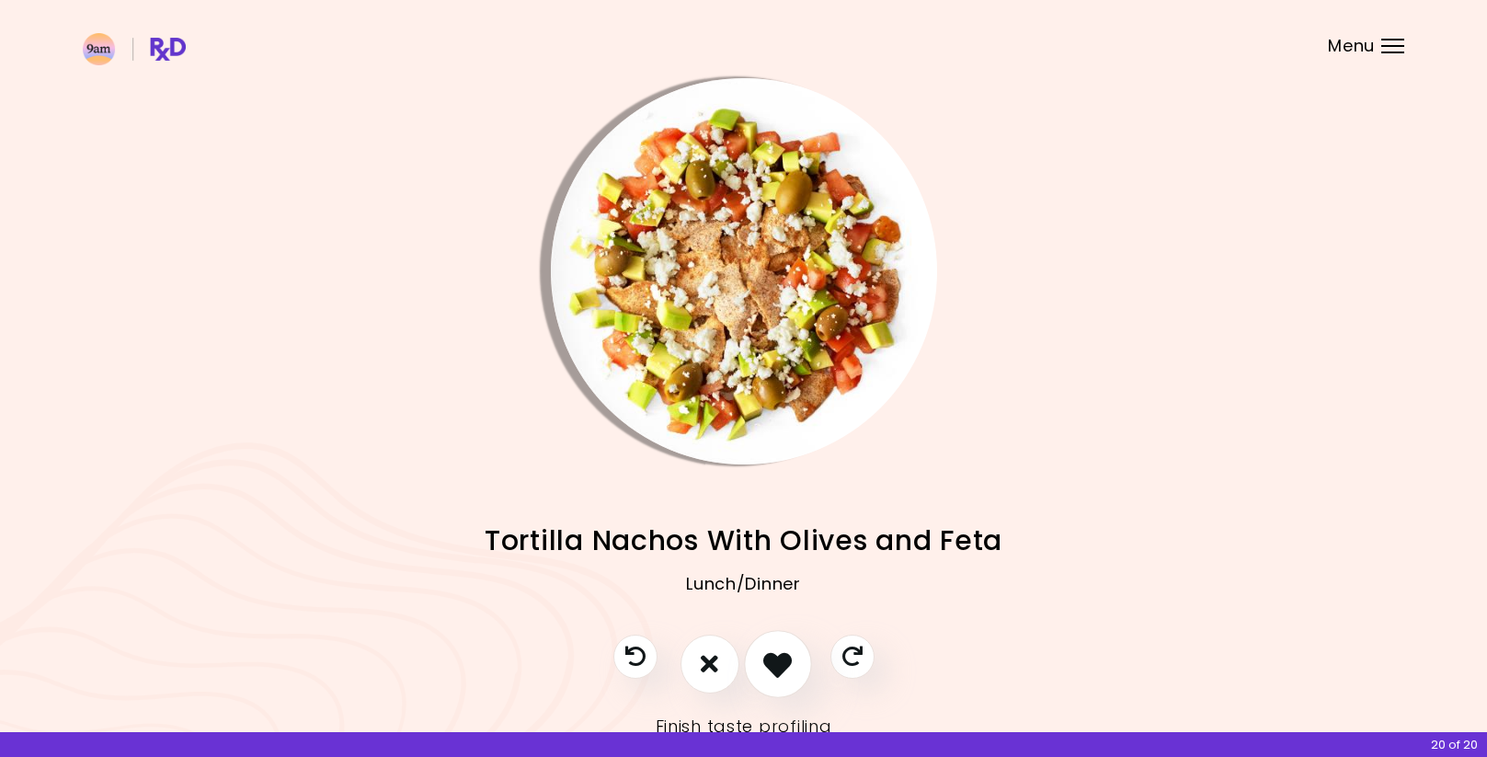
click at [783, 663] on icon "I like this recipe" at bounding box center [777, 663] width 29 height 29
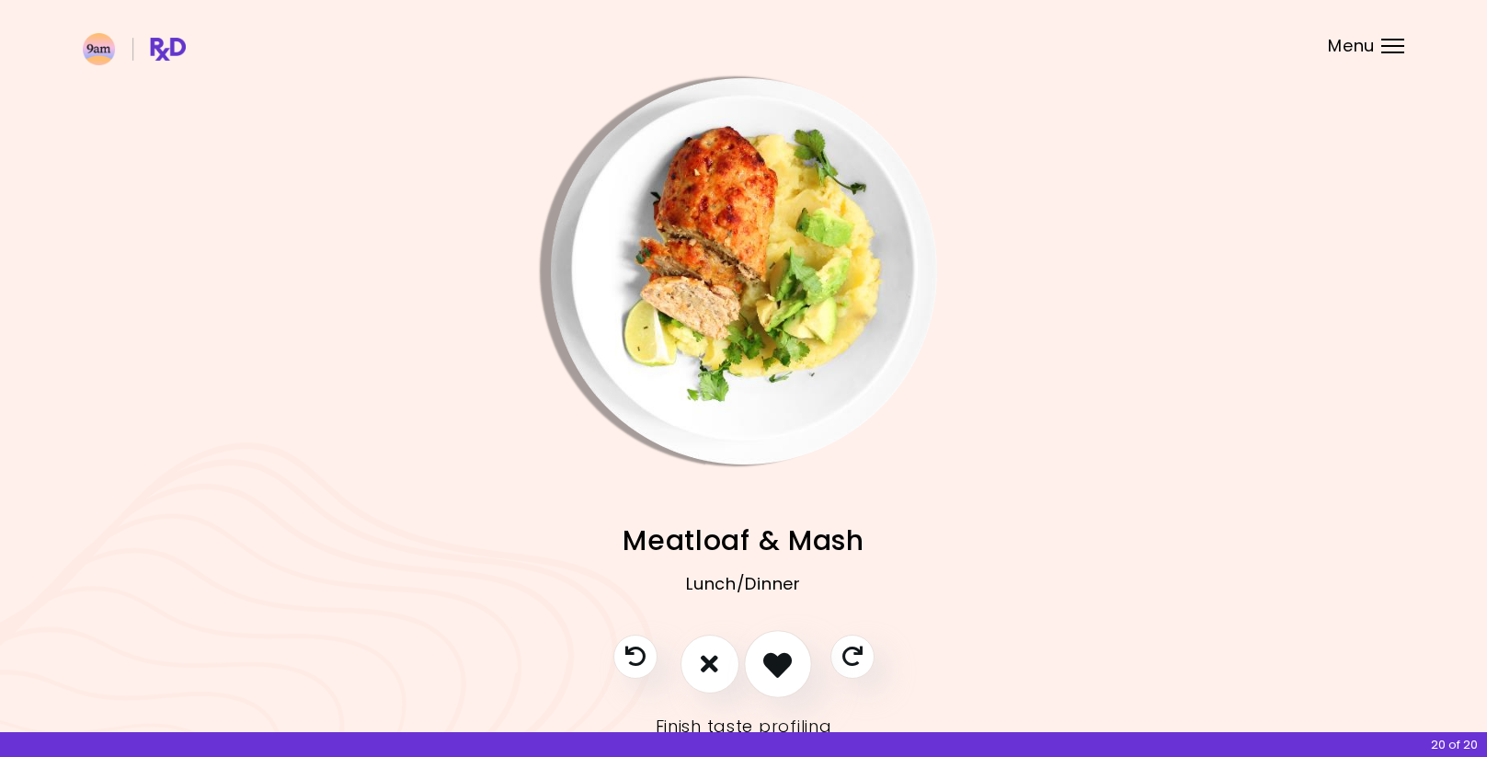
click at [783, 663] on icon "I like this recipe" at bounding box center [777, 663] width 29 height 29
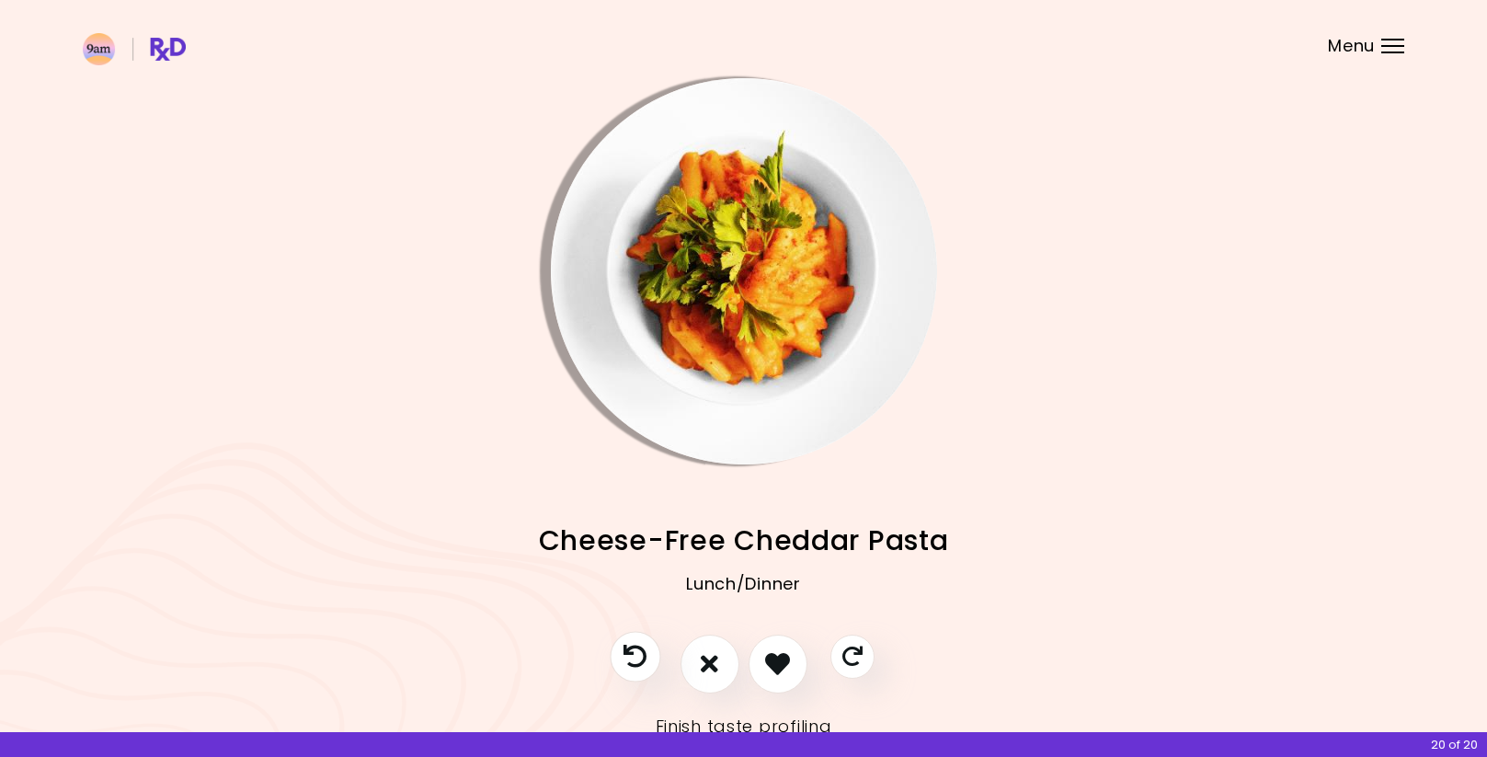
click at [637, 655] on icon "Previous recipe" at bounding box center [635, 656] width 23 height 23
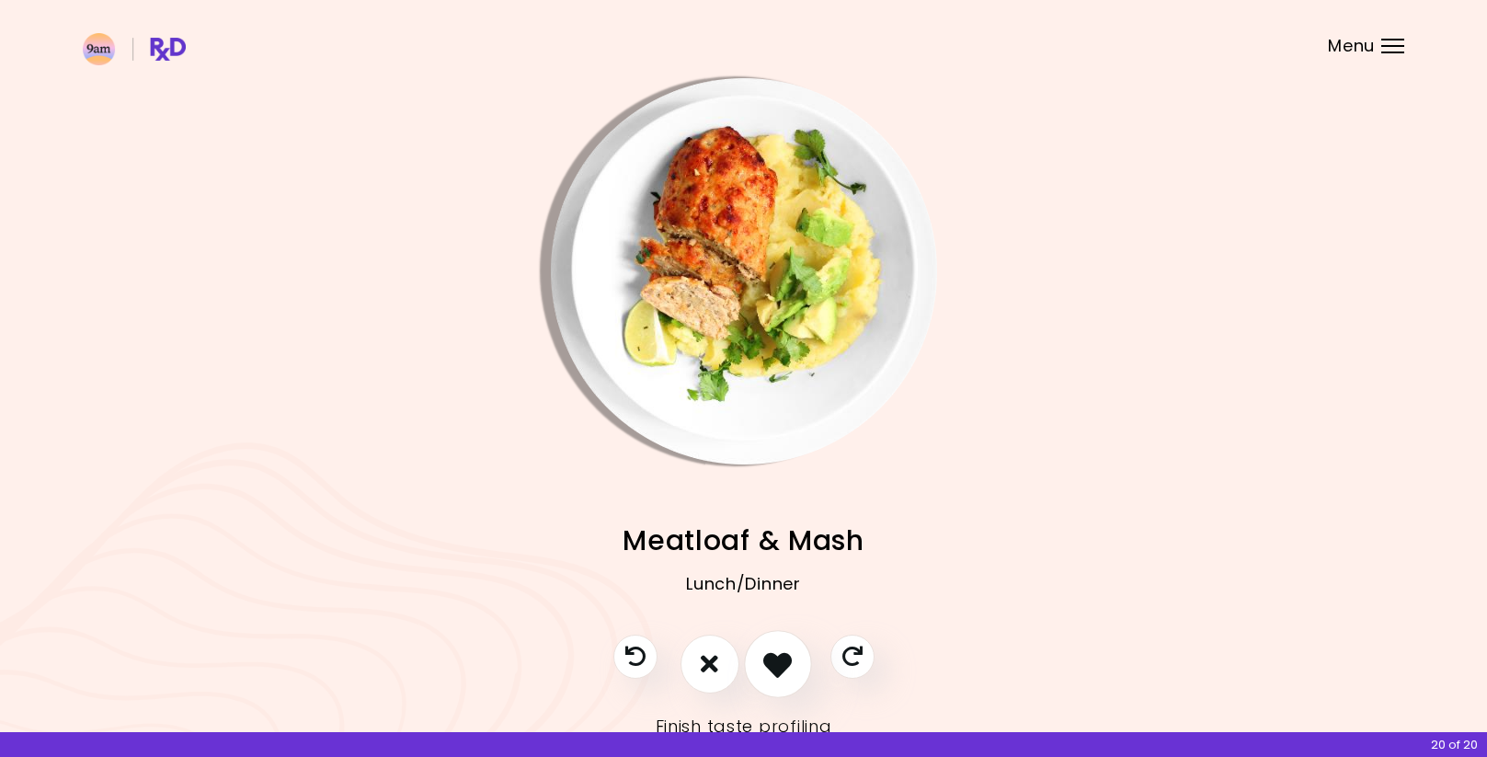
click at [781, 657] on icon "I like this recipe" at bounding box center [777, 663] width 29 height 29
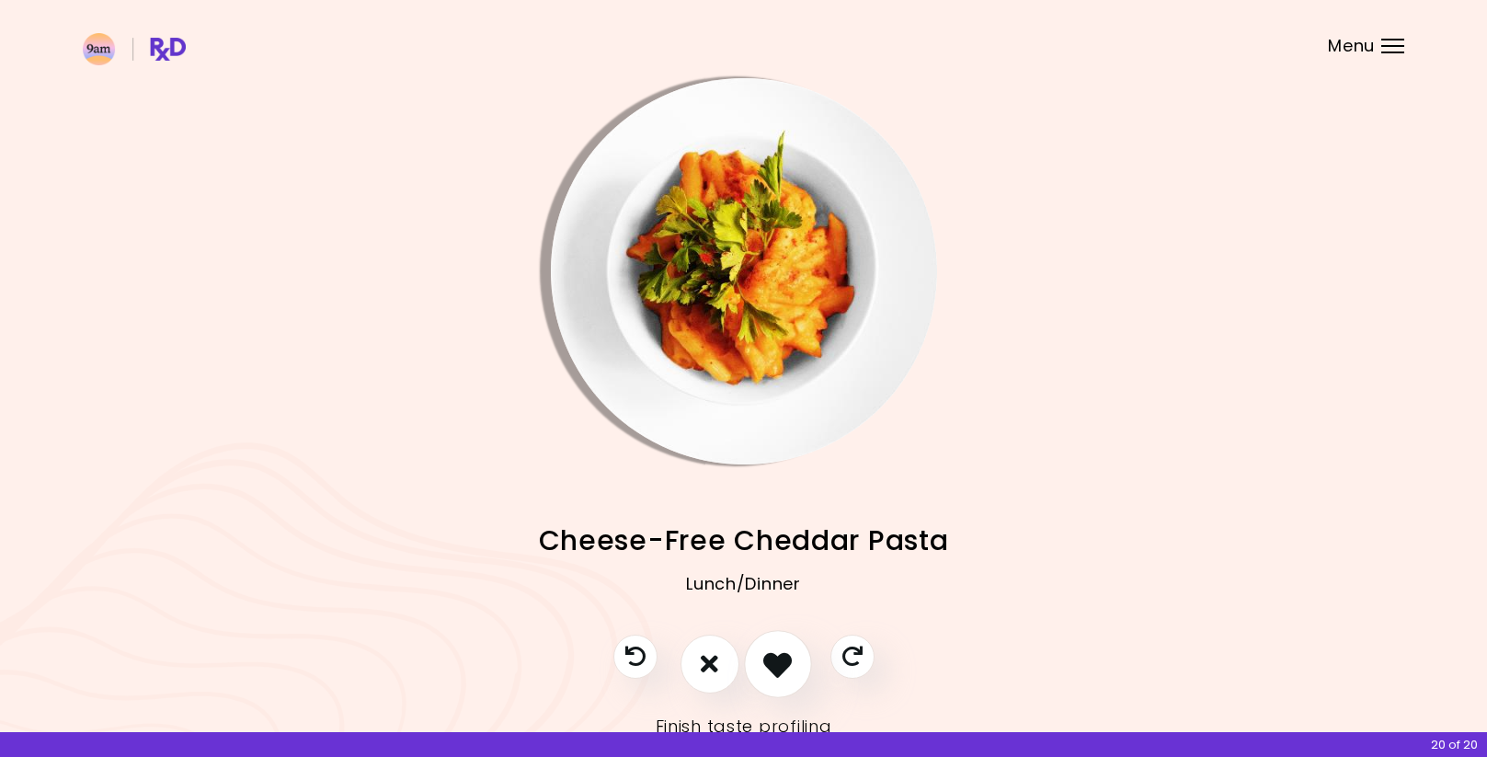
click at [781, 660] on icon "I like this recipe" at bounding box center [777, 663] width 29 height 29
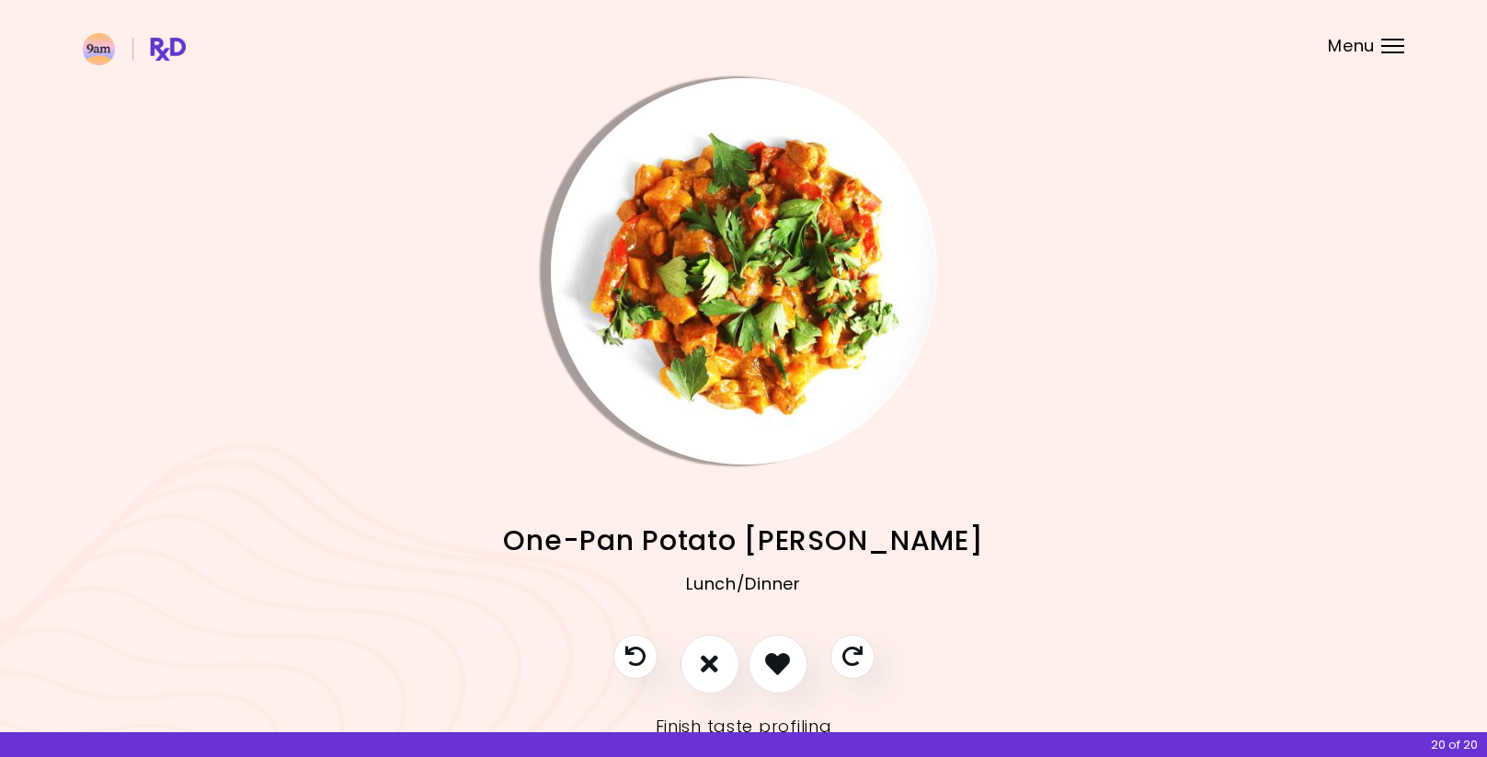
click at [784, 385] on img "Info - One-Pan Potato Curry" at bounding box center [744, 271] width 386 height 386
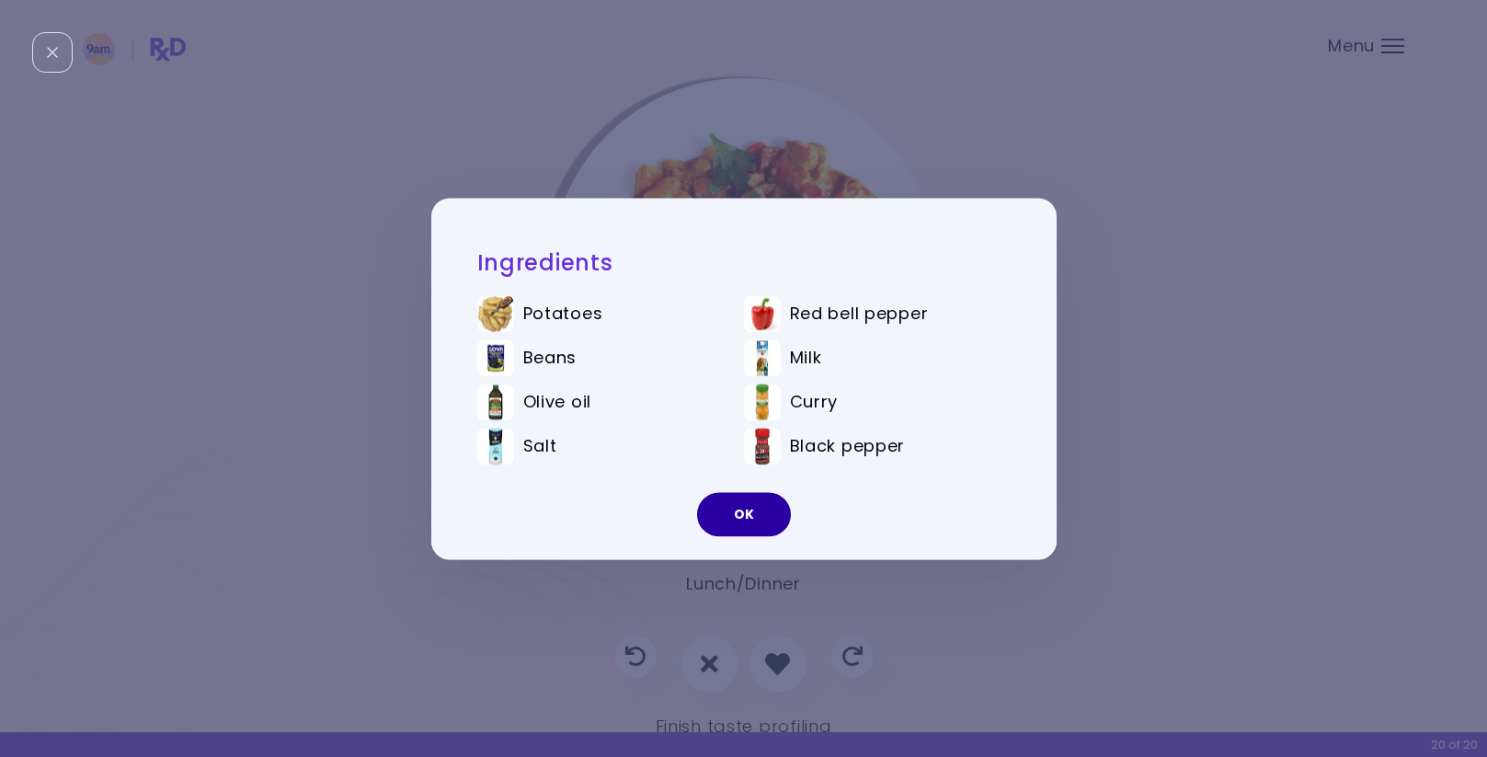
click at [747, 505] on button "OK" at bounding box center [744, 514] width 94 height 44
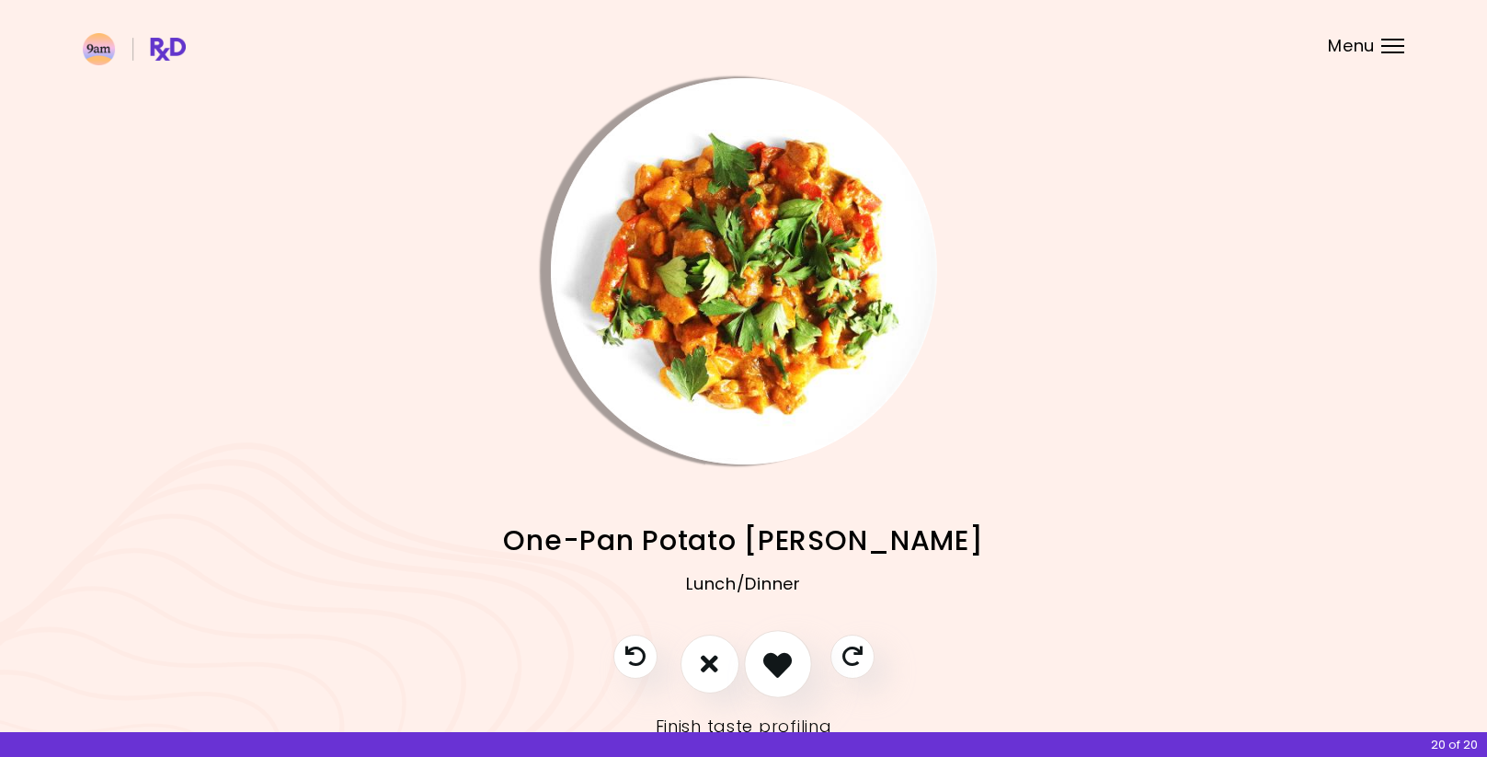
click at [773, 659] on icon "I like this recipe" at bounding box center [777, 663] width 29 height 29
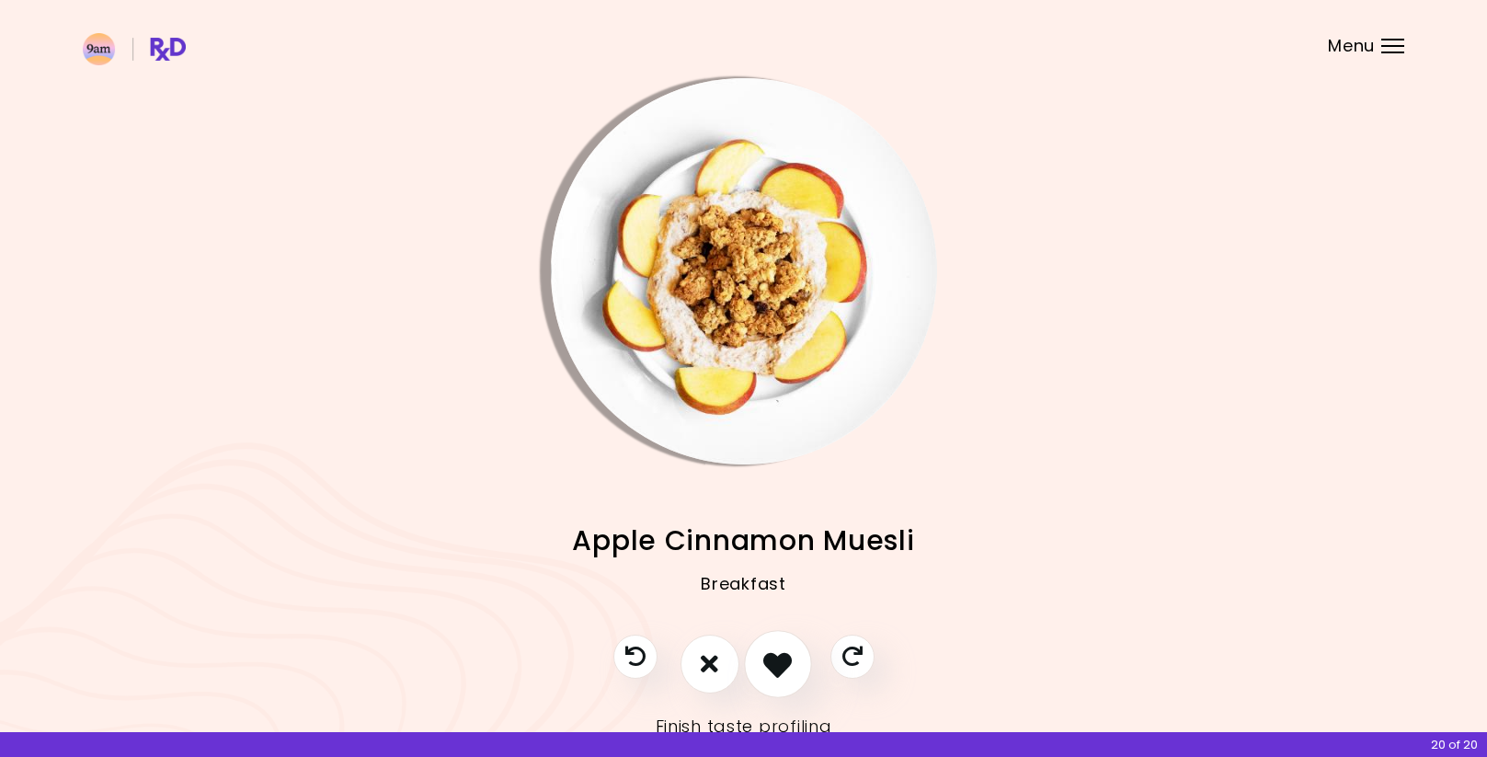
click at [777, 659] on icon "I like this recipe" at bounding box center [777, 663] width 29 height 29
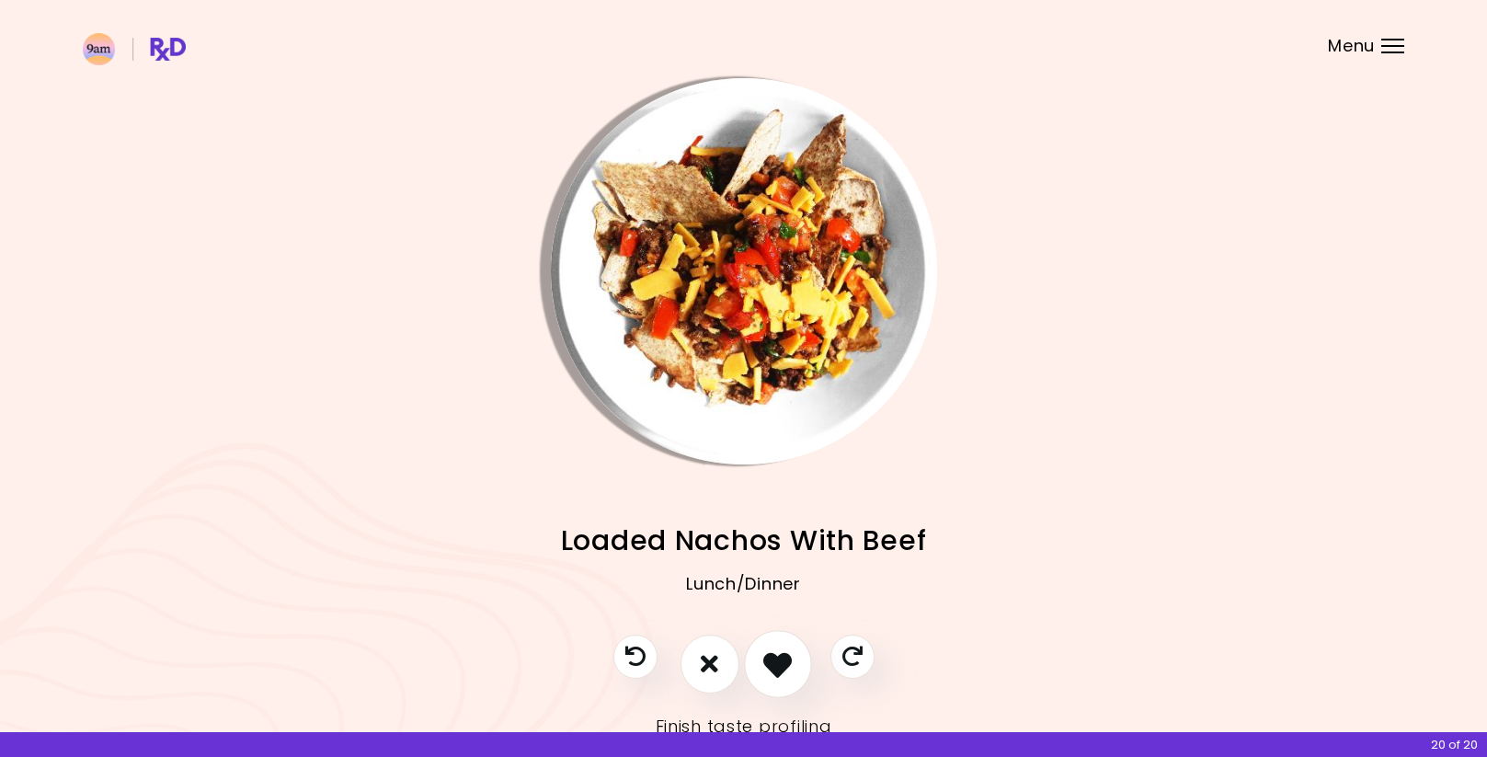
click at [777, 659] on icon "I like this recipe" at bounding box center [777, 663] width 29 height 29
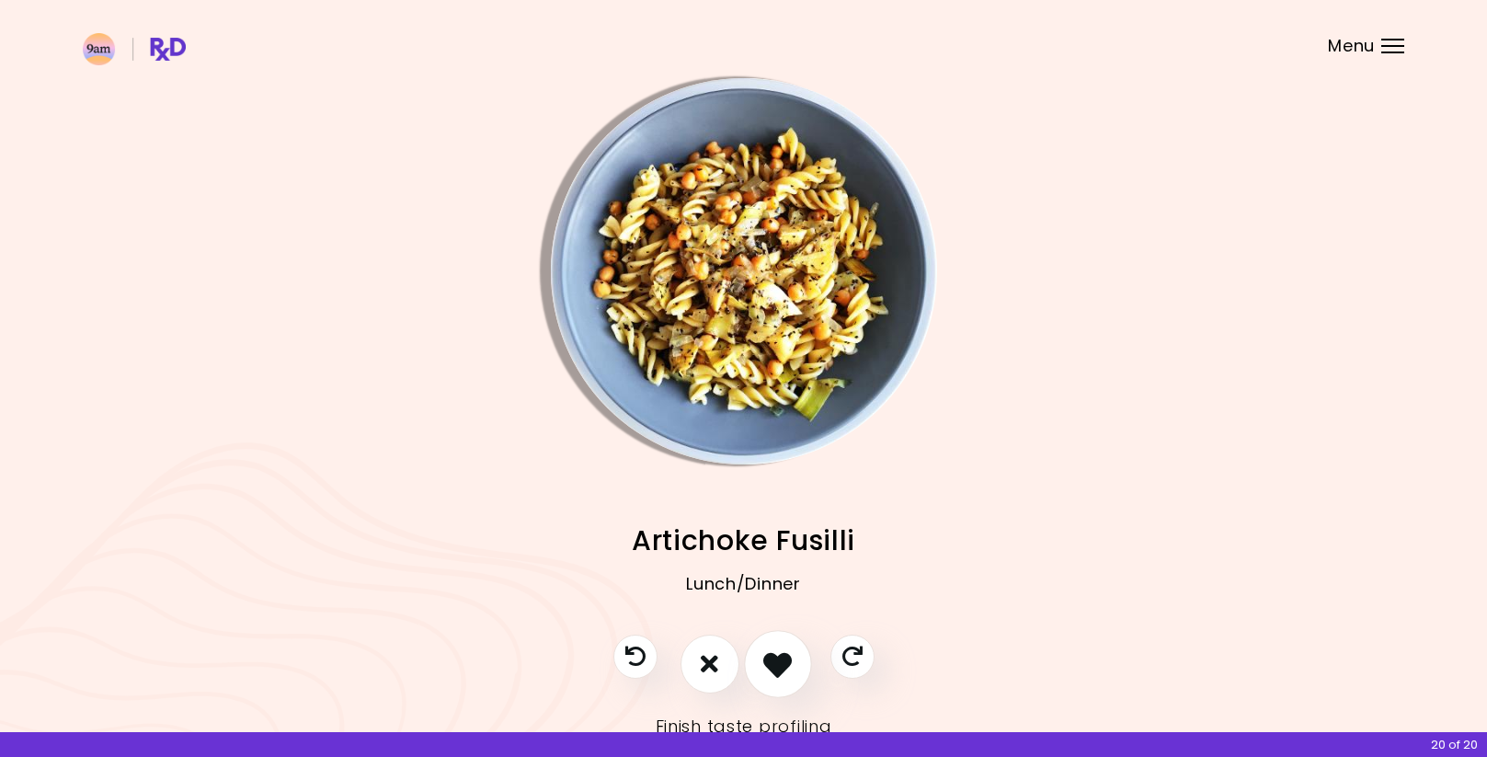
click at [777, 659] on icon "I like this recipe" at bounding box center [777, 663] width 29 height 29
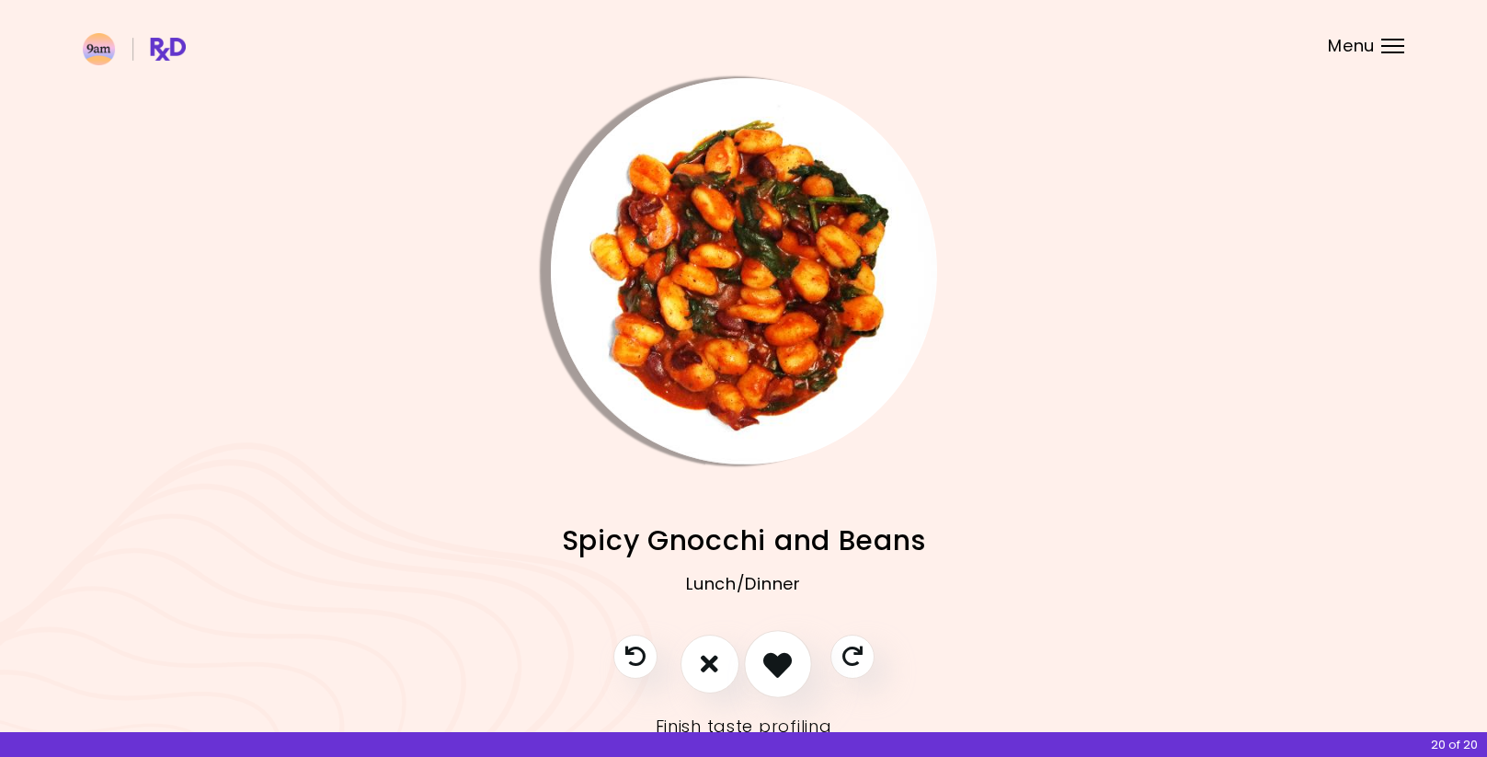
click at [777, 659] on icon "I like this recipe" at bounding box center [777, 663] width 29 height 29
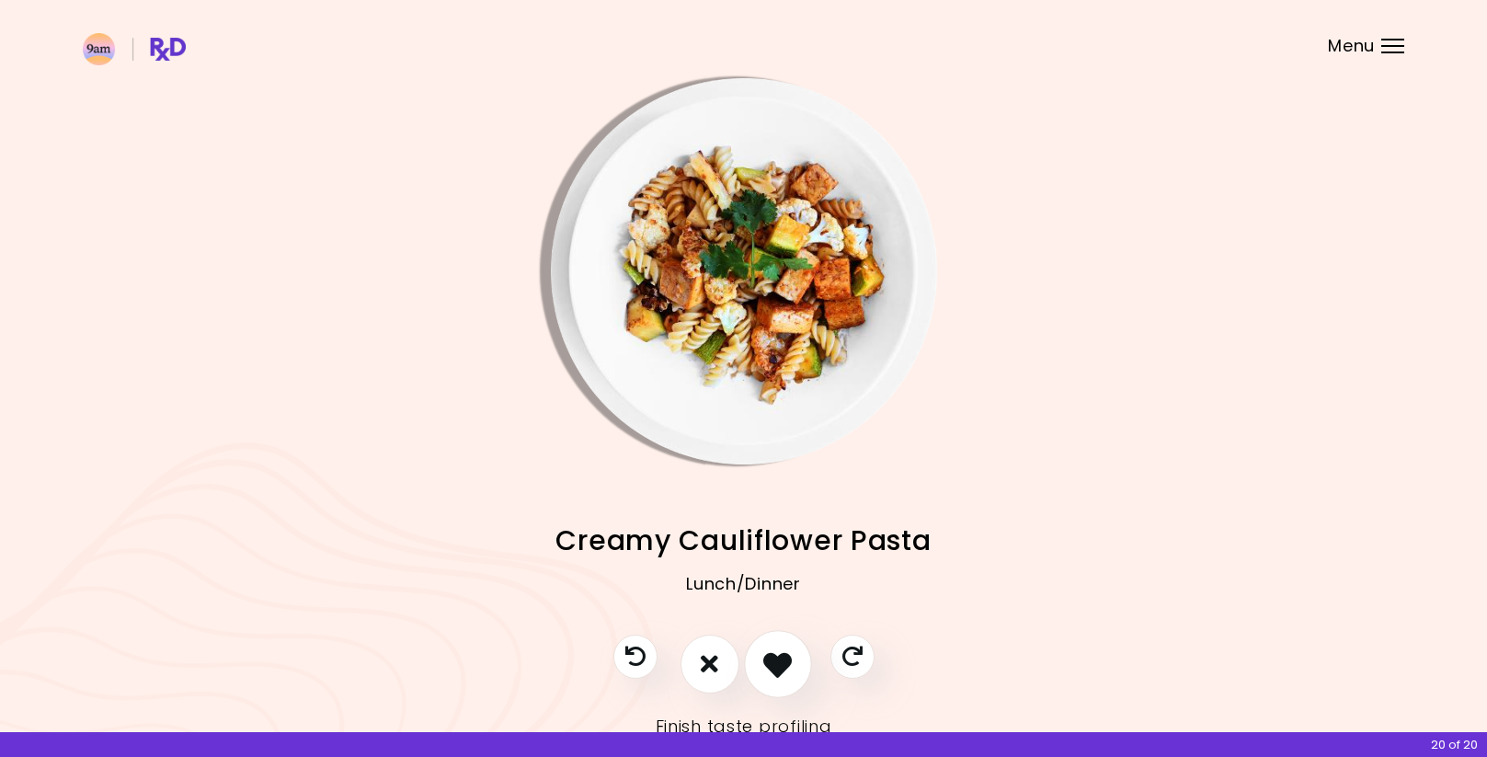
click at [777, 659] on icon "I like this recipe" at bounding box center [777, 663] width 29 height 29
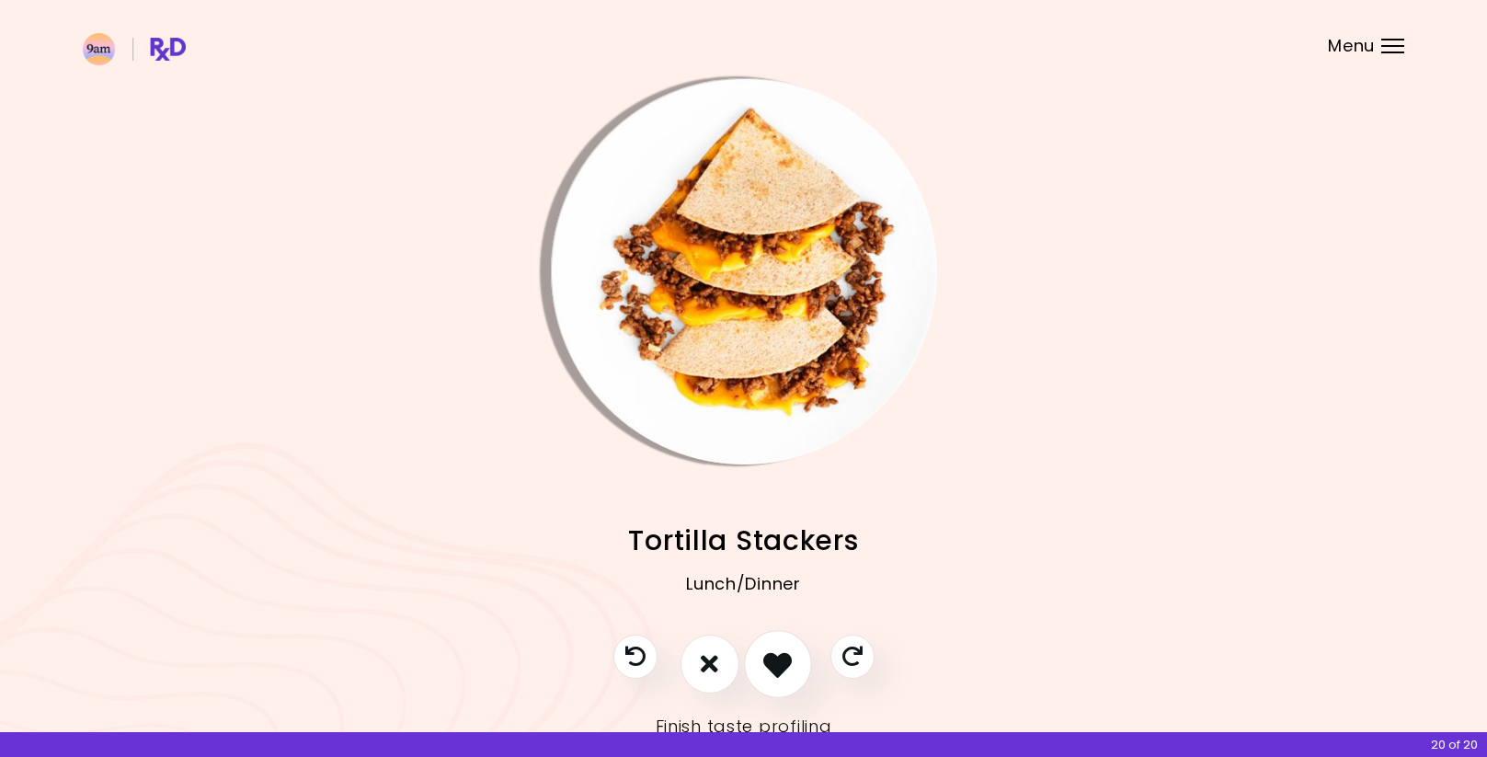
click at [777, 659] on icon "I like this recipe" at bounding box center [777, 663] width 29 height 29
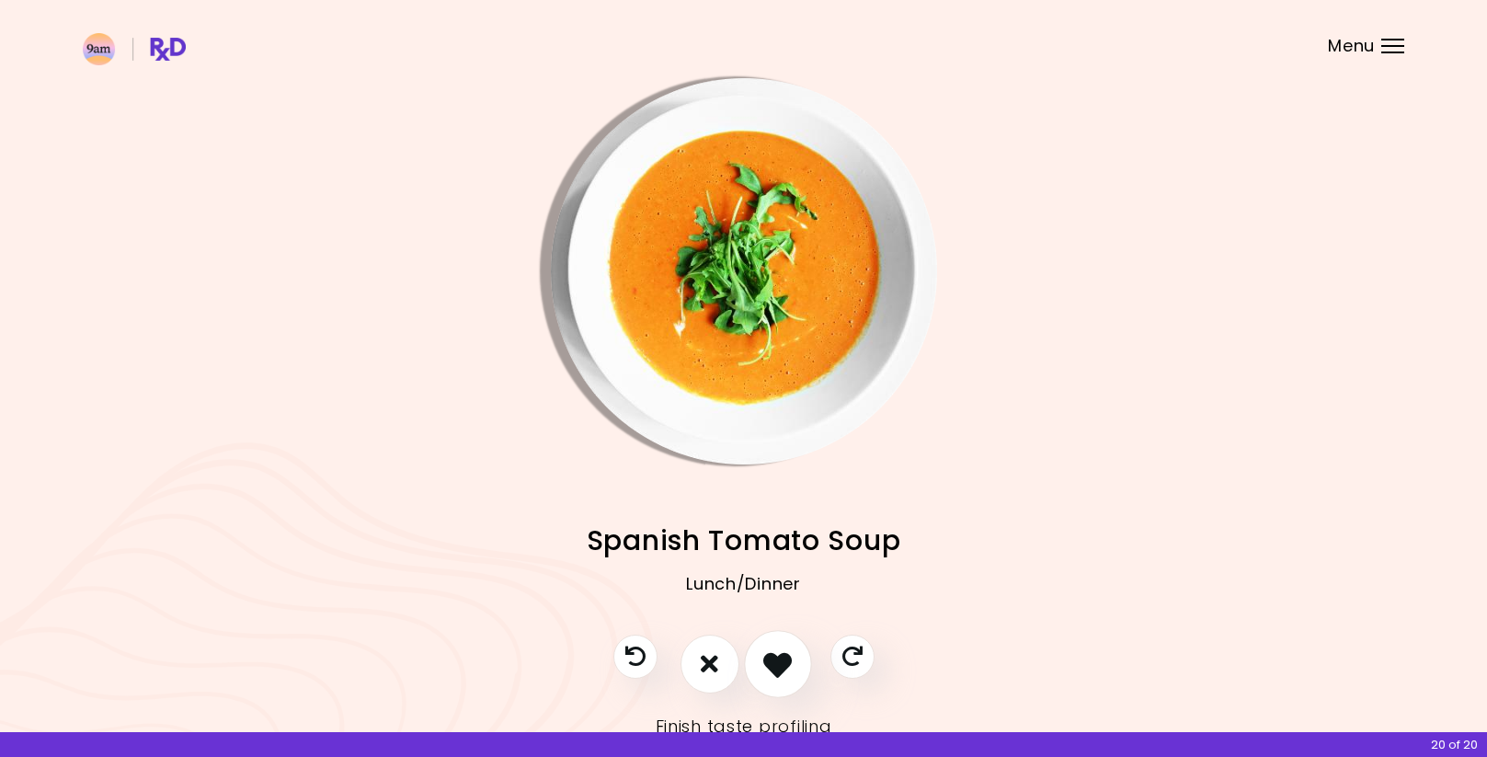
click at [777, 659] on icon "I like this recipe" at bounding box center [777, 663] width 29 height 29
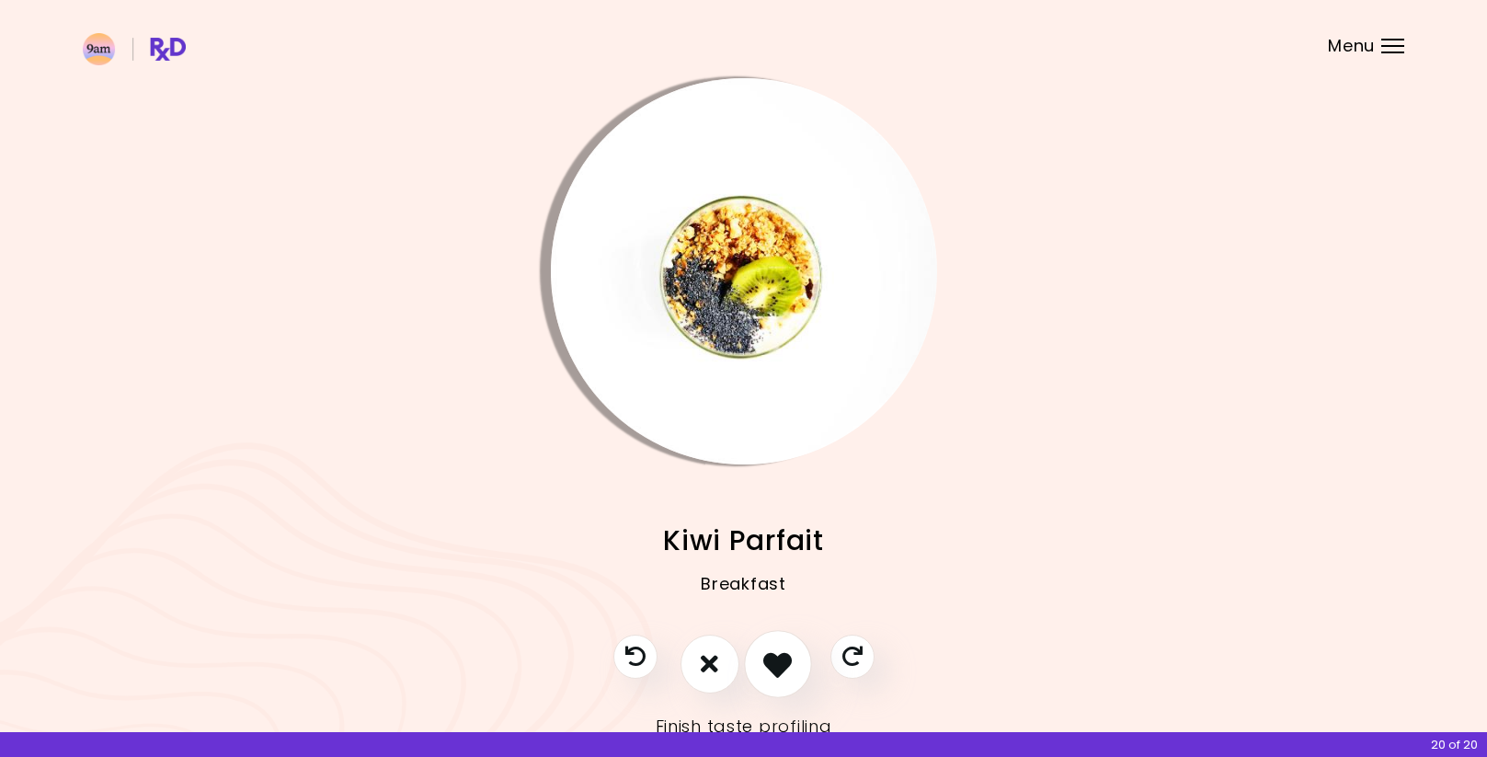
click at [777, 659] on icon "I like this recipe" at bounding box center [777, 663] width 29 height 29
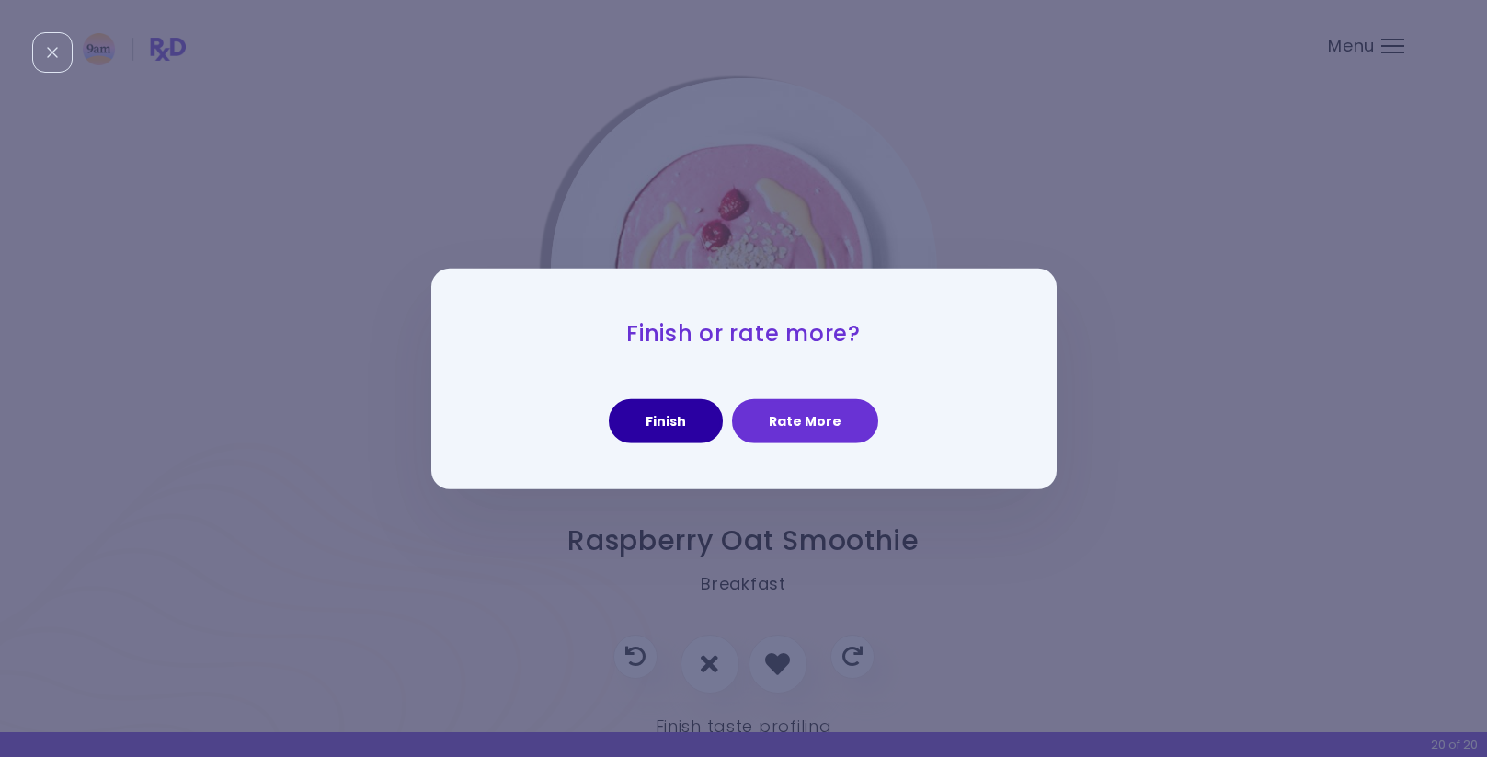
click at [686, 426] on button "Finish" at bounding box center [666, 421] width 114 height 44
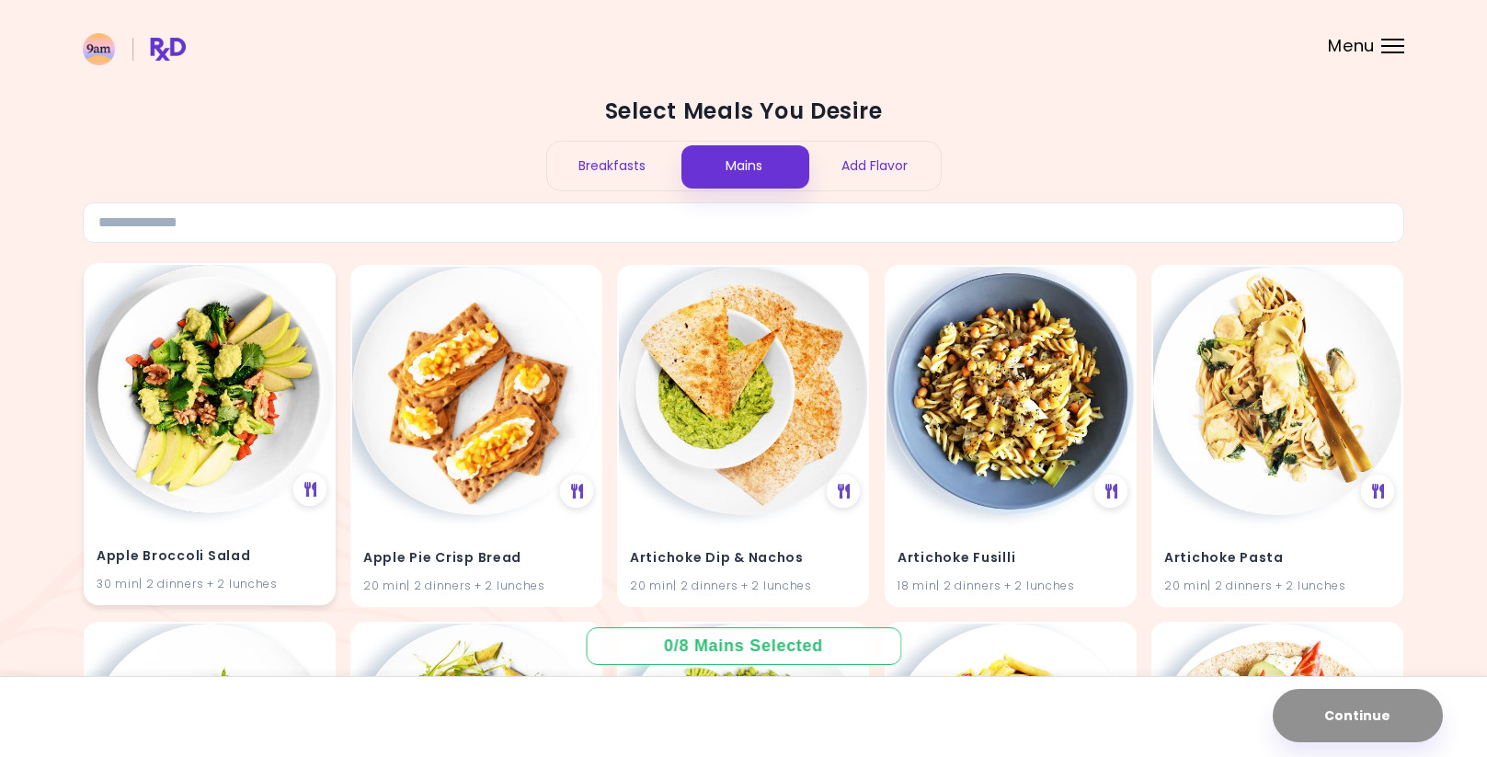
click at [241, 469] on img at bounding box center [210, 389] width 248 height 248
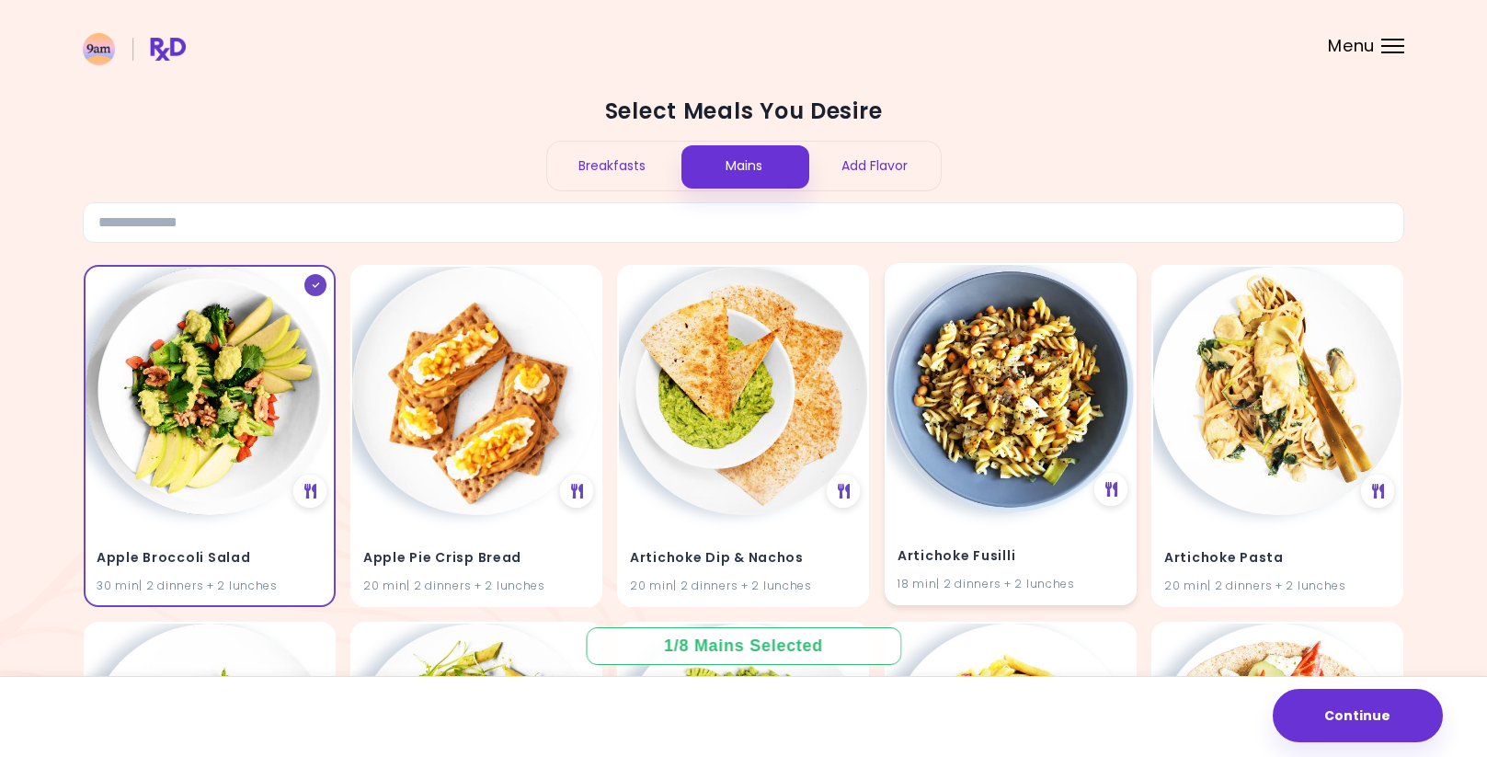
click at [1020, 391] on img at bounding box center [1011, 389] width 248 height 248
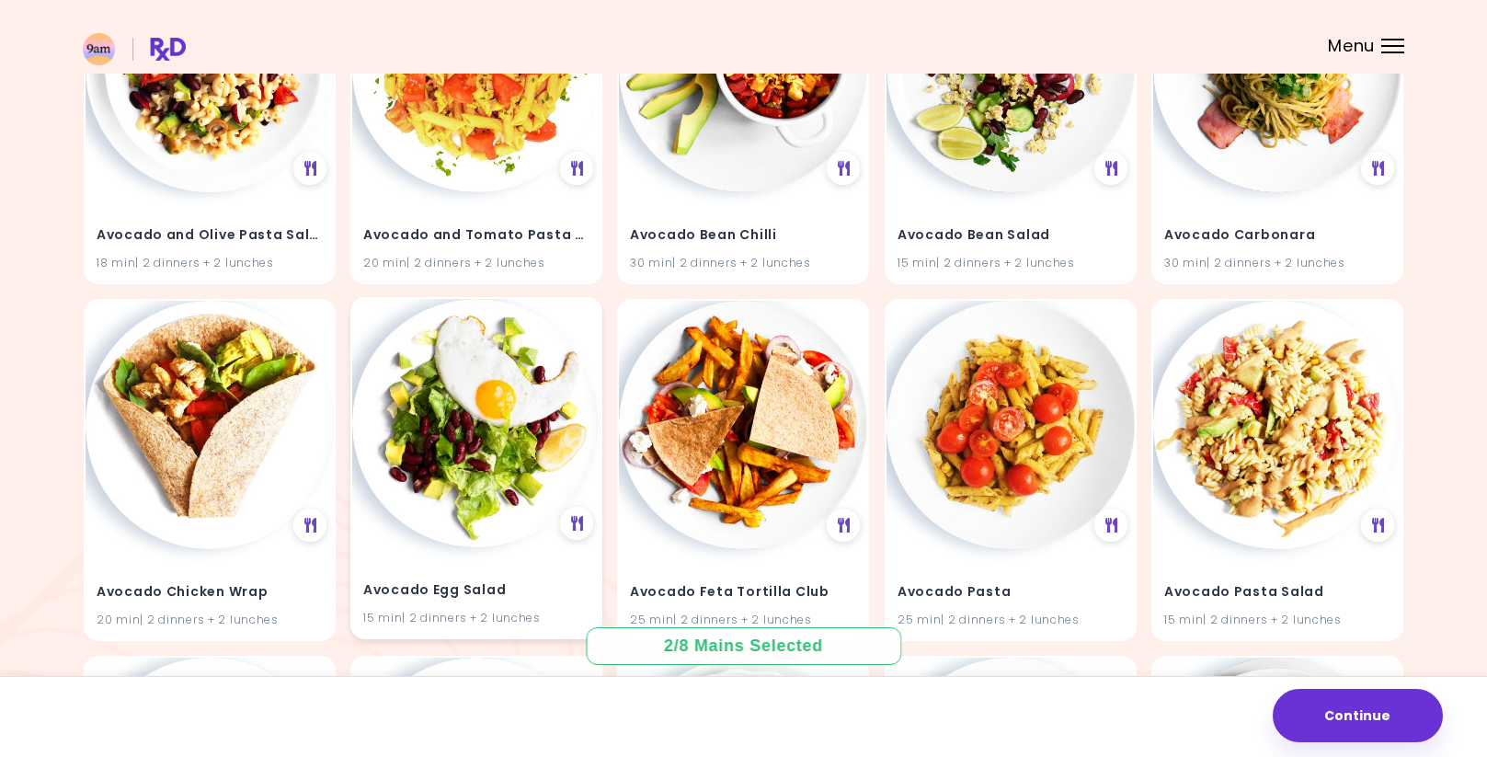
scroll to position [1044, 0]
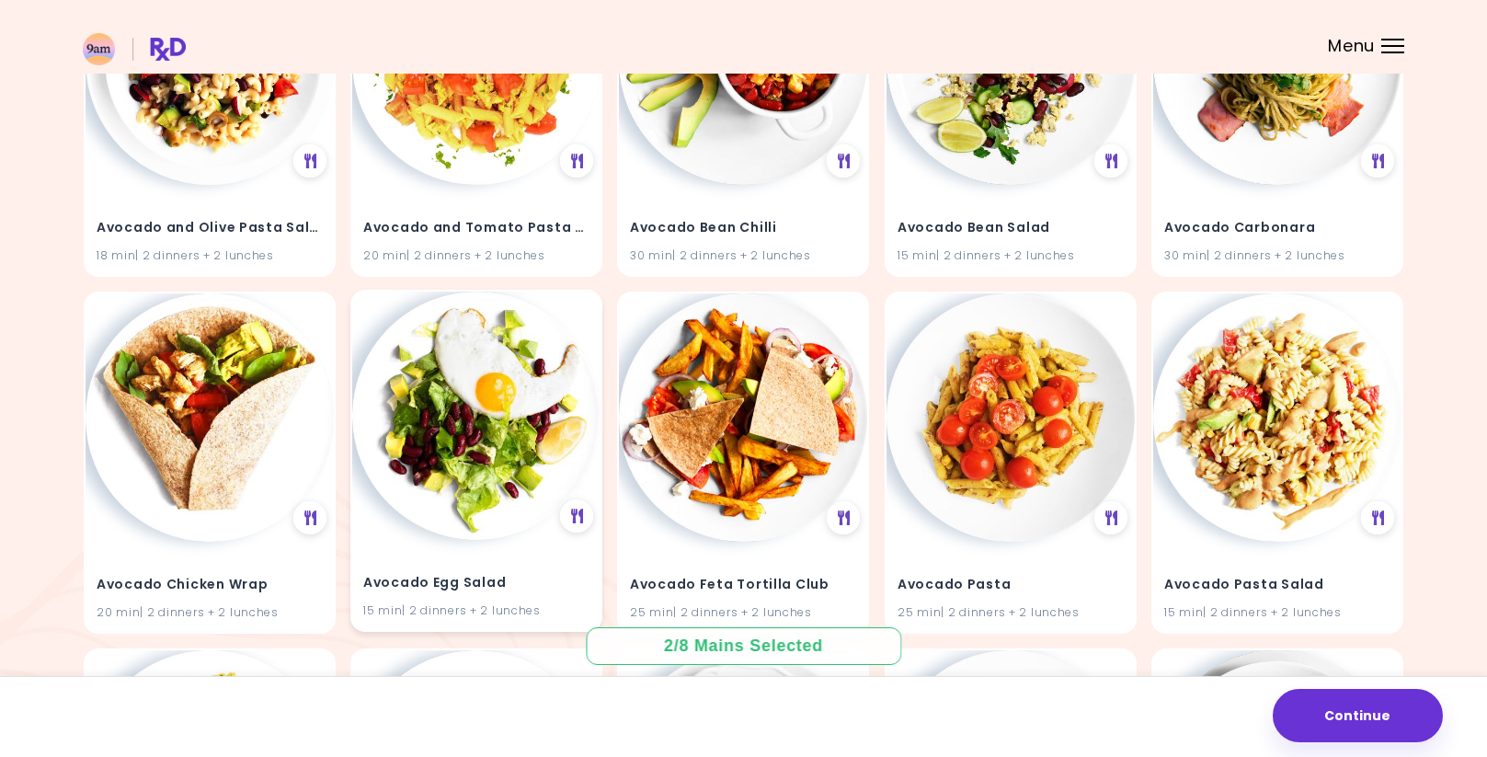
click at [505, 451] on img at bounding box center [476, 416] width 248 height 248
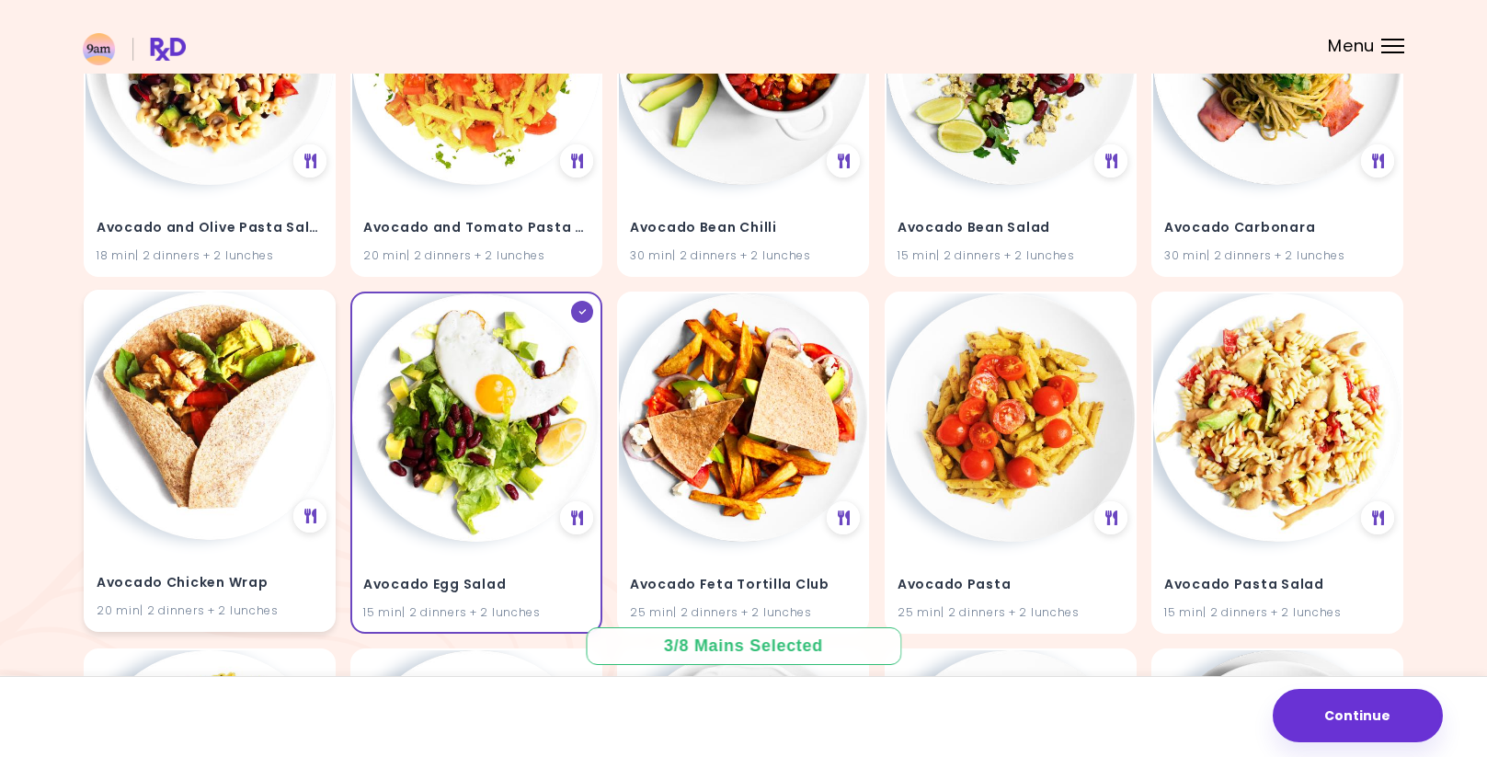
click at [258, 452] on img at bounding box center [210, 416] width 248 height 248
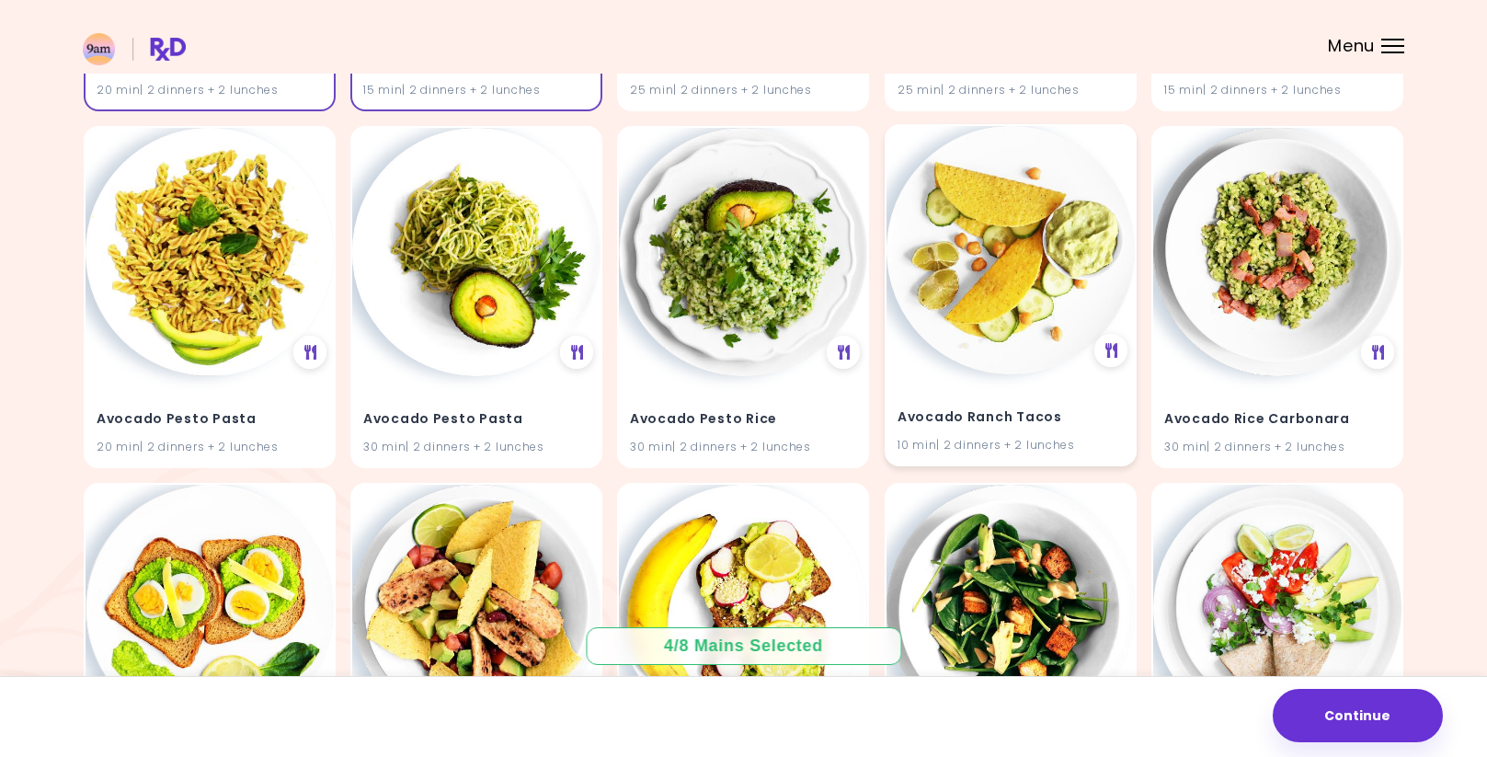
scroll to position [1602, 0]
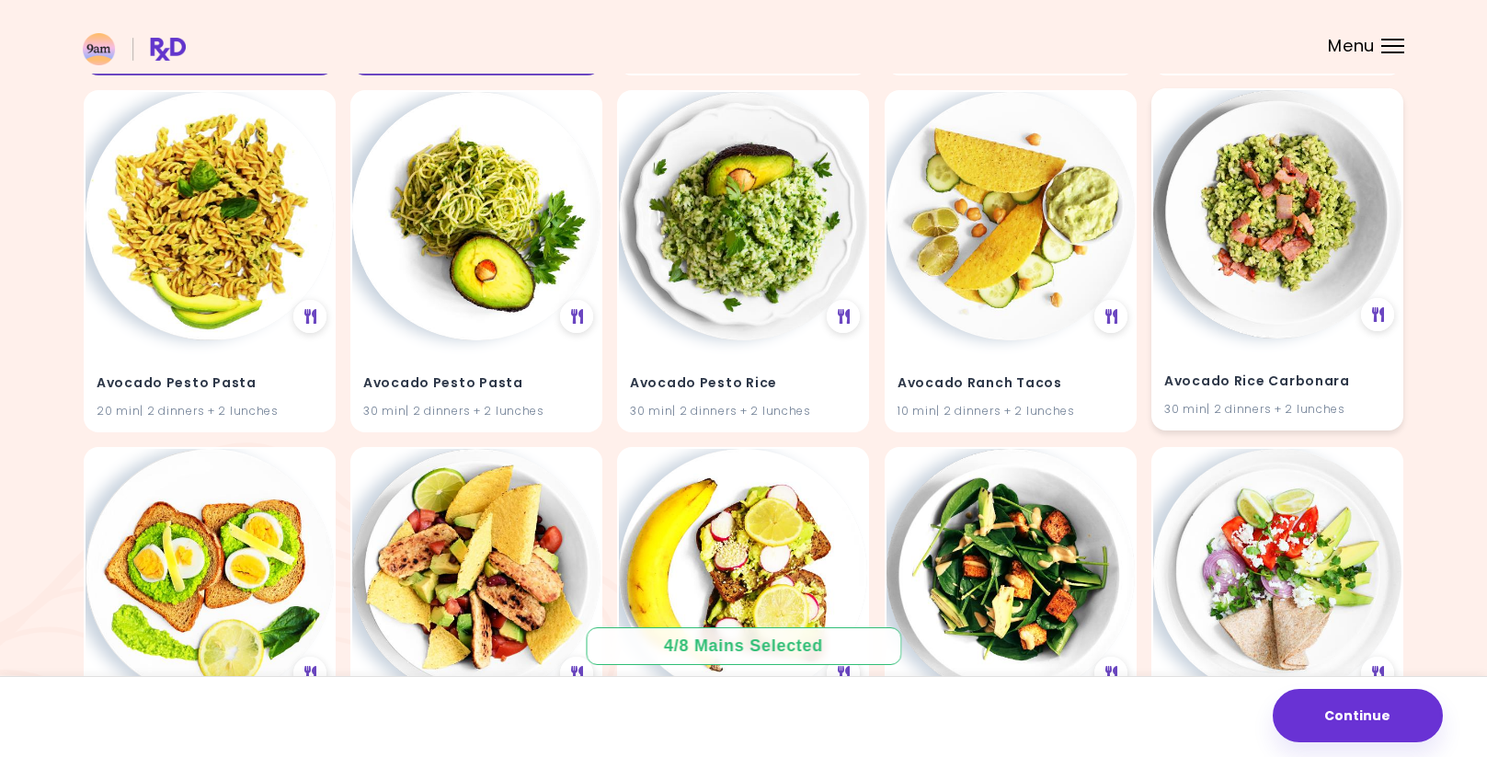
click at [1288, 249] on img at bounding box center [1277, 214] width 248 height 248
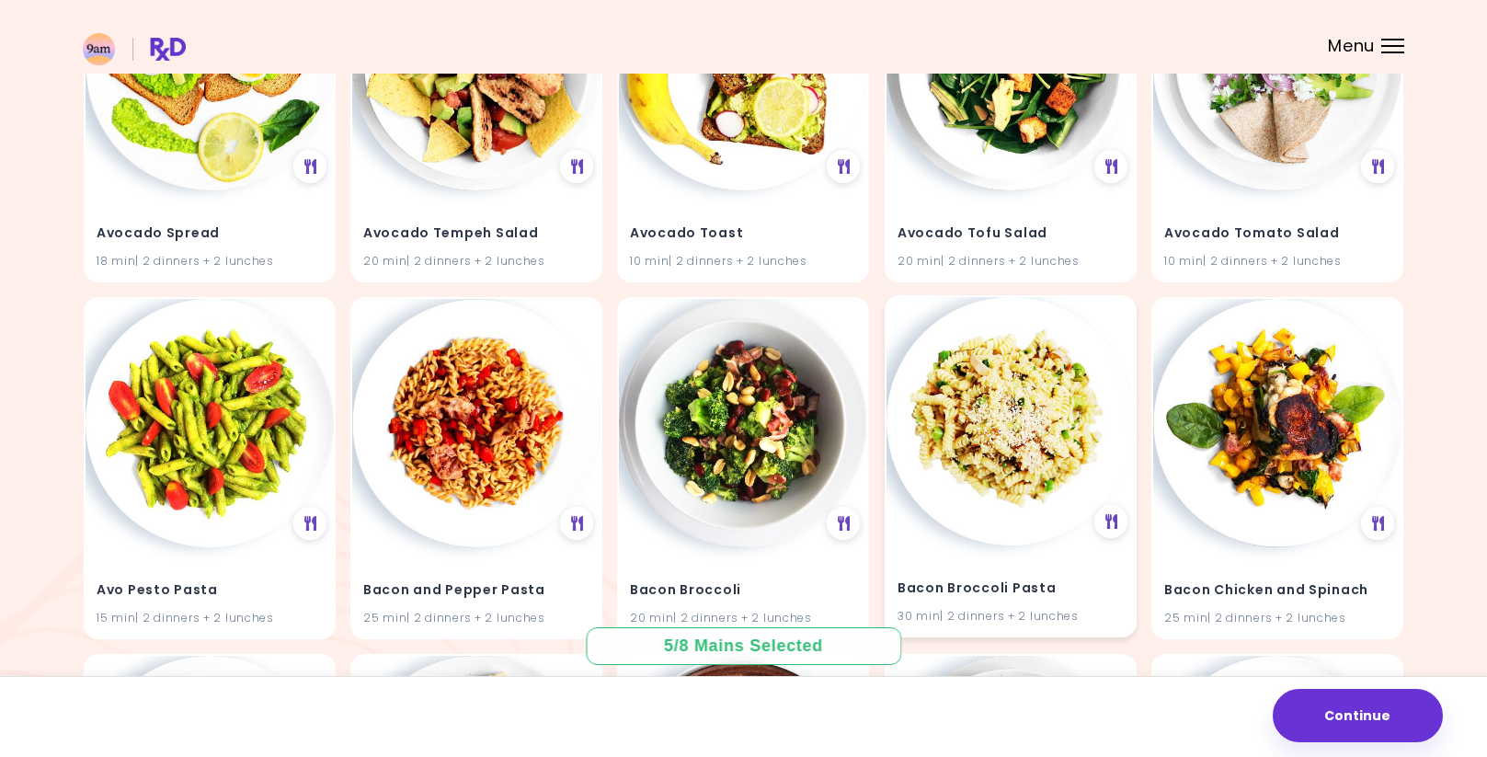
scroll to position [2106, 0]
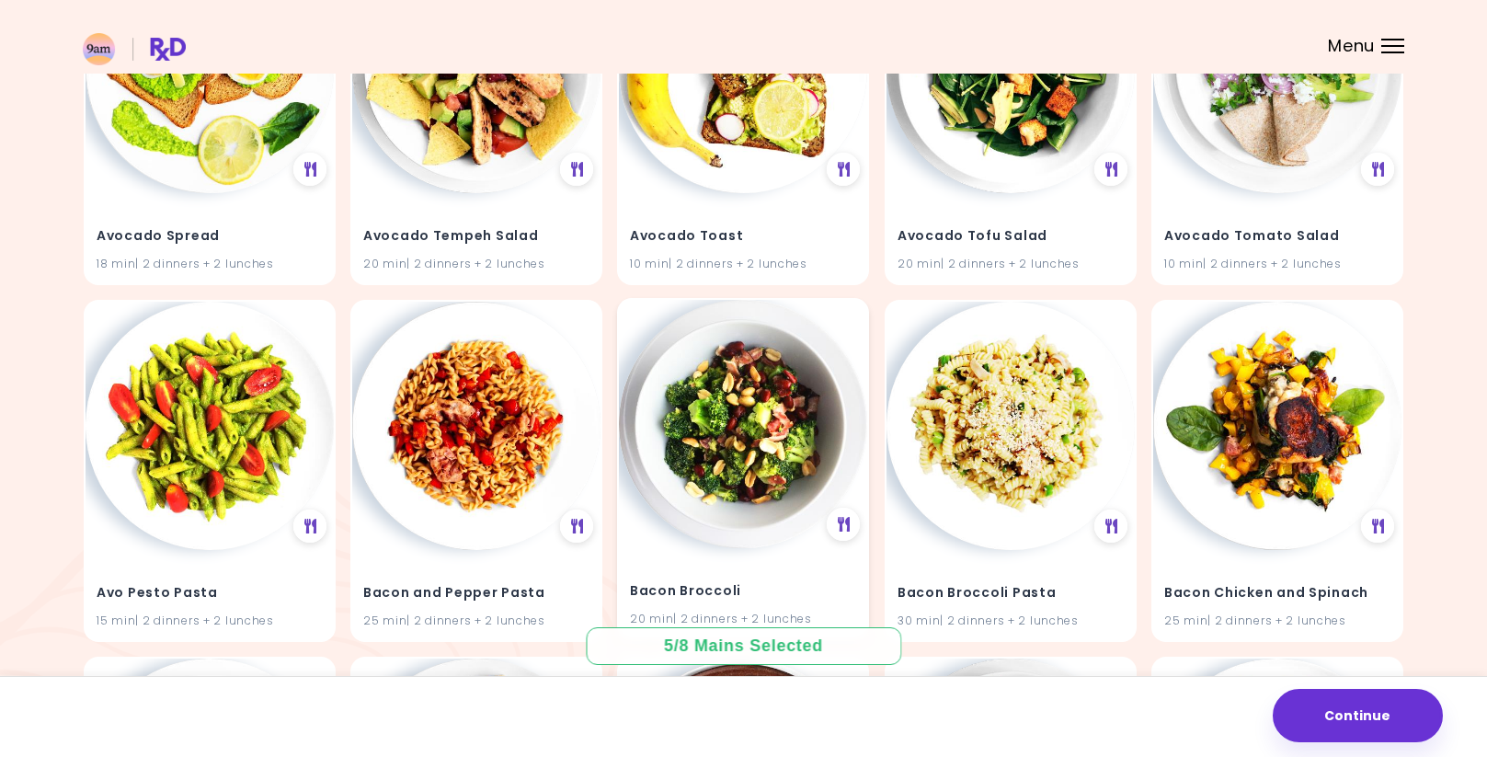
click at [736, 461] on img at bounding box center [743, 424] width 248 height 248
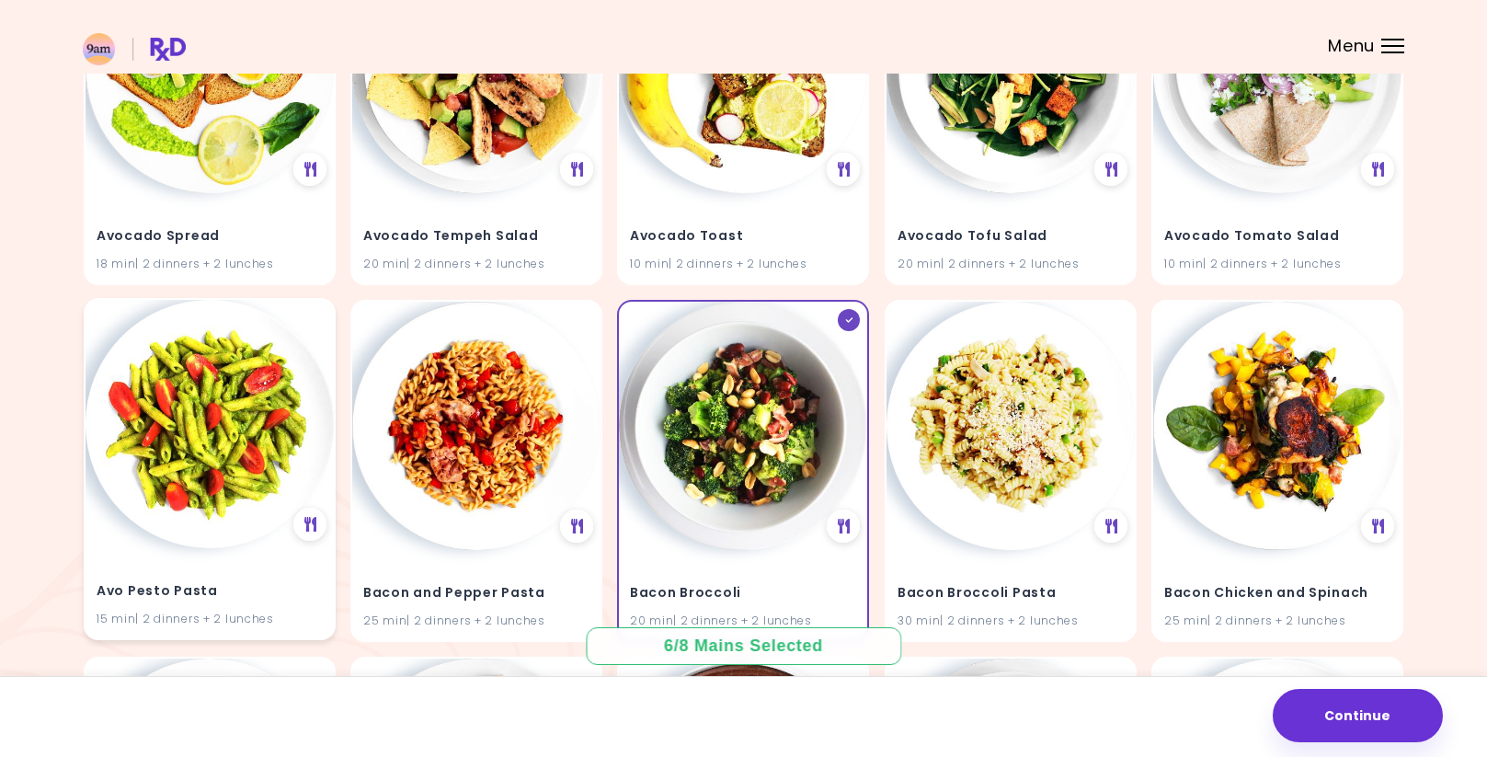
click at [263, 451] on img at bounding box center [210, 424] width 248 height 248
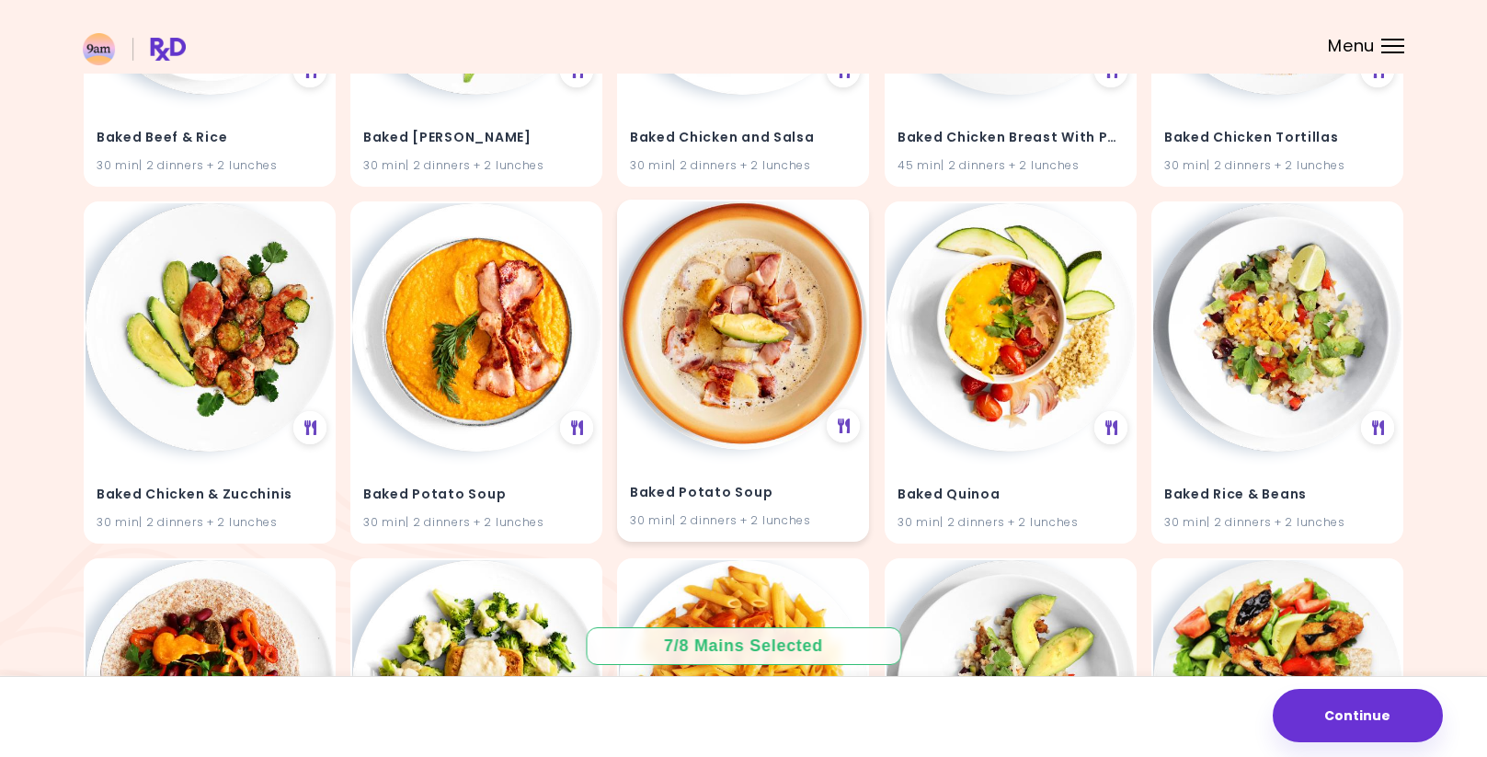
scroll to position [3271, 0]
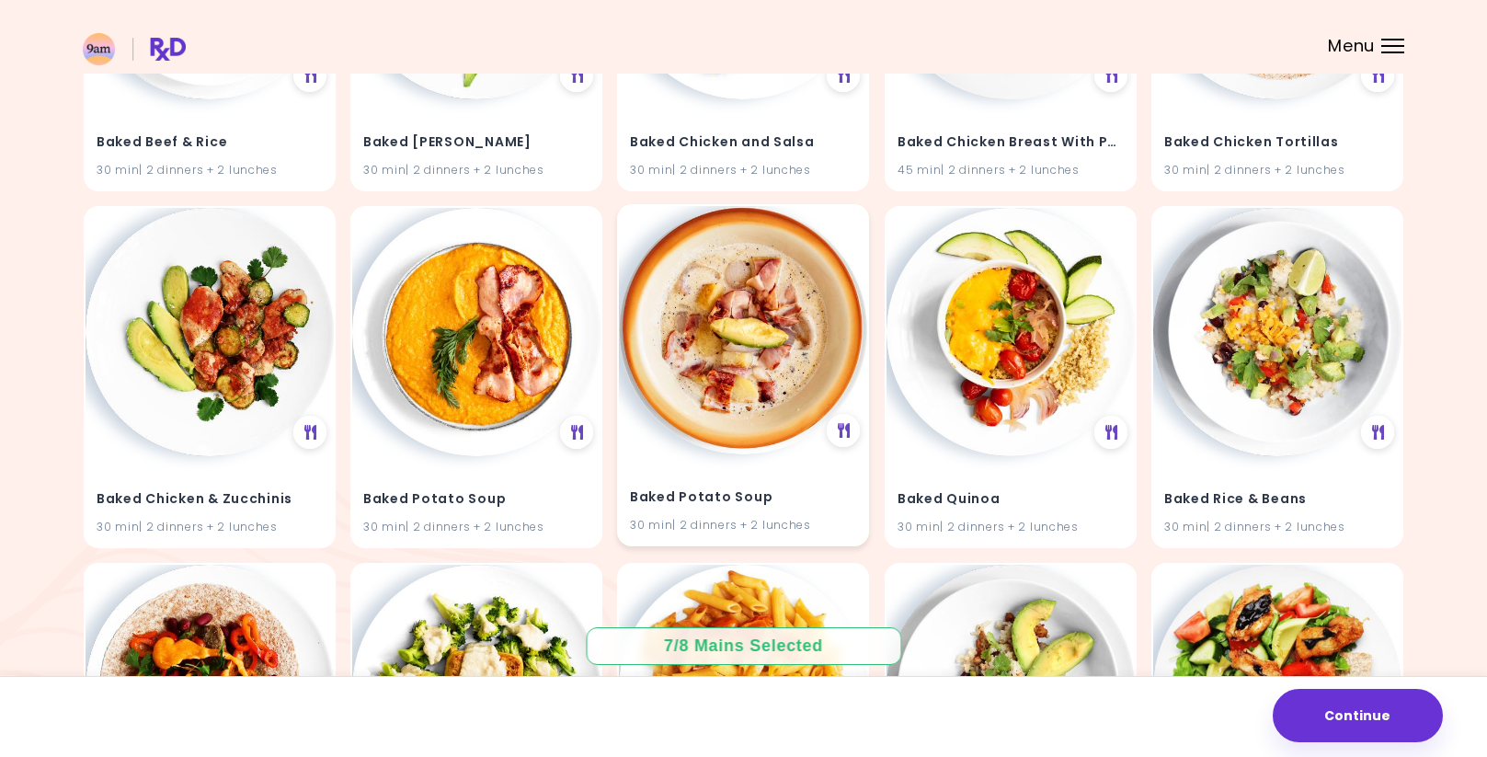
click at [766, 362] on img at bounding box center [743, 330] width 248 height 248
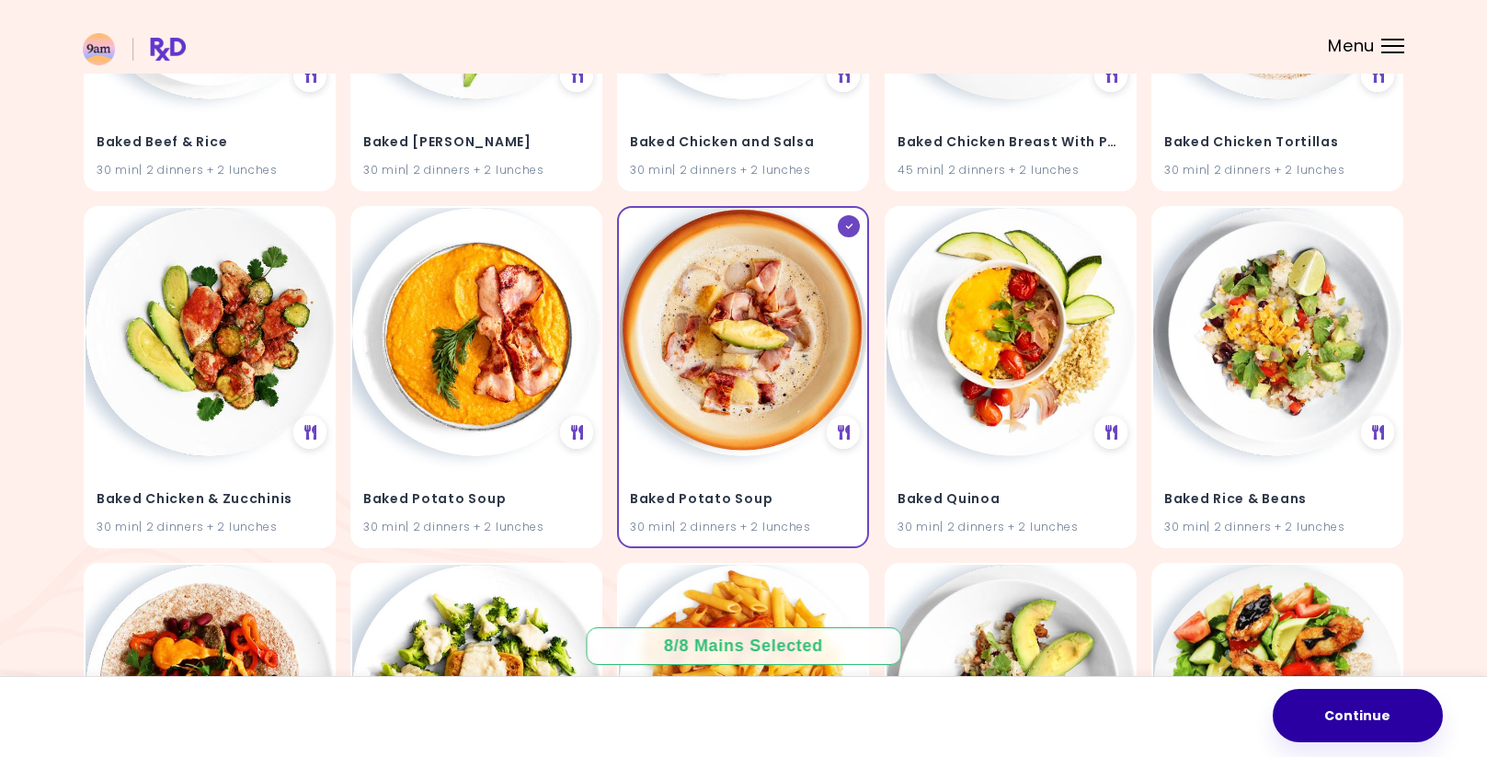
click at [1338, 709] on button "Continue" at bounding box center [1358, 715] width 170 height 53
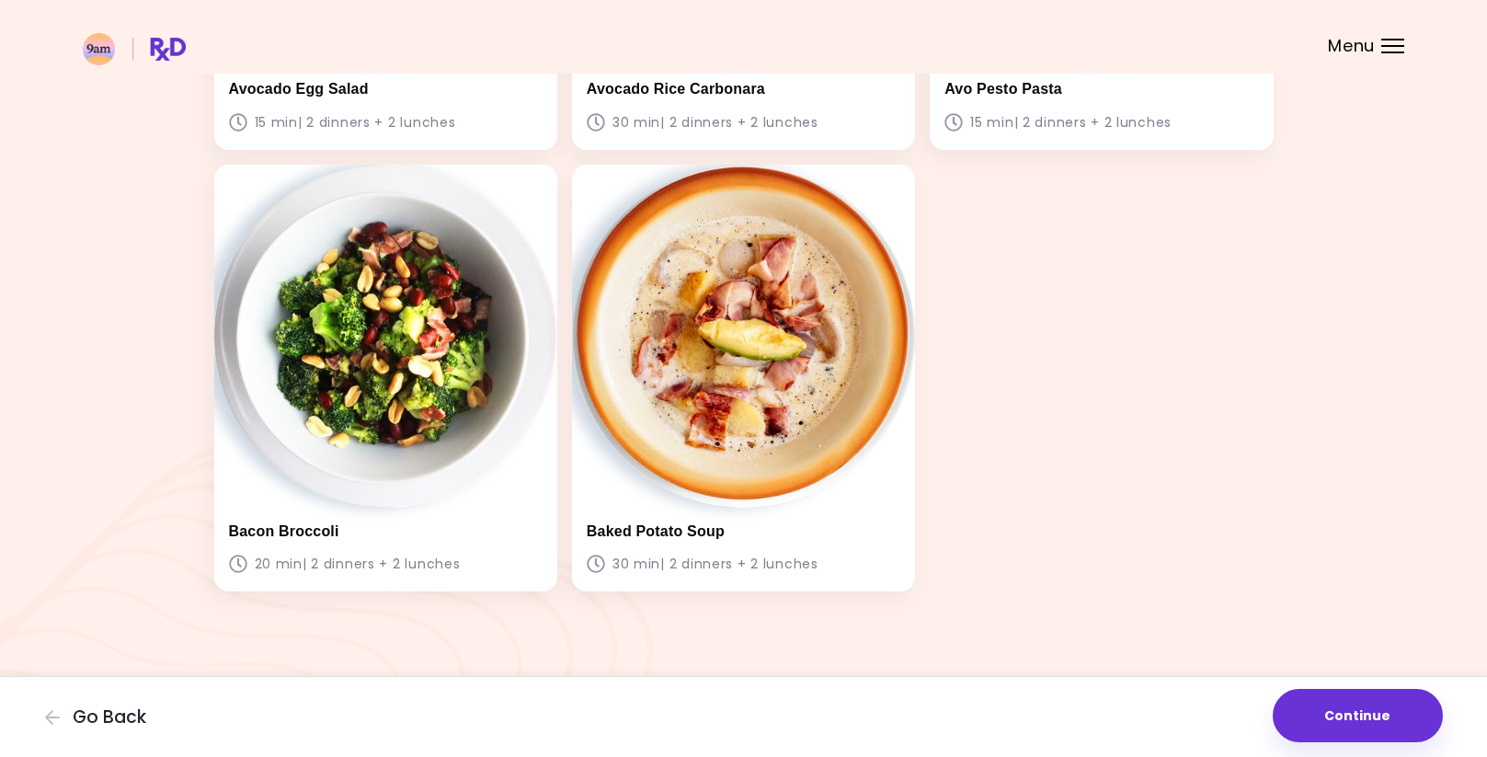
scroll to position [894, 0]
click at [1301, 707] on button "Continue" at bounding box center [1358, 715] width 170 height 53
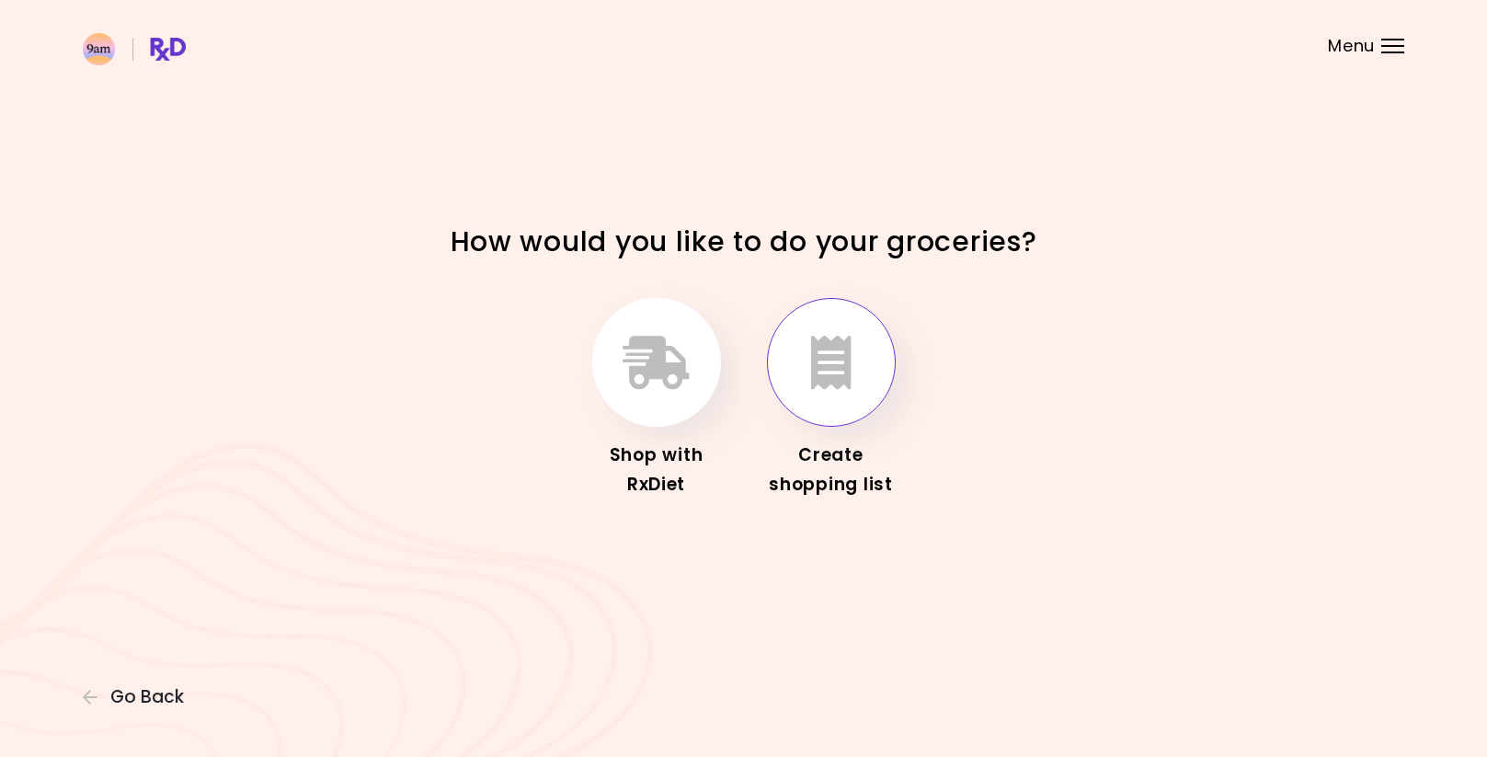
click at [842, 370] on icon "button" at bounding box center [831, 362] width 40 height 53
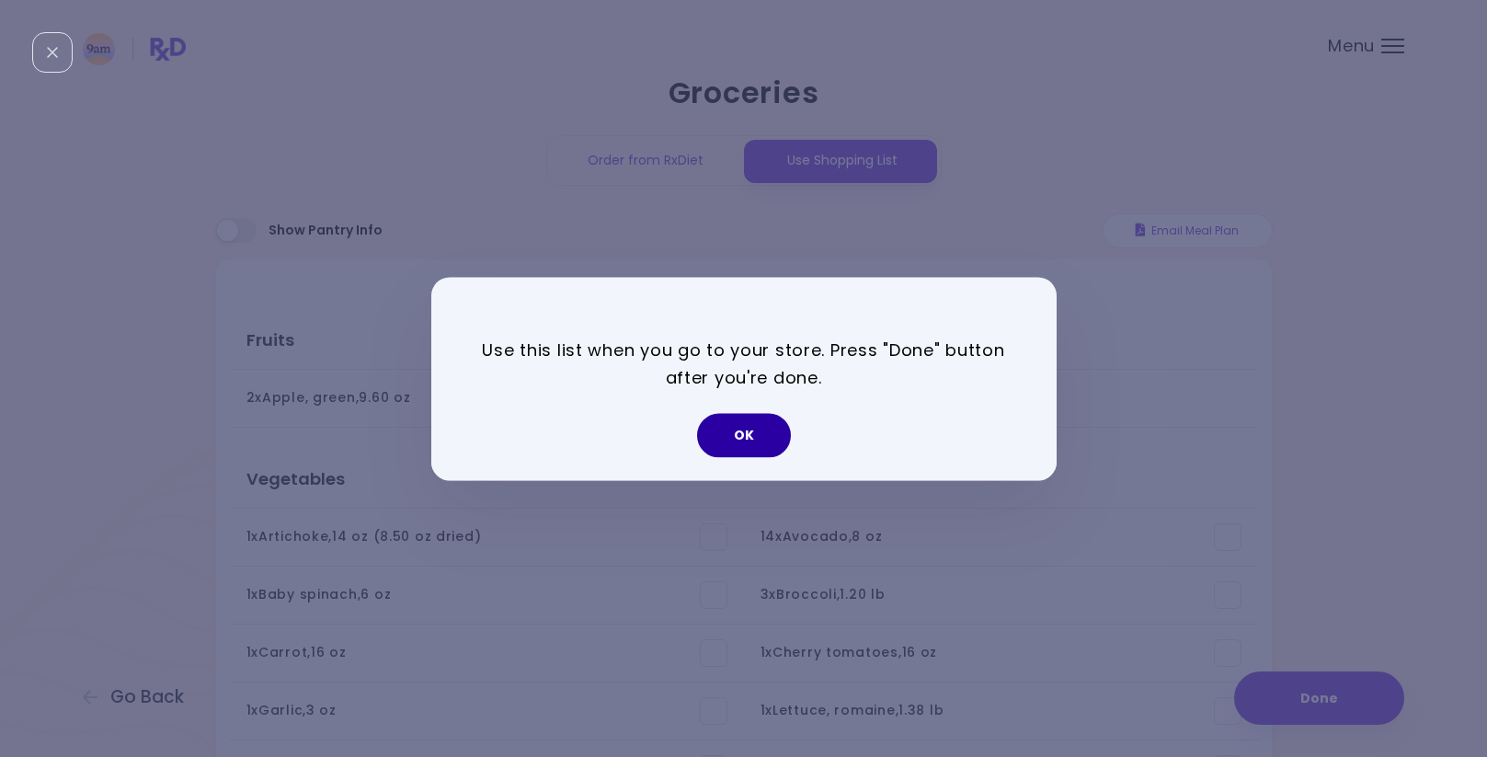
click at [769, 432] on button "OK" at bounding box center [744, 435] width 94 height 44
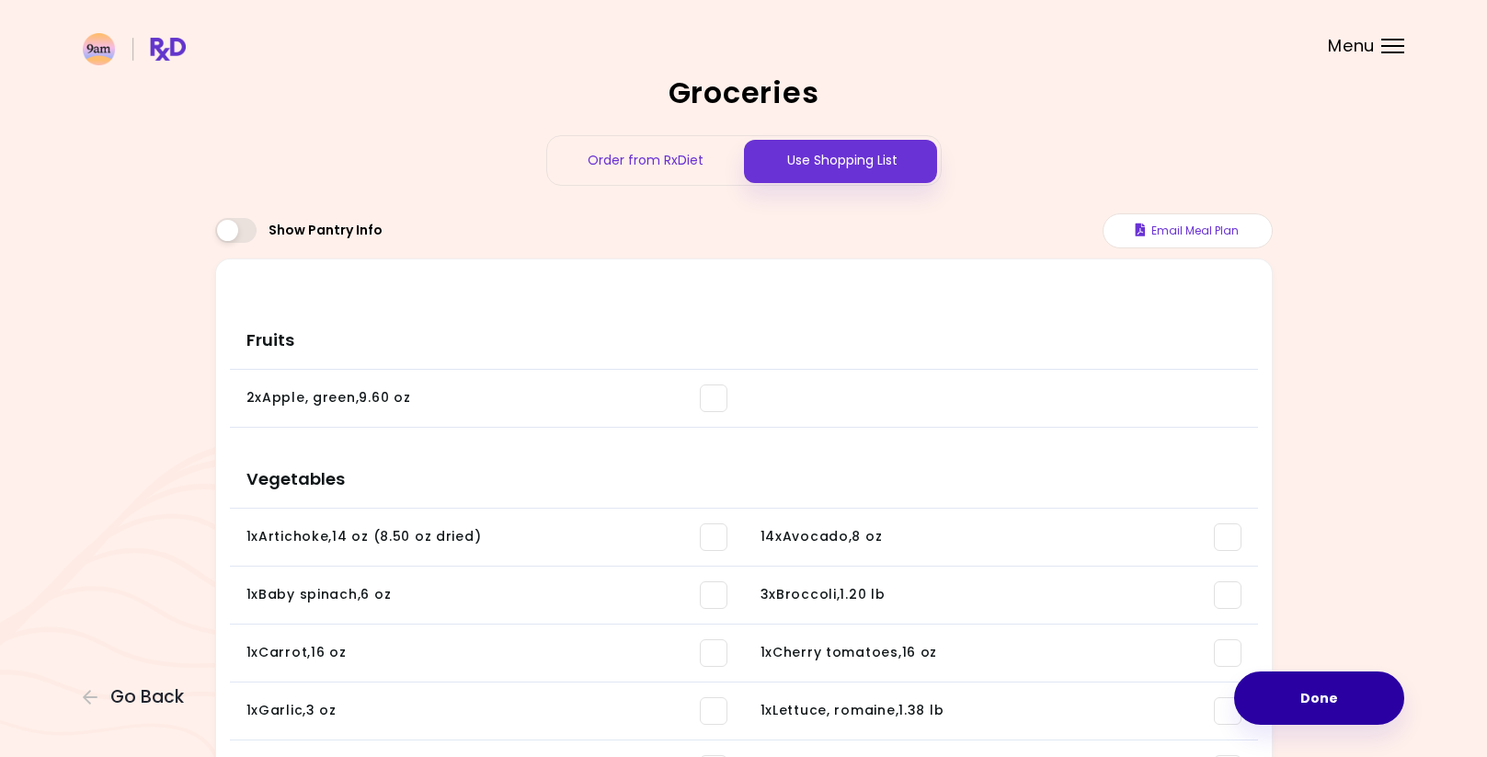
click at [1291, 694] on button "Done" at bounding box center [1319, 697] width 170 height 53
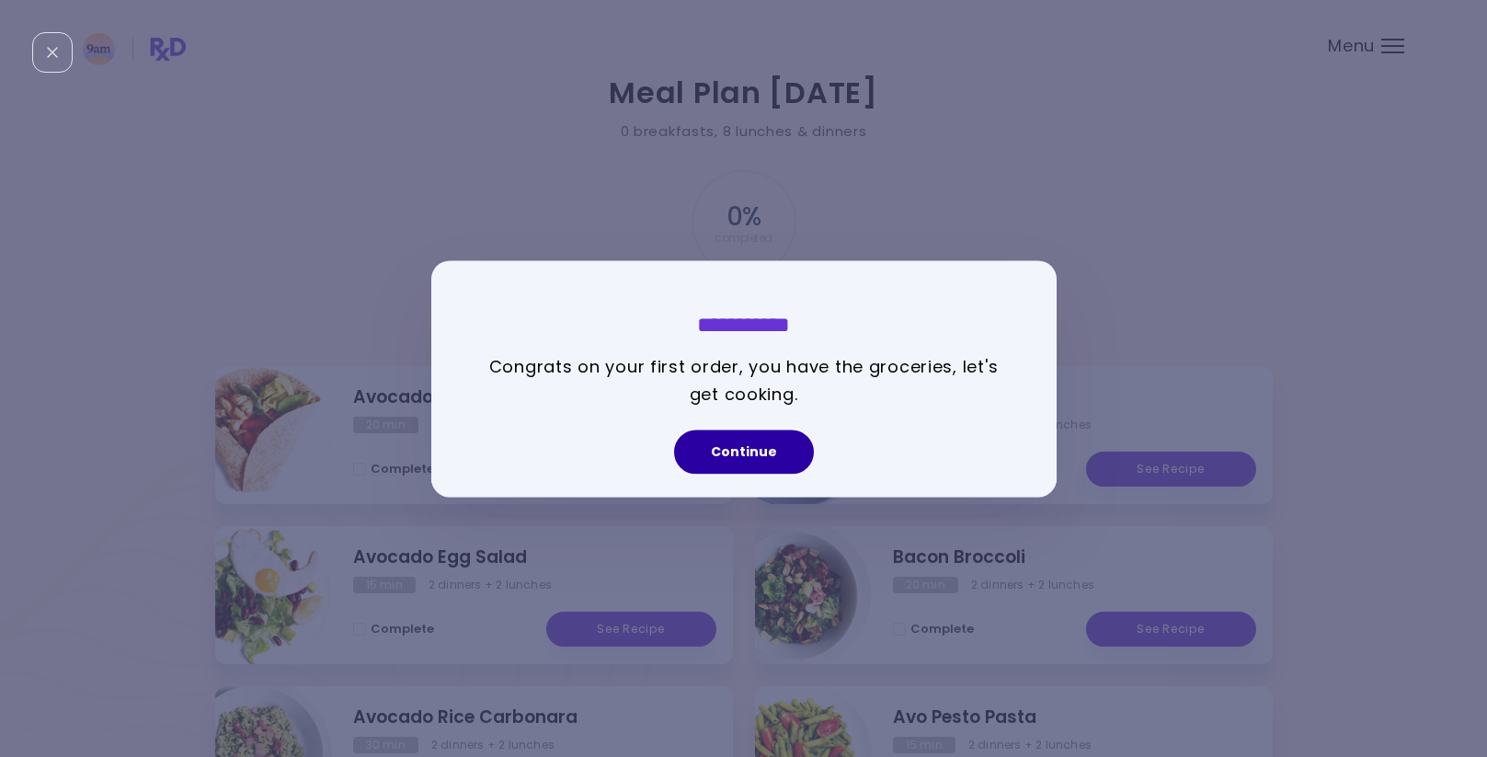
click at [774, 447] on button "Continue" at bounding box center [744, 452] width 140 height 44
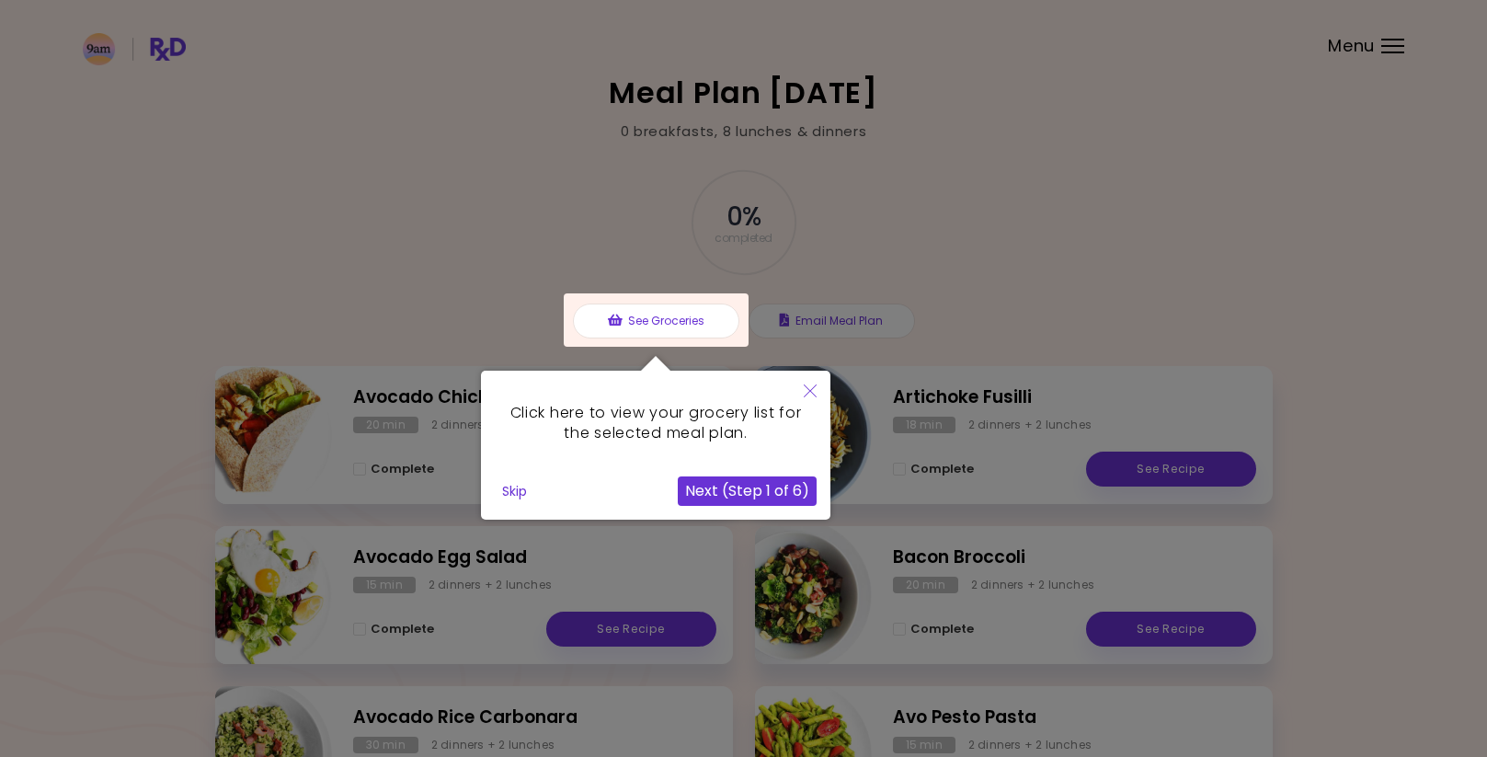
click at [676, 322] on div at bounding box center [656, 319] width 185 height 53
click at [674, 323] on div at bounding box center [656, 319] width 185 height 53
click at [621, 323] on div at bounding box center [656, 319] width 185 height 53
click at [620, 323] on div at bounding box center [656, 319] width 185 height 53
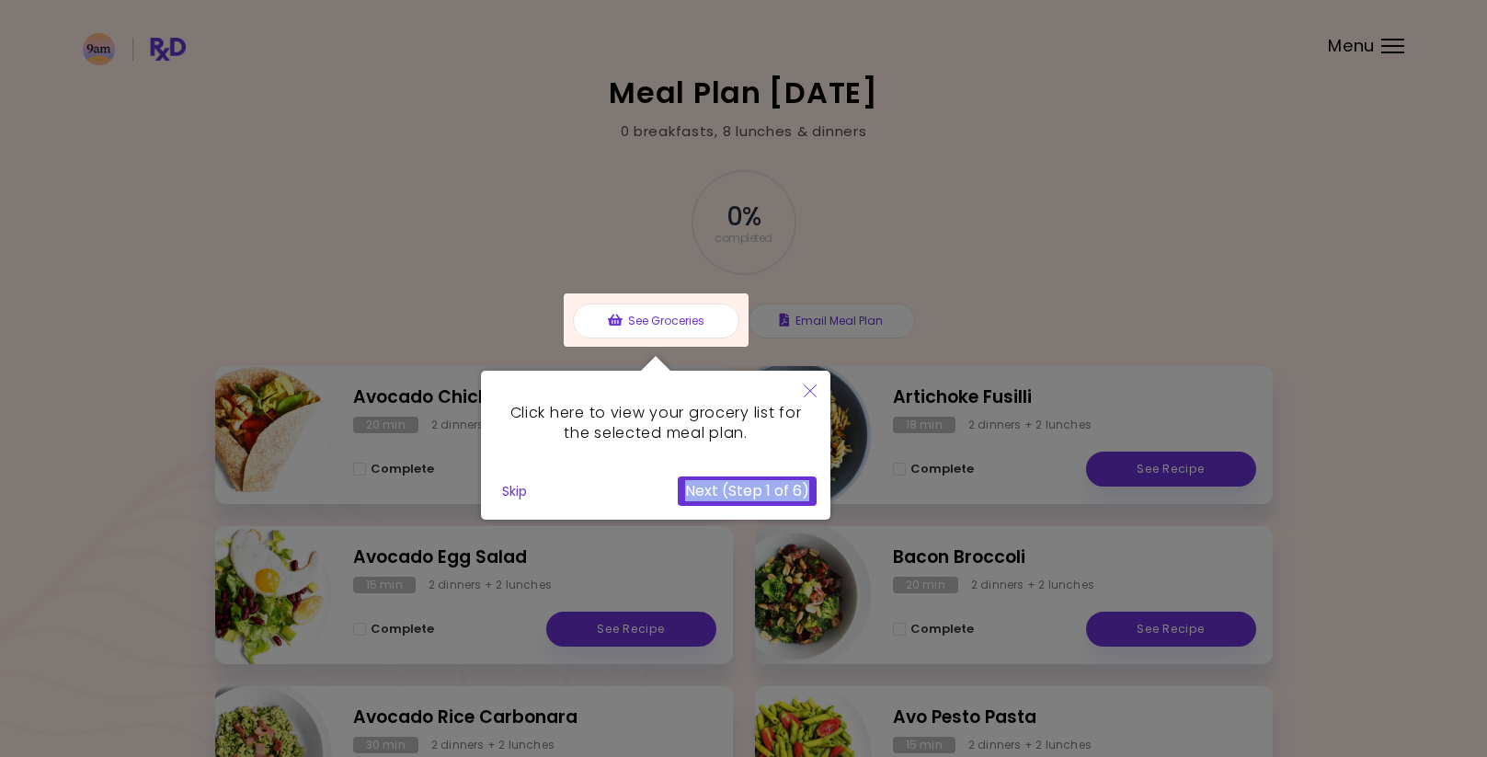
click at [620, 323] on div at bounding box center [656, 319] width 185 height 53
click at [818, 393] on button "Close" at bounding box center [810, 392] width 40 height 43
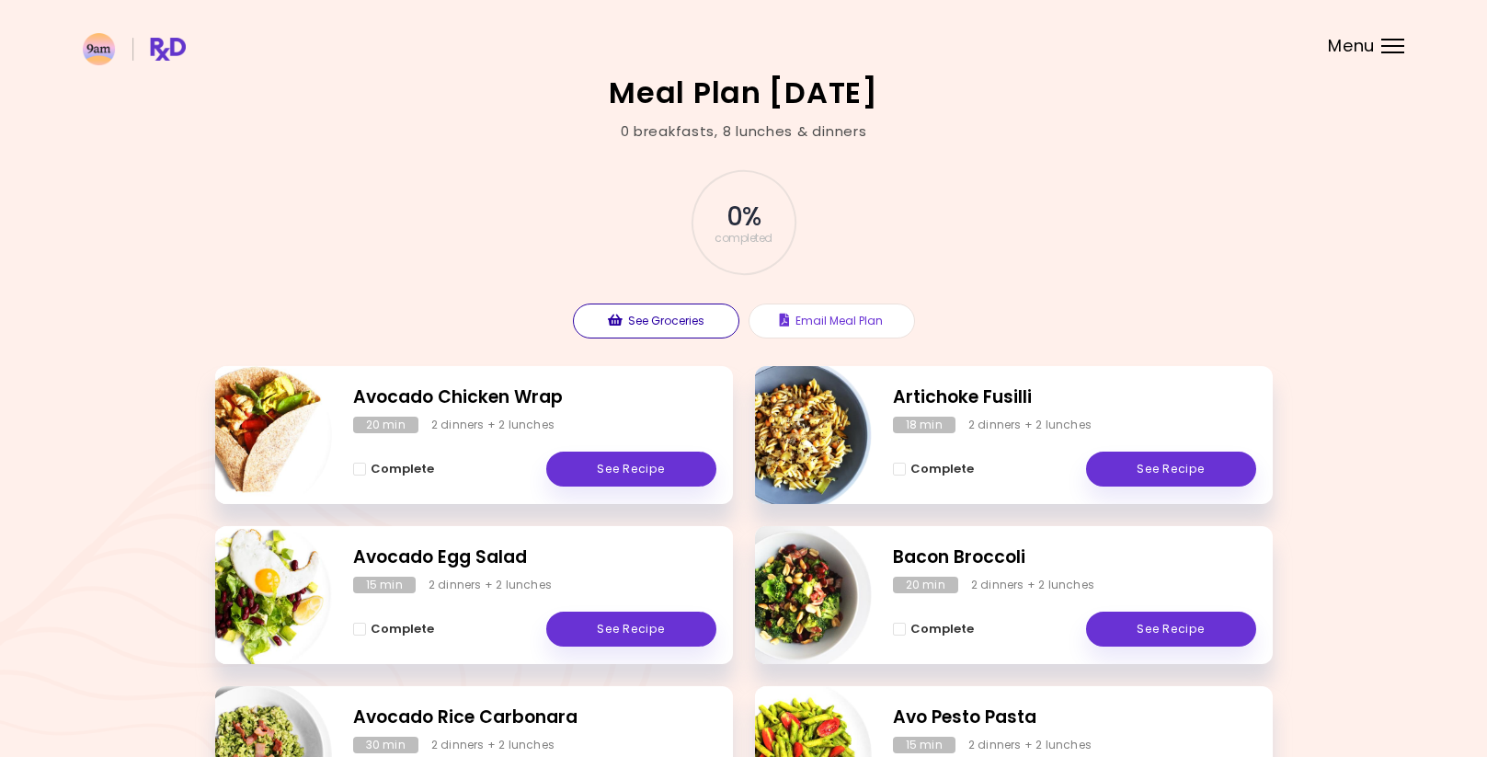
click at [675, 325] on button "See Groceries" at bounding box center [656, 321] width 166 height 35
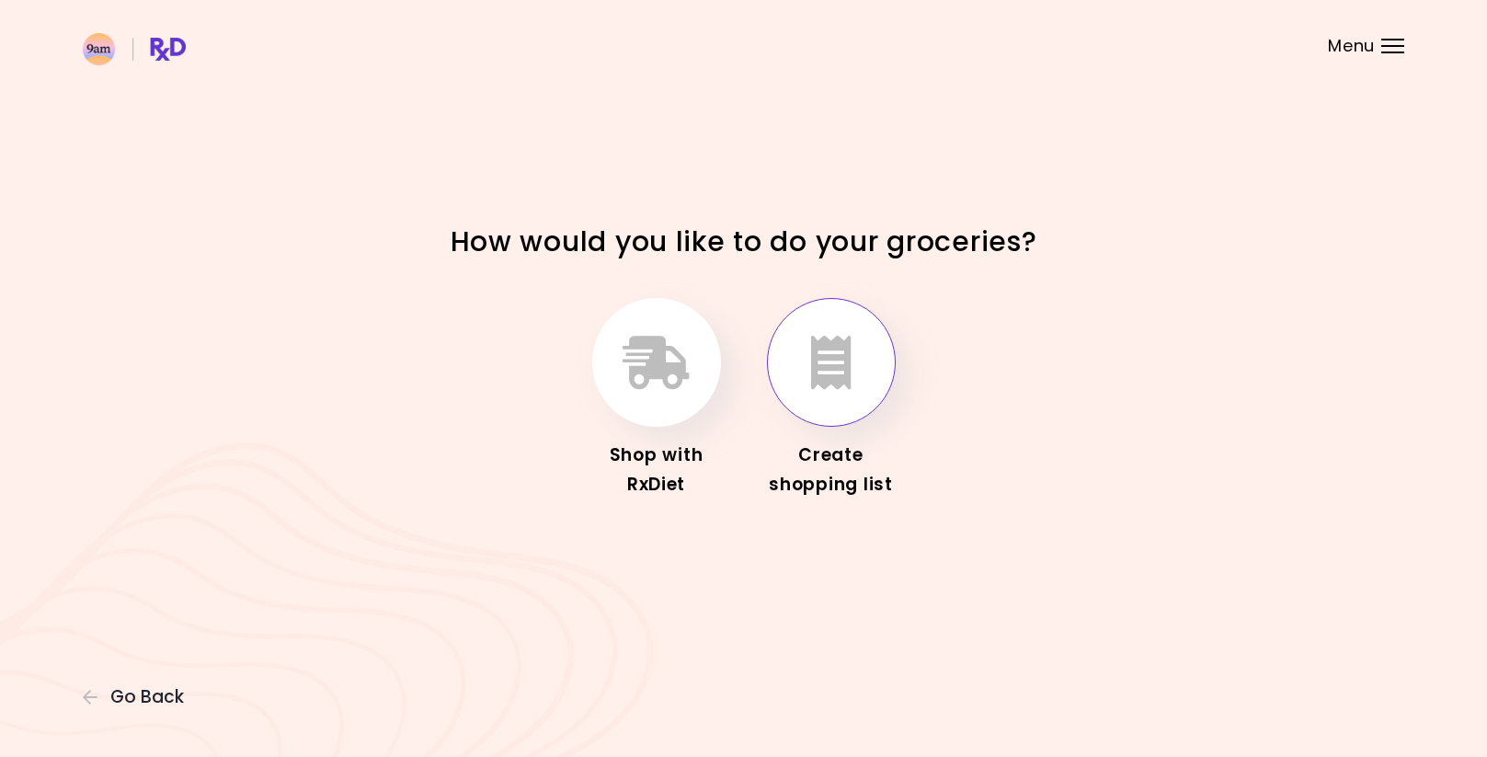
click at [831, 388] on icon "button" at bounding box center [831, 362] width 40 height 53
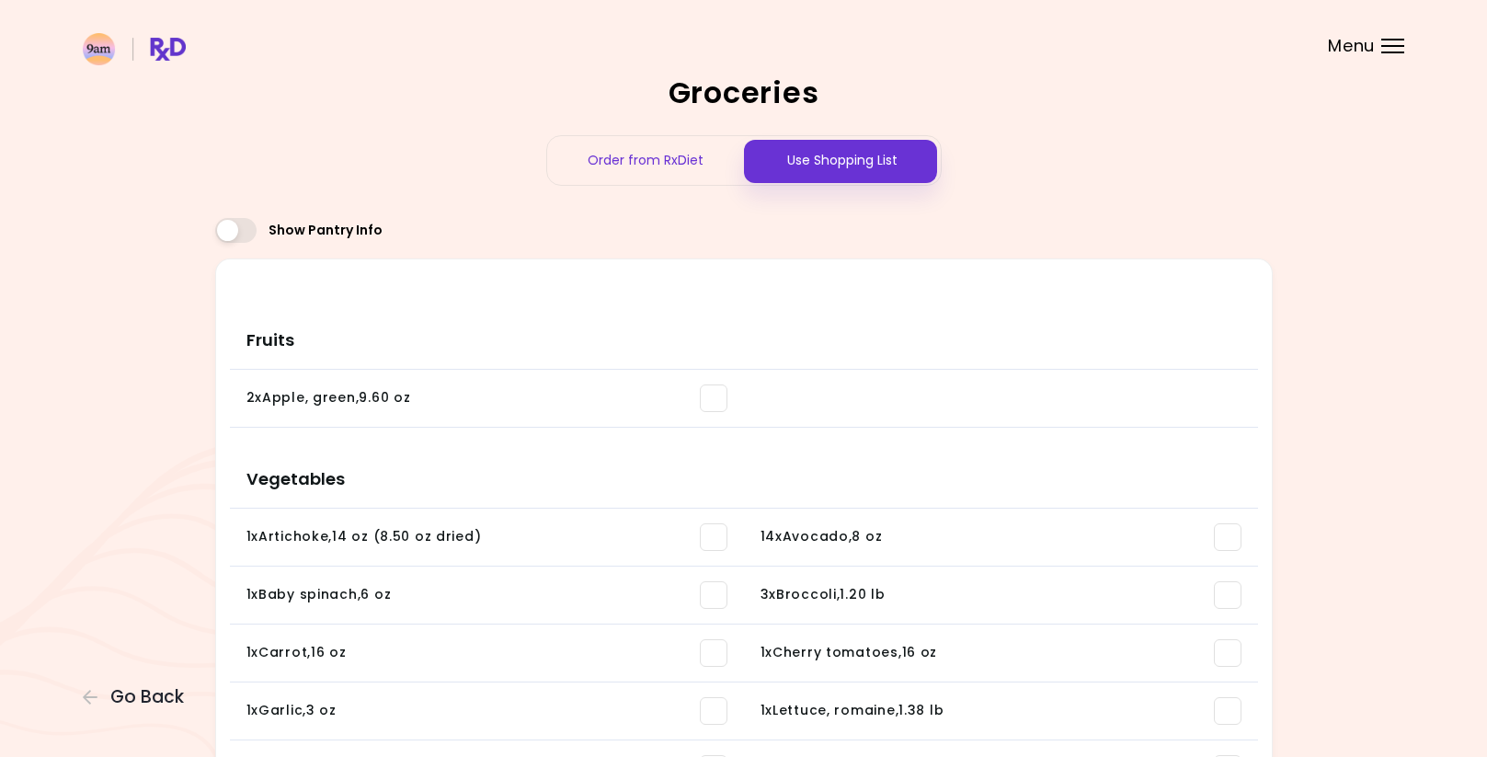
click at [885, 166] on div "Use Shopping List" at bounding box center [842, 160] width 197 height 49
click at [1128, 235] on div "Show Pantry Info" at bounding box center [744, 235] width 1058 height 45
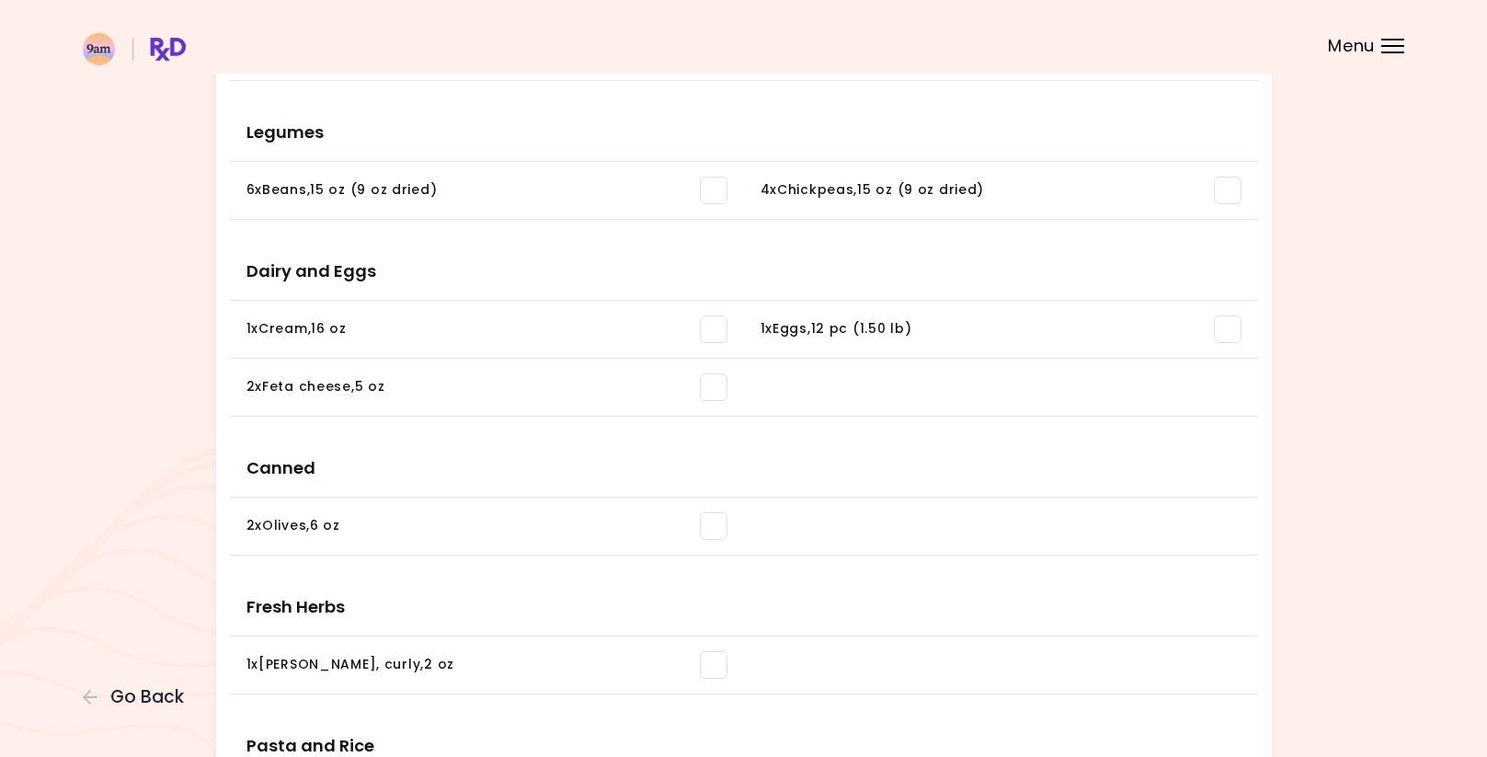
scroll to position [913, 0]
click at [769, 525] on li at bounding box center [1001, 527] width 514 height 58
click at [706, 533] on span at bounding box center [714, 527] width 28 height 28
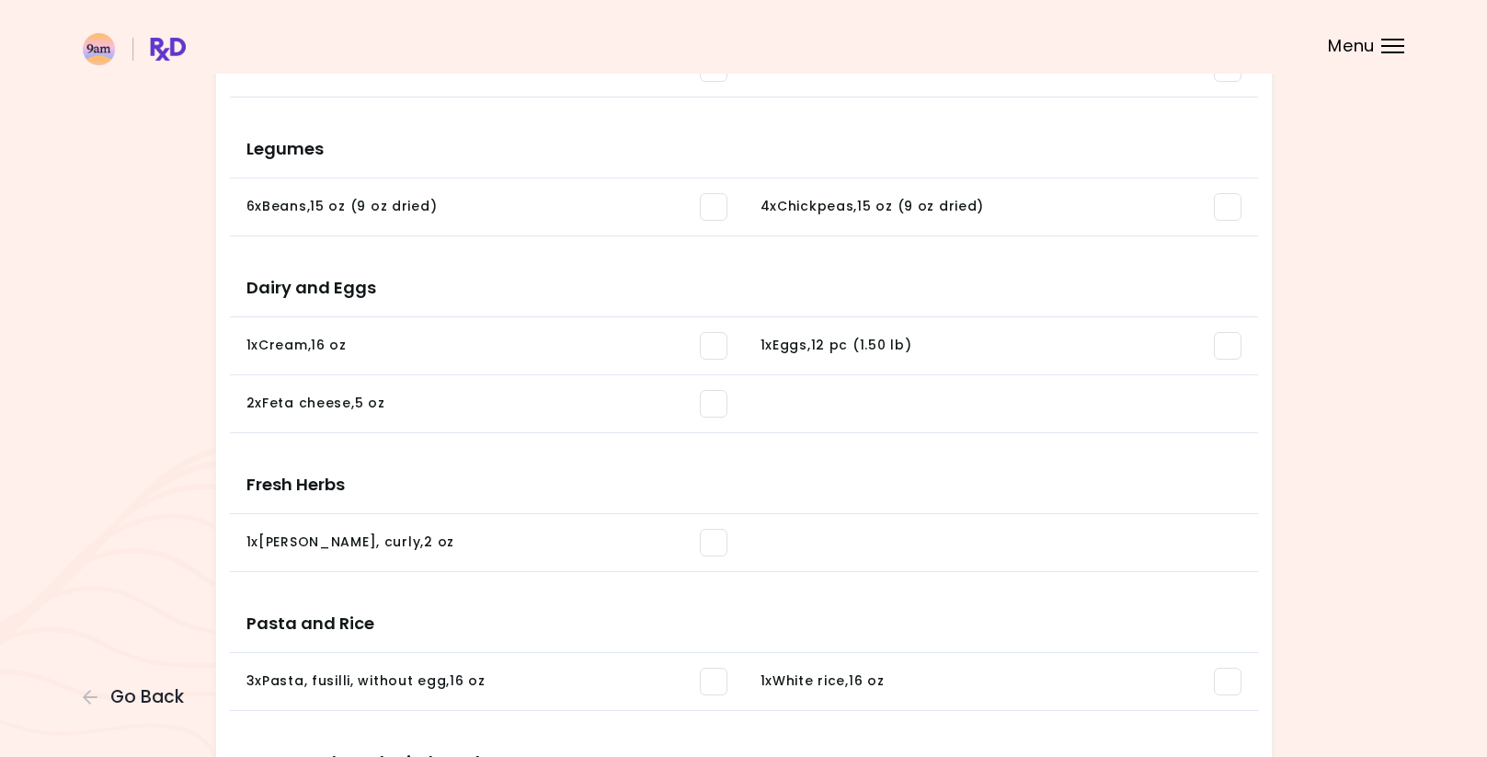
click at [716, 403] on span at bounding box center [714, 404] width 28 height 28
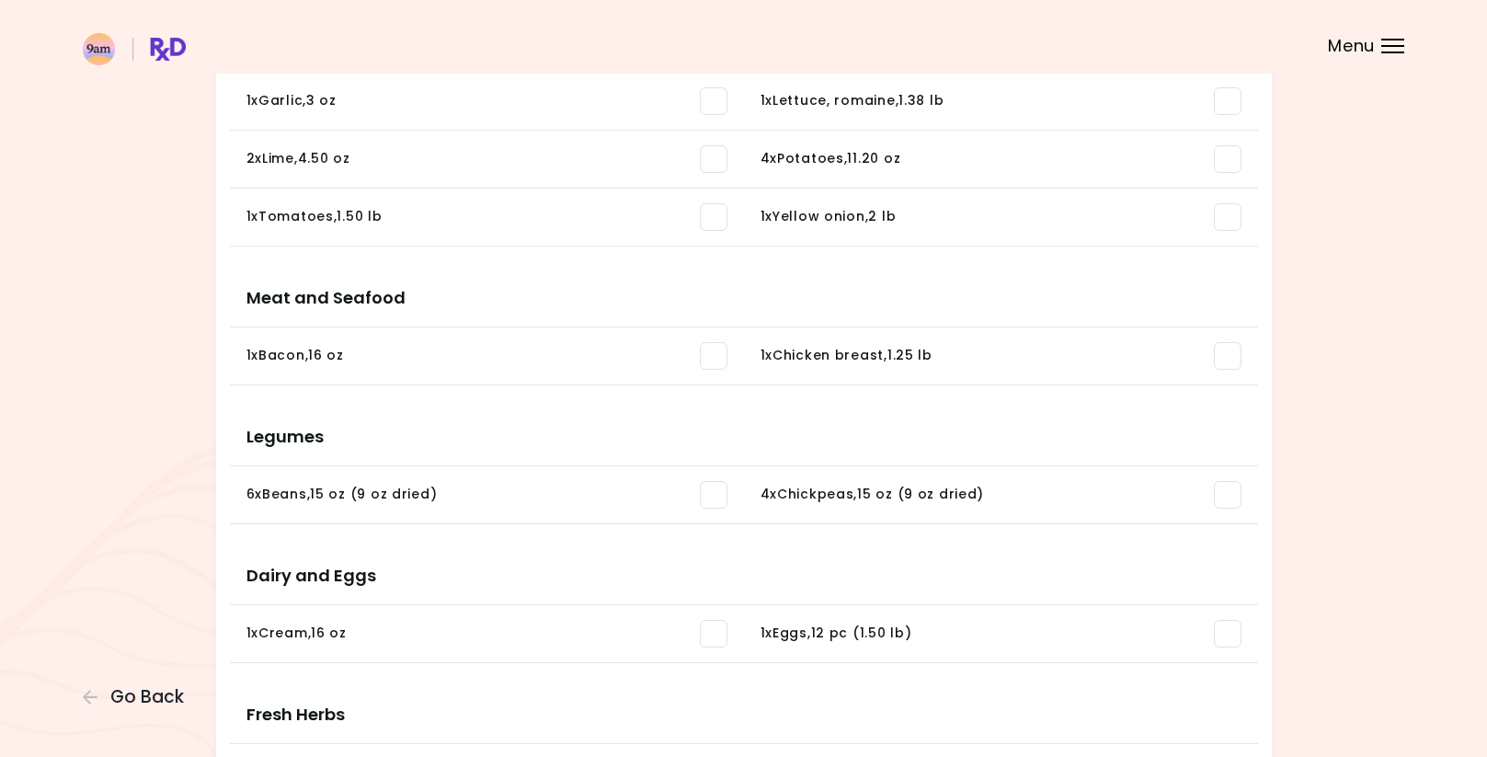
scroll to position [603, 0]
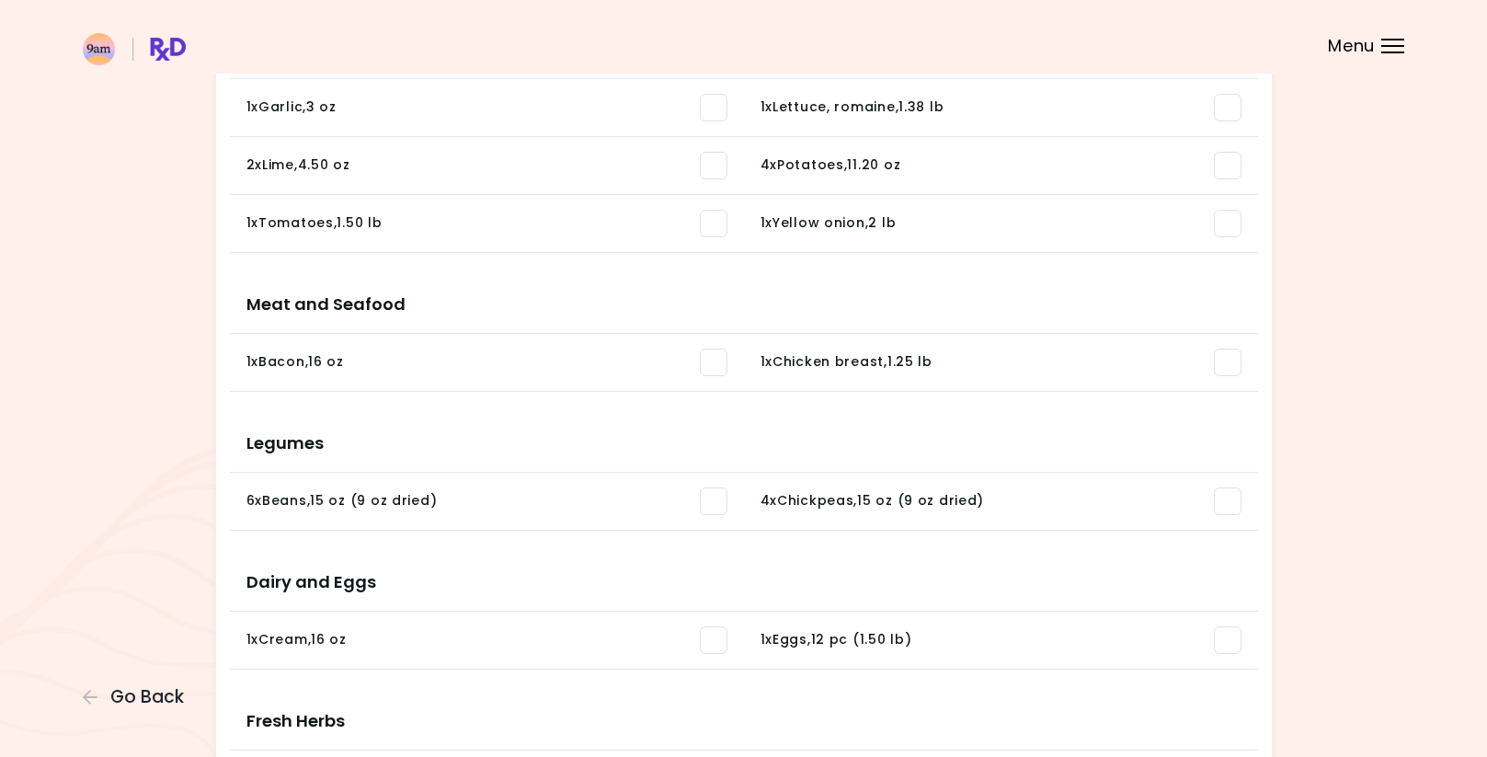
click at [1229, 363] on span at bounding box center [1228, 363] width 28 height 28
click at [718, 361] on span at bounding box center [714, 363] width 28 height 28
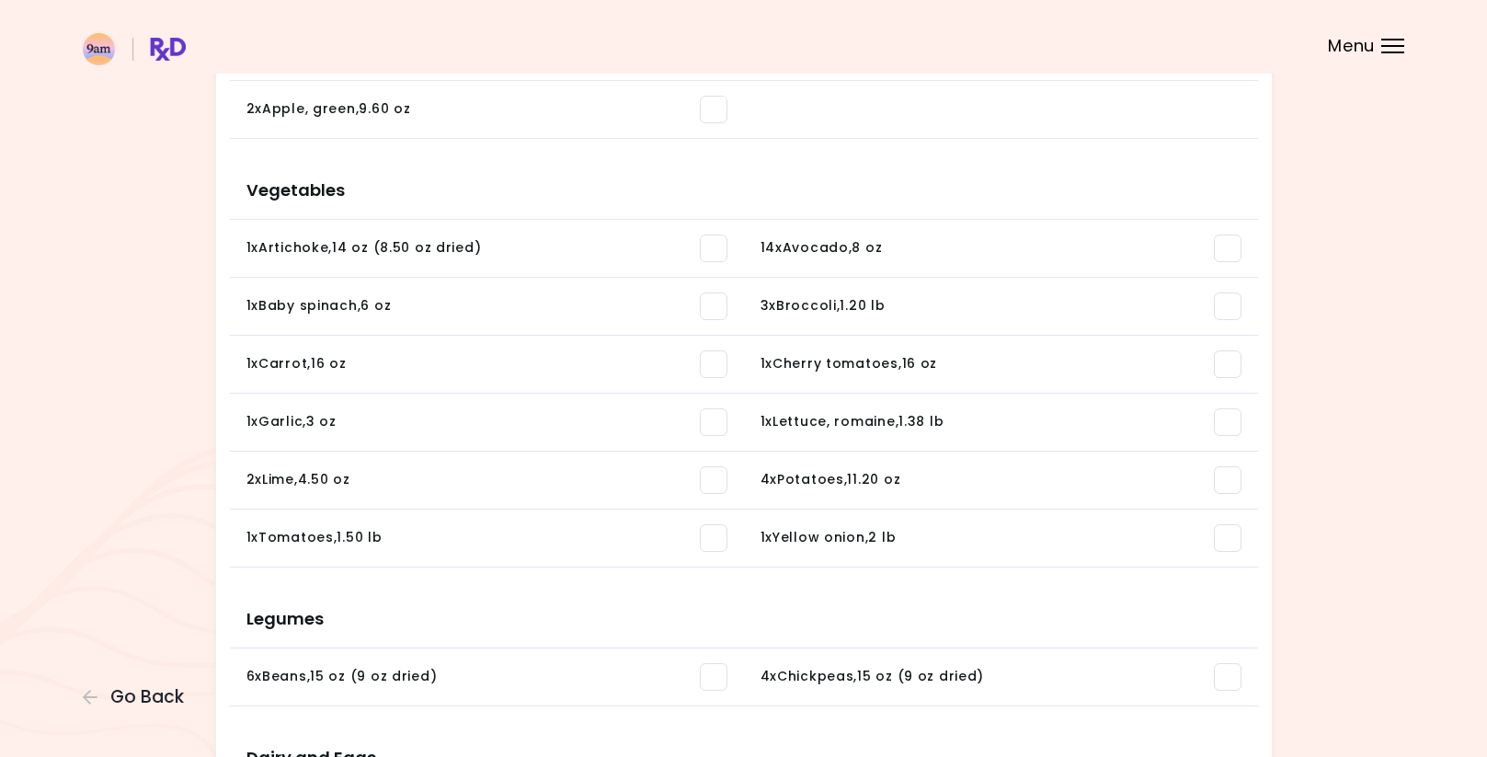
scroll to position [288, 0]
click at [714, 475] on span at bounding box center [714, 481] width 28 height 28
click at [1229, 480] on span at bounding box center [1228, 481] width 28 height 28
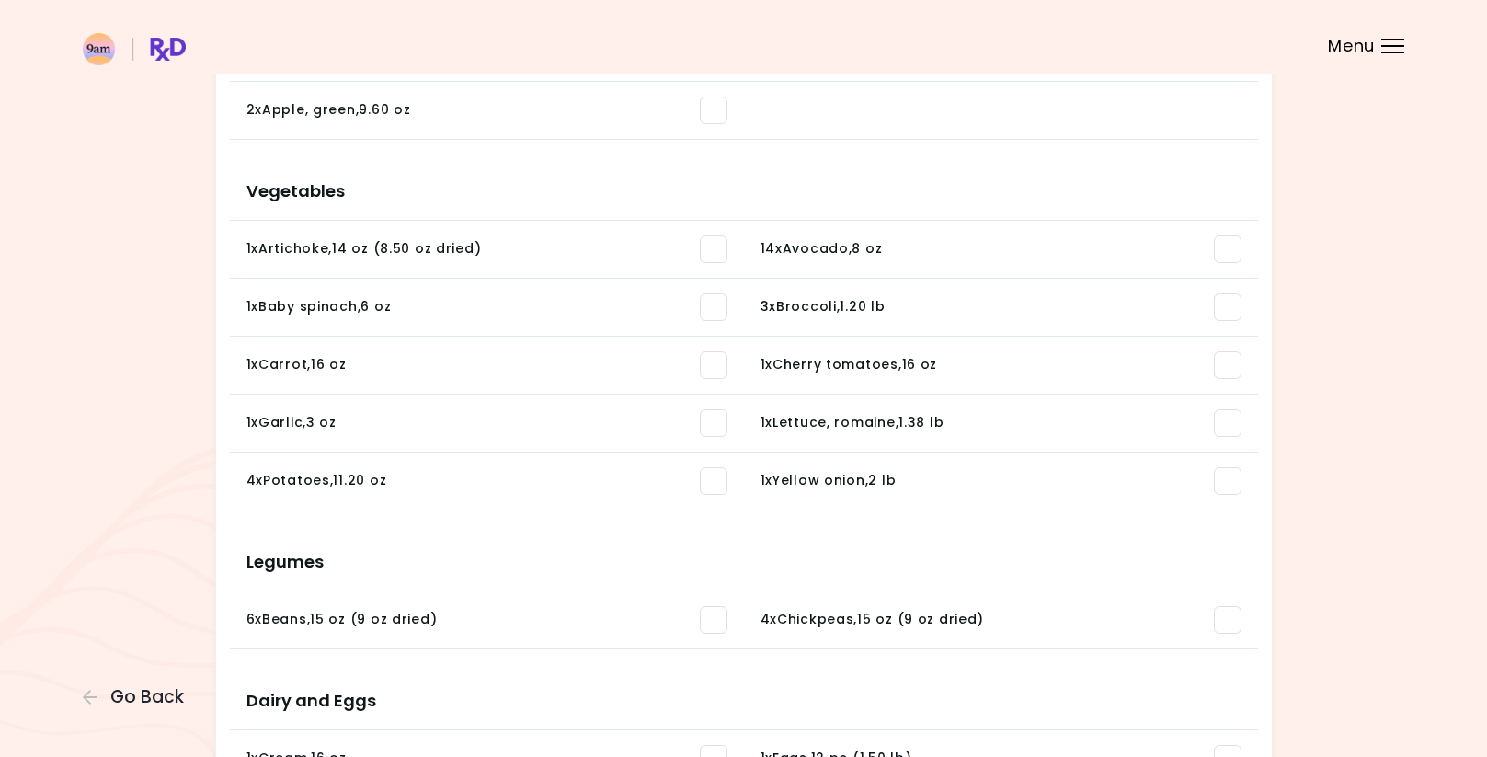
click at [716, 481] on span at bounding box center [714, 481] width 28 height 28
click at [716, 418] on span at bounding box center [714, 423] width 28 height 28
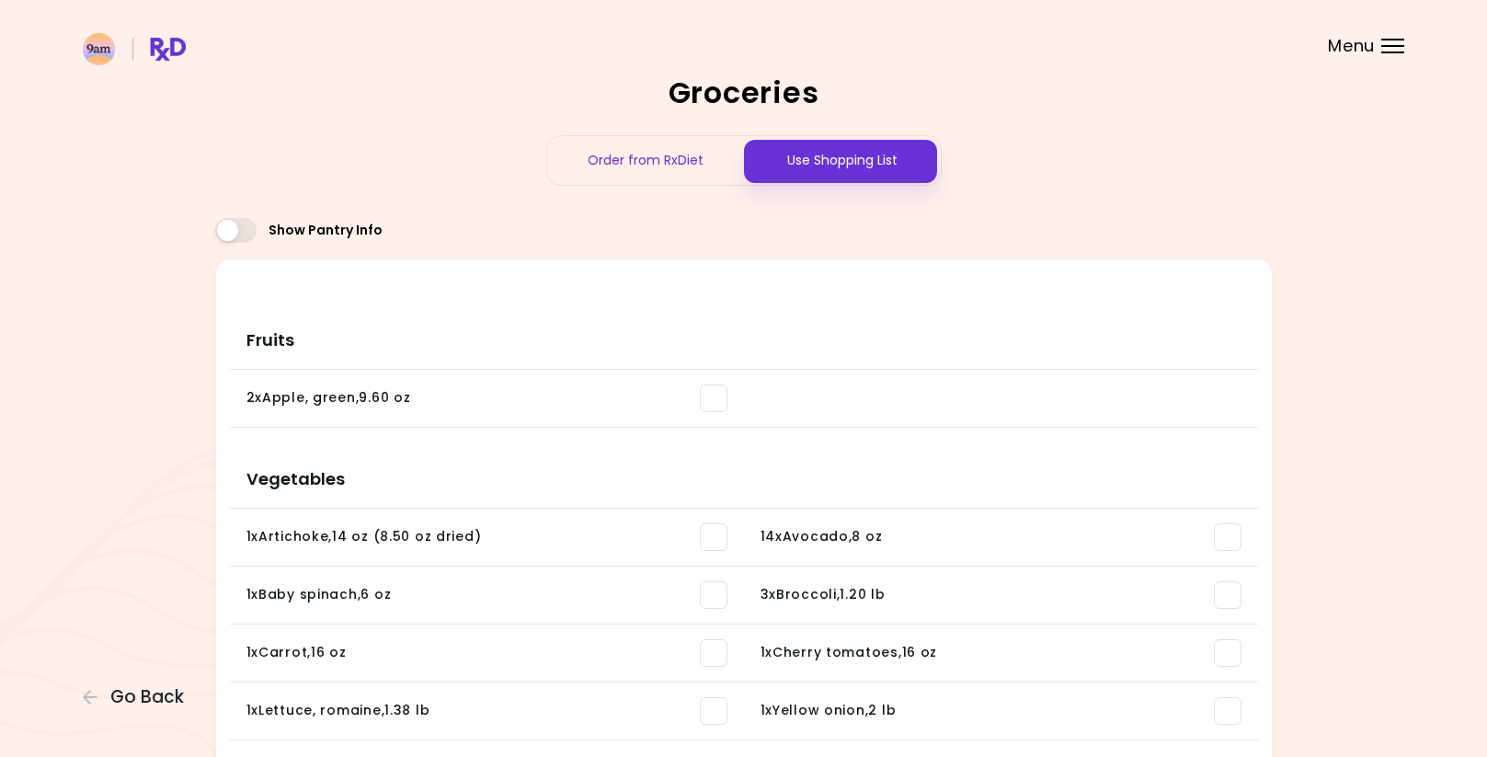
scroll to position [0, 0]
